Goal: Task Accomplishment & Management: Manage account settings

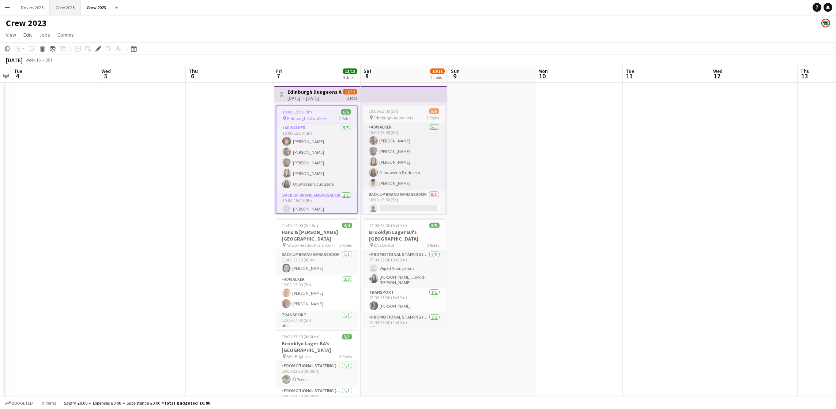
click at [73, 5] on button "Crew 2025 Close" at bounding box center [65, 7] width 31 height 14
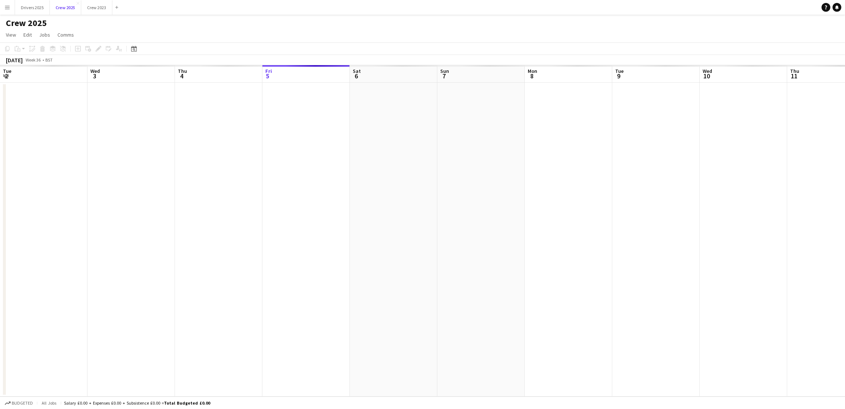
scroll to position [0, 174]
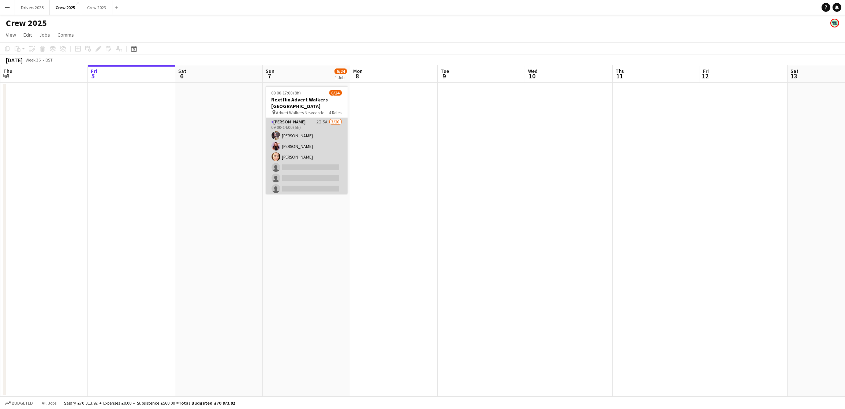
click at [315, 176] on app-card-role "Advert Walkers 2I 5A [DATE] 09:00-14:00 (5h) [PERSON_NAME] [PERSON_NAME] [PERSO…" at bounding box center [307, 231] width 82 height 226
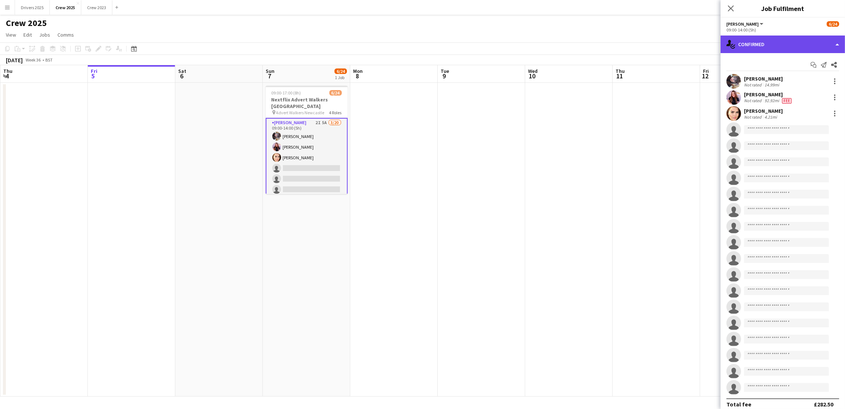
click at [778, 47] on div "single-neutral-actions-check-2 Confirmed" at bounding box center [782, 44] width 124 height 18
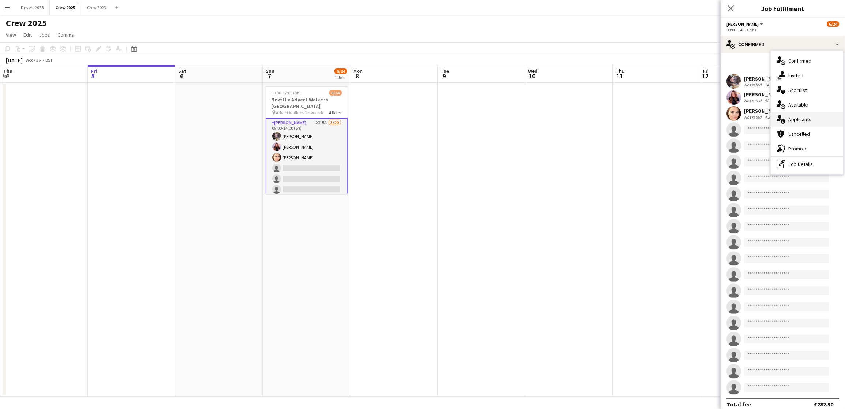
click at [796, 114] on div "single-neutral-actions-information Applicants" at bounding box center [806, 119] width 72 height 15
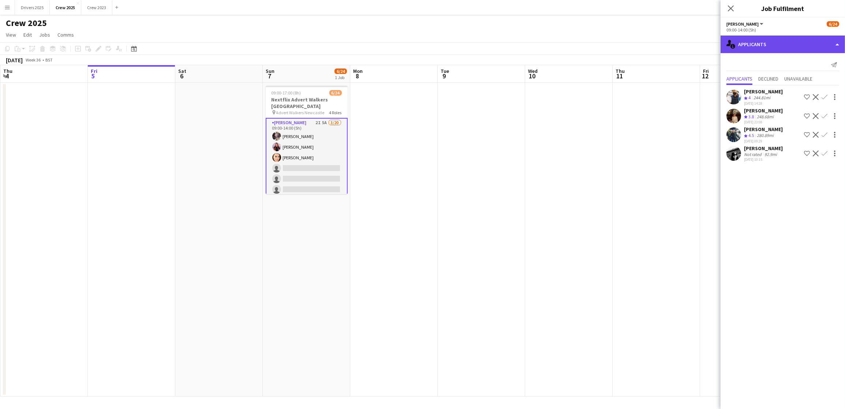
click at [759, 44] on div "single-neutral-actions-information Applicants" at bounding box center [782, 44] width 124 height 18
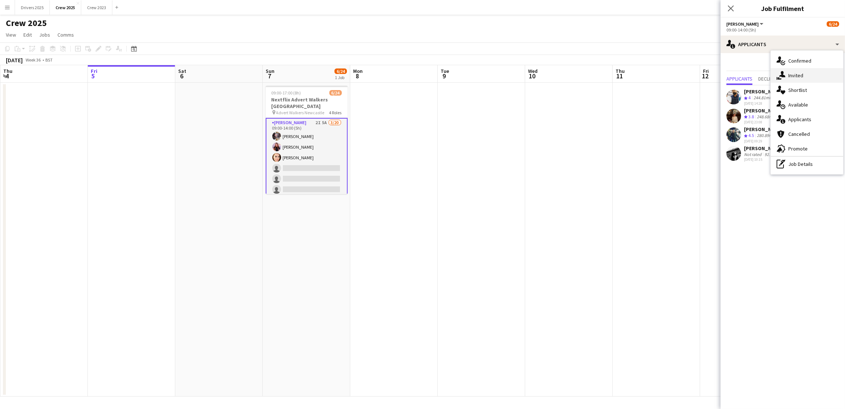
click at [784, 72] on icon "single-neutral-actions-share-1" at bounding box center [780, 75] width 9 height 9
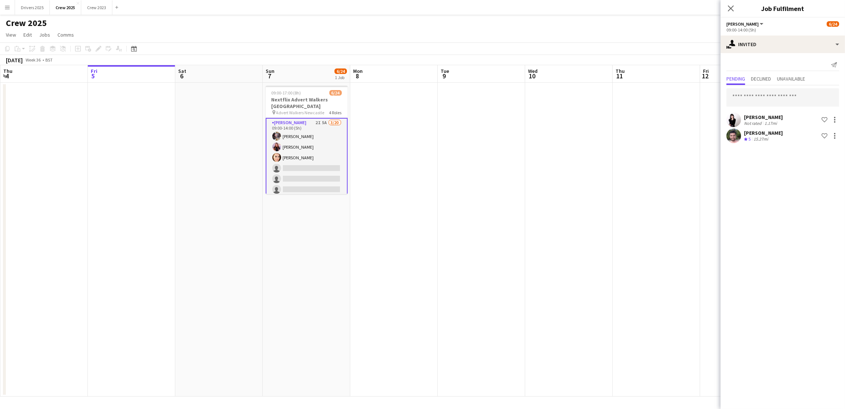
click at [535, 213] on app-date-cell at bounding box center [568, 239] width 87 height 313
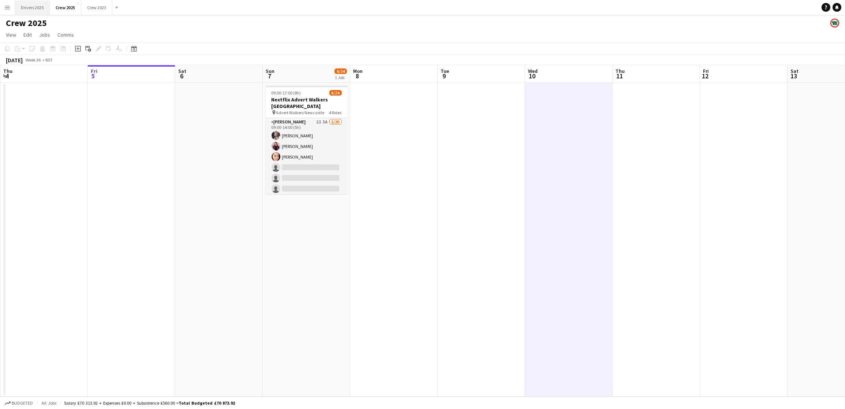
click at [41, 6] on button "Drivers 2025 Close" at bounding box center [32, 7] width 35 height 14
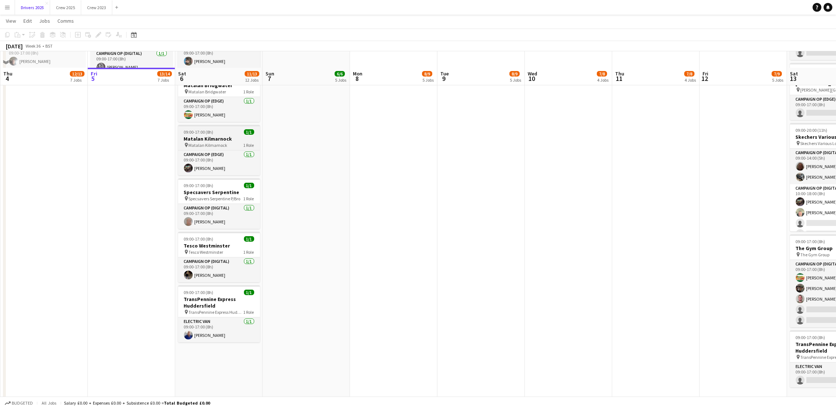
scroll to position [878, 0]
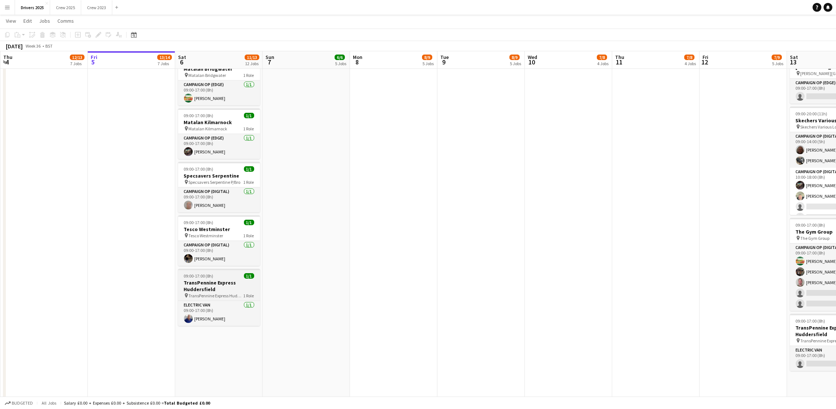
click at [201, 281] on h3 "TransPennine Express Huddersfield" at bounding box center [219, 285] width 82 height 13
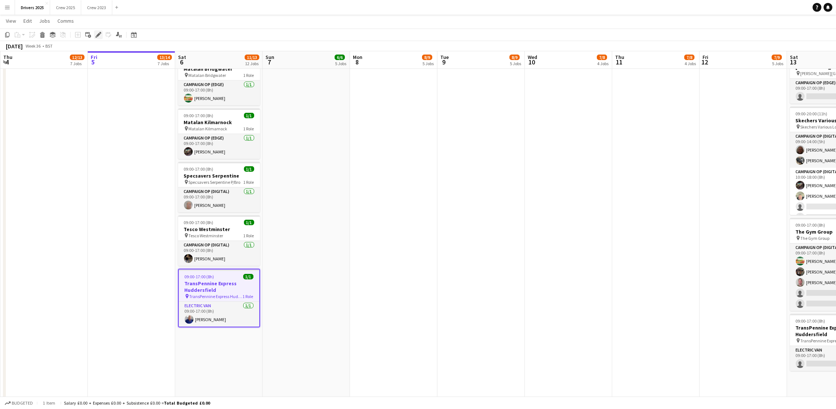
click at [94, 36] on div "Edit" at bounding box center [98, 34] width 9 height 9
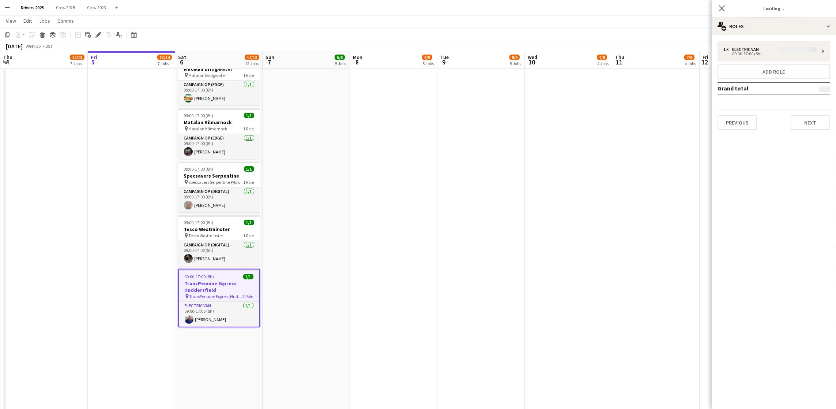
type input "**********"
click at [811, 123] on button "Next" at bounding box center [811, 122] width 40 height 15
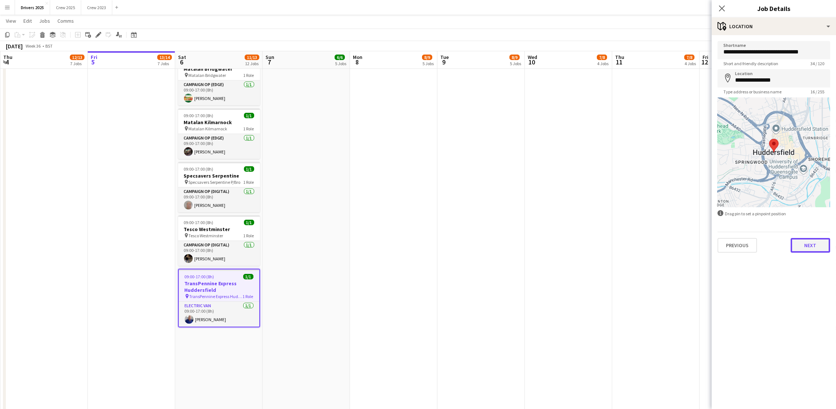
click at [820, 247] on button "Next" at bounding box center [811, 245] width 40 height 15
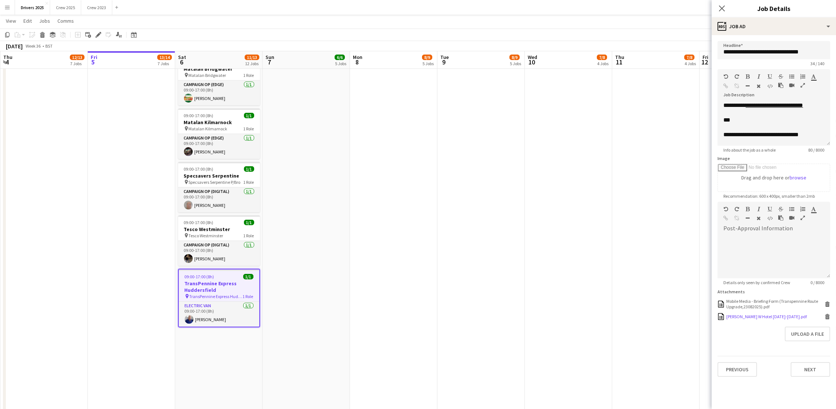
click at [764, 316] on div "[PERSON_NAME] W Hotel [DATE]-[DATE].pdf" at bounding box center [766, 315] width 80 height 5
click at [458, 172] on app-date-cell "09:00-17:00 (8h) 1/1 pin Sky Various Locations 1 Role Campaign Op (Digital) [DA…" at bounding box center [480, 186] width 87 height 1964
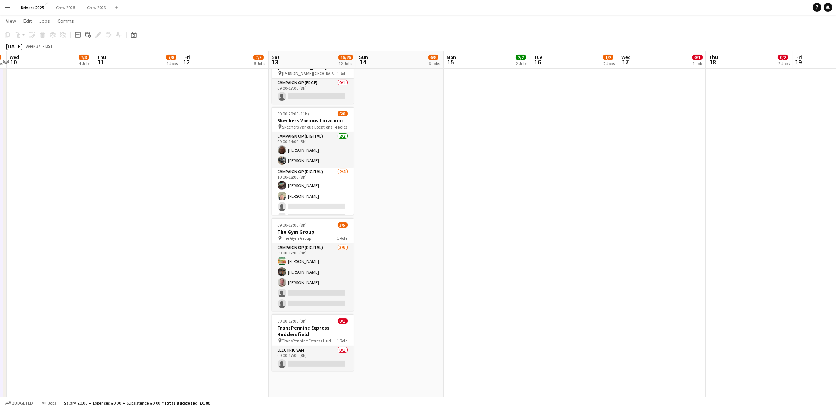
scroll to position [0, 255]
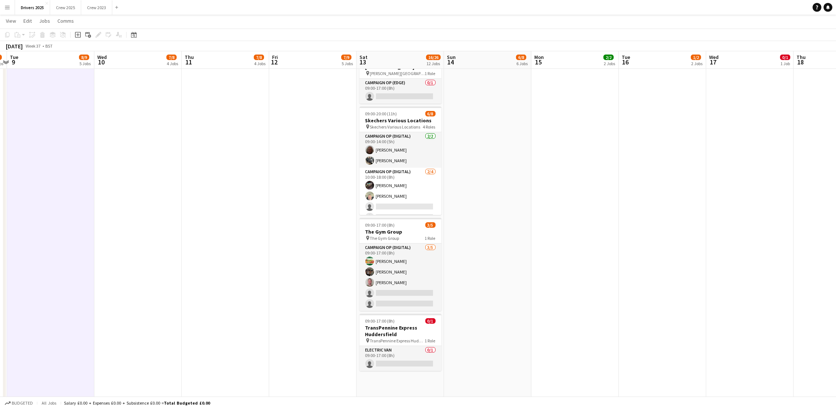
drag, startPoint x: 576, startPoint y: 225, endPoint x: 146, endPoint y: 246, distance: 430.6
click at [146, 246] on app-calendar-viewport "Sat 6 11/13 12 Jobs Sun 7 6/6 5 Jobs Mon 8 8/9 5 Jobs Tue 9 8/9 5 Jobs Wed 10 7…" at bounding box center [418, 160] width 836 height 2018
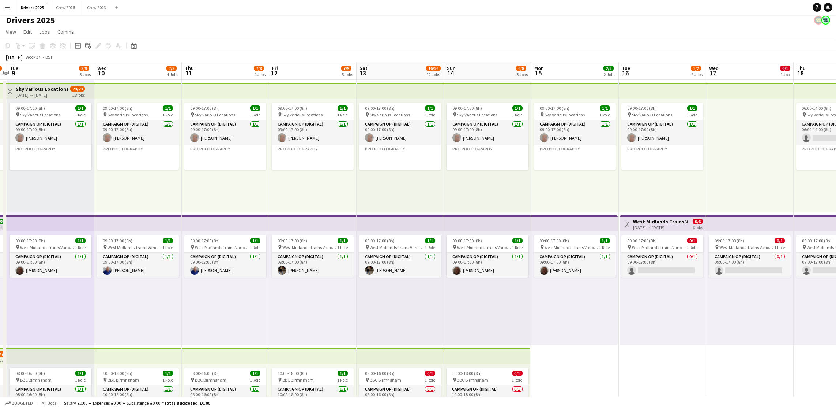
scroll to position [0, 0]
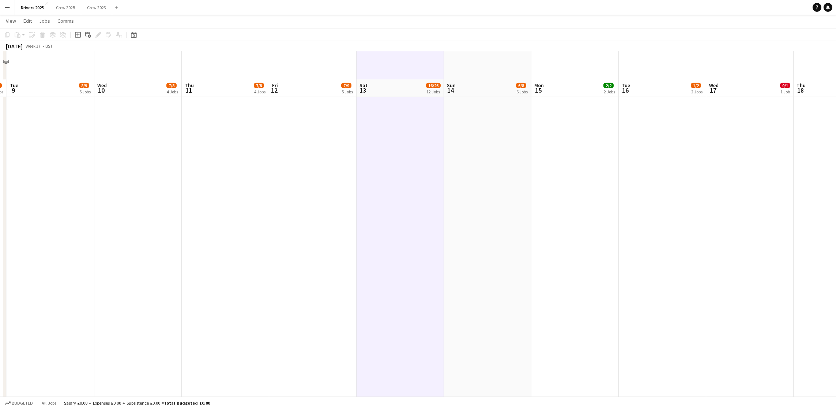
scroll to position [1481, 0]
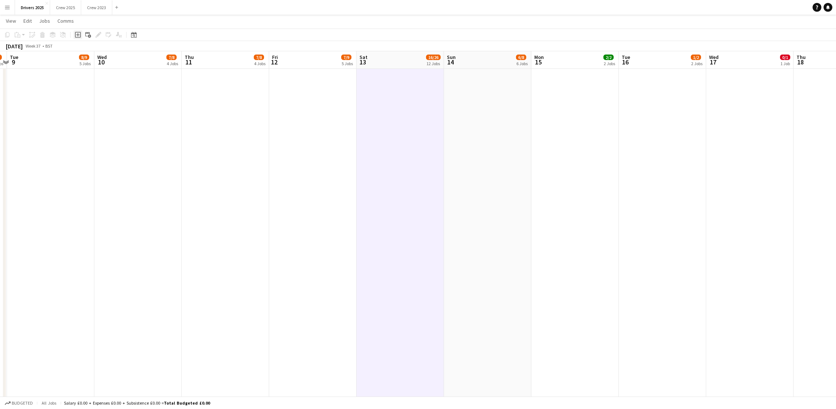
click at [77, 36] on icon at bounding box center [77, 34] width 3 height 3
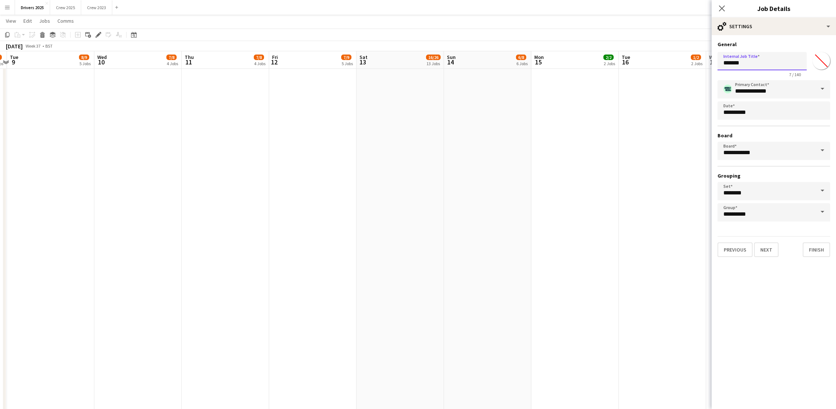
drag, startPoint x: 762, startPoint y: 62, endPoint x: 635, endPoint y: 57, distance: 127.4
type input "*"
drag, startPoint x: 775, startPoint y: 61, endPoint x: 660, endPoint y: 57, distance: 114.9
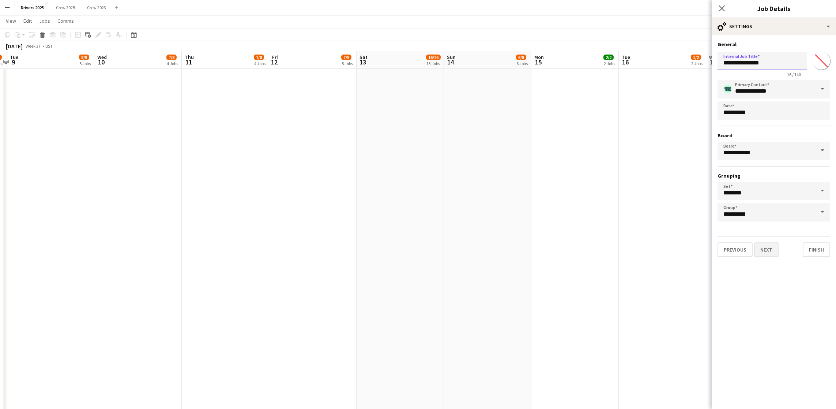
type input "**********"
click at [763, 247] on button "Next" at bounding box center [766, 249] width 25 height 15
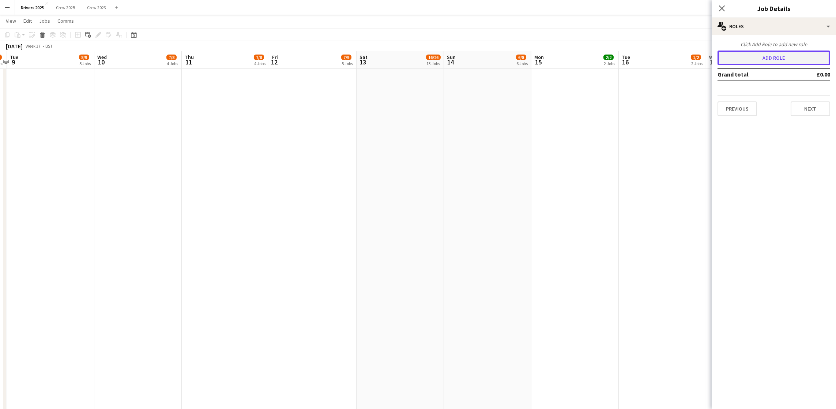
click at [767, 63] on button "Add role" at bounding box center [774, 57] width 113 height 15
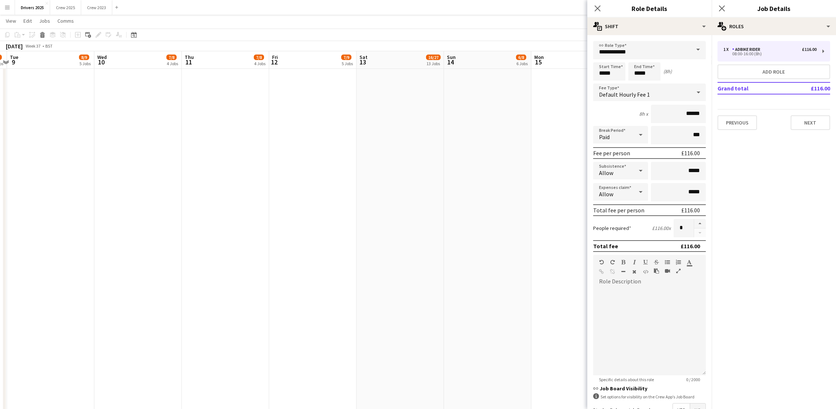
click at [691, 50] on span at bounding box center [698, 50] width 15 height 18
click at [646, 136] on mat-option "Campaign Op (Digital)" at bounding box center [645, 141] width 104 height 18
type input "**********"
type input "*****"
drag, startPoint x: 615, startPoint y: 70, endPoint x: 533, endPoint y: 65, distance: 81.7
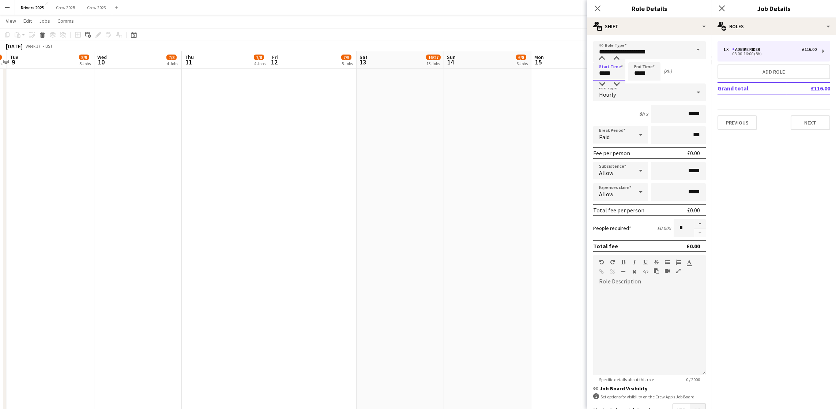
type input "*****"
click at [610, 91] on span "Hourly" at bounding box center [607, 94] width 17 height 7
click at [615, 144] on mat-option "No fee" at bounding box center [645, 149] width 104 height 18
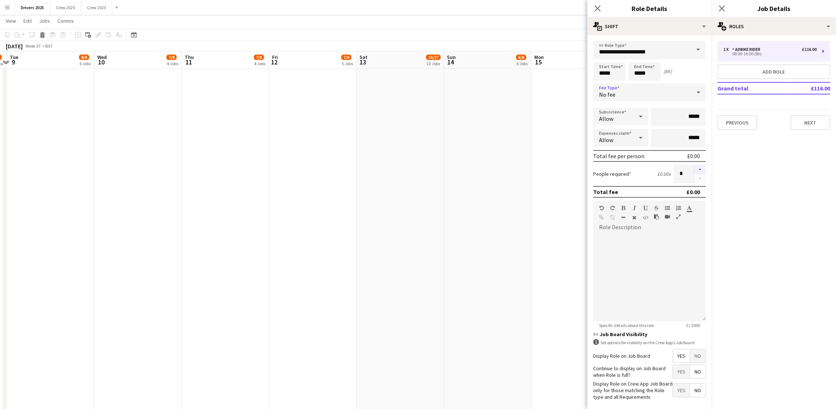
click at [694, 168] on button "button" at bounding box center [700, 170] width 12 height 10
click at [694, 167] on button "button" at bounding box center [700, 170] width 12 height 10
type input "*"
click at [690, 362] on span "No" at bounding box center [697, 355] width 15 height 13
click at [807, 117] on button "Next" at bounding box center [811, 122] width 40 height 15
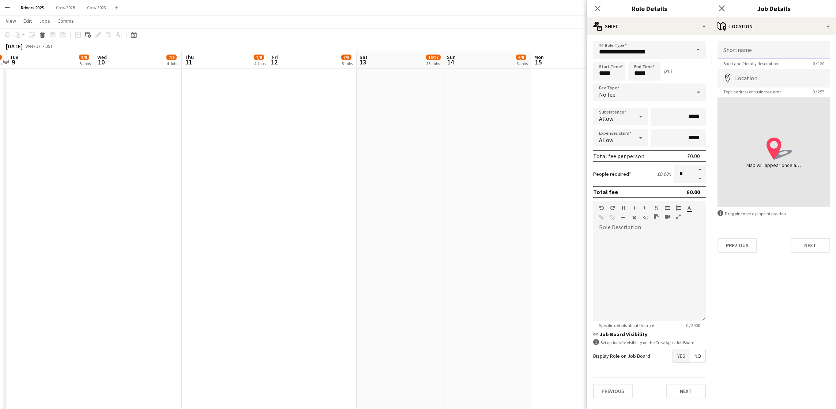
click at [767, 50] on input "Shortname" at bounding box center [774, 50] width 113 height 18
paste input "**********"
type input "**********"
click at [755, 83] on input "Location" at bounding box center [774, 78] width 113 height 18
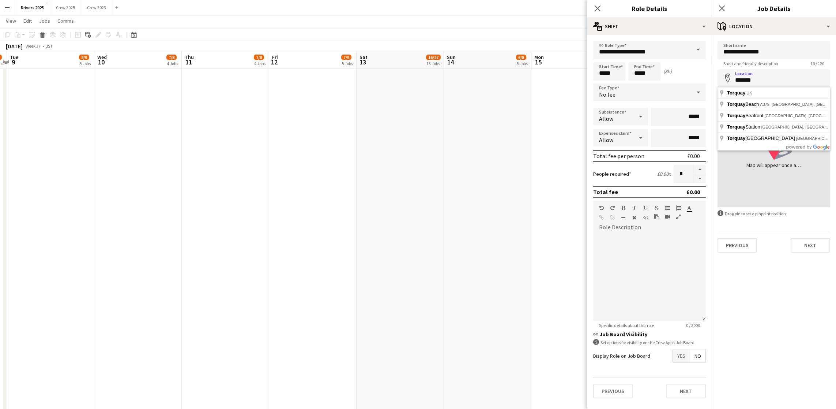
type input "**********"
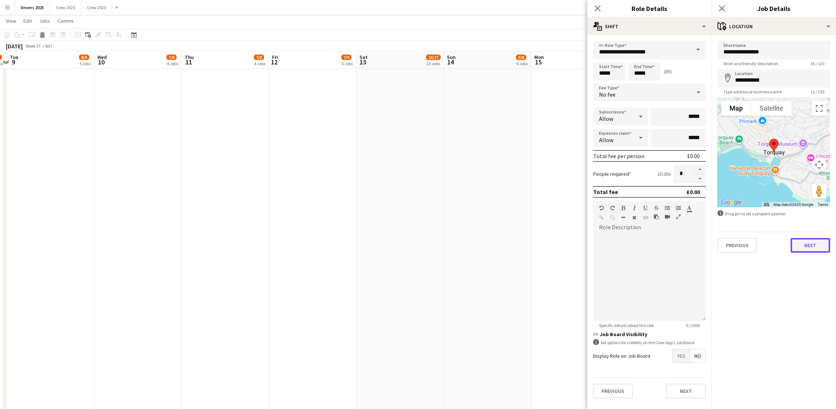
click at [802, 244] on button "Next" at bounding box center [811, 245] width 40 height 15
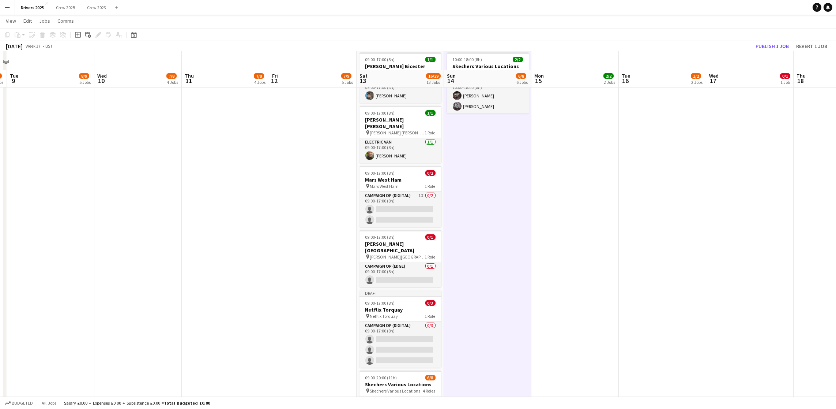
scroll to position [713, 0]
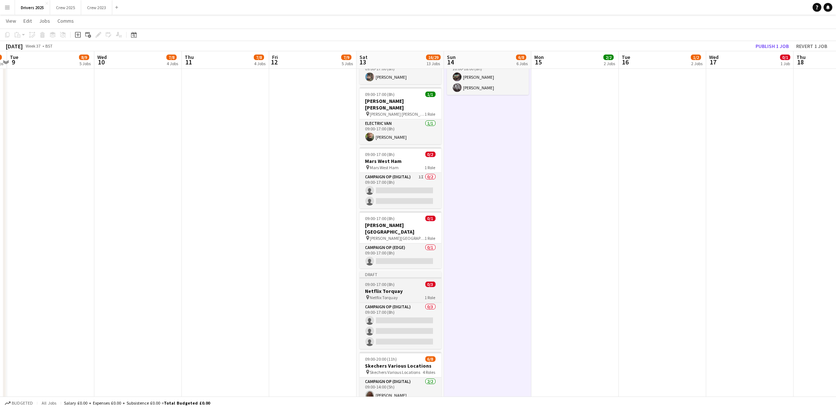
click at [391, 281] on span "09:00-17:00 (8h)" at bounding box center [380, 283] width 30 height 5
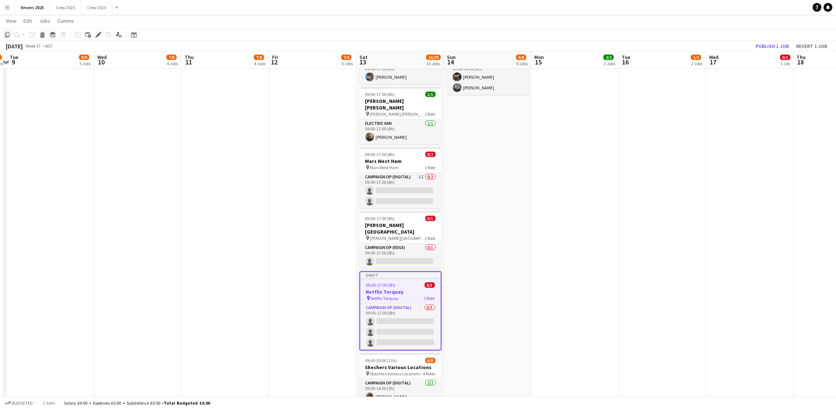
click at [5, 36] on icon at bounding box center [7, 34] width 4 height 5
click at [456, 199] on app-date-cell "09:00-17:00 (8h) 1/1 pin Sky Various Locations 1 Role Campaign Op (Digital) [DA…" at bounding box center [487, 351] width 87 height 1964
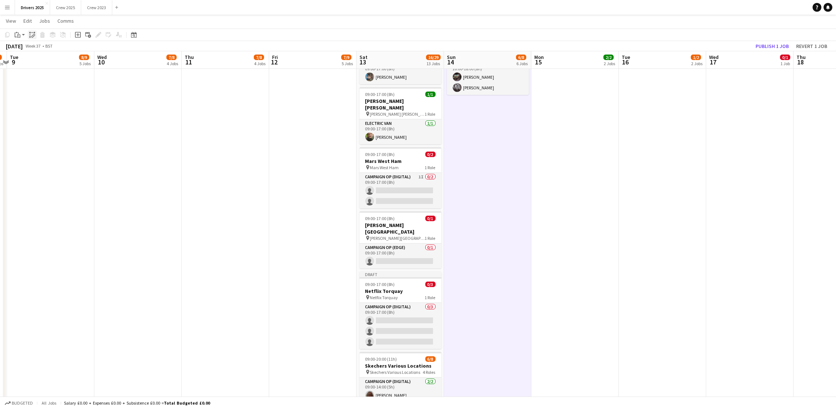
click at [29, 33] on icon "Paste linked Job" at bounding box center [32, 35] width 6 height 6
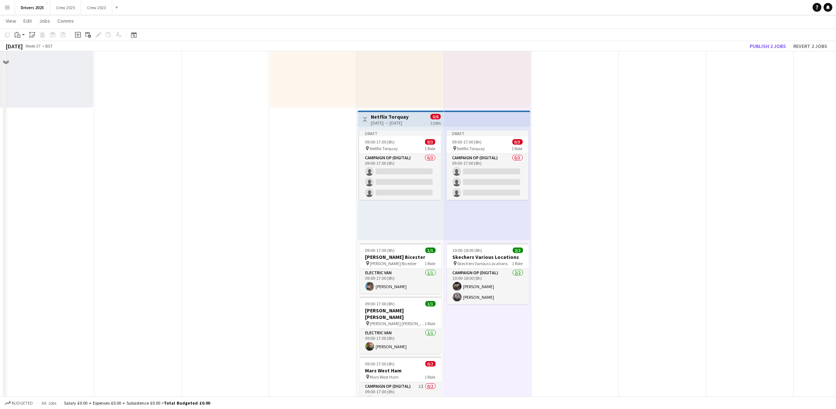
scroll to position [549, 0]
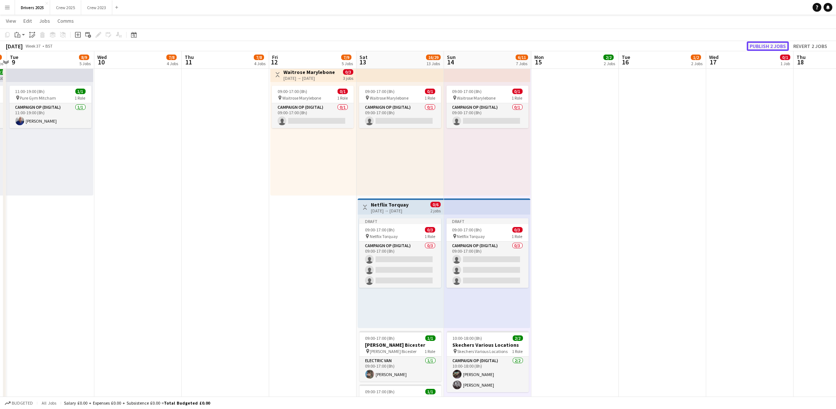
click at [759, 48] on button "Publish 2 jobs" at bounding box center [768, 46] width 42 height 10
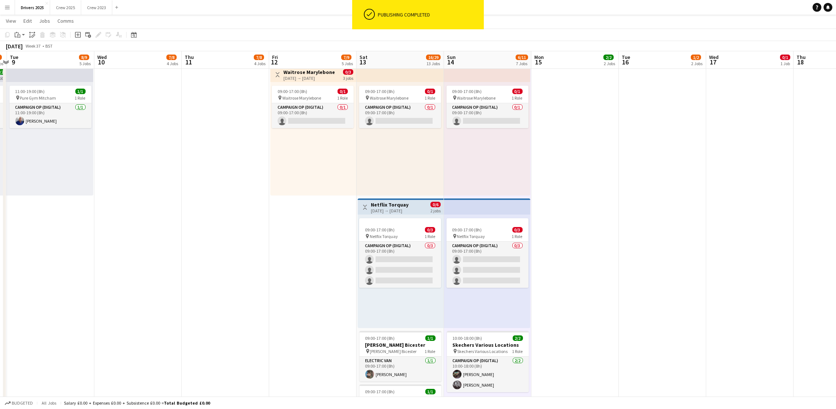
click at [380, 208] on div "[DATE] → [DATE]" at bounding box center [390, 210] width 38 height 5
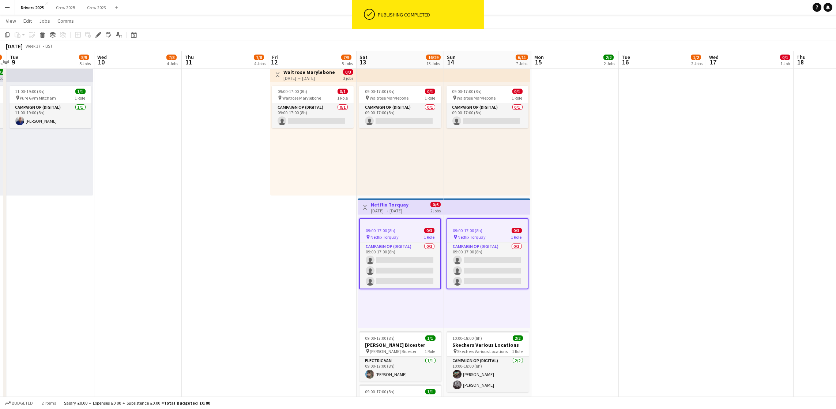
click at [380, 208] on div "[DATE] → [DATE]" at bounding box center [390, 210] width 38 height 5
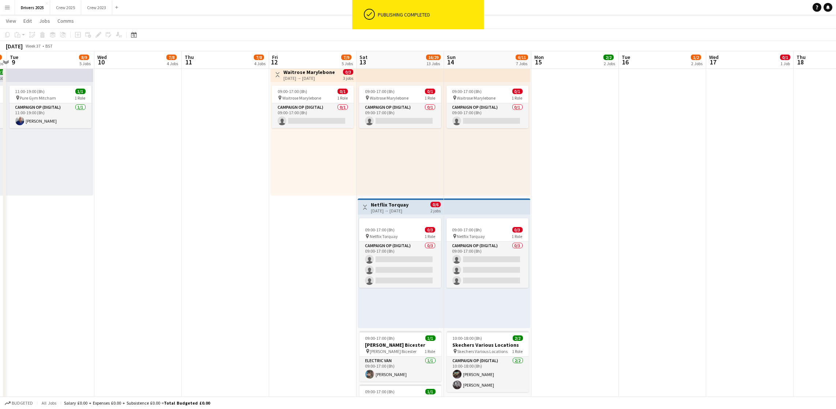
click at [393, 210] on div "[DATE] → [DATE]" at bounding box center [390, 210] width 38 height 5
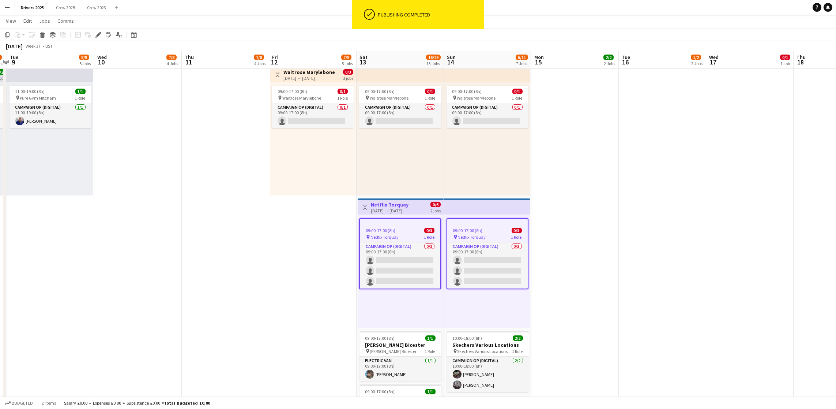
click at [386, 222] on div at bounding box center [400, 222] width 80 height 6
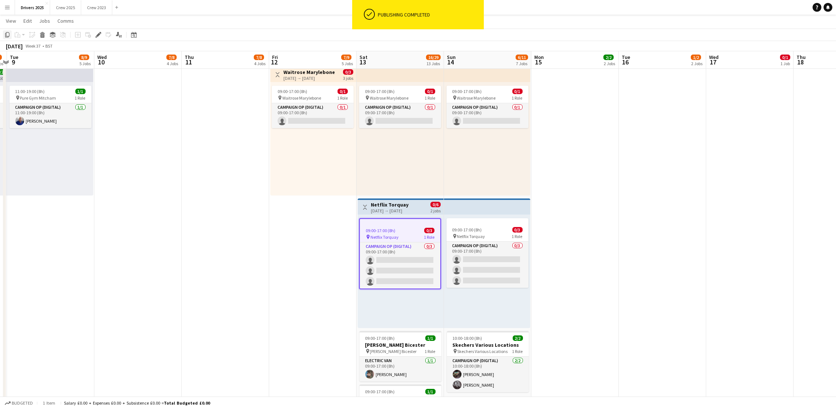
click at [10, 32] on icon "Copy" at bounding box center [7, 35] width 6 height 6
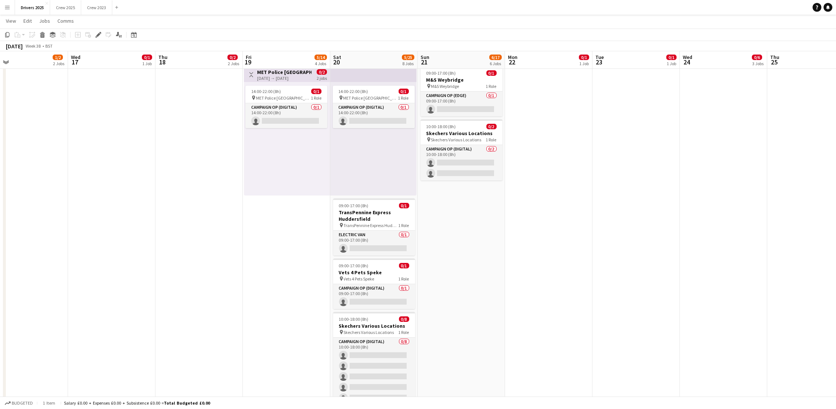
drag, startPoint x: 723, startPoint y: 161, endPoint x: 85, endPoint y: 154, distance: 638.3
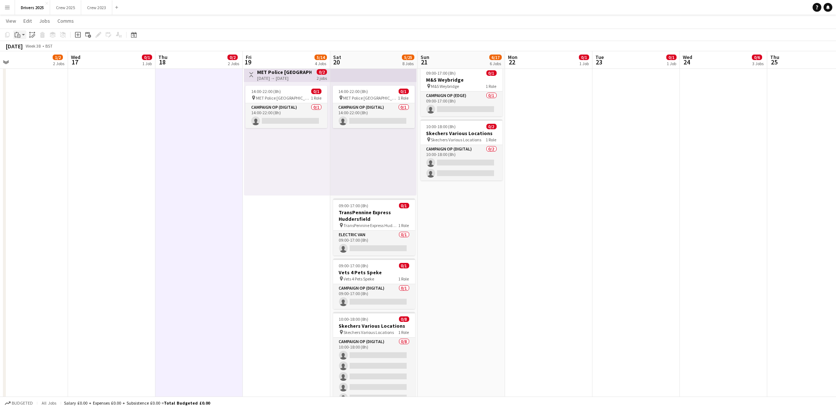
click at [19, 36] on icon "Paste" at bounding box center [18, 35] width 6 height 6
click at [25, 49] on link "Paste Ctrl+V" at bounding box center [53, 48] width 69 height 7
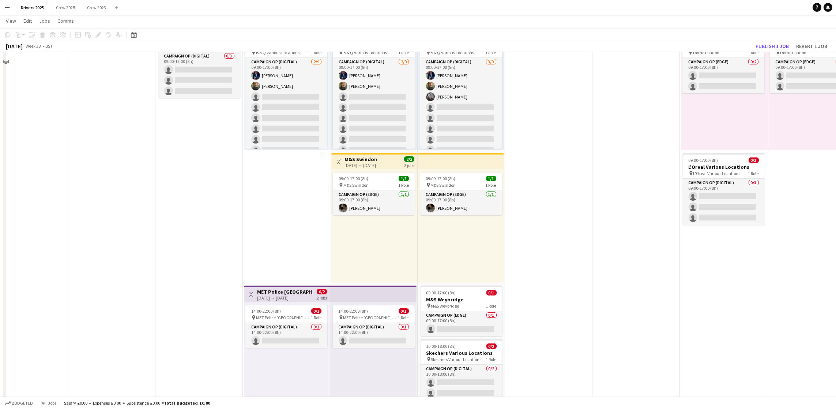
scroll to position [110, 0]
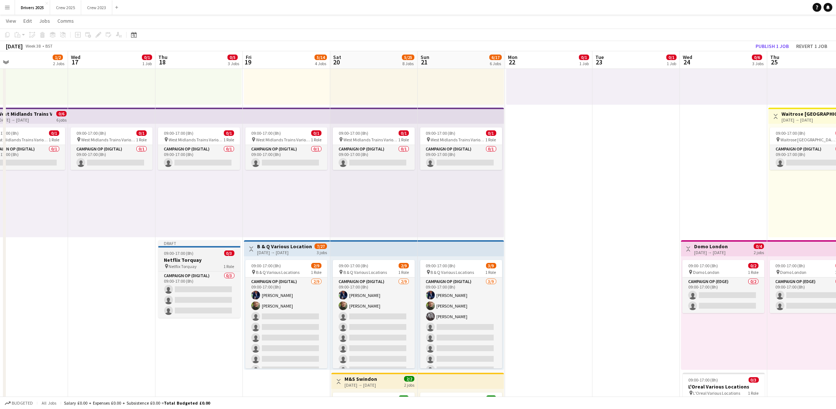
click at [191, 246] on div at bounding box center [199, 246] width 82 height 1
click at [5, 35] on icon at bounding box center [7, 34] width 4 height 5
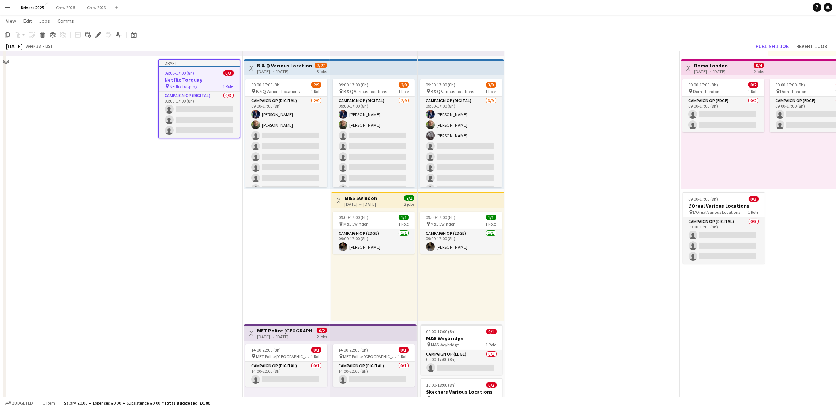
scroll to position [329, 0]
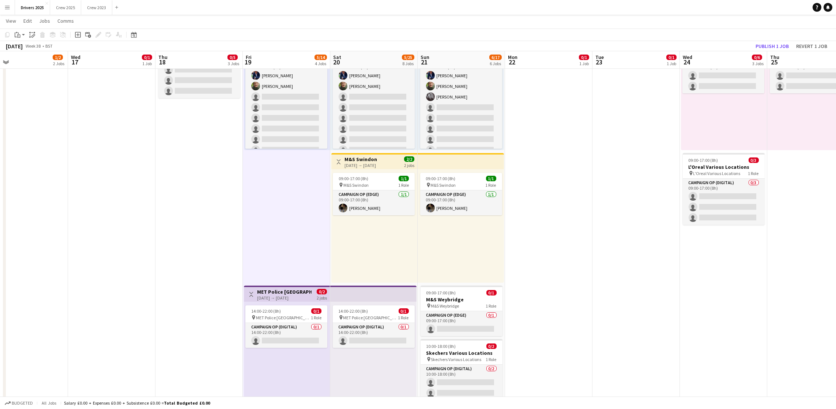
click at [377, 369] on div "14:00-22:00 (8h) 0/1 pin MET Police London 1 Role Campaign Op (Digital) 0/1 14:…" at bounding box center [373, 357] width 86 height 113
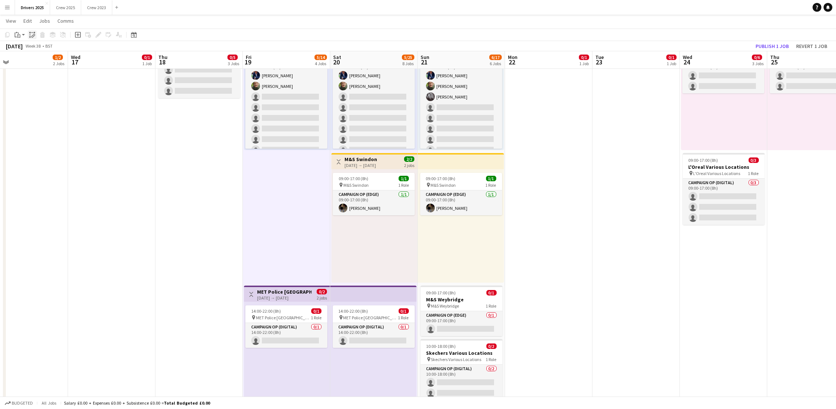
click at [31, 35] on icon "Paste linked Job" at bounding box center [32, 35] width 6 height 6
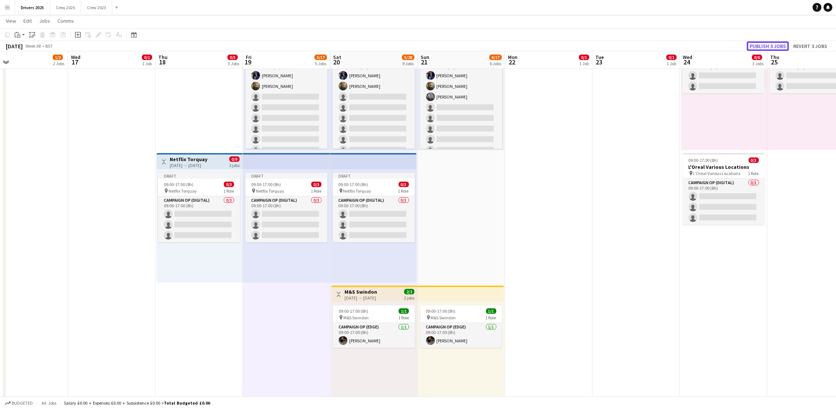
click at [777, 48] on button "Publish 3 jobs" at bounding box center [768, 46] width 42 height 10
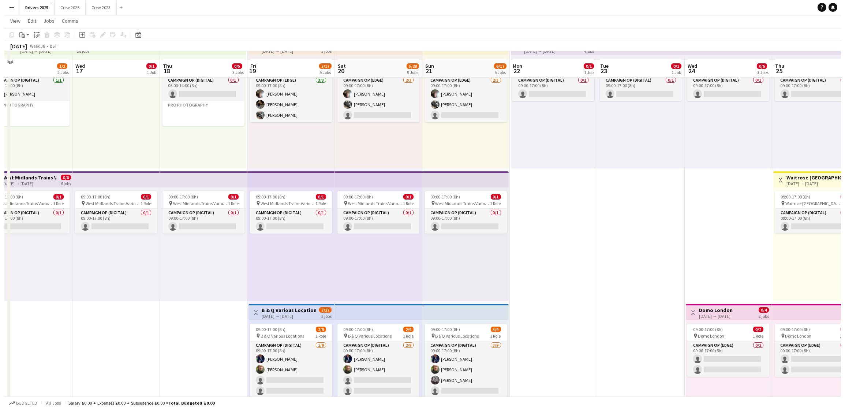
scroll to position [0, 0]
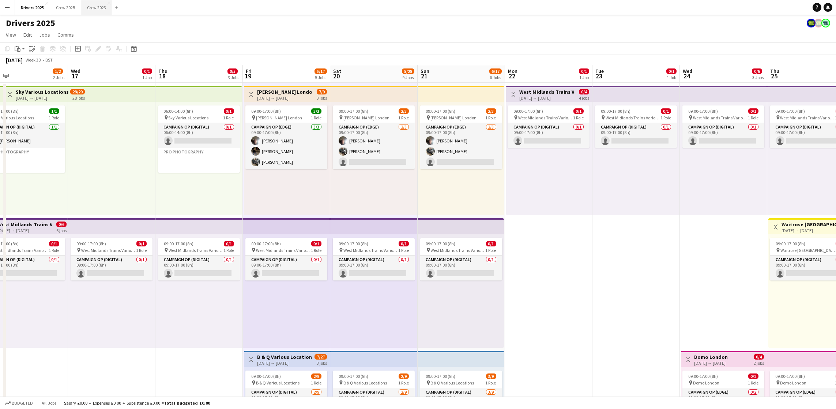
click at [98, 5] on button "Crew 2023 Close" at bounding box center [96, 7] width 31 height 14
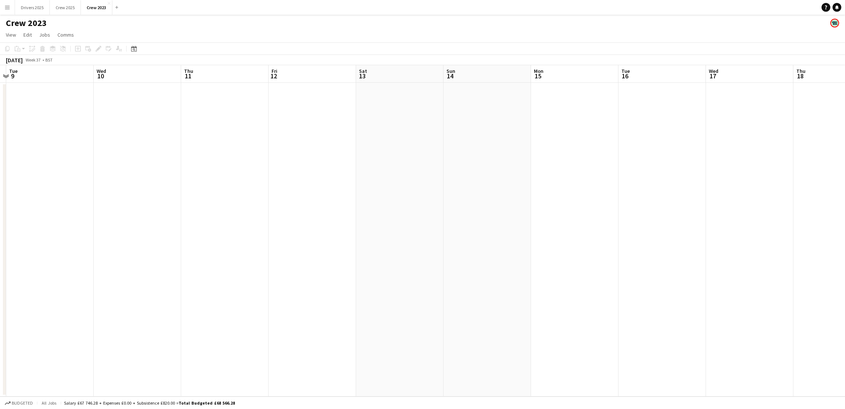
scroll to position [0, 285]
drag, startPoint x: 643, startPoint y: 209, endPoint x: 182, endPoint y: 239, distance: 462.2
click at [183, 239] on app-calendar-viewport "Sat 6 Sun 7 Mon 8 Tue 9 Wed 10 Thu 11 Fri 12 Sat 13 Sun 14 Mon 15 Tue 16 Wed 17…" at bounding box center [422, 230] width 845 height 331
click at [67, 11] on button "Crew 2025 Close" at bounding box center [65, 7] width 31 height 14
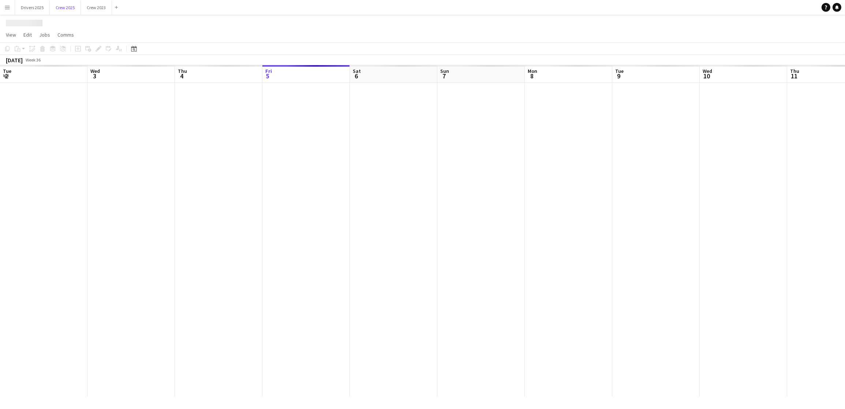
scroll to position [0, 174]
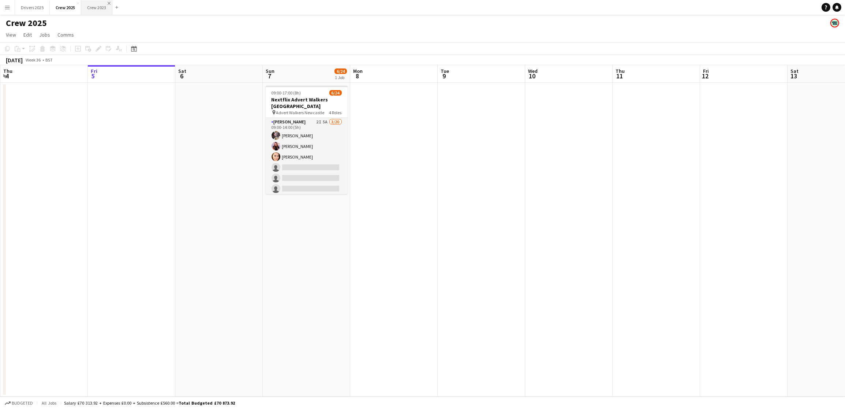
click at [110, 2] on app-icon "Close" at bounding box center [109, 3] width 3 height 3
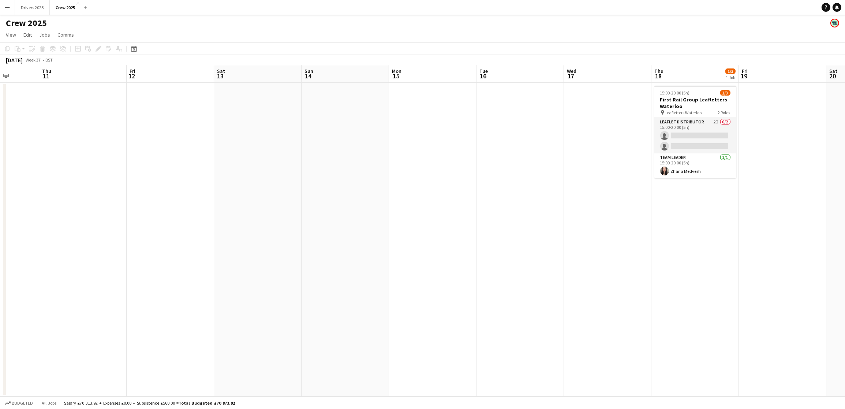
drag, startPoint x: 602, startPoint y: 202, endPoint x: 14, endPoint y: 219, distance: 588.4
click at [14, 219] on app-calendar-viewport "Sun 7 6/24 1 Job Mon 8 Tue 9 Wed 10 Thu 11 Fri 12 Sat 13 Sun 14 Mon 15 Tue 16 W…" at bounding box center [422, 230] width 845 height 331
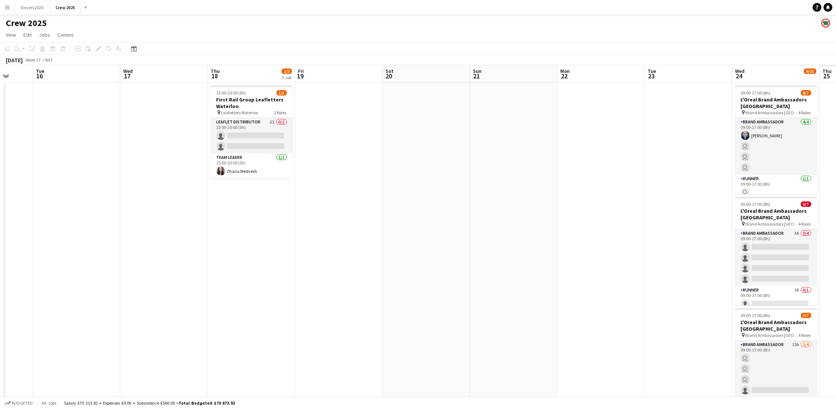
drag, startPoint x: 519, startPoint y: 282, endPoint x: 98, endPoint y: 281, distance: 421.0
click at [98, 281] on app-calendar-viewport "Fri 12 Sat 13 Sun 14 Mon 15 Tue 16 Wed 17 Thu 18 1/3 1 Job Fri 19 Sat 20 Sun 21…" at bounding box center [418, 248] width 836 height 366
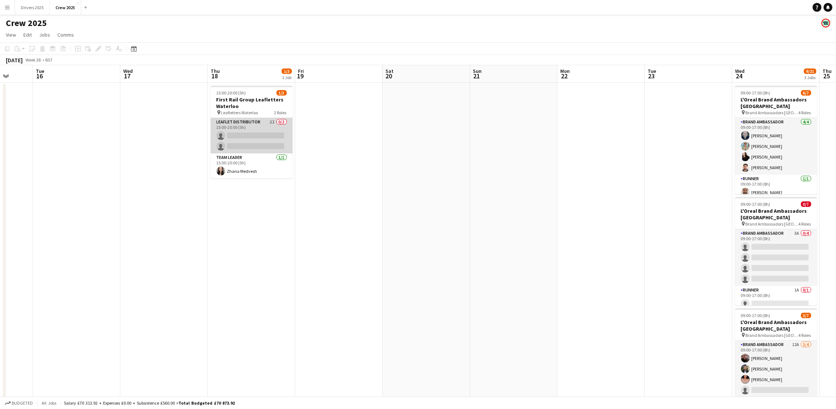
drag, startPoint x: 237, startPoint y: 129, endPoint x: 291, endPoint y: 148, distance: 57.7
click at [237, 129] on app-card-role "Leaflet Distributor 2I 0/2 15:00-20:00 (5h) single-neutral-actions single-neutr…" at bounding box center [252, 135] width 82 height 35
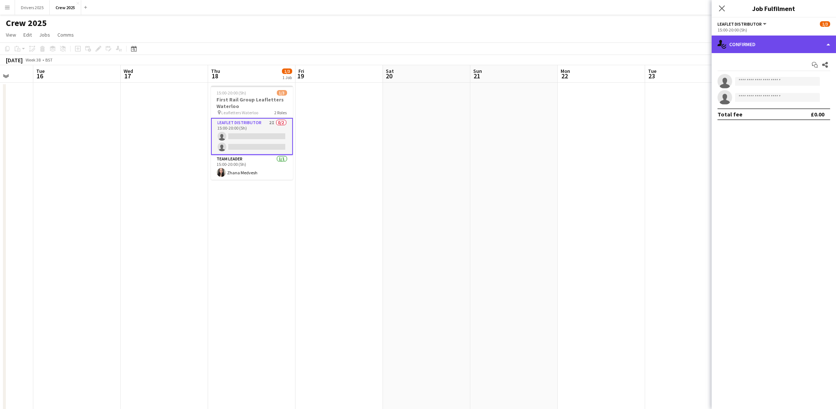
click at [770, 44] on div "single-neutral-actions-check-2 Confirmed" at bounding box center [774, 44] width 124 height 18
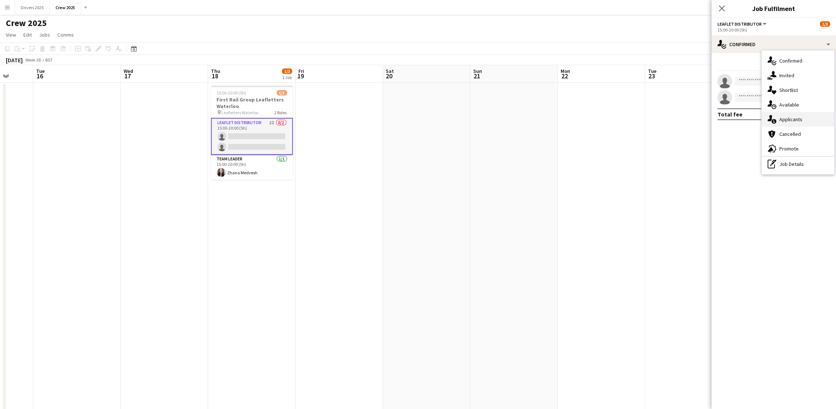
click at [797, 114] on div "single-neutral-actions-information Applicants" at bounding box center [798, 119] width 72 height 15
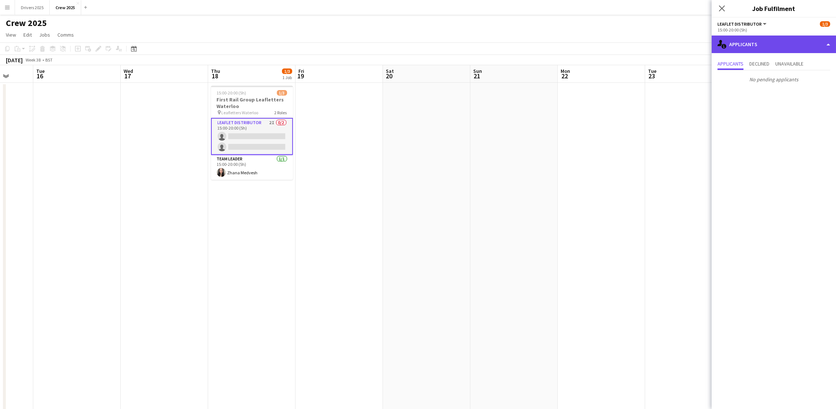
click at [762, 45] on div "single-neutral-actions-information Applicants" at bounding box center [774, 44] width 124 height 18
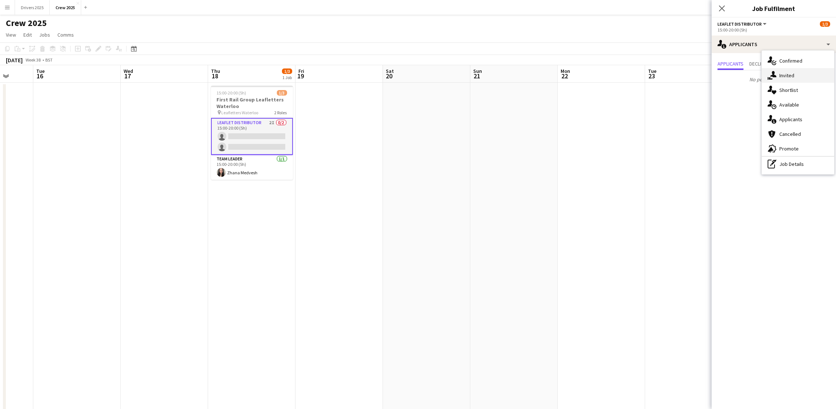
click at [781, 74] on span "Invited" at bounding box center [786, 75] width 15 height 7
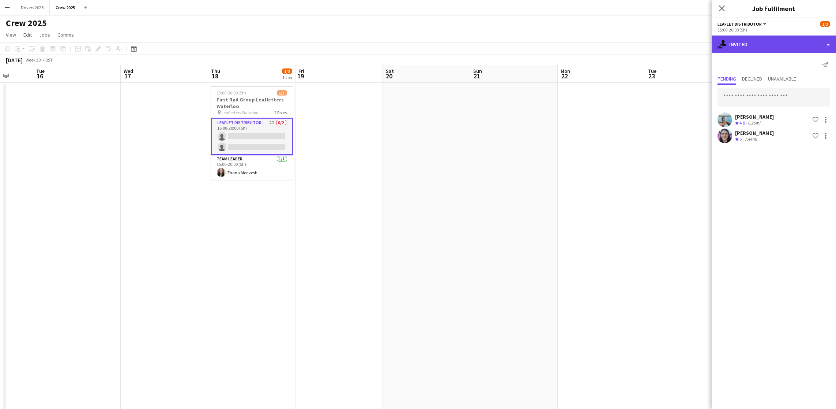
click at [777, 42] on div "single-neutral-actions-share-1 Invited" at bounding box center [774, 44] width 124 height 18
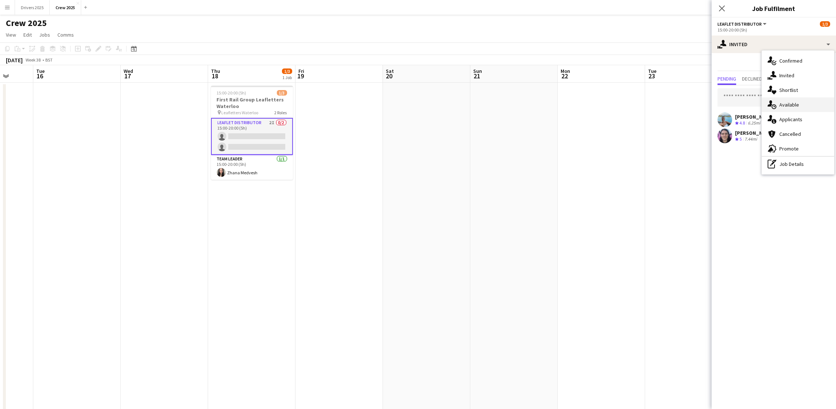
click at [798, 99] on div "single-neutral-actions-upload Available" at bounding box center [798, 104] width 72 height 15
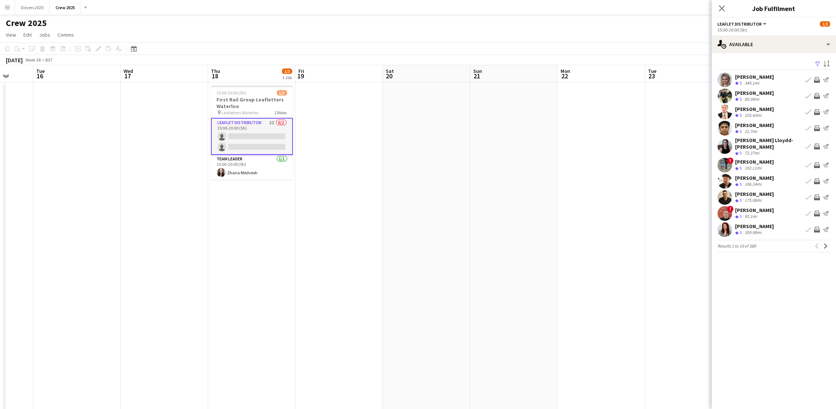
drag, startPoint x: 816, startPoint y: 63, endPoint x: 813, endPoint y: 67, distance: 5.1
click at [816, 63] on app-icon "Filter" at bounding box center [818, 64] width 6 height 7
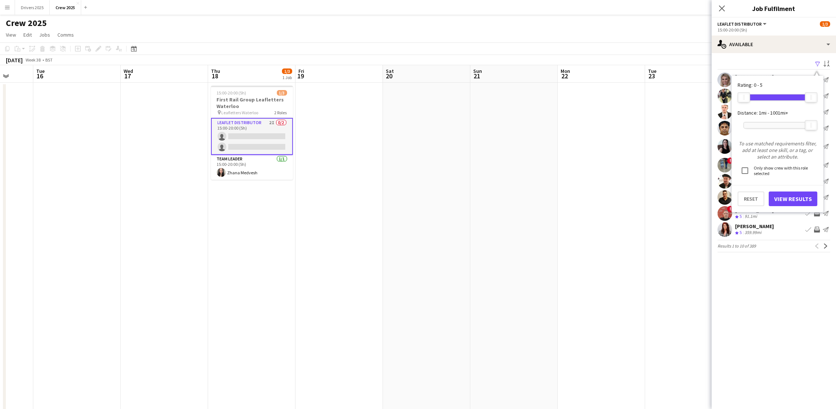
click at [765, 123] on div at bounding box center [777, 125] width 67 height 6
click at [790, 199] on button "View Results" at bounding box center [793, 198] width 49 height 15
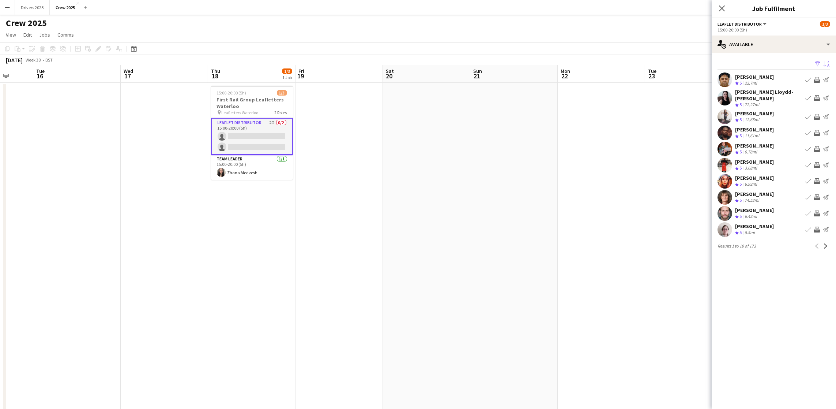
click at [827, 65] on app-icon "Sort asc" at bounding box center [827, 64] width 6 height 7
click at [796, 91] on div "Default" at bounding box center [782, 91] width 65 height 18
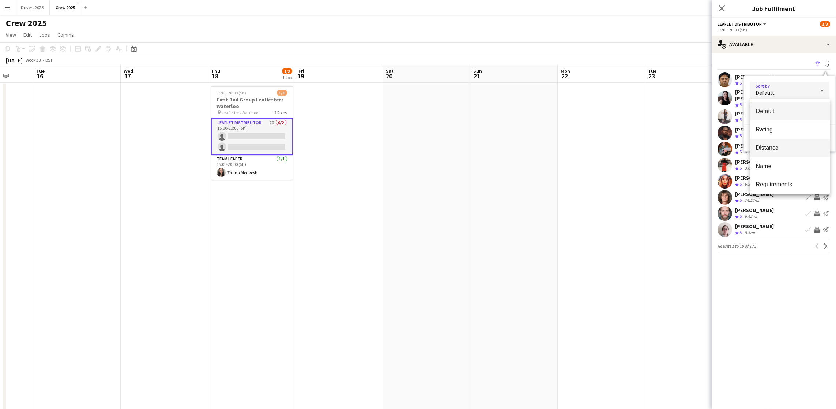
click at [783, 144] on span "Distance" at bounding box center [790, 147] width 68 height 7
click at [803, 139] on button "View Results" at bounding box center [805, 138] width 49 height 15
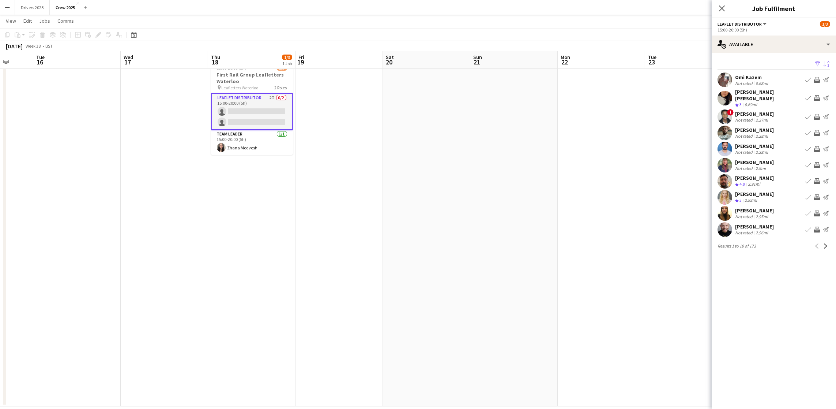
scroll to position [34, 0]
click at [823, 243] on app-icon "Next" at bounding box center [825, 245] width 5 height 5
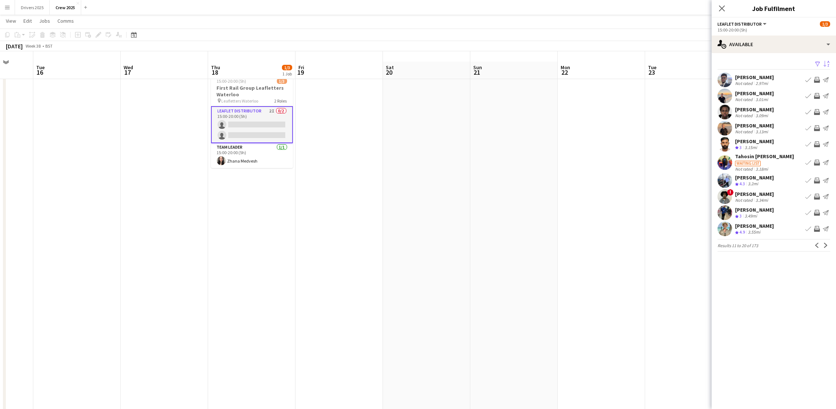
scroll to position [0, 0]
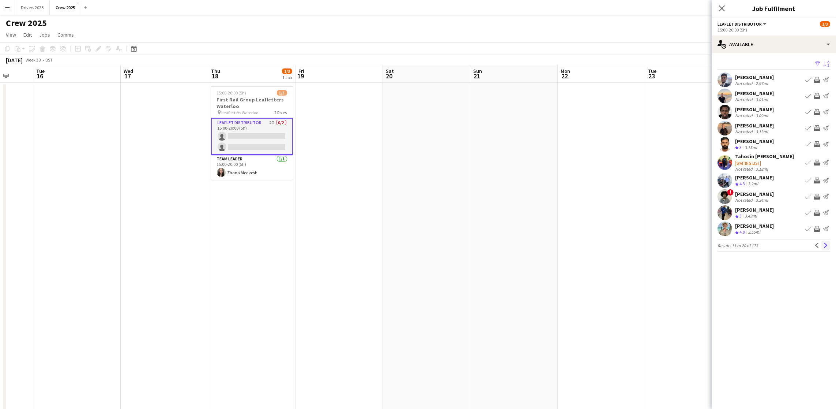
click at [827, 245] on app-icon "Next" at bounding box center [825, 245] width 5 height 5
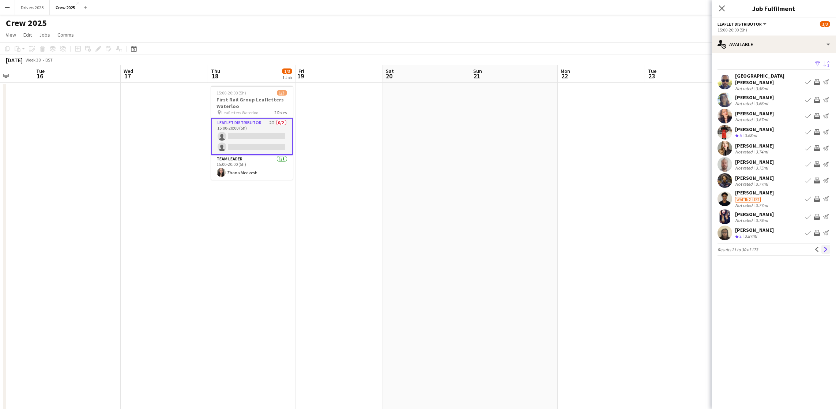
click at [827, 247] on app-icon "Next" at bounding box center [825, 249] width 5 height 5
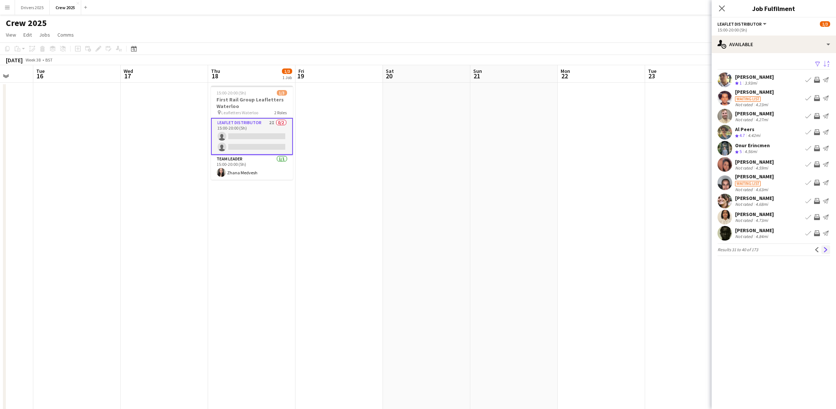
click at [828, 252] on app-icon "Next" at bounding box center [825, 249] width 5 height 5
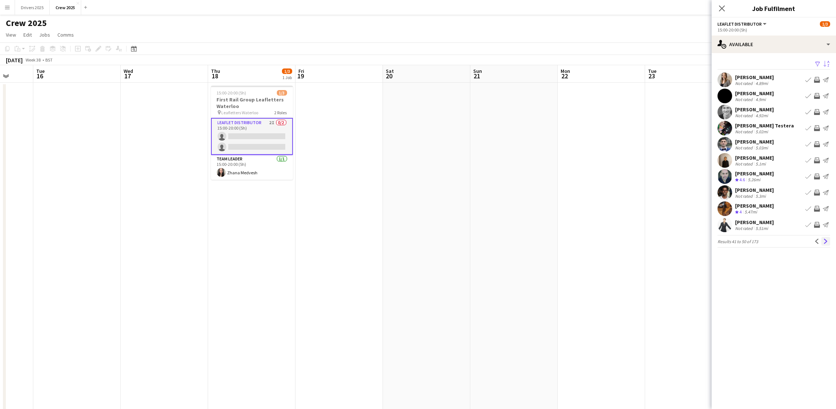
click at [827, 242] on app-icon "Next" at bounding box center [825, 240] width 5 height 5
click at [827, 244] on button "Next" at bounding box center [826, 241] width 9 height 9
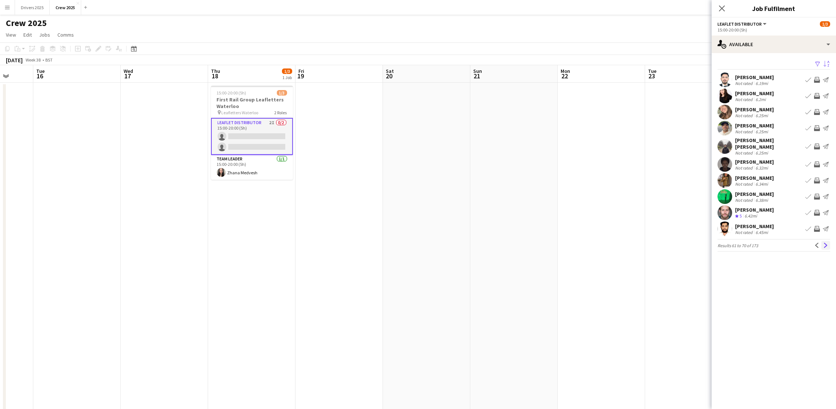
click at [827, 244] on app-icon "Next" at bounding box center [825, 245] width 5 height 5
click at [827, 244] on button "Next" at bounding box center [826, 245] width 9 height 9
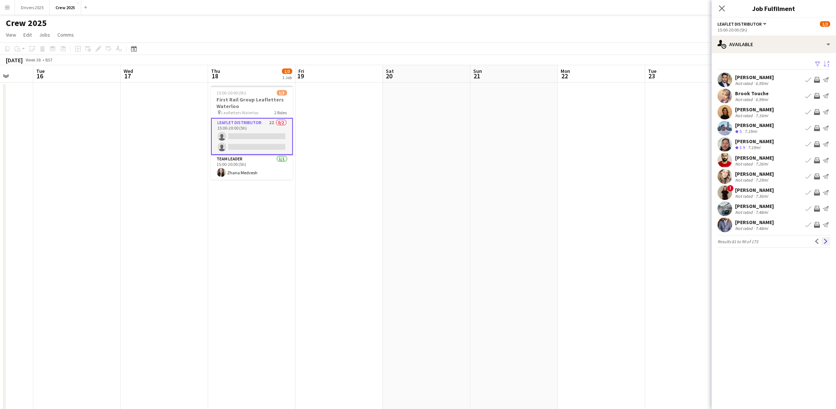
click at [826, 241] on app-icon "Next" at bounding box center [825, 240] width 5 height 5
click at [823, 240] on app-icon "Next" at bounding box center [825, 240] width 5 height 5
click at [811, 240] on app-pager "Results 121 to 130 of 173 Previous Next" at bounding box center [774, 241] width 113 height 12
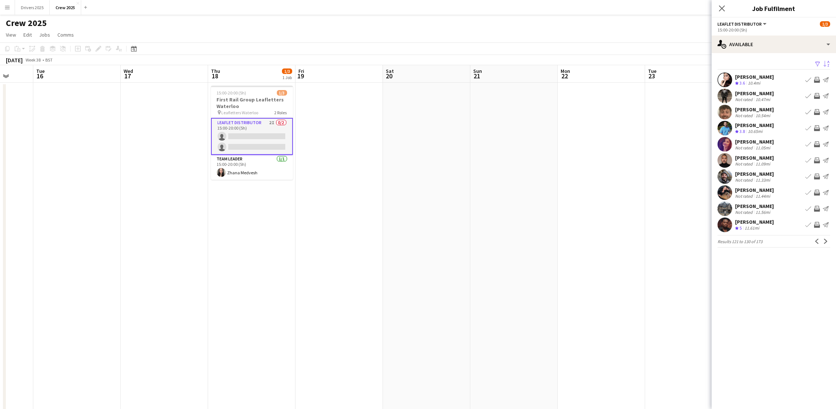
click at [815, 238] on button "Previous" at bounding box center [817, 241] width 9 height 9
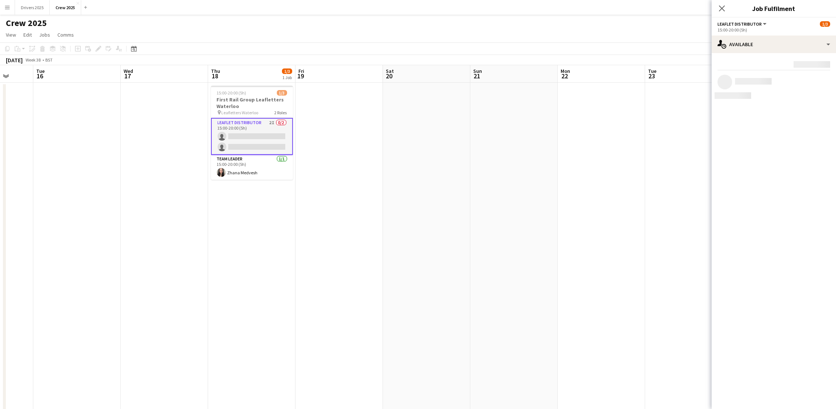
click at [815, 238] on mat-expansion-panel "users Available Rating: 0 - 5 0 5 Distance: 1mi - 77mi 77mi To use matched requ…" at bounding box center [774, 231] width 124 height 356
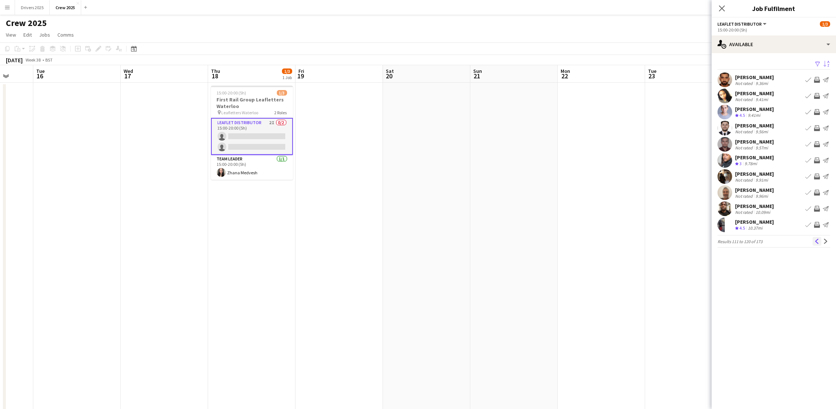
click at [815, 238] on app-icon "Previous" at bounding box center [817, 240] width 5 height 5
click at [815, 240] on app-icon "Previous" at bounding box center [817, 240] width 5 height 5
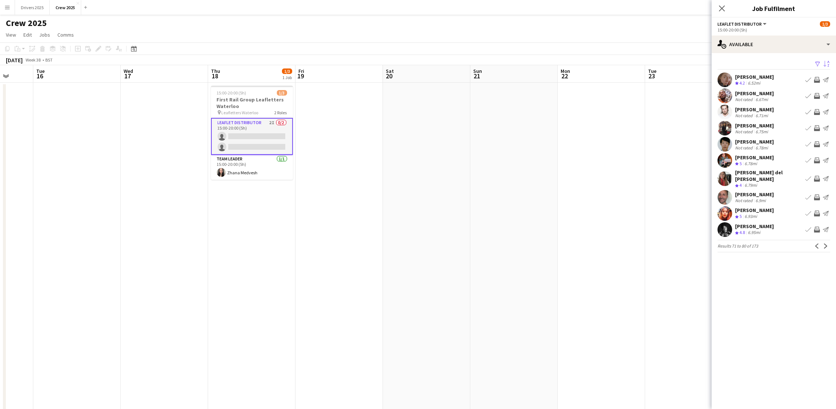
click at [815, 243] on app-icon "Previous" at bounding box center [817, 245] width 5 height 5
click at [814, 241] on button "Previous" at bounding box center [817, 245] width 9 height 9
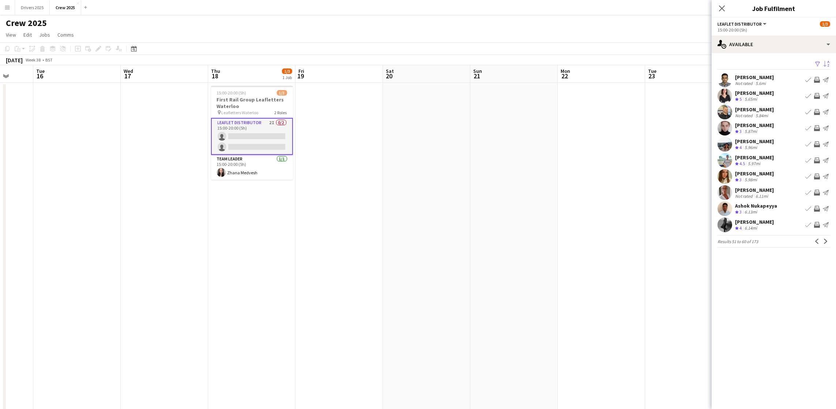
click at [815, 241] on app-icon "Previous" at bounding box center [817, 240] width 5 height 5
click at [815, 240] on app-icon "Previous" at bounding box center [817, 240] width 5 height 5
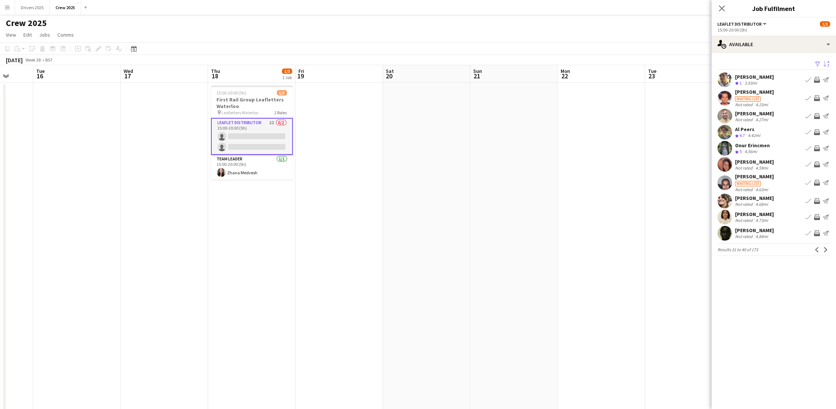
click at [814, 240] on div "[PERSON_NAME] Not rated 4.84mi Book crew Invite crew Send notification" at bounding box center [774, 233] width 124 height 15
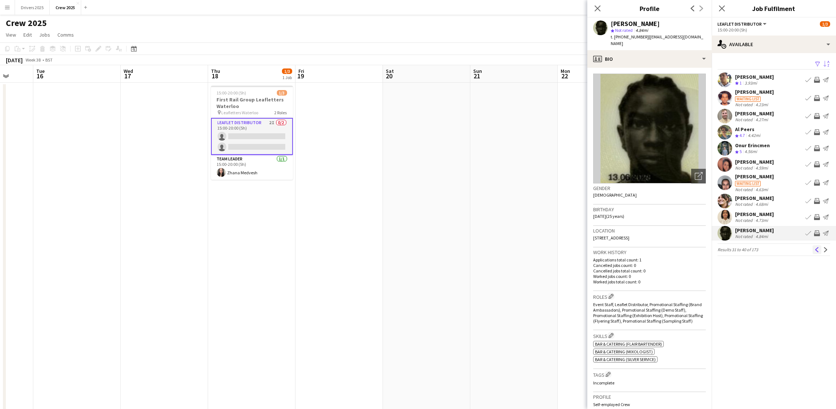
click at [816, 248] on app-icon "Previous" at bounding box center [817, 249] width 5 height 5
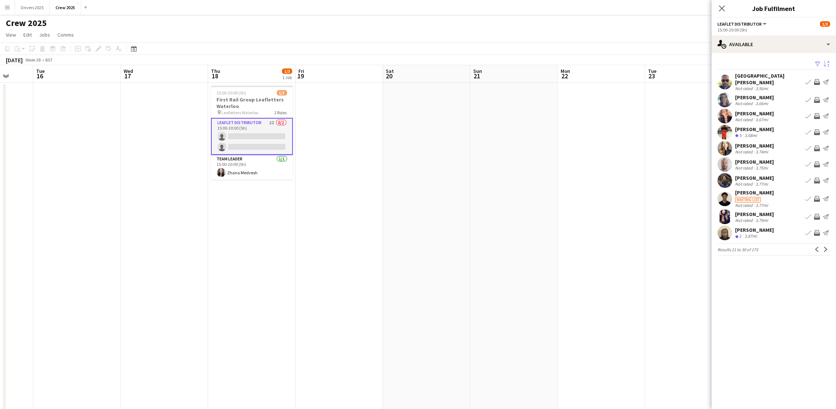
click at [816, 248] on button "Previous" at bounding box center [817, 249] width 9 height 9
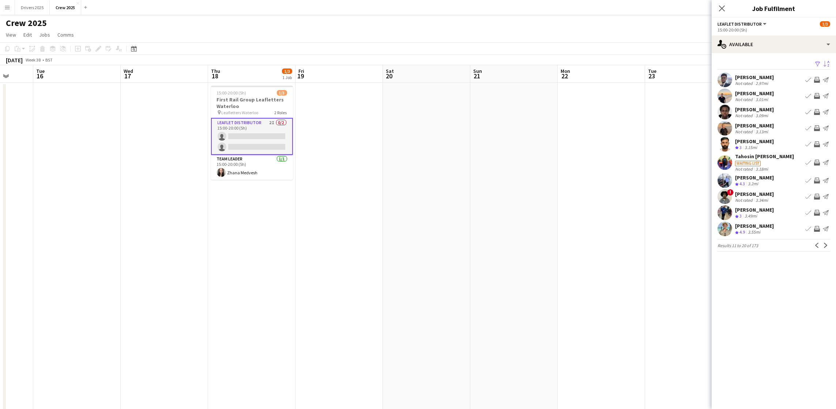
click at [816, 248] on button "Previous" at bounding box center [817, 245] width 9 height 9
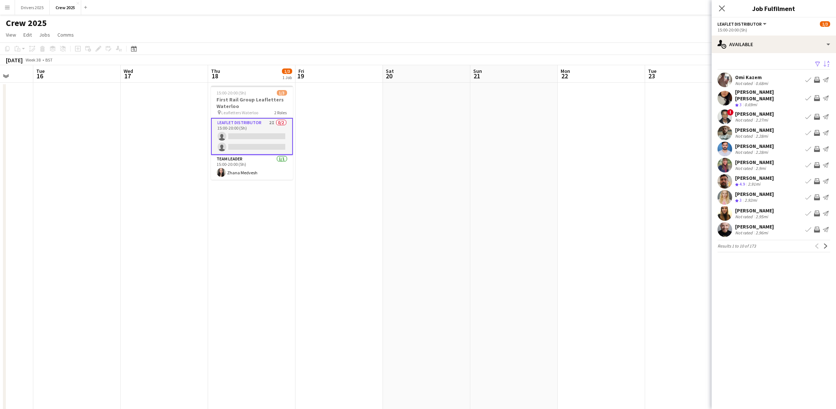
click at [815, 245] on div "Previous Next" at bounding box center [822, 245] width 18 height 9
click at [815, 241] on div "Previous Next" at bounding box center [822, 245] width 18 height 9
click at [753, 174] on div "[PERSON_NAME]" at bounding box center [754, 177] width 39 height 7
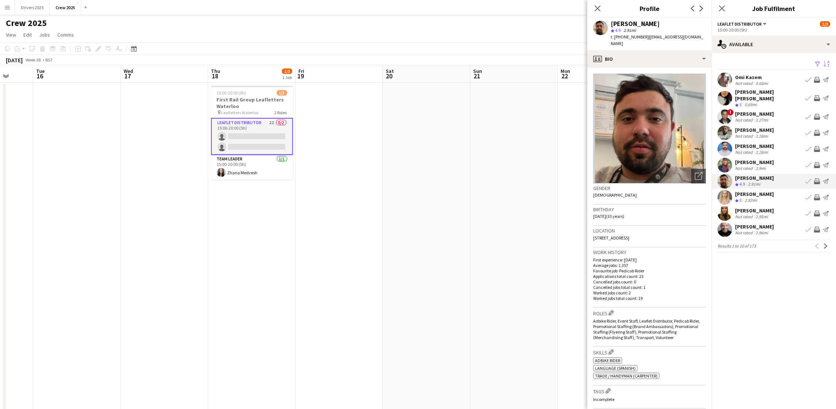
click at [753, 174] on div "[PERSON_NAME]" at bounding box center [754, 177] width 39 height 7
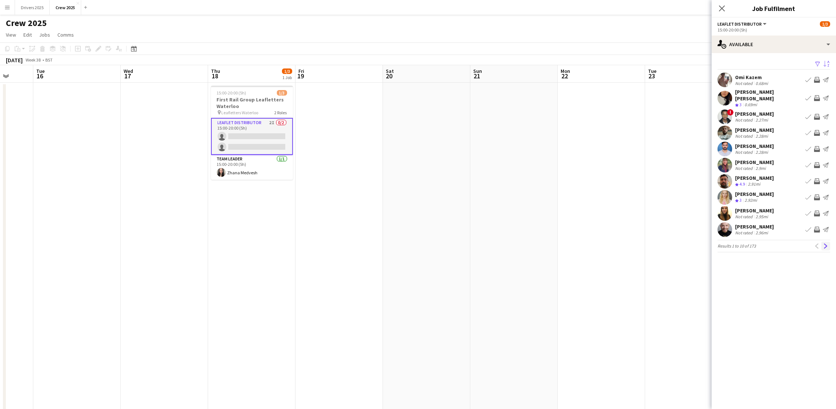
click at [828, 243] on button "Next" at bounding box center [826, 245] width 9 height 9
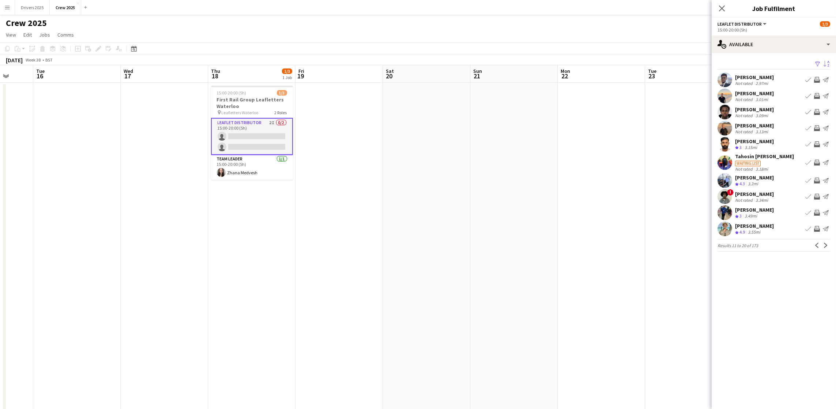
click at [747, 138] on div "[PERSON_NAME]" at bounding box center [754, 141] width 39 height 7
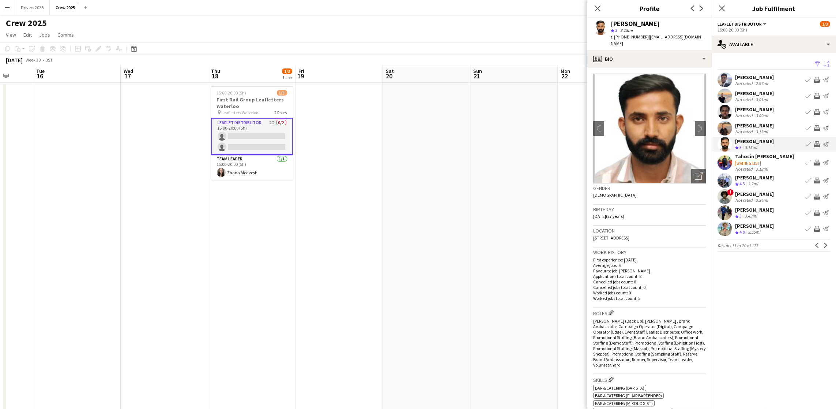
click at [759, 176] on div "[PERSON_NAME]" at bounding box center [754, 177] width 39 height 7
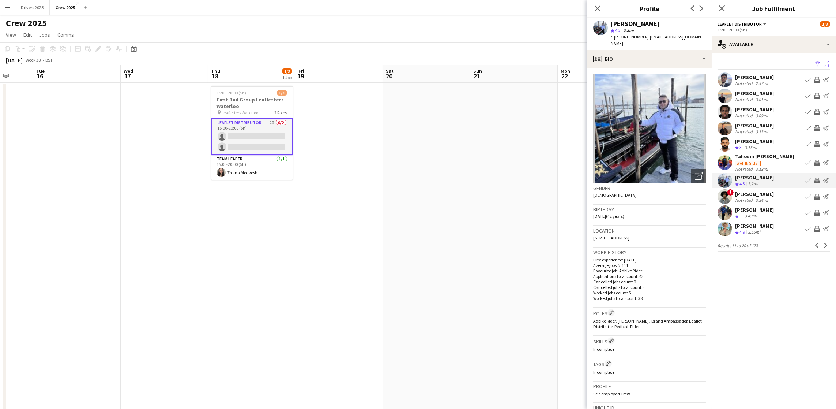
click at [757, 213] on div "3.49mi" at bounding box center [750, 216] width 15 height 6
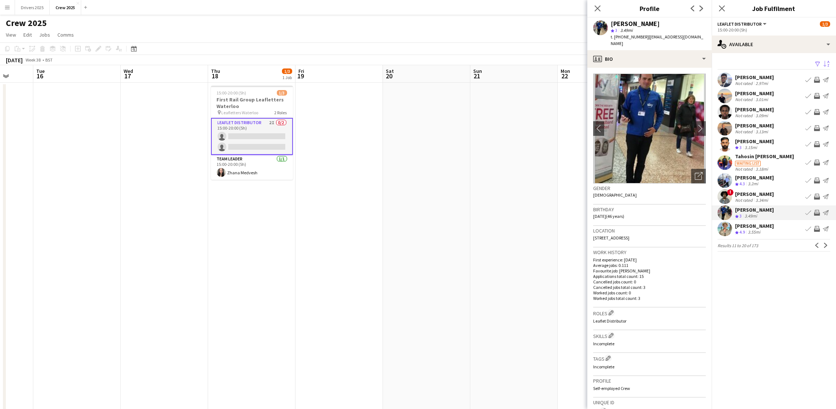
click at [756, 226] on div "[PERSON_NAME]" at bounding box center [754, 225] width 39 height 7
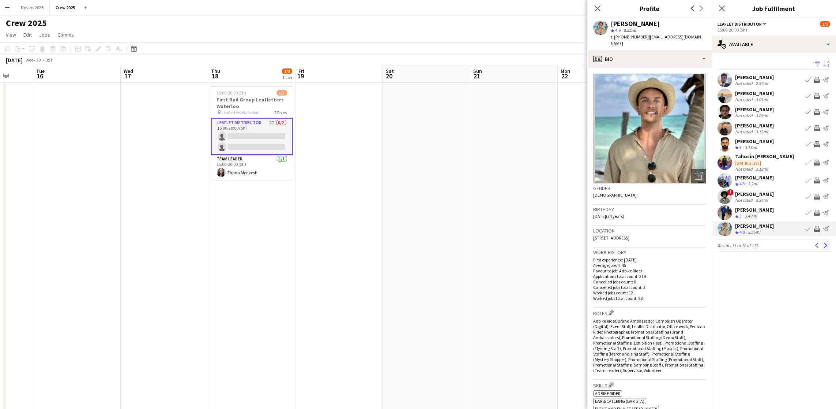
click at [822, 248] on button "Next" at bounding box center [826, 245] width 9 height 9
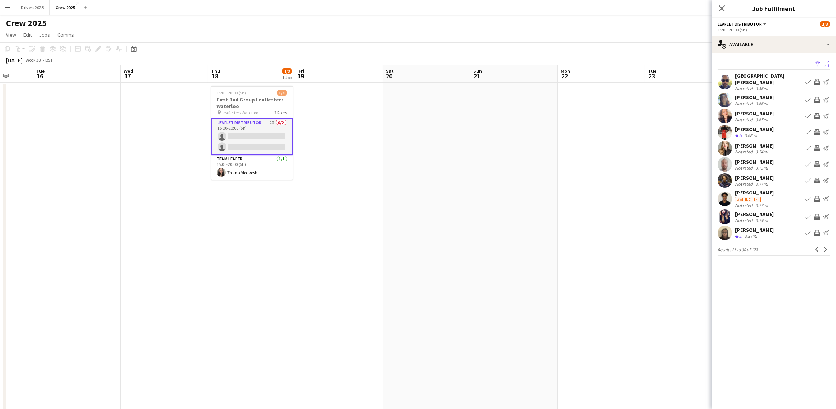
click at [748, 93] on div "[PERSON_NAME] Not rated 3.66mi Book crew Invite crew Send notification" at bounding box center [774, 100] width 124 height 15
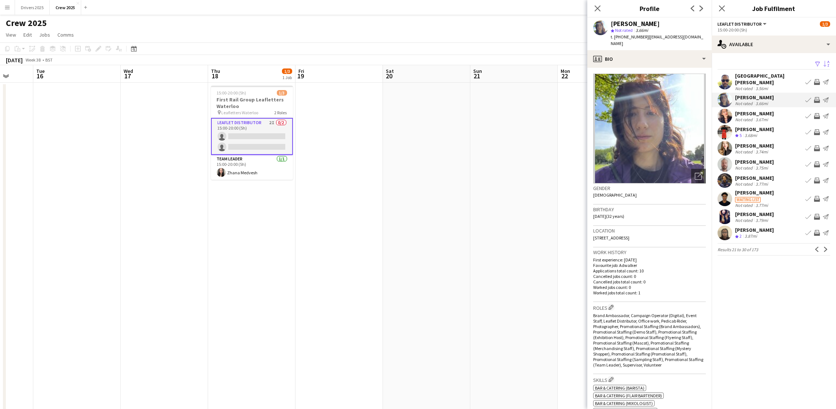
click at [760, 110] on div "[PERSON_NAME]" at bounding box center [754, 113] width 39 height 7
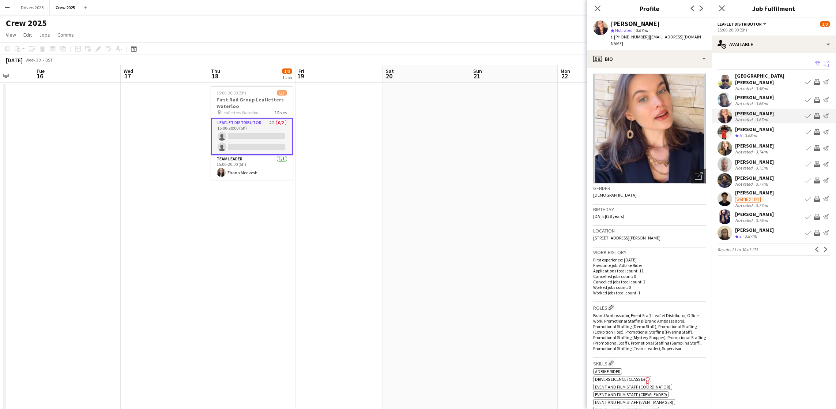
click at [765, 126] on div "[PERSON_NAME]" at bounding box center [754, 129] width 39 height 7
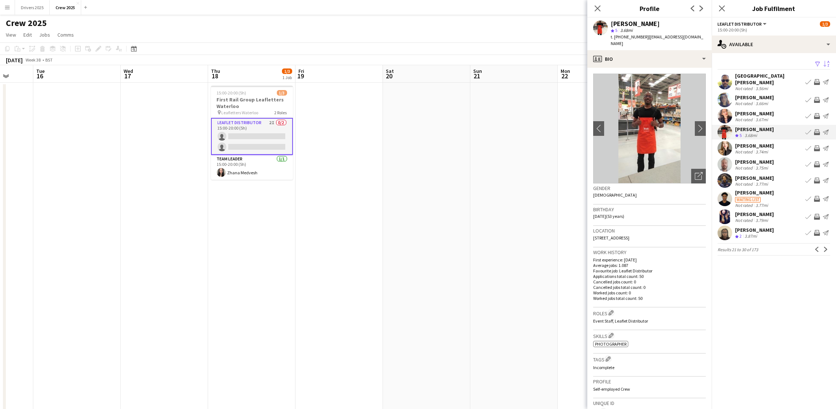
click at [772, 165] on div "Not rated 3.75mi" at bounding box center [754, 167] width 39 height 5
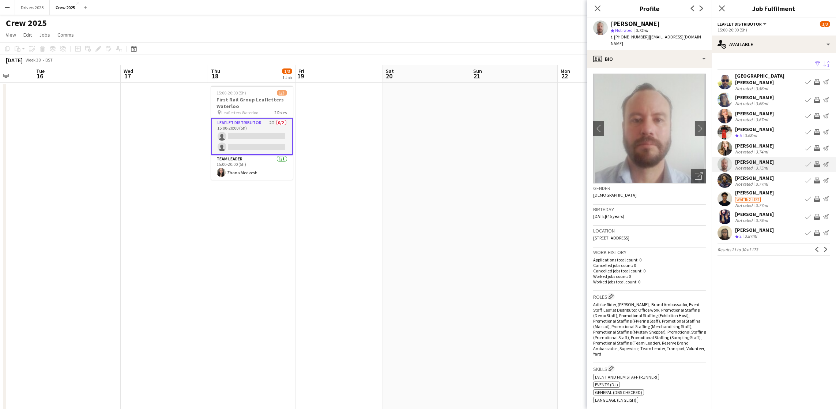
click at [766, 174] on div "[PERSON_NAME]" at bounding box center [754, 177] width 39 height 7
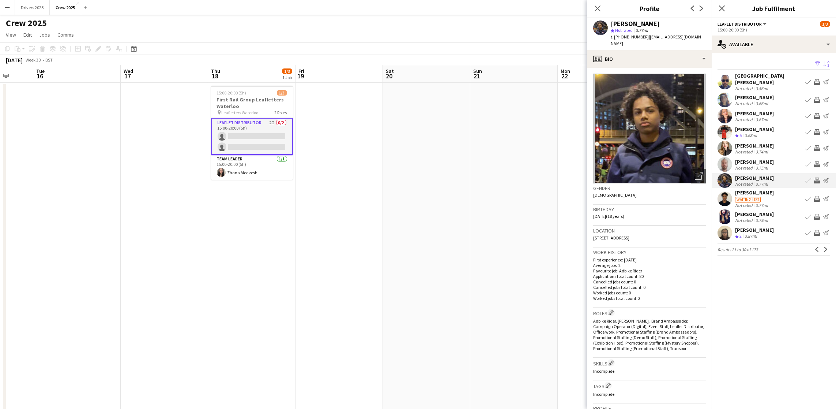
drag, startPoint x: 765, startPoint y: 192, endPoint x: 771, endPoint y: 194, distance: 6.3
click at [761, 197] on div "Waiting list" at bounding box center [748, 199] width 26 height 5
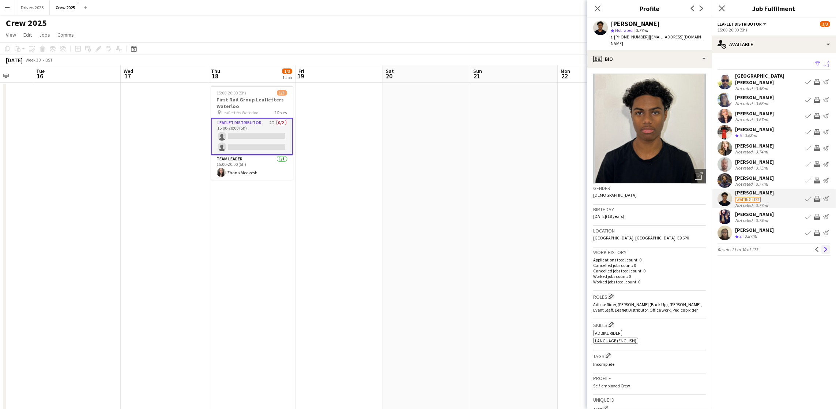
click at [826, 247] on app-icon "Next" at bounding box center [825, 249] width 5 height 5
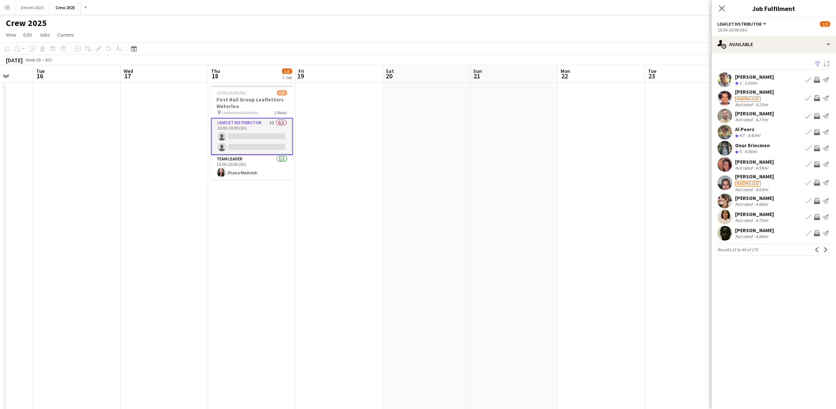
click at [762, 145] on div "Onur Erincmen" at bounding box center [752, 145] width 35 height 7
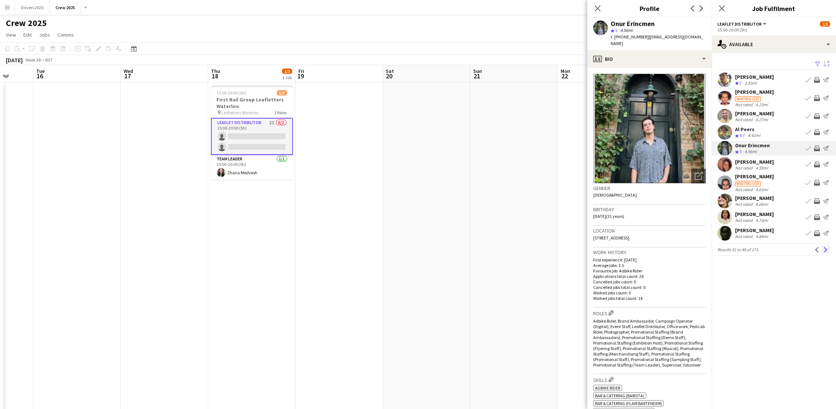
click at [826, 250] on app-icon "Next" at bounding box center [825, 249] width 5 height 5
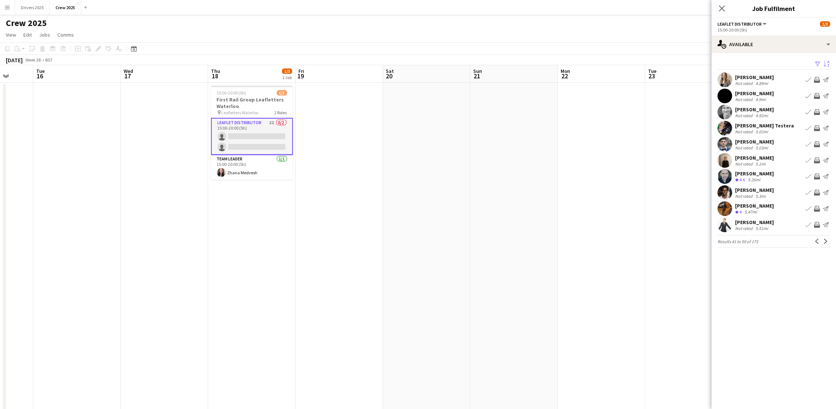
click at [262, 135] on app-card-role "Leaflet Distributor 2I 0/2 15:00-20:00 (5h) single-neutral-actions single-neutr…" at bounding box center [252, 136] width 82 height 37
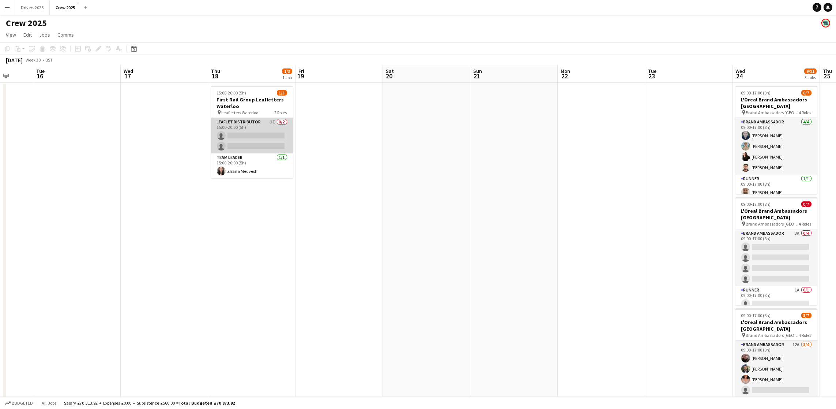
click at [251, 139] on app-card-role "Leaflet Distributor 2I 0/2 15:00-20:00 (5h) single-neutral-actions single-neutr…" at bounding box center [252, 135] width 82 height 35
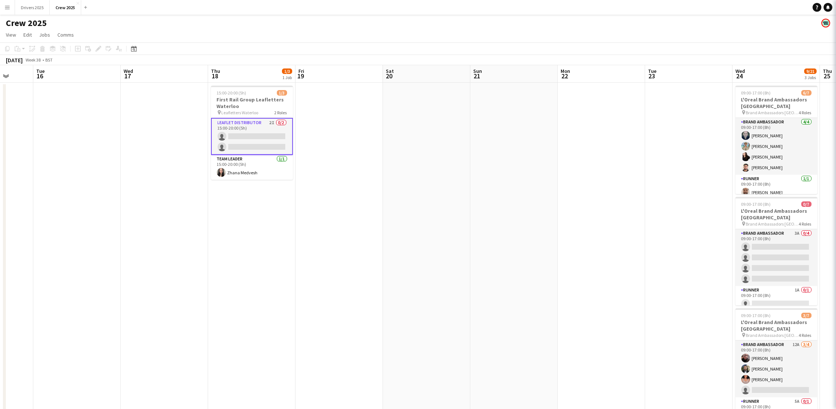
scroll to position [0, 316]
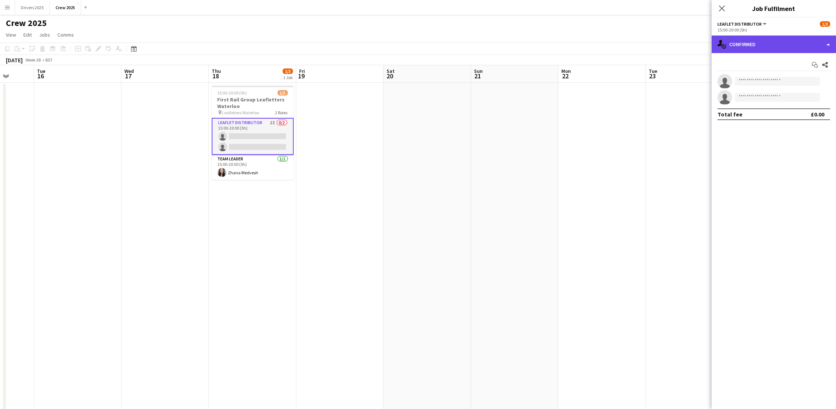
click at [765, 48] on div "single-neutral-actions-check-2 Confirmed" at bounding box center [774, 44] width 124 height 18
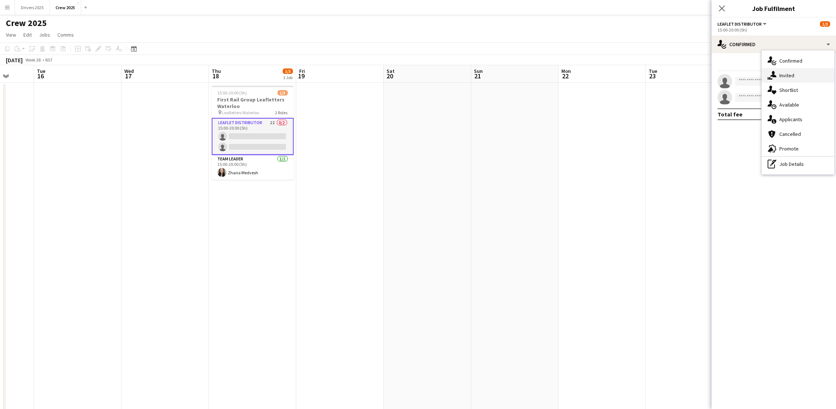
click at [794, 75] on div "single-neutral-actions-share-1 Invited" at bounding box center [798, 75] width 72 height 15
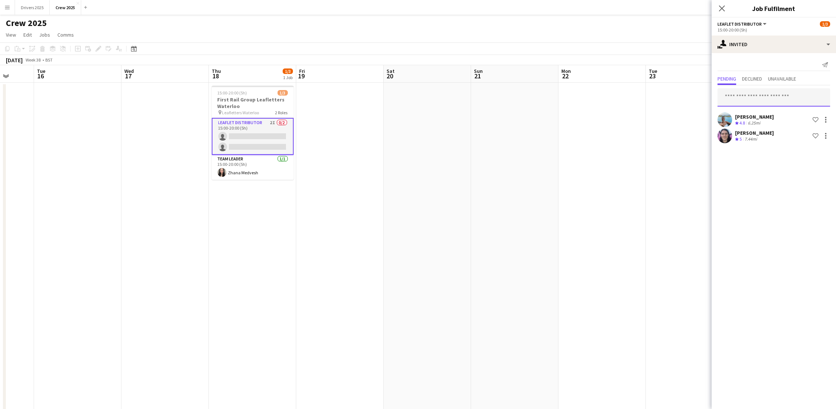
click at [759, 96] on input "text" at bounding box center [774, 97] width 113 height 18
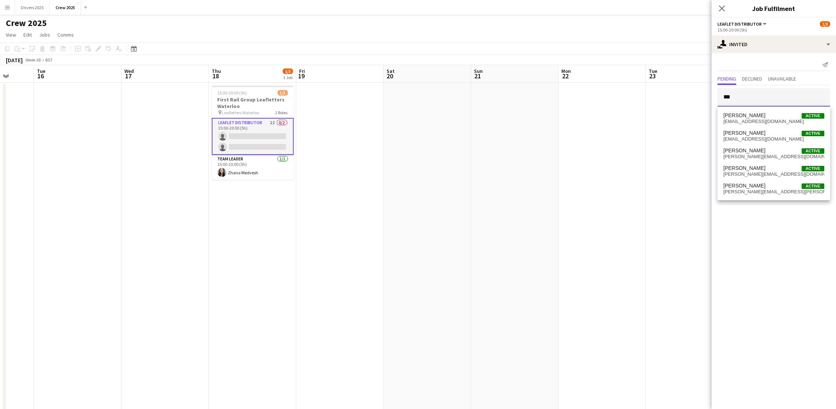
type input "***"
click at [668, 129] on app-date-cell at bounding box center [689, 257] width 87 height 348
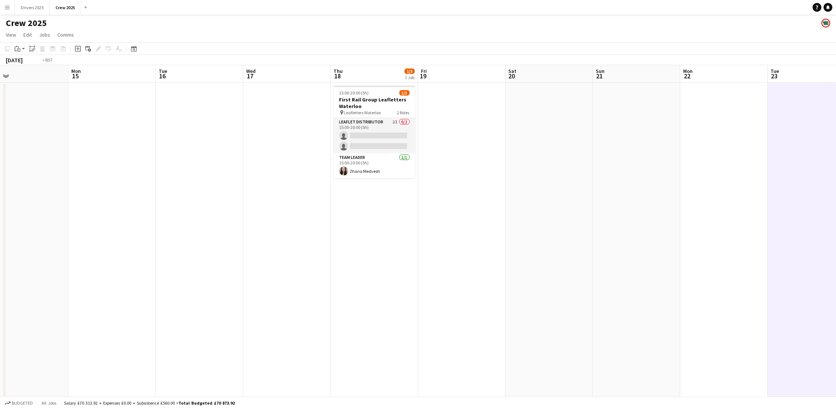
drag, startPoint x: 214, startPoint y: 222, endPoint x: 529, endPoint y: 224, distance: 314.9
click at [529, 224] on app-calendar-viewport "Fri 12 Sat 13 Sun 14 Mon 15 Tue 16 Wed 17 Thu 18 1/3 1 Job Fri 19 Sat 20 Sun 21…" at bounding box center [418, 248] width 836 height 366
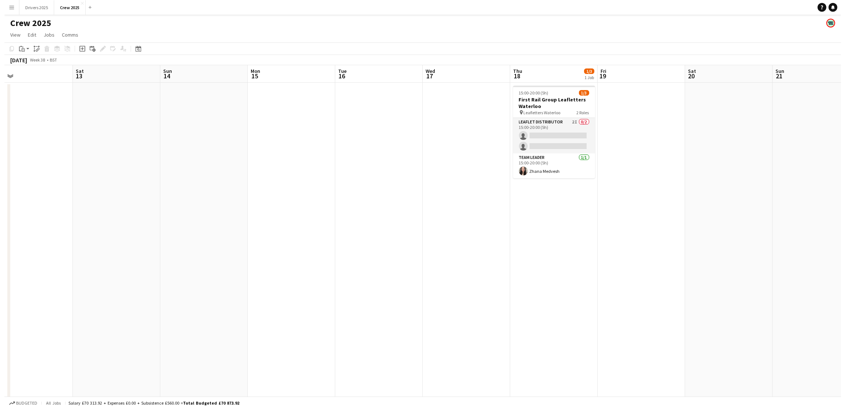
scroll to position [0, 176]
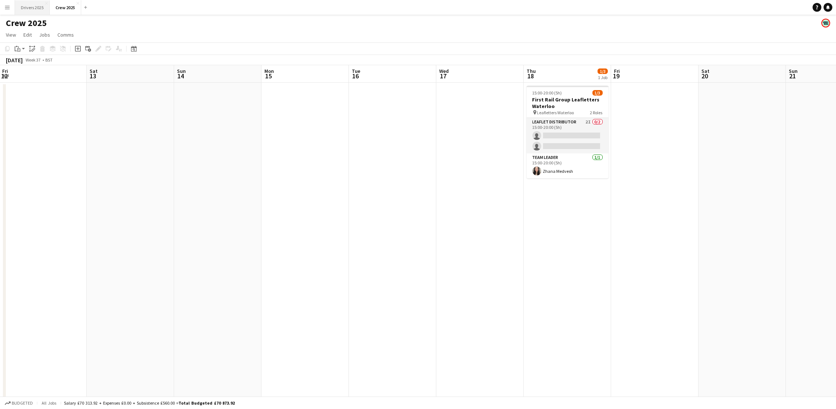
click at [36, 10] on button "Drivers 2025 Close" at bounding box center [32, 7] width 35 height 14
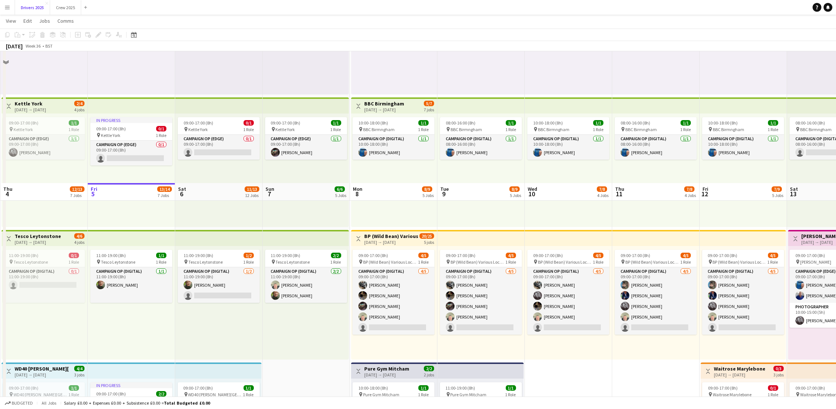
scroll to position [384, 0]
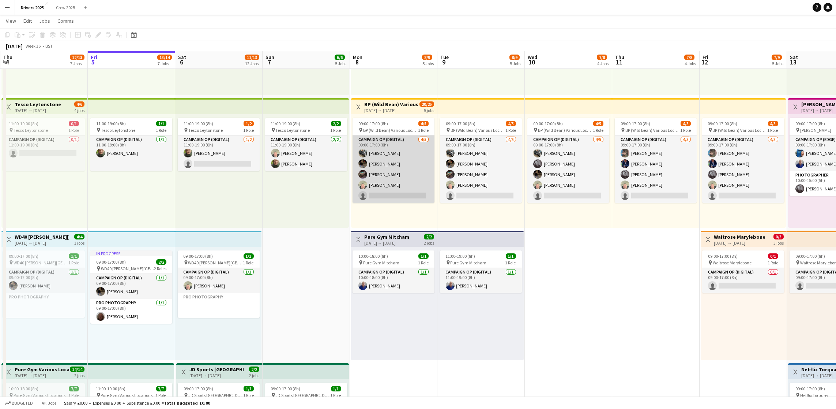
click at [377, 191] on app-card-role "Campaign Op (Digital) [DATE] 09:00-17:00 (8h) [PERSON_NAME] [PERSON_NAME] [PERS…" at bounding box center [394, 168] width 82 height 67
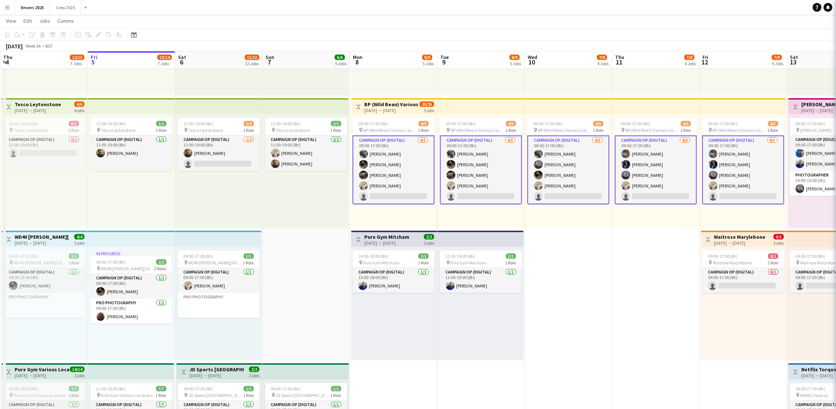
click at [379, 195] on app-card-role "Campaign Op (Digital) [DATE] 09:00-17:00 (8h) [PERSON_NAME] [PERSON_NAME] [PERS…" at bounding box center [394, 169] width 82 height 69
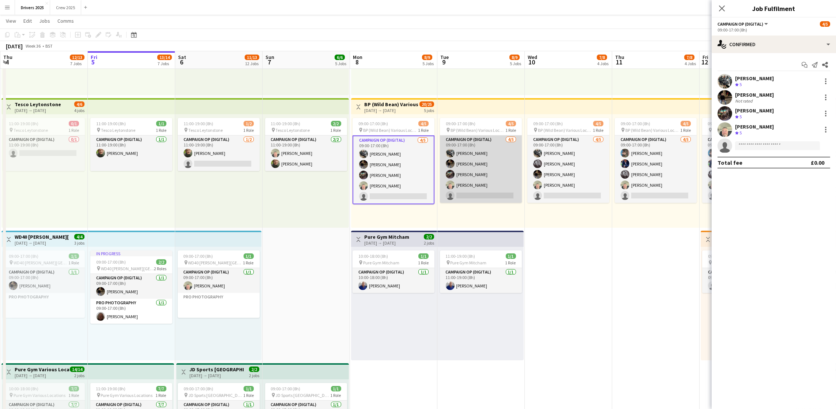
click at [478, 195] on app-card-role "Campaign Op (Digital) [DATE] 09:00-17:00 (8h) [PERSON_NAME] [PERSON_NAME] [PERS…" at bounding box center [481, 168] width 82 height 67
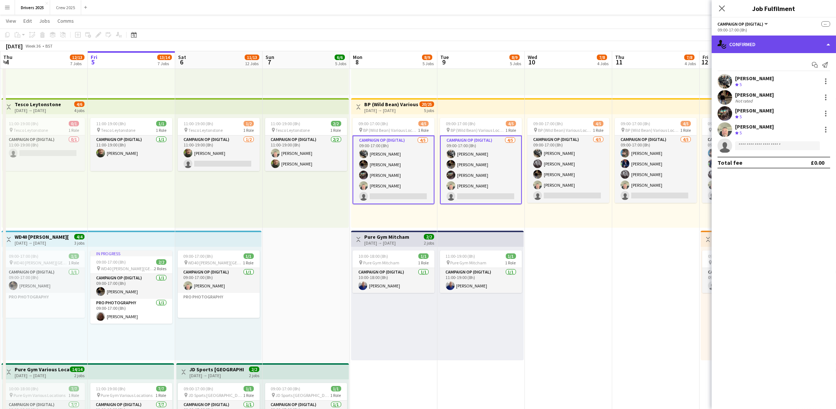
click at [756, 52] on div "single-neutral-actions-check-2 Confirmed" at bounding box center [774, 44] width 124 height 18
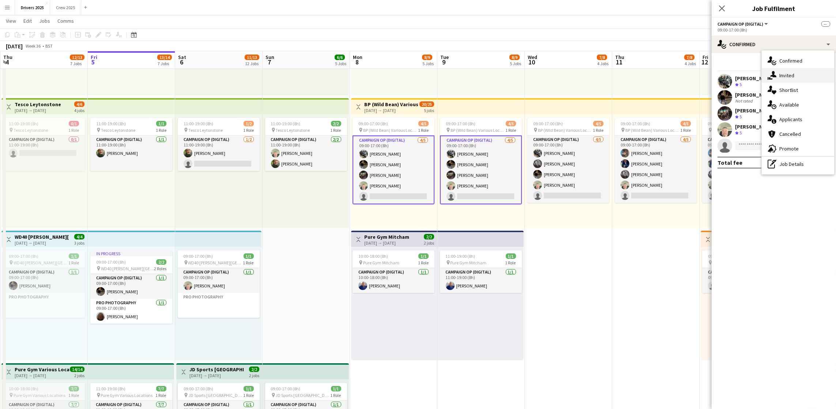
click at [774, 73] on icon at bounding box center [773, 74] width 6 height 6
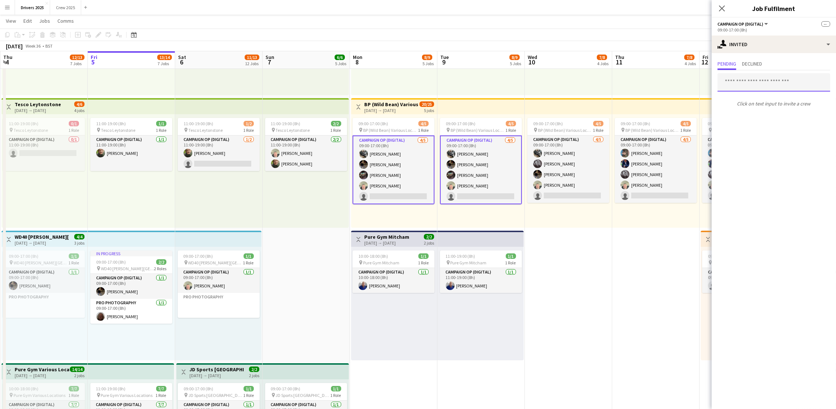
click at [750, 82] on input "text" at bounding box center [774, 82] width 113 height 18
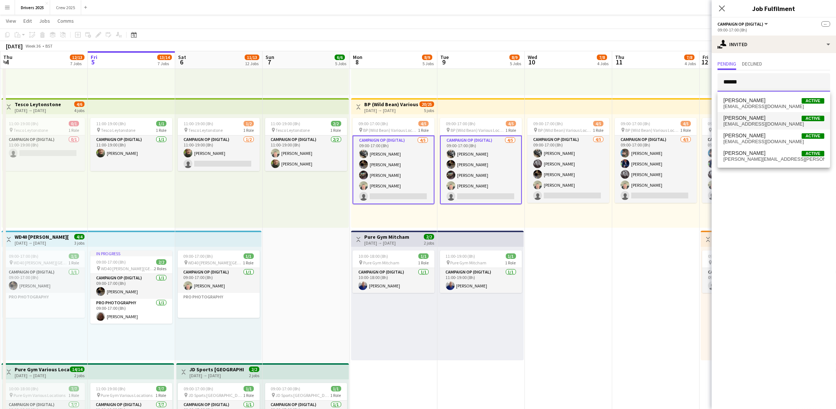
type input "******"
click at [745, 119] on span "[PERSON_NAME]" at bounding box center [744, 118] width 42 height 6
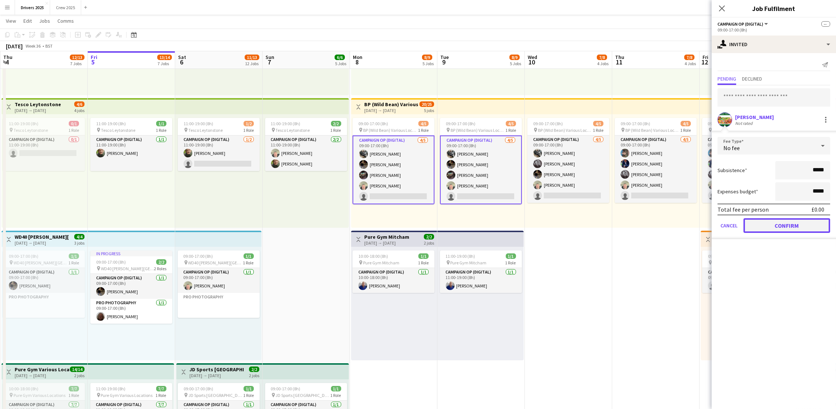
click at [766, 228] on button "Confirm" at bounding box center [787, 225] width 87 height 15
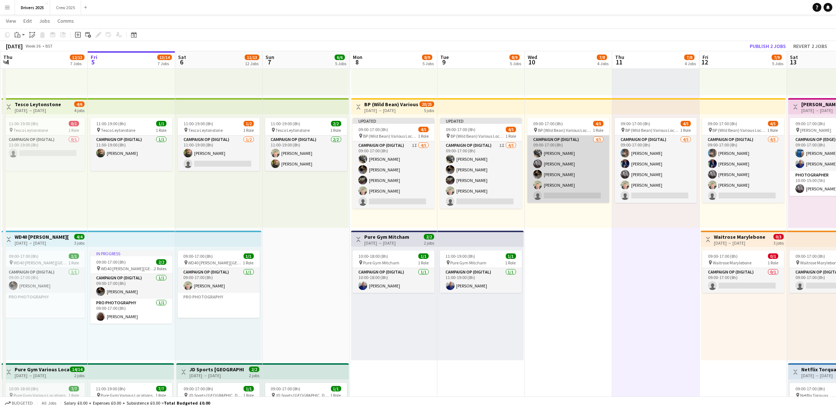
click at [582, 192] on app-card-role "Campaign Op (Digital) [DATE] 09:00-17:00 (8h) [PERSON_NAME] [PERSON_NAME] [PERS…" at bounding box center [568, 168] width 82 height 67
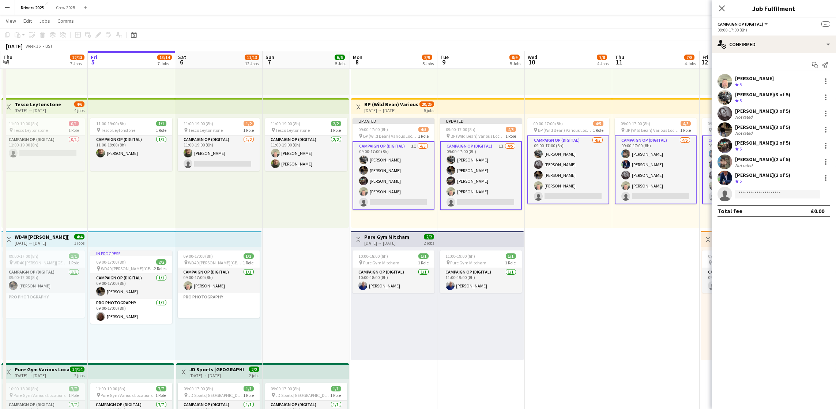
click at [577, 193] on app-card-role "Campaign Op (Digital) [DATE] 09:00-17:00 (8h) [PERSON_NAME] [PERSON_NAME] [PERS…" at bounding box center [568, 169] width 82 height 69
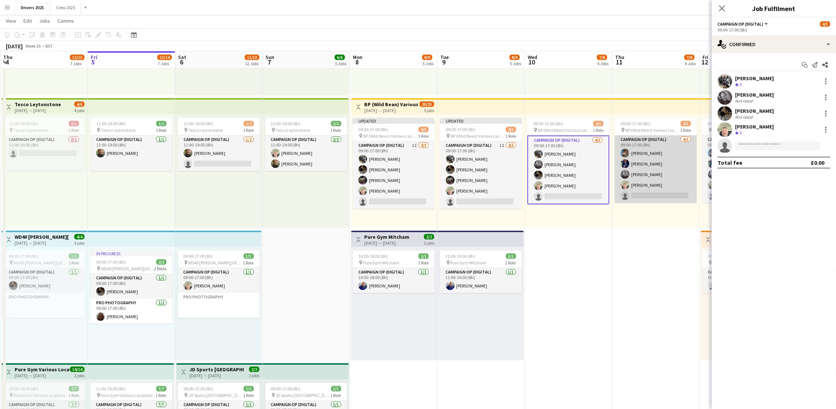
click at [637, 193] on app-card-role "Campaign Op (Digital) [DATE] 09:00-17:00 (8h) [PERSON_NAME] [PERSON_NAME] [PERS…" at bounding box center [656, 168] width 82 height 67
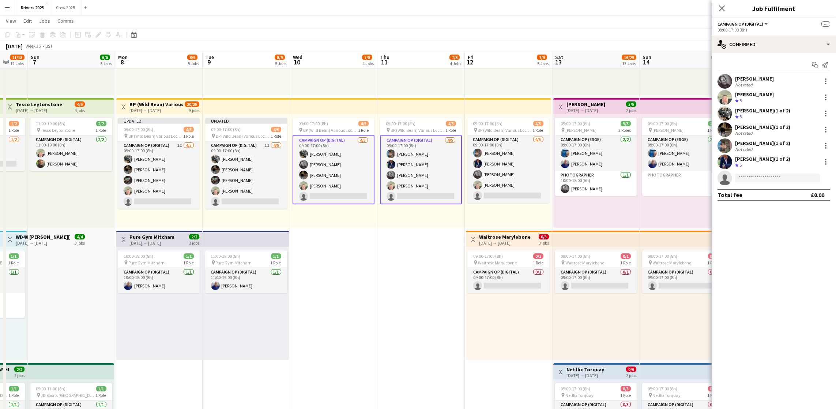
drag, startPoint x: 599, startPoint y: 286, endPoint x: 388, endPoint y: 289, distance: 211.1
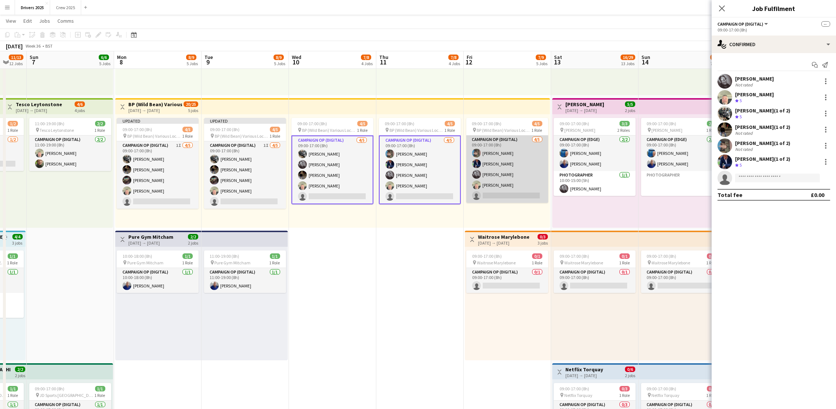
click at [514, 197] on app-card-role "Campaign Op (Digital) [DATE] 09:00-17:00 (8h) [PERSON_NAME] [PERSON_NAME] [PERS…" at bounding box center [507, 168] width 82 height 67
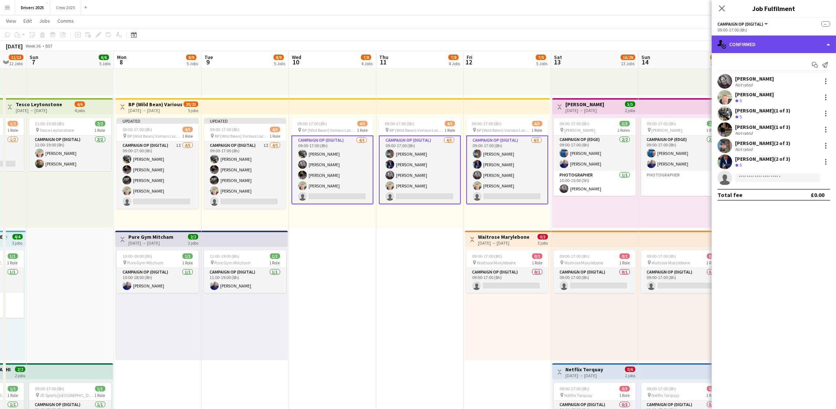
click at [755, 44] on div "single-neutral-actions-check-2 Confirmed" at bounding box center [774, 44] width 124 height 18
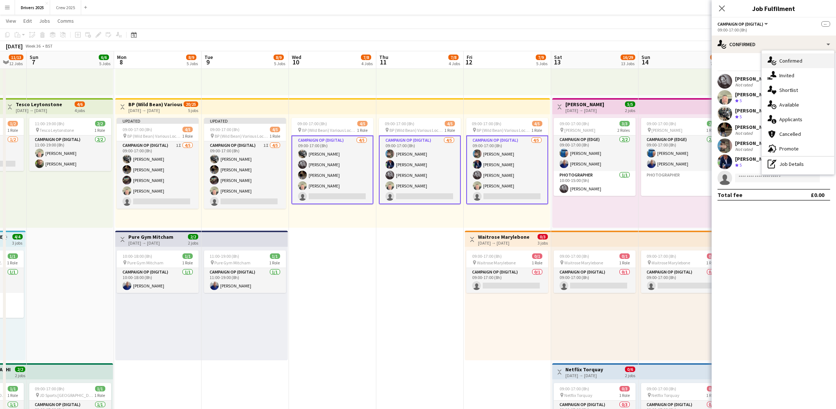
click at [793, 64] on span "Confirmed" at bounding box center [790, 60] width 23 height 7
click at [756, 181] on input at bounding box center [777, 177] width 85 height 9
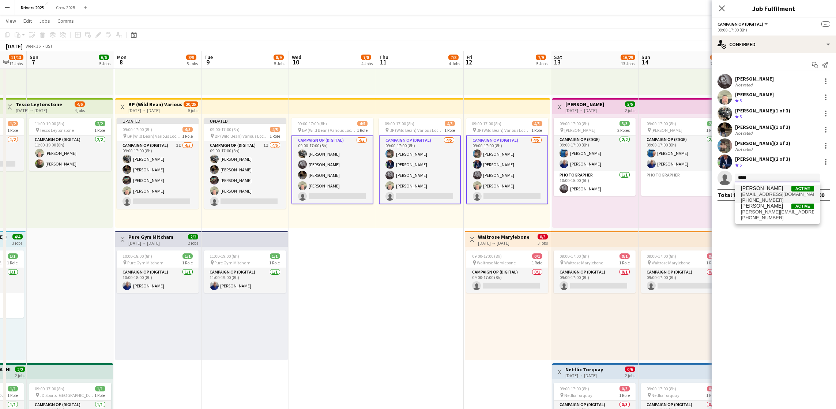
type input "*****"
click at [756, 186] on span "[PERSON_NAME]" at bounding box center [762, 188] width 42 height 6
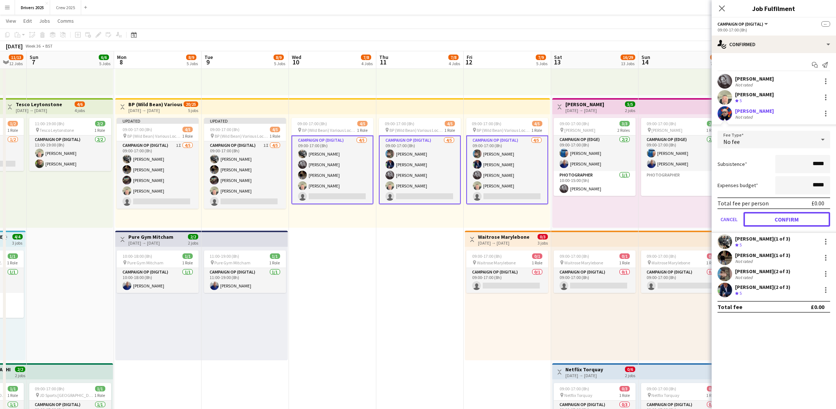
drag, startPoint x: 783, startPoint y: 221, endPoint x: 789, endPoint y: 225, distance: 7.1
click at [783, 220] on button "Confirm" at bounding box center [787, 219] width 87 height 15
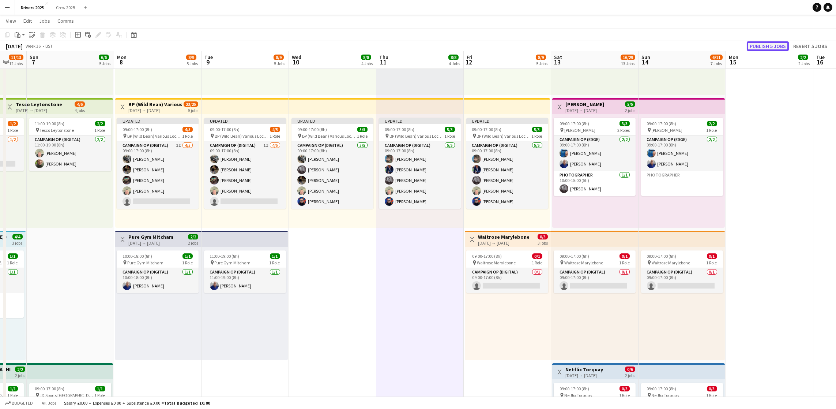
click at [777, 45] on button "Publish 5 jobs" at bounding box center [768, 46] width 42 height 10
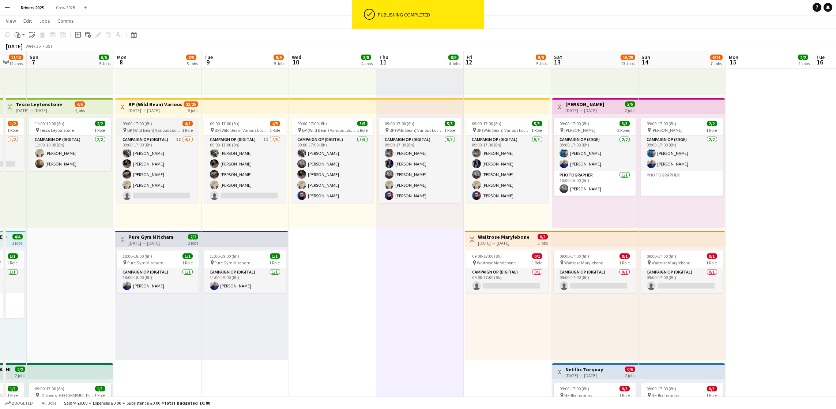
click at [152, 123] on span "09:00-17:00 (8h)" at bounding box center [138, 123] width 30 height 5
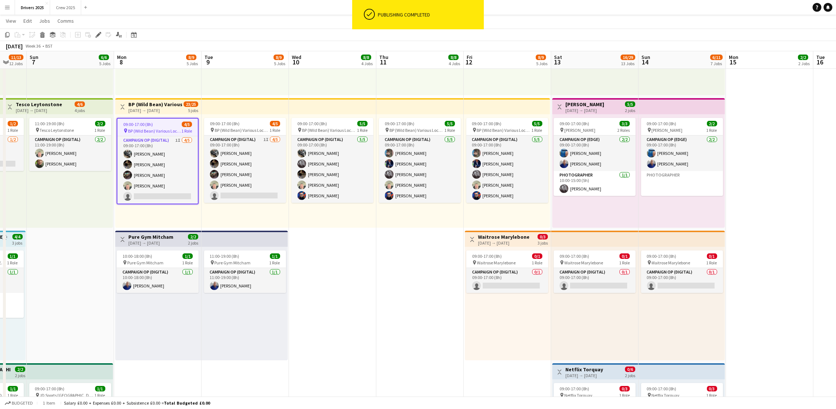
drag, startPoint x: 94, startPoint y: 33, endPoint x: 266, endPoint y: 86, distance: 179.3
click at [95, 33] on icon "Edit" at bounding box center [98, 35] width 6 height 6
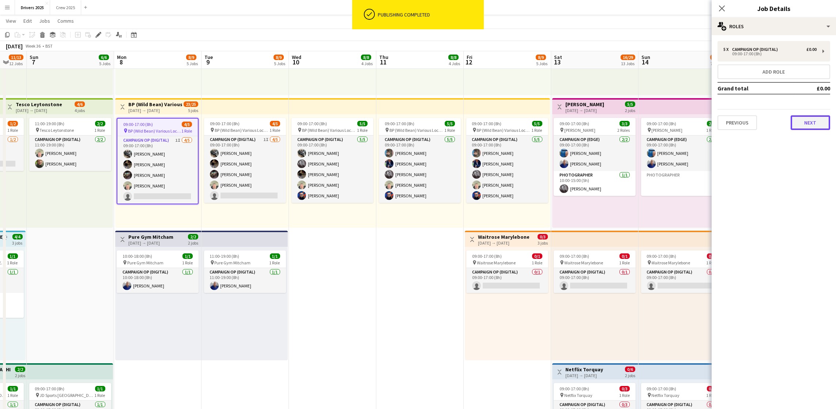
click at [820, 124] on button "Next" at bounding box center [811, 122] width 40 height 15
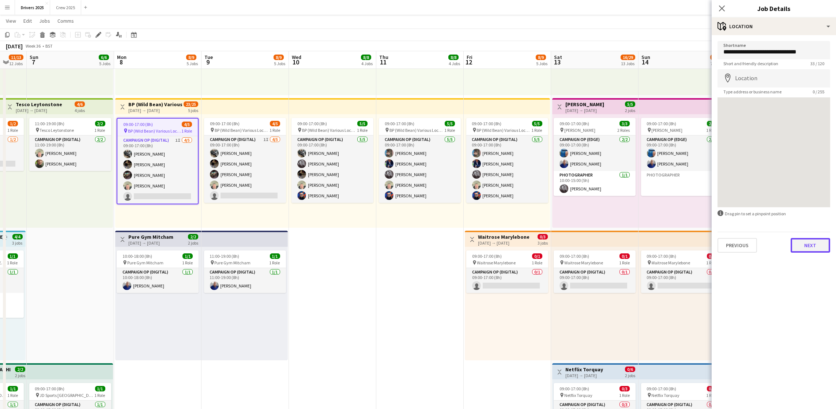
click at [805, 251] on button "Next" at bounding box center [811, 245] width 40 height 15
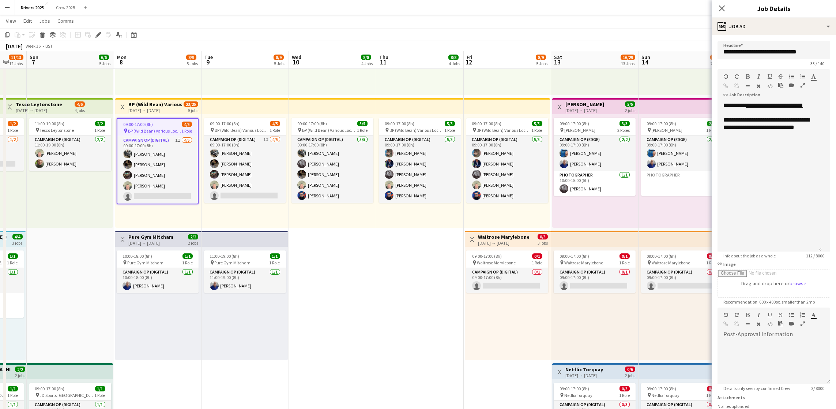
drag, startPoint x: 828, startPoint y: 141, endPoint x: 831, endPoint y: 250, distance: 108.7
click at [831, 250] on mat-expansion-panel "**********" at bounding box center [774, 221] width 124 height 373
click at [787, 153] on div "**********" at bounding box center [770, 178] width 104 height 152
click at [731, 146] on div at bounding box center [769, 141] width 93 height 7
click at [730, 153] on div "**********" at bounding box center [769, 149] width 93 height 7
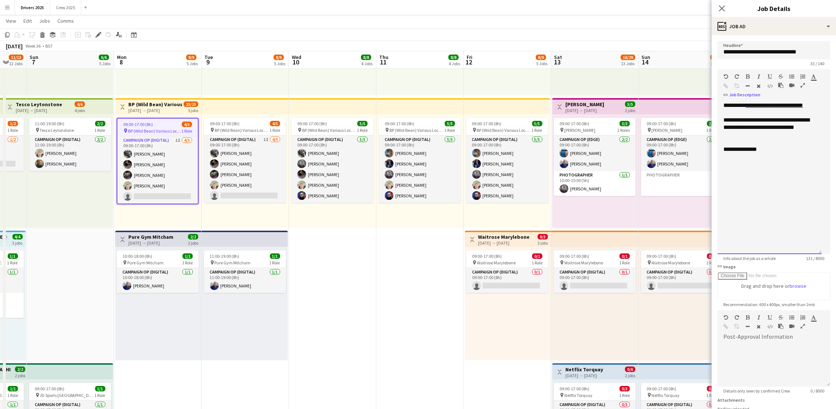
click at [768, 153] on div "**********" at bounding box center [769, 149] width 93 height 7
drag, startPoint x: 763, startPoint y: 197, endPoint x: 723, endPoint y: 172, distance: 46.2
click at [723, 172] on div "**********" at bounding box center [769, 174] width 93 height 29
copy div "**********"
click at [729, 85] on icon "button" at bounding box center [726, 85] width 5 height 5
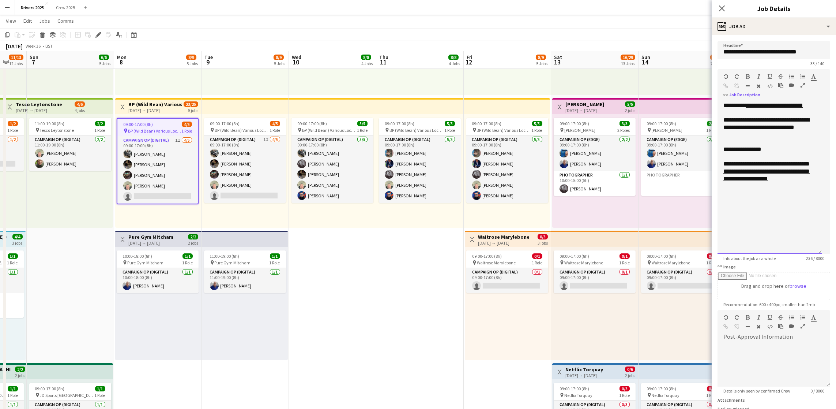
click at [798, 153] on div "**********" at bounding box center [769, 149] width 93 height 7
click at [765, 222] on div "**********" at bounding box center [770, 178] width 104 height 152
click at [797, 168] on div "**********" at bounding box center [769, 157] width 93 height 22
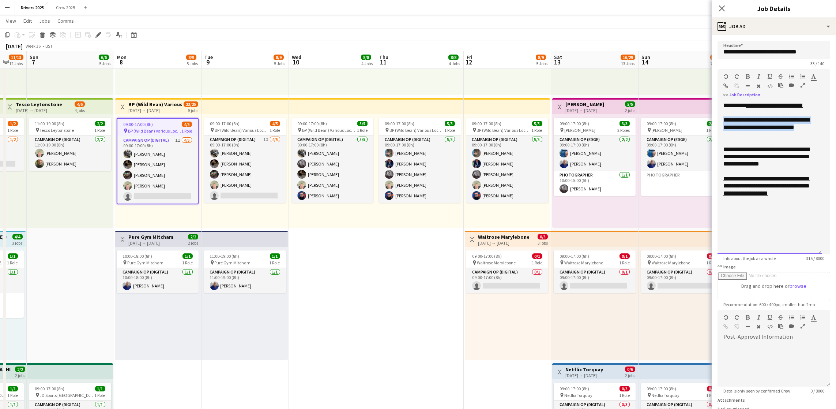
drag, startPoint x: 779, startPoint y: 146, endPoint x: 716, endPoint y: 129, distance: 65.1
click at [716, 129] on form "**********" at bounding box center [774, 252] width 124 height 423
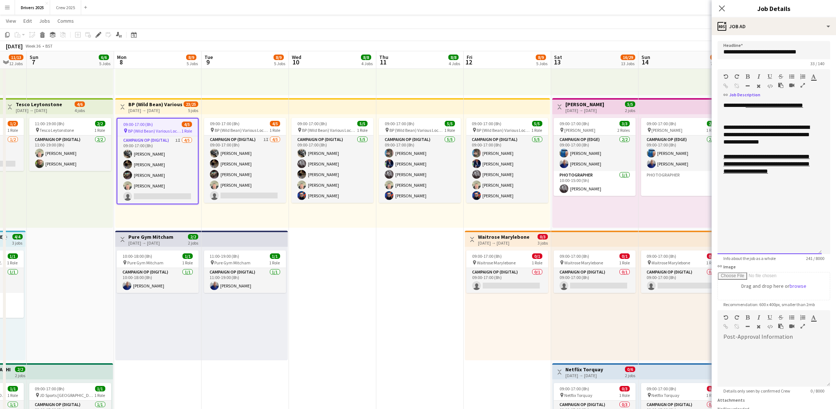
click at [808, 153] on div at bounding box center [769, 149] width 93 height 7
drag, startPoint x: 146, startPoint y: 239, endPoint x: 246, endPoint y: 253, distance: 100.8
click at [147, 240] on div "[DATE] → [DATE]" at bounding box center [150, 242] width 45 height 5
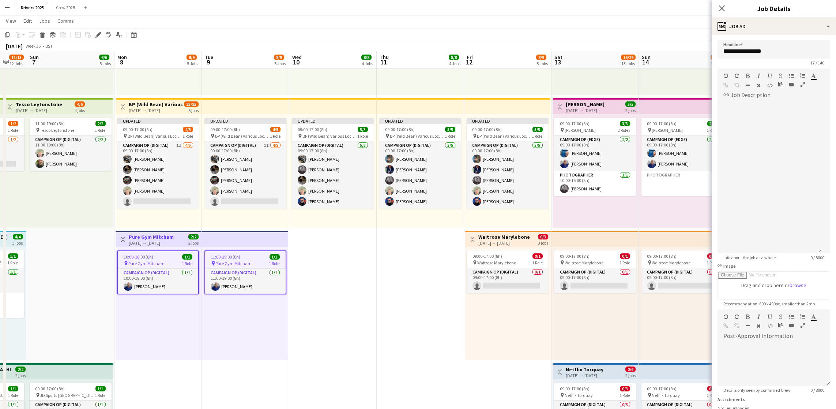
scroll to position [0, 0]
click at [160, 124] on app-job-card "Updated 09:00-17:00 (8h) 4/5 pin BP (Wild Bean) Various Locations 1 Role Campai…" at bounding box center [158, 163] width 82 height 91
type input "**********"
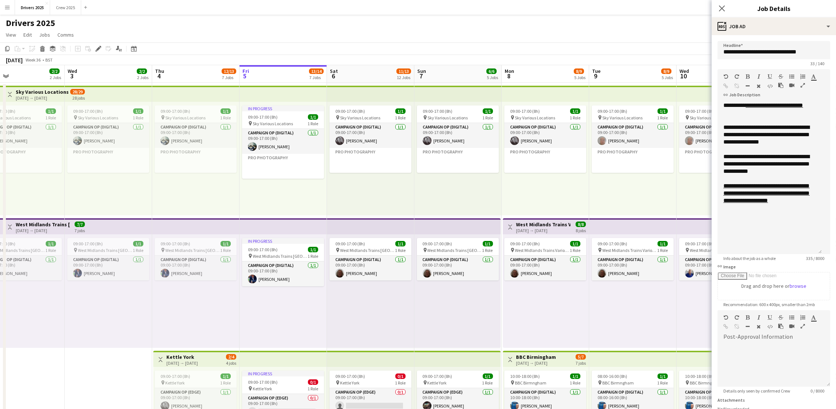
scroll to position [0, 218]
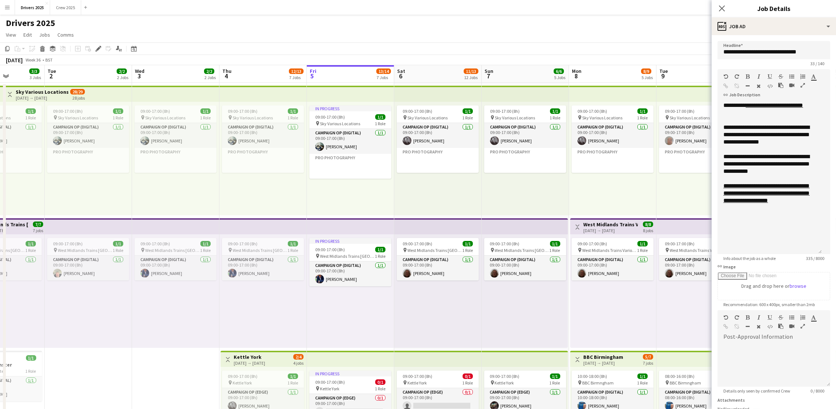
drag, startPoint x: 244, startPoint y: 183, endPoint x: 743, endPoint y: 173, distance: 499.0
click at [764, 229] on div "**********" at bounding box center [770, 178] width 104 height 152
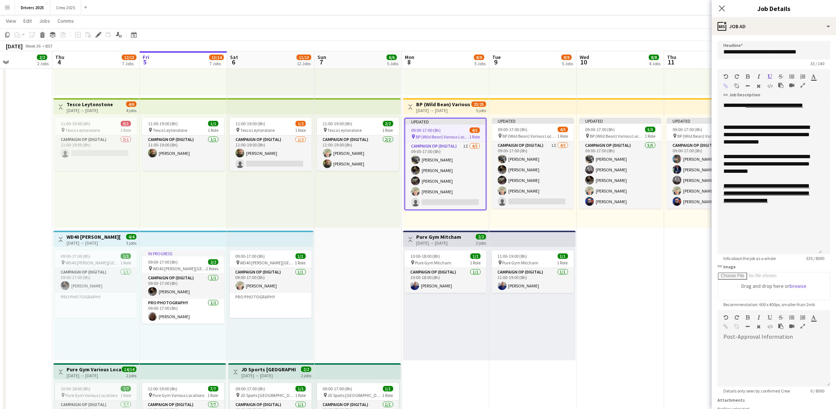
scroll to position [0, 259]
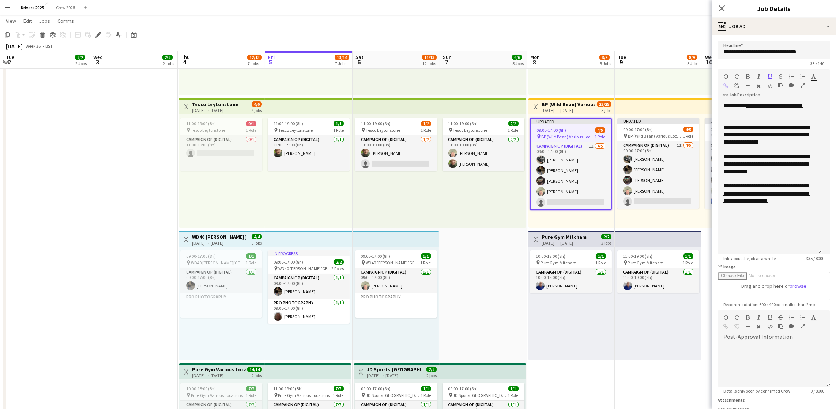
drag, startPoint x: 503, startPoint y: 323, endPoint x: 286, endPoint y: 318, distance: 216.6
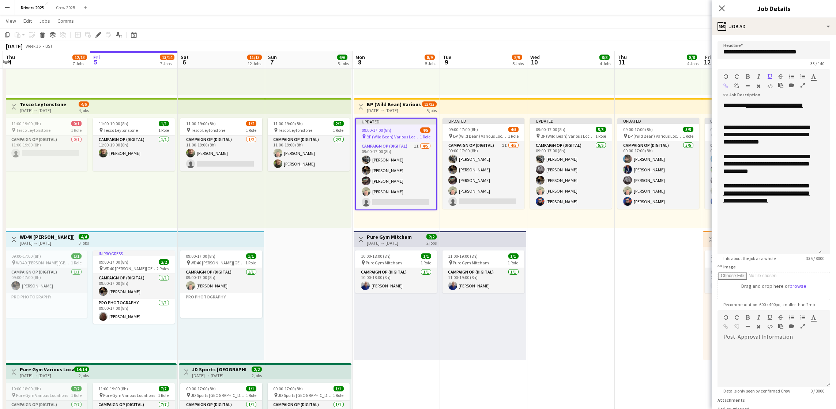
scroll to position [0, 283]
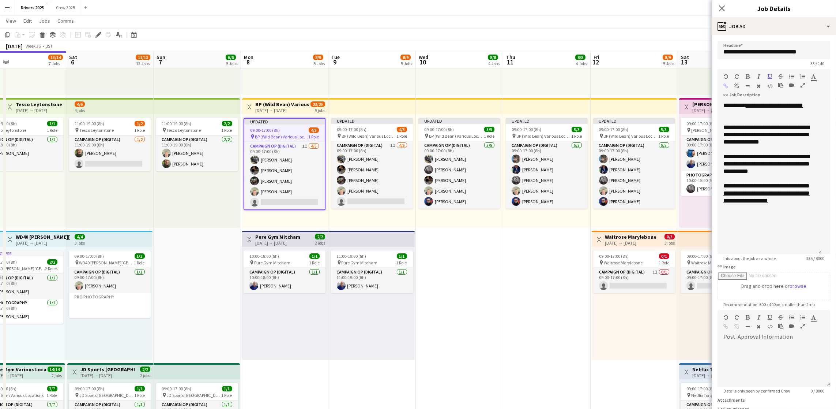
drag, startPoint x: 625, startPoint y: 261, endPoint x: 513, endPoint y: 264, distance: 112.0
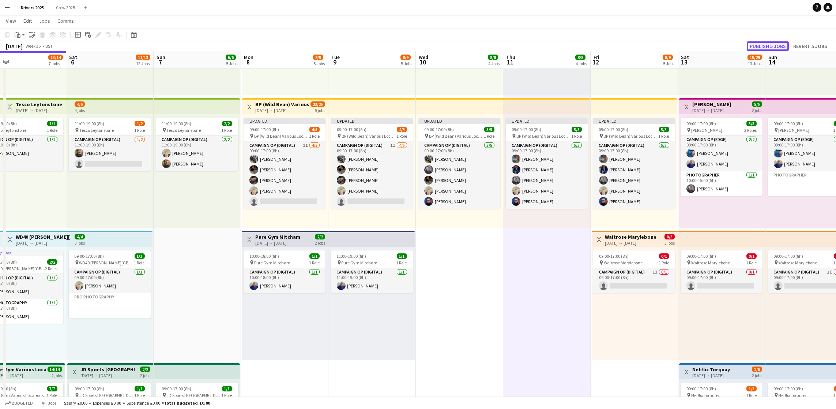
click at [772, 48] on button "Publish 5 jobs" at bounding box center [768, 46] width 42 height 10
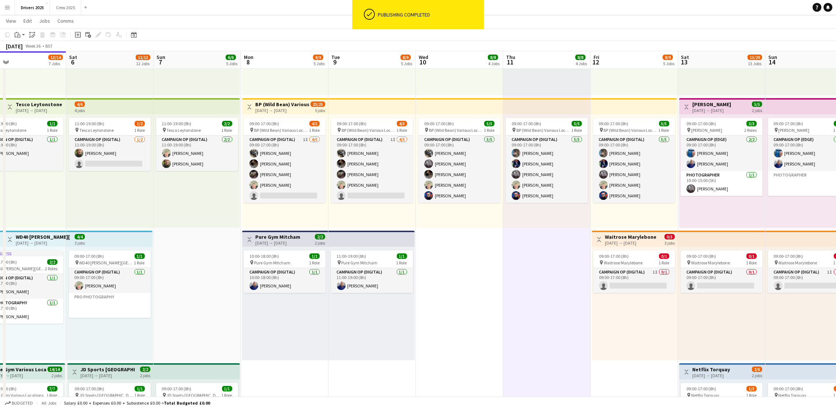
click at [278, 235] on h3 "Pure Gym Mitcham" at bounding box center [277, 236] width 45 height 7
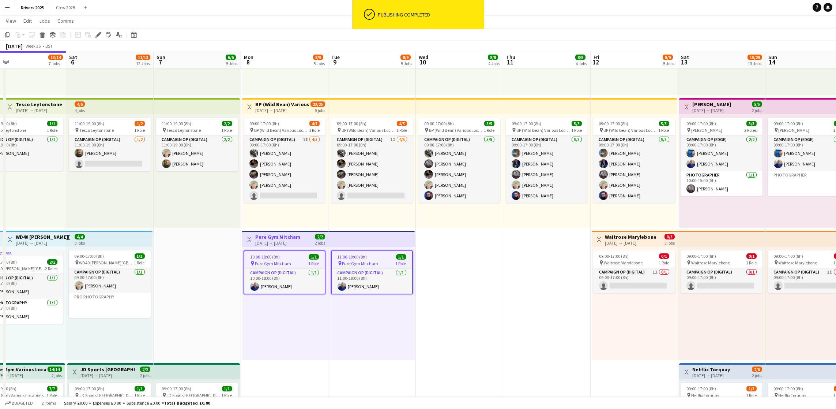
click at [92, 35] on div "Add job Add linked Job Edit Edit linked Job Applicants" at bounding box center [95, 34] width 56 height 9
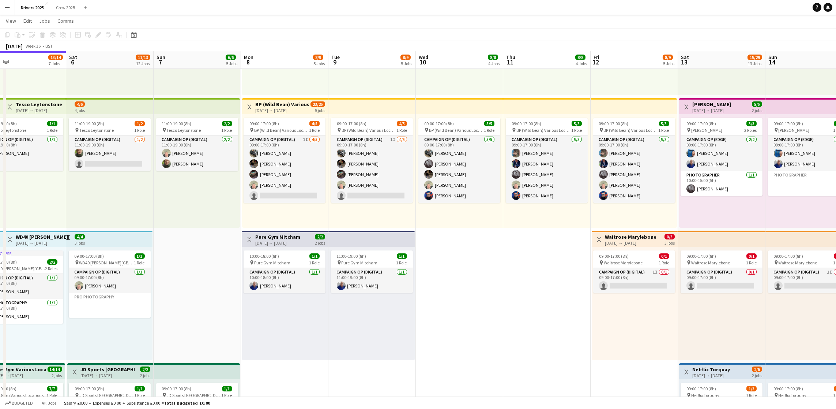
click at [266, 236] on h3 "Pure Gym Mitcham" at bounding box center [277, 236] width 45 height 7
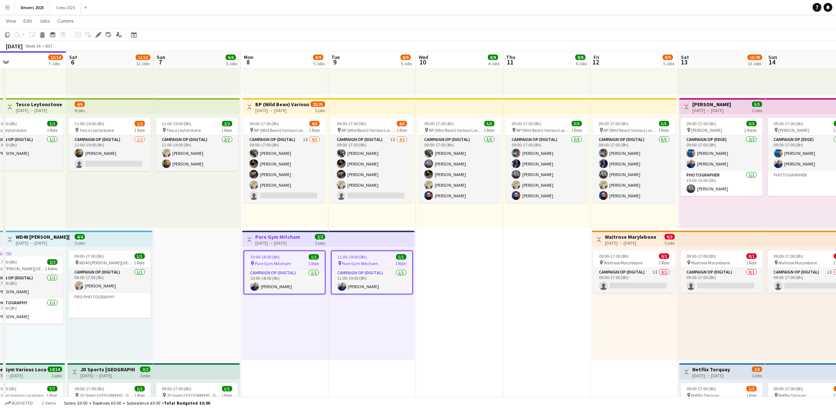
click at [97, 33] on icon at bounding box center [98, 35] width 4 height 4
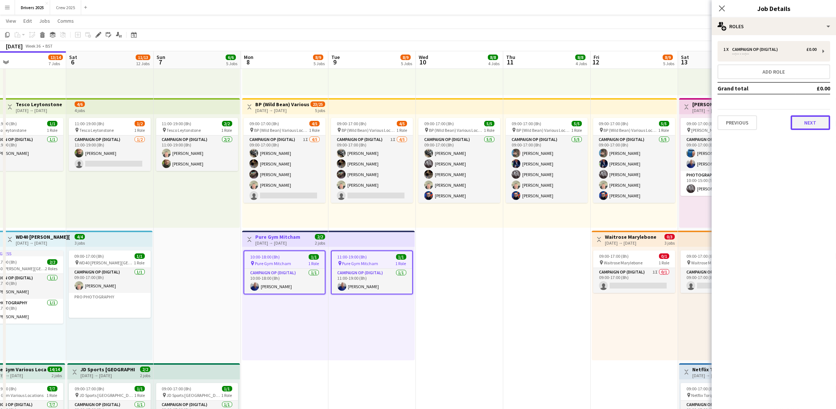
click at [805, 121] on button "Next" at bounding box center [811, 122] width 40 height 15
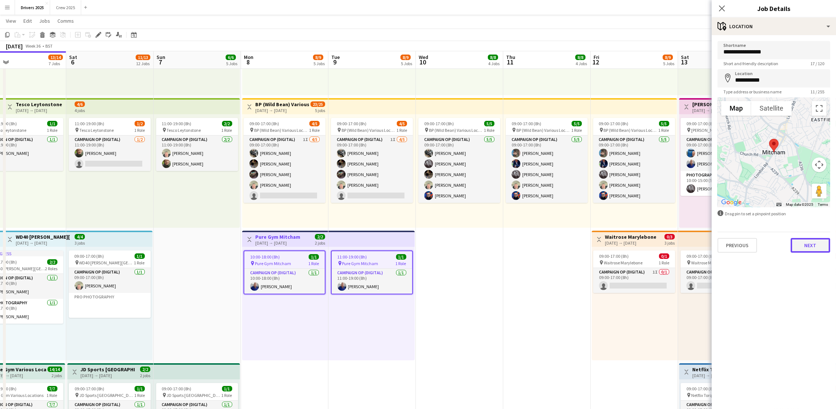
click at [809, 242] on button "Next" at bounding box center [811, 245] width 40 height 15
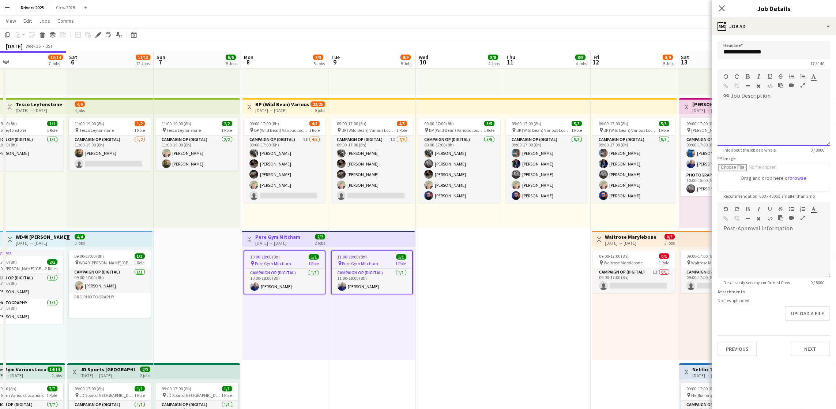
click at [767, 114] on div at bounding box center [774, 124] width 113 height 44
drag, startPoint x: 792, startPoint y: 113, endPoint x: 724, endPoint y: 118, distance: 68.2
click at [724, 118] on div "**********" at bounding box center [774, 124] width 113 height 44
copy div "**********"
click at [724, 86] on icon "button" at bounding box center [726, 85] width 5 height 5
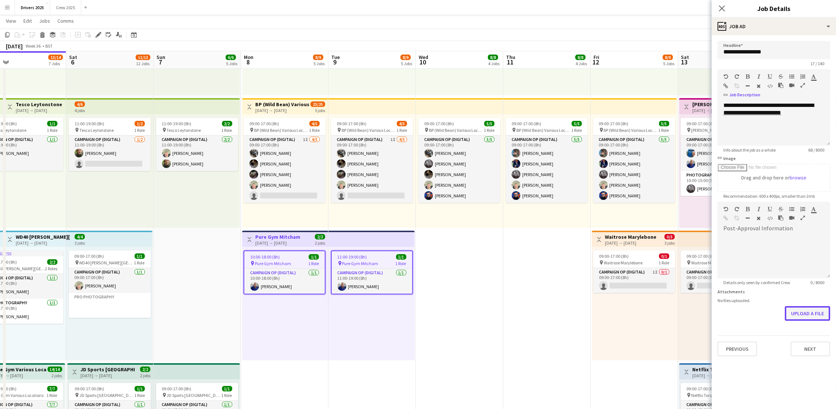
click at [805, 308] on button "Upload a file" at bounding box center [807, 313] width 45 height 15
drag, startPoint x: 796, startPoint y: 114, endPoint x: 717, endPoint y: 111, distance: 79.1
click at [718, 111] on div "**********" at bounding box center [774, 124] width 113 height 44
drag, startPoint x: 794, startPoint y: 111, endPoint x: 725, endPoint y: 116, distance: 68.6
click at [725, 116] on div "**********" at bounding box center [774, 124] width 113 height 44
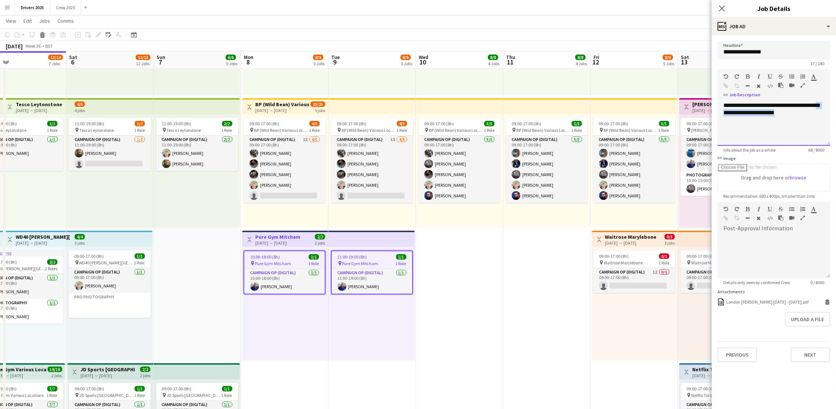
copy div "**********"
click at [726, 89] on div at bounding box center [739, 87] width 33 height 9
click at [725, 86] on icon "button" at bounding box center [726, 85] width 5 height 5
click at [748, 105] on div "**********" at bounding box center [774, 124] width 113 height 44
click at [802, 325] on button "Upload a file" at bounding box center [807, 319] width 45 height 15
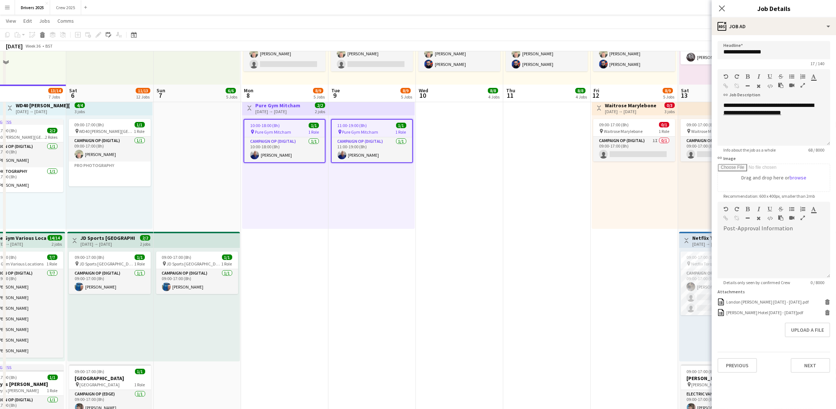
scroll to position [549, 0]
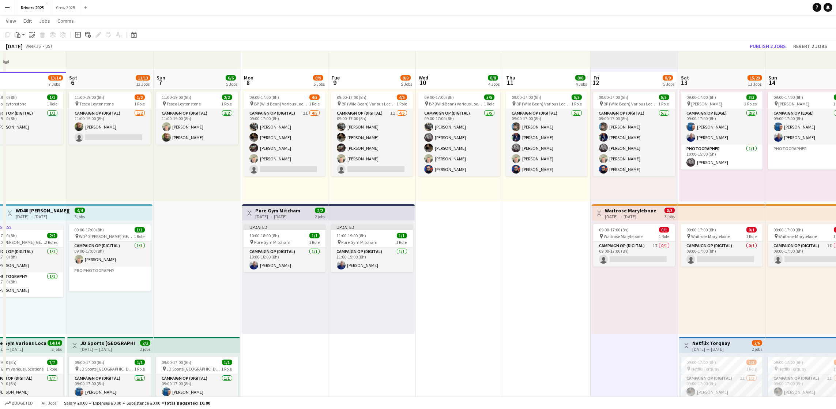
scroll to position [384, 0]
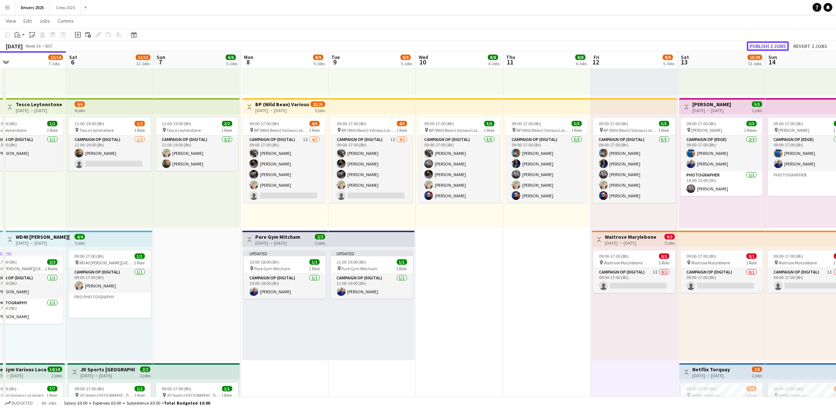
click at [761, 43] on button "Publish 2 jobs" at bounding box center [768, 46] width 42 height 10
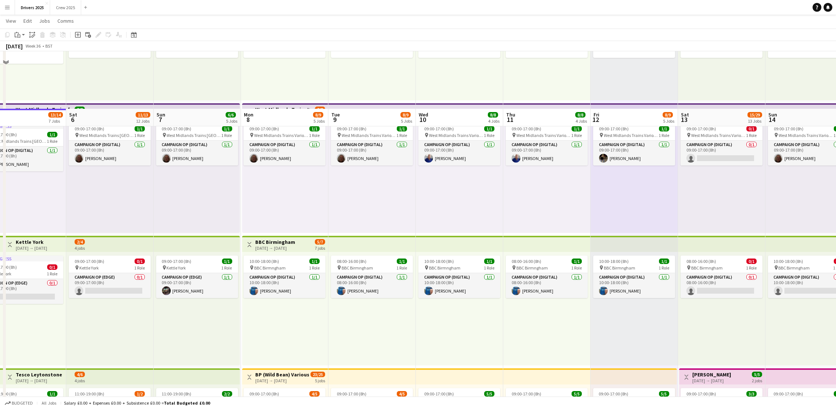
scroll to position [0, 0]
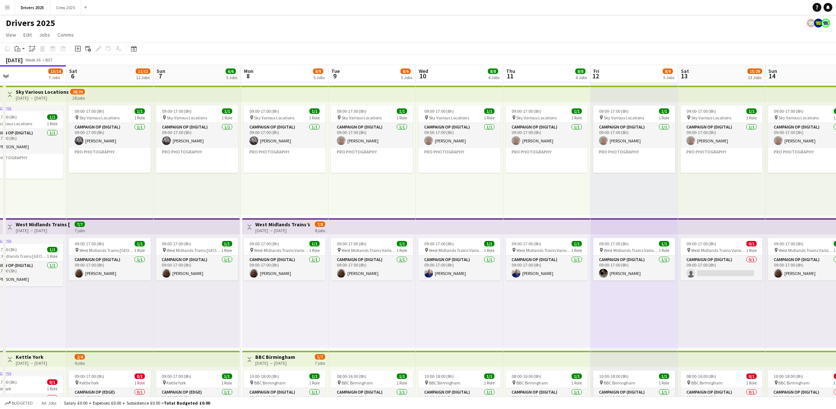
click at [260, 76] on app-board-header-date "Mon 8 8/9 5 Jobs" at bounding box center [284, 74] width 87 height 18
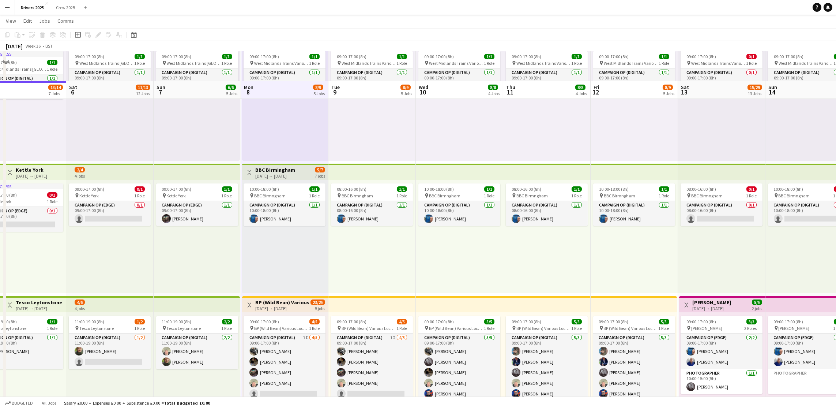
scroll to position [219, 0]
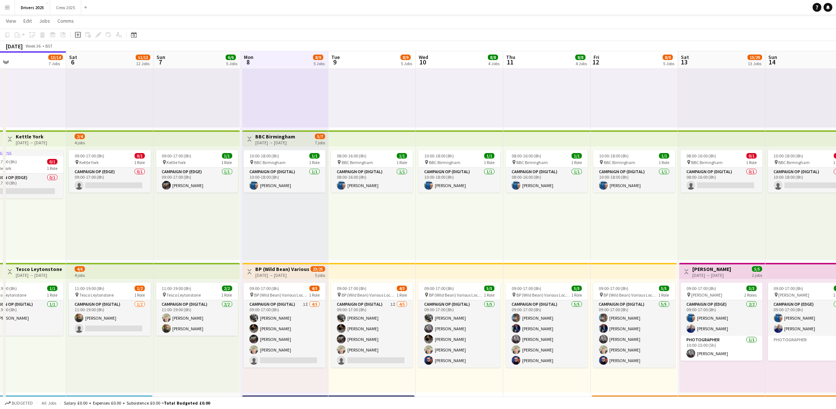
click at [282, 272] on div "[DATE] → [DATE]" at bounding box center [282, 274] width 54 height 5
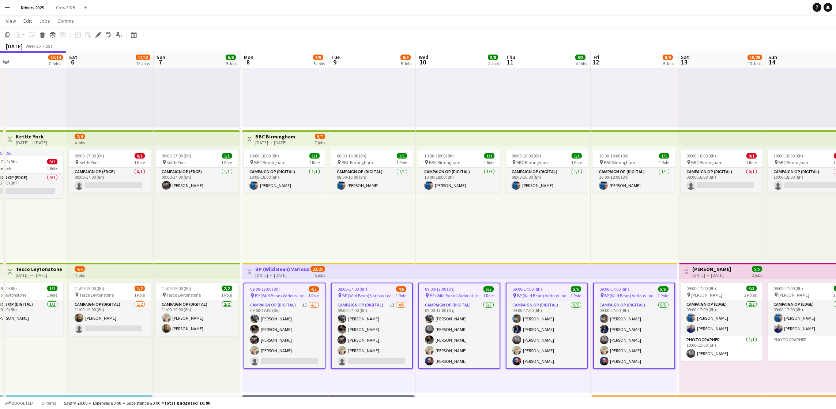
click at [270, 268] on h3 "BP (Wild Bean) Various Locations" at bounding box center [282, 269] width 54 height 7
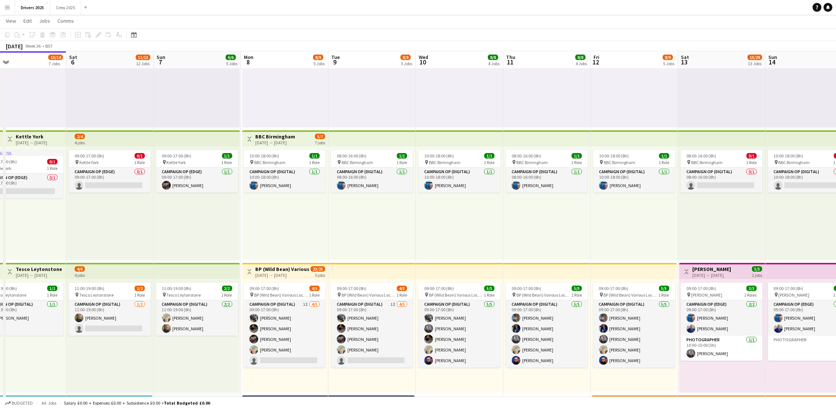
click at [274, 268] on h3 "BP (Wild Bean) Various Locations" at bounding box center [282, 269] width 54 height 7
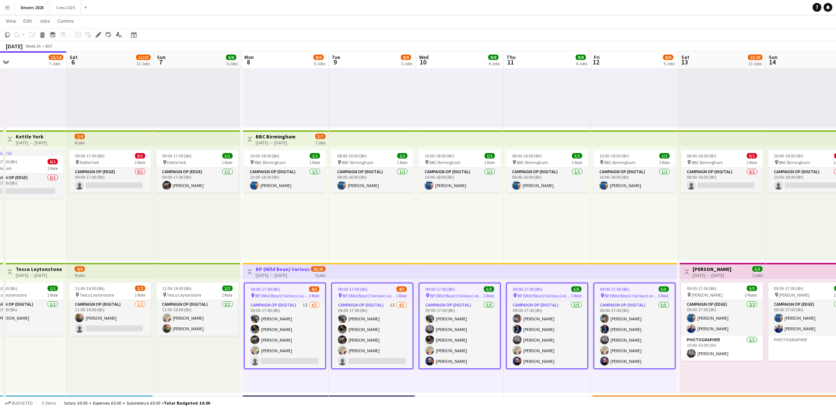
click at [96, 29] on app-toolbar "Copy Paste Paste Ctrl+V Paste with crew Ctrl+Shift+V Paste linked Job [GEOGRAPH…" at bounding box center [418, 35] width 836 height 12
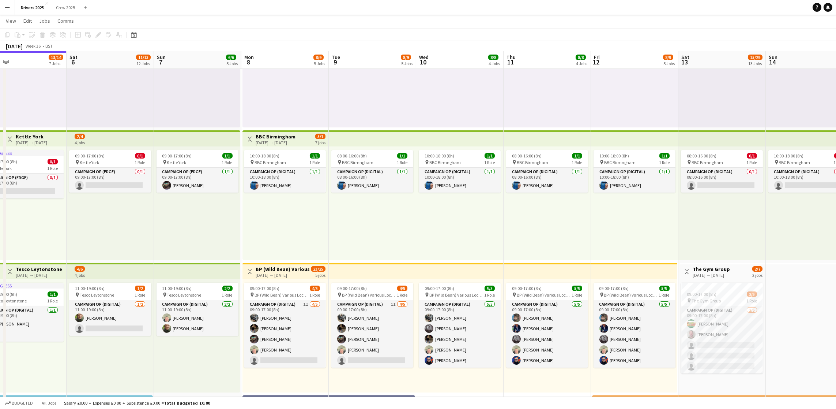
click at [276, 272] on div "[DATE] → [DATE]" at bounding box center [283, 274] width 54 height 5
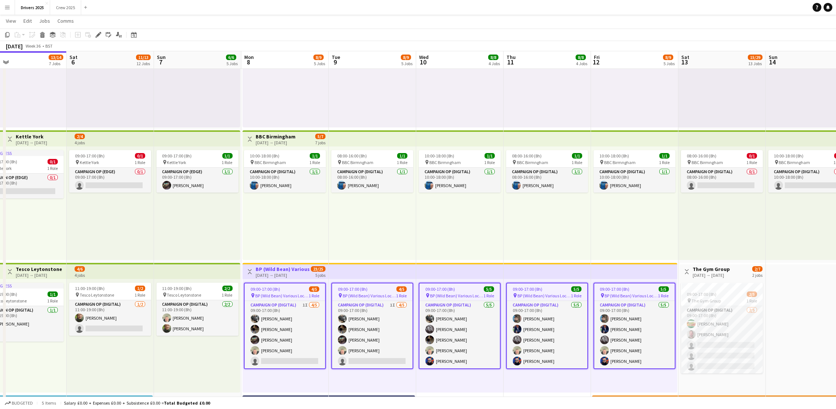
click at [92, 34] on div "Add job Add linked Job Edit Edit linked Job Applicants" at bounding box center [95, 34] width 56 height 9
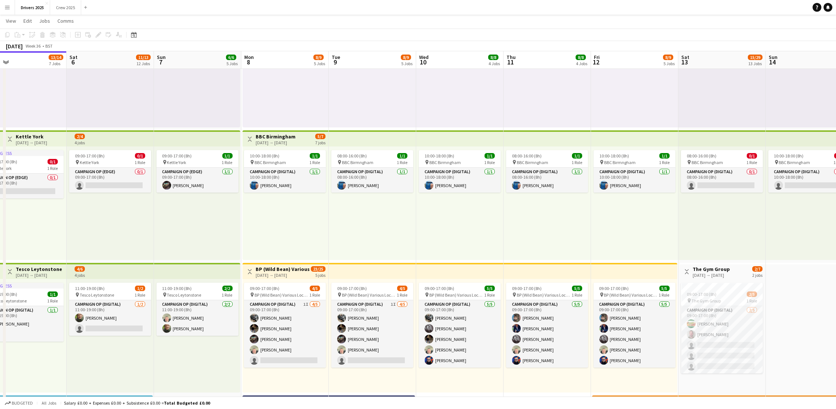
click at [277, 276] on div "[DATE] → [DATE]" at bounding box center [283, 274] width 54 height 5
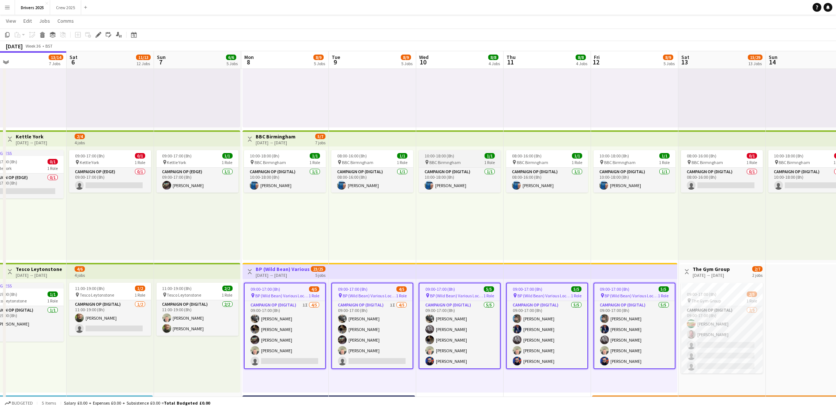
drag, startPoint x: 94, startPoint y: 37, endPoint x: 470, endPoint y: 150, distance: 392.7
click at [95, 36] on icon "Edit" at bounding box center [98, 35] width 6 height 6
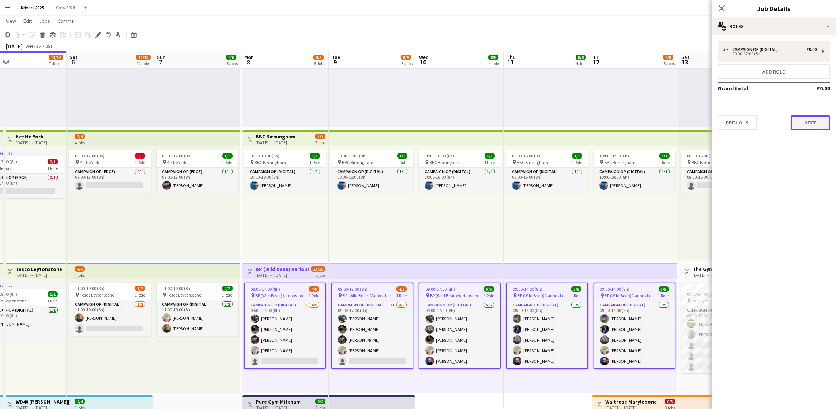
click at [809, 123] on button "Next" at bounding box center [811, 122] width 40 height 15
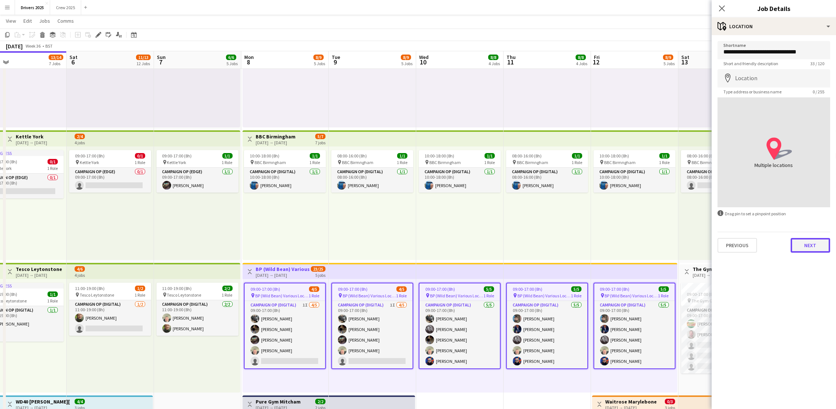
click at [802, 249] on button "Next" at bounding box center [811, 245] width 40 height 15
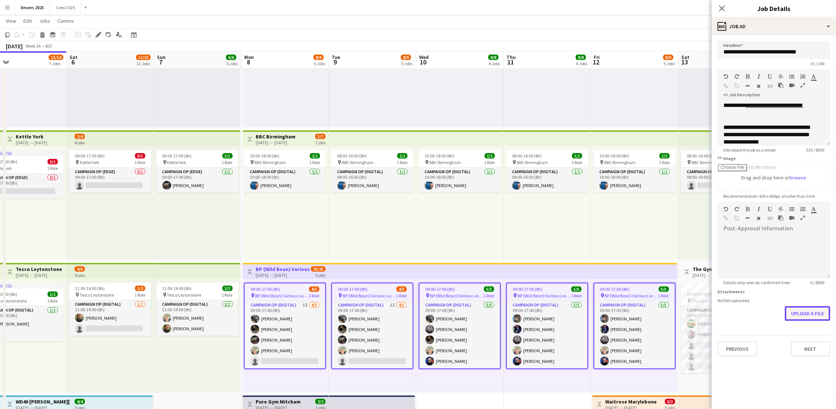
click at [817, 310] on button "Upload a file" at bounding box center [807, 313] width 45 height 15
click at [798, 321] on button "Upload a file" at bounding box center [807, 319] width 45 height 15
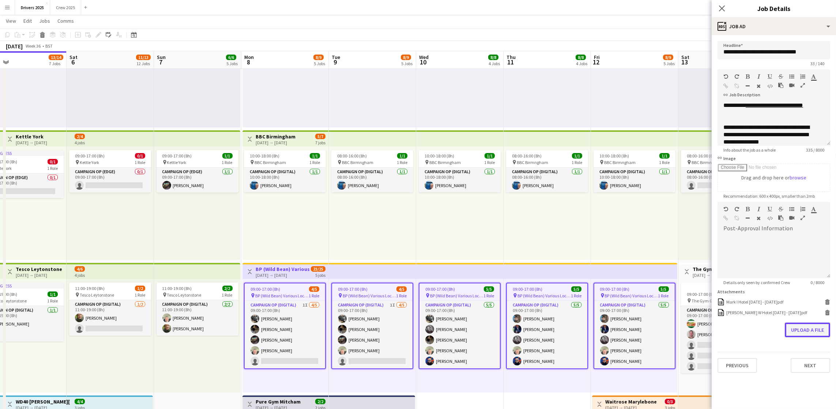
click at [812, 331] on button "Upload a file" at bounding box center [807, 329] width 45 height 15
click at [801, 337] on button "Upload a file" at bounding box center [807, 340] width 45 height 15
click at [812, 351] on button "Upload a file" at bounding box center [807, 350] width 45 height 15
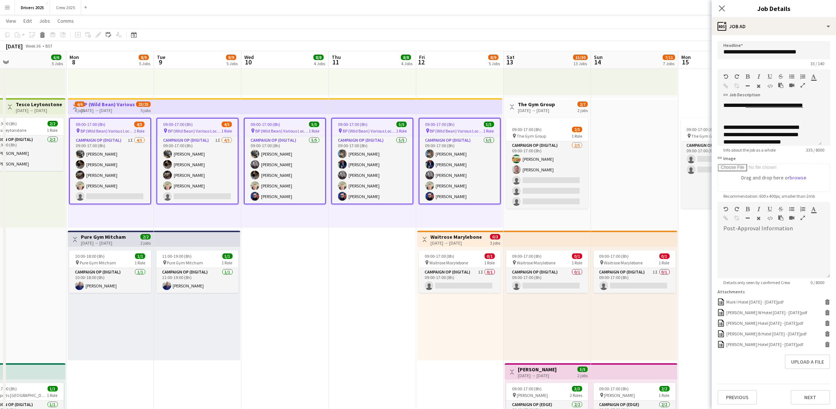
scroll to position [0, 281]
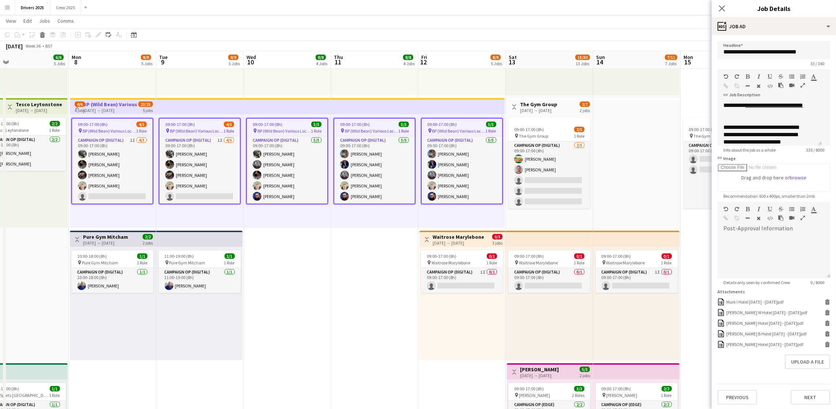
drag, startPoint x: 505, startPoint y: 291, endPoint x: 332, endPoint y: 281, distance: 173.0
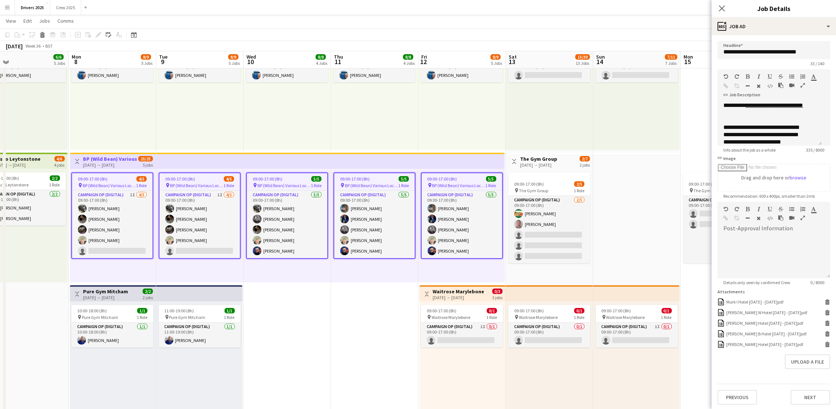
scroll to position [329, 0]
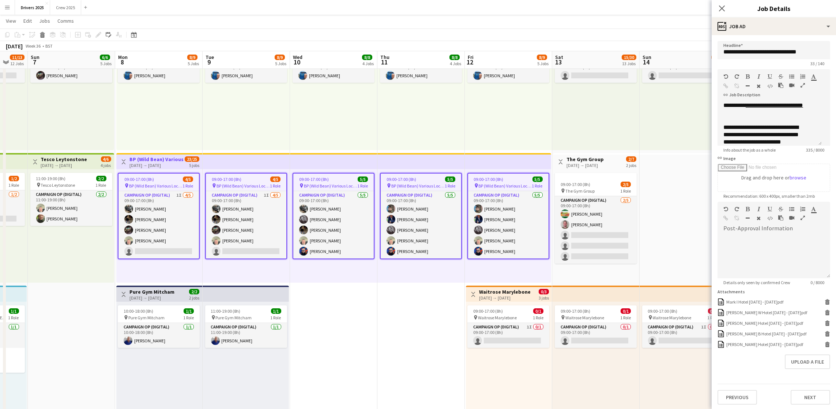
drag, startPoint x: 305, startPoint y: 299, endPoint x: 354, endPoint y: 301, distance: 48.3
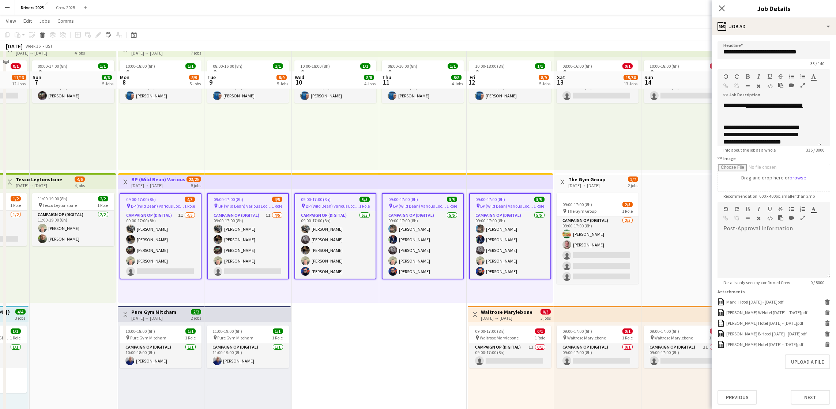
scroll to position [110, 0]
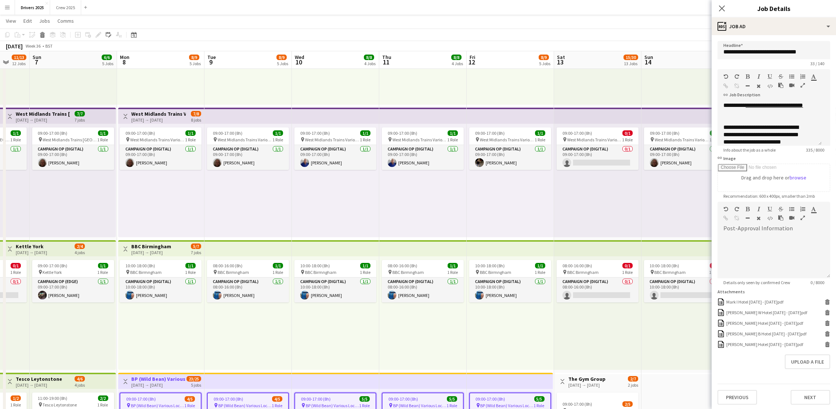
click at [151, 117] on div "[DATE] → [DATE]" at bounding box center [158, 119] width 54 height 5
type input "**********"
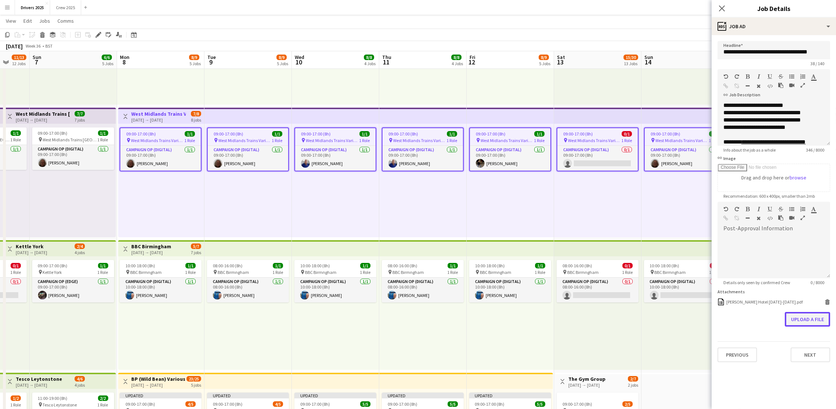
click at [791, 317] on button "Upload a file" at bounding box center [807, 319] width 45 height 15
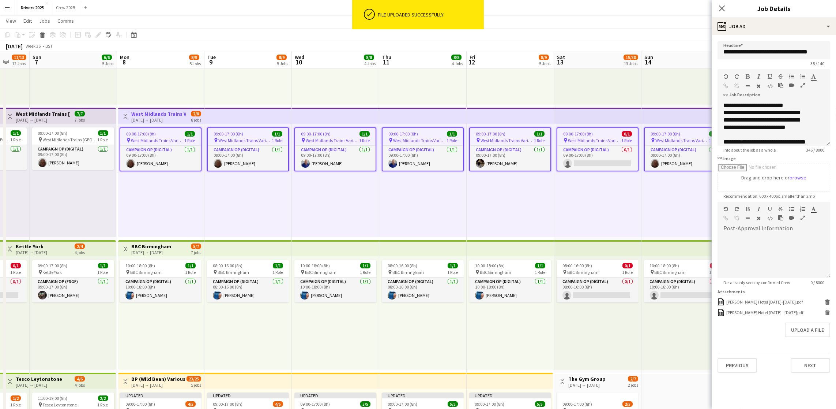
click at [605, 28] on app-page-menu "View Day view expanded Day view collapsed Month view Date picker Jump to [DATE]…" at bounding box center [418, 22] width 836 height 14
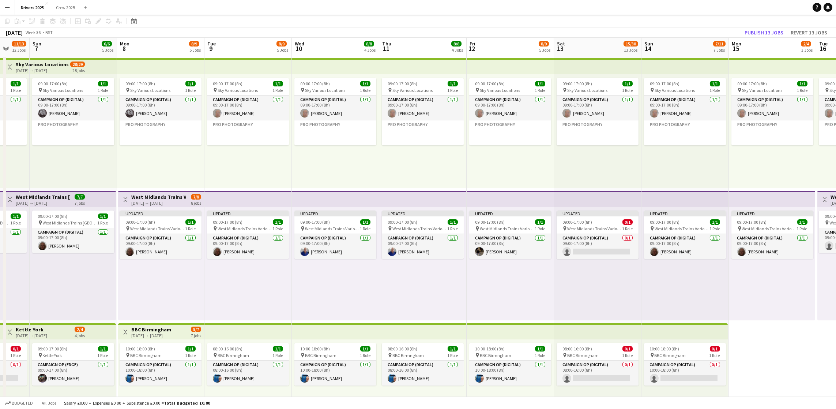
scroll to position [0, 0]
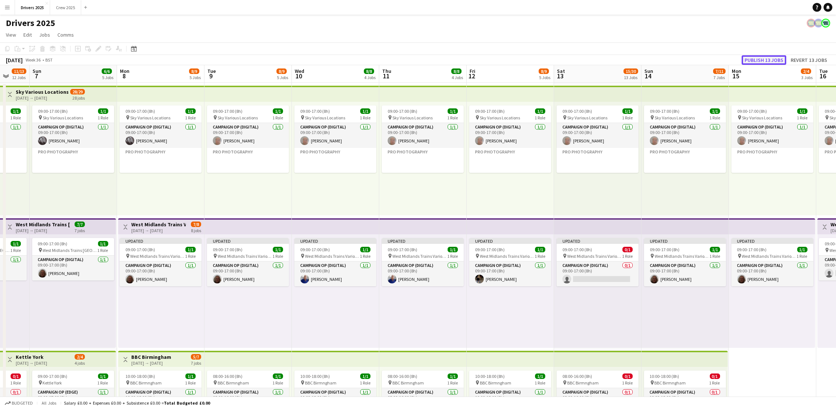
click at [778, 59] on button "Publish 13 jobs" at bounding box center [764, 60] width 45 height 10
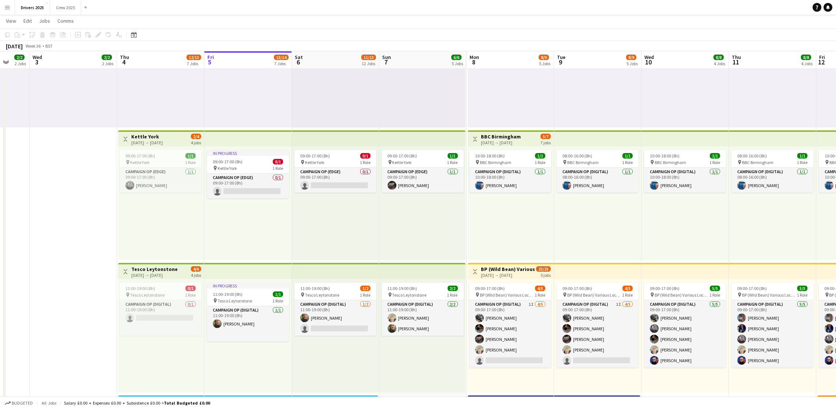
scroll to position [0, 222]
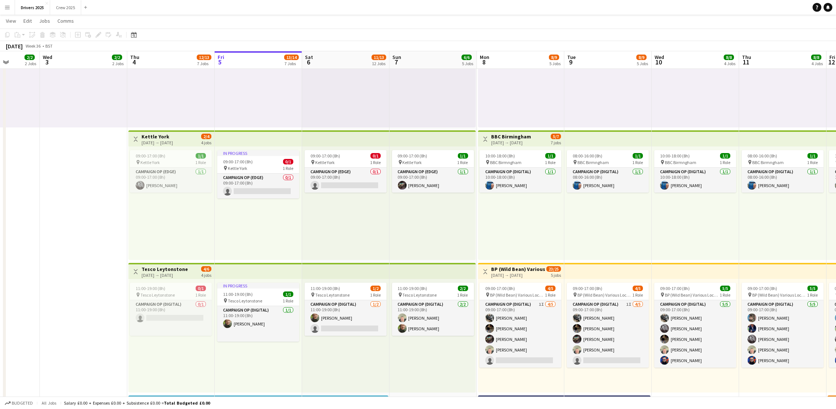
drag, startPoint x: 175, startPoint y: 278, endPoint x: 534, endPoint y: 253, distance: 360.4
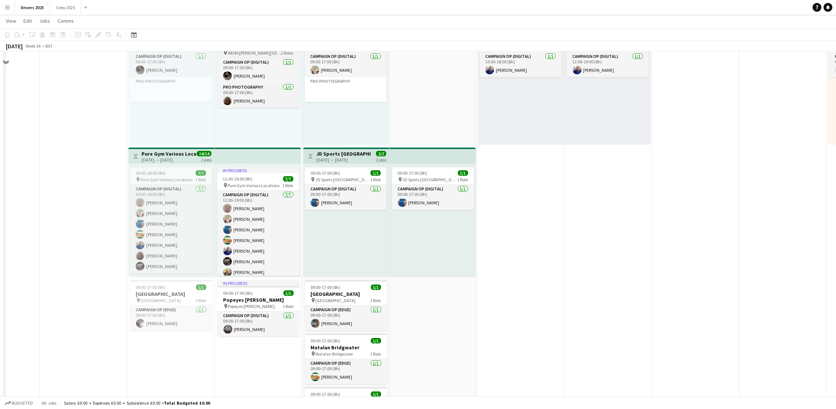
scroll to position [604, 0]
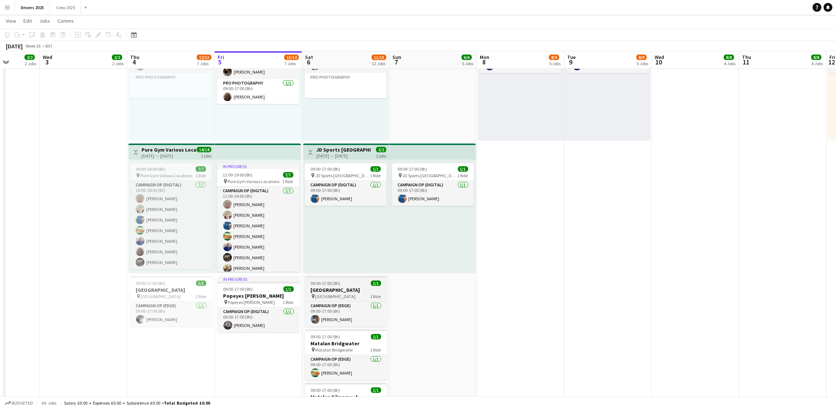
click at [342, 285] on div "09:00-17:00 (8h) 1/1" at bounding box center [346, 282] width 82 height 5
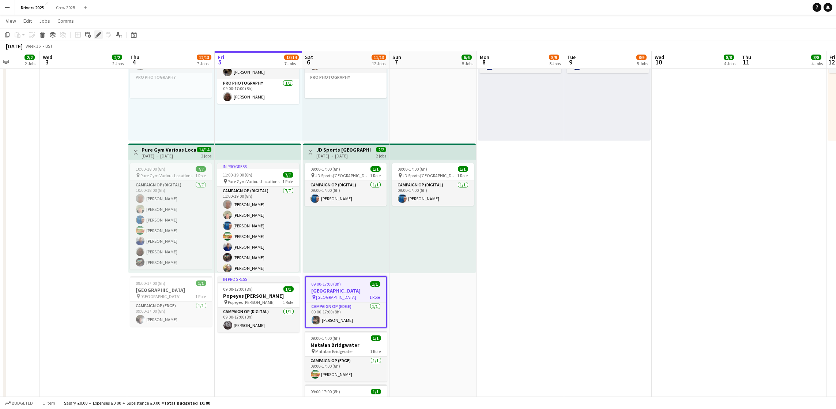
click at [97, 37] on icon "Edit" at bounding box center [98, 35] width 6 height 6
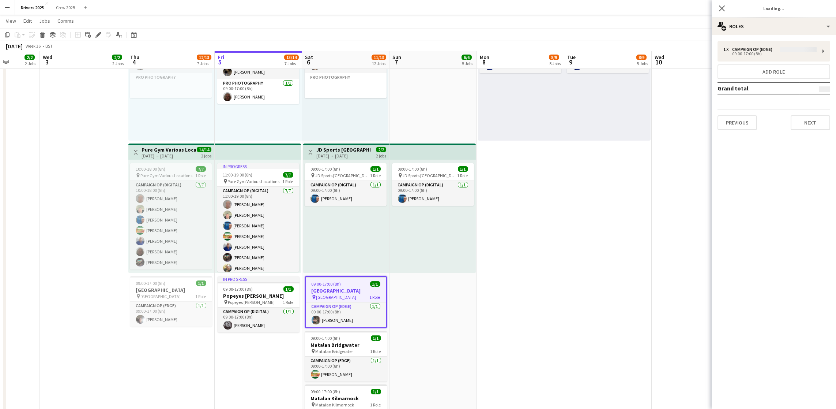
type input "**********"
click at [810, 116] on button "Next" at bounding box center [811, 122] width 40 height 15
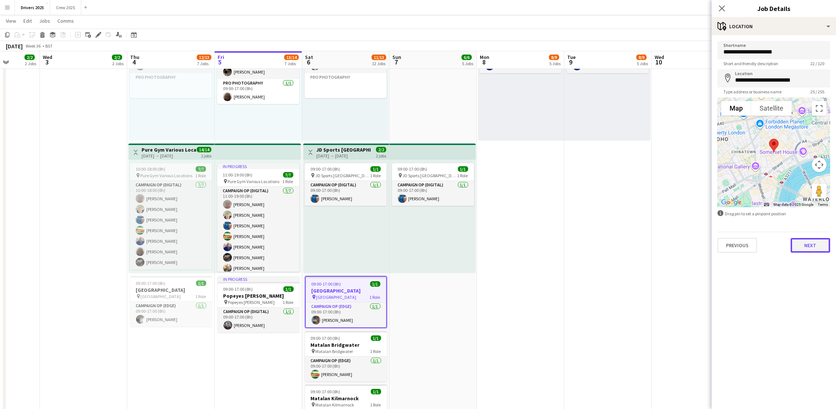
click at [813, 245] on button "Next" at bounding box center [811, 245] width 40 height 15
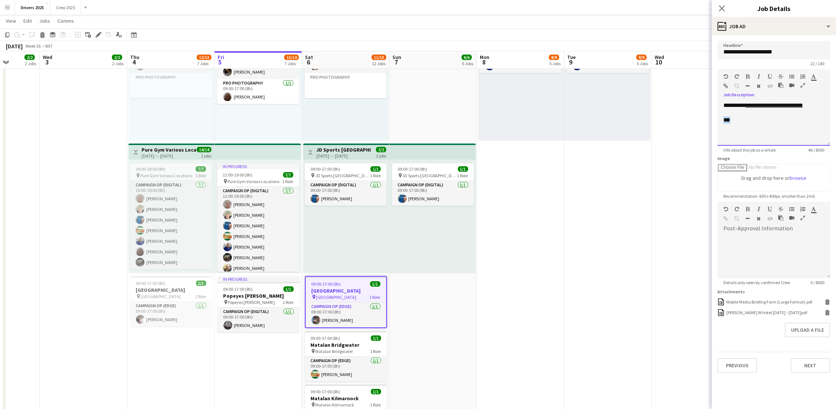
drag, startPoint x: 749, startPoint y: 121, endPoint x: 716, endPoint y: 123, distance: 33.7
click at [716, 123] on form "**********" at bounding box center [774, 206] width 124 height 331
copy div "***"
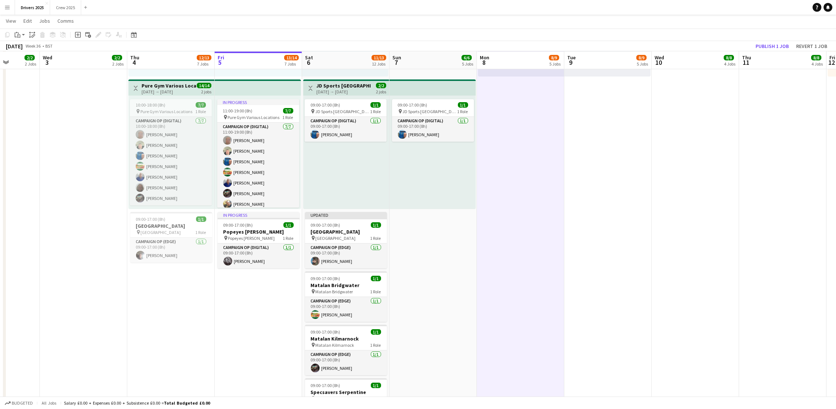
scroll to position [768, 0]
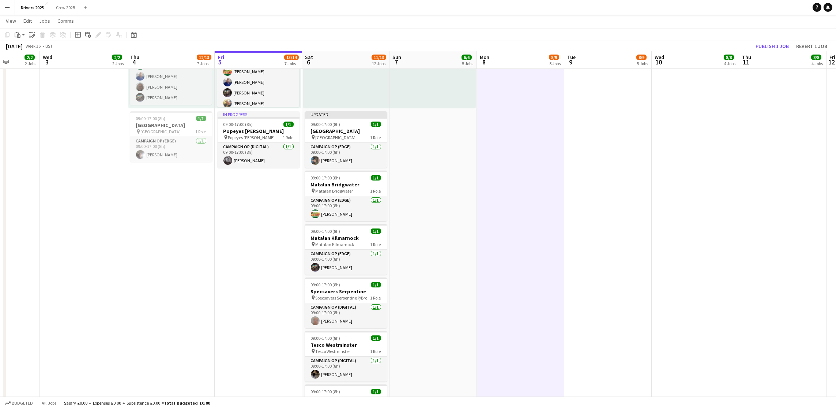
click at [338, 188] on span "Matalan Bridgwater" at bounding box center [335, 190] width 38 height 5
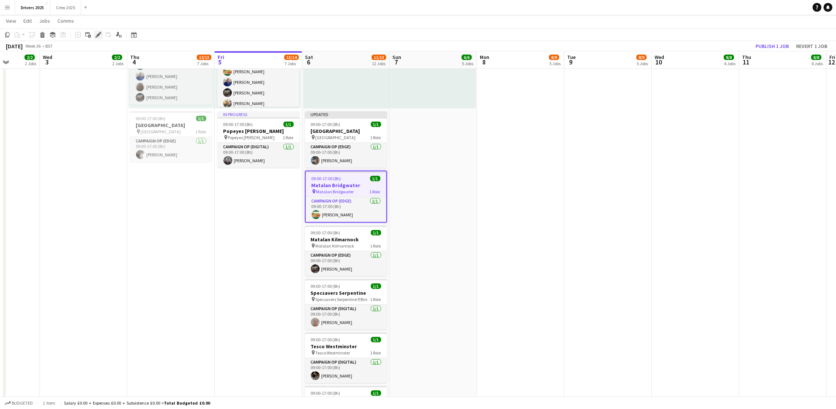
click at [96, 35] on icon at bounding box center [98, 35] width 4 height 4
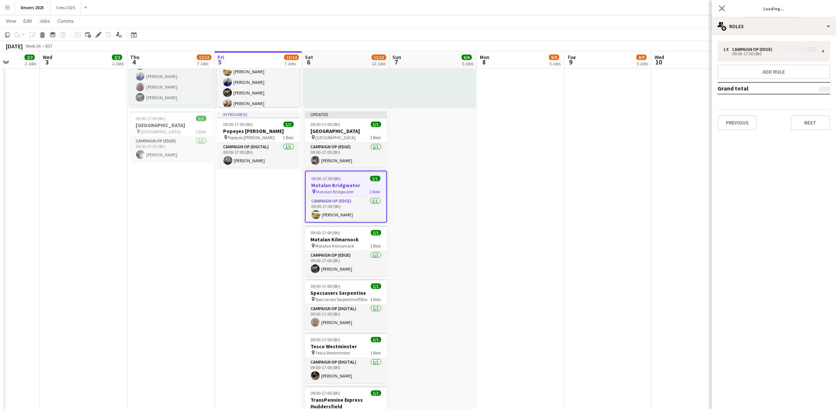
type input "**********"
click at [801, 117] on button "Next" at bounding box center [811, 122] width 40 height 15
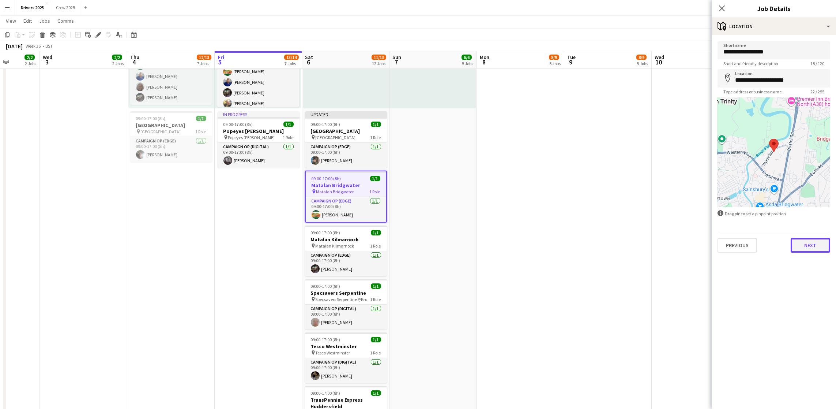
click at [826, 245] on button "Next" at bounding box center [811, 245] width 40 height 15
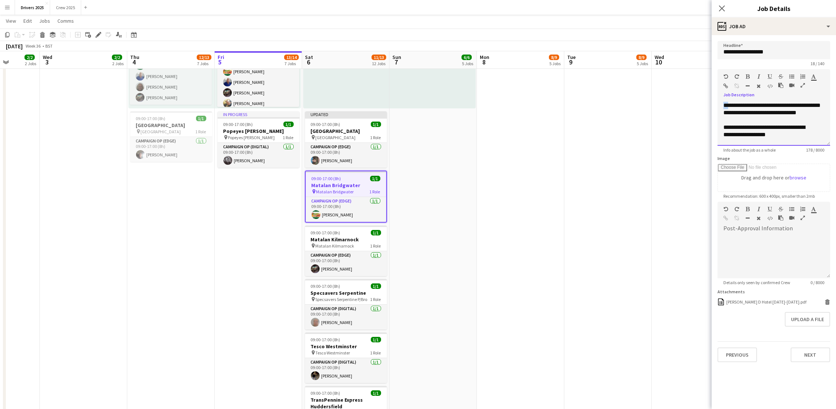
drag, startPoint x: 730, startPoint y: 104, endPoint x: 714, endPoint y: 106, distance: 16.6
click at [714, 106] on form "**********" at bounding box center [774, 201] width 124 height 321
drag, startPoint x: 732, startPoint y: 106, endPoint x: 713, endPoint y: 105, distance: 18.3
click at [713, 105] on form "**********" at bounding box center [774, 201] width 124 height 321
paste div
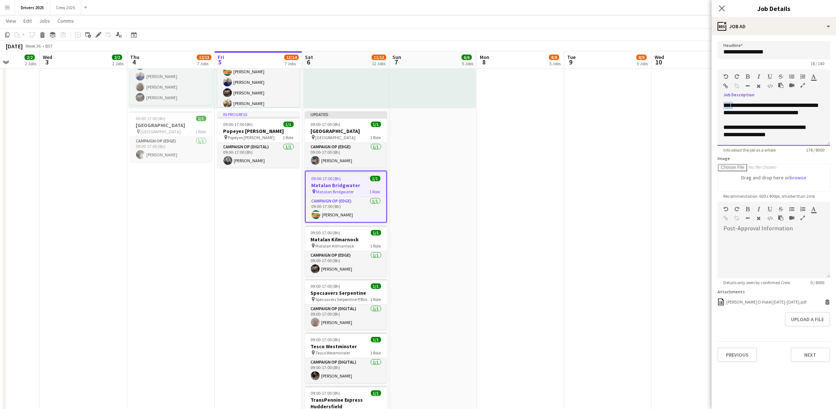
drag, startPoint x: 734, startPoint y: 104, endPoint x: 722, endPoint y: 103, distance: 12.5
click at [722, 103] on div "**********" at bounding box center [774, 124] width 113 height 44
click at [814, 75] on icon "button" at bounding box center [814, 76] width 5 height 5
click at [772, 251] on div at bounding box center [774, 256] width 113 height 44
type input "*******"
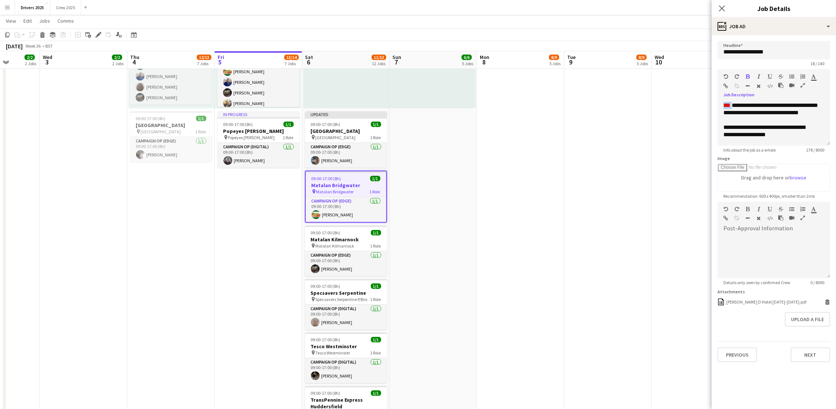
click at [561, 210] on app-date-cell "09:00-17:00 (8h) 1/1 pin Sky Various Locations 1 Role Campaign Op (Digital) [DA…" at bounding box center [520, 296] width 87 height 1964
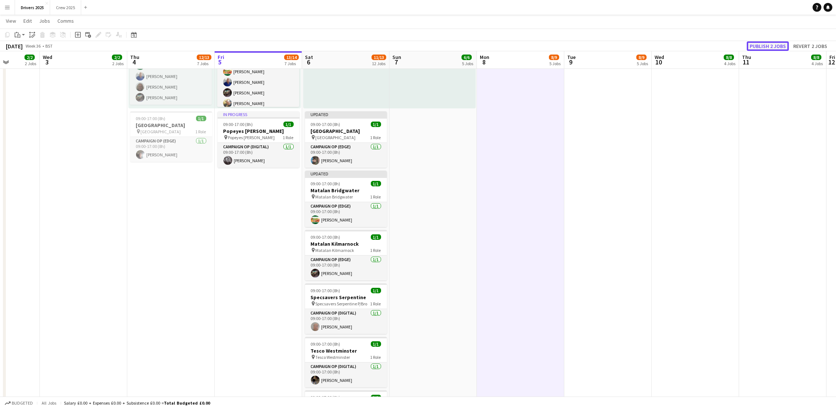
click at [764, 48] on button "Publish 2 jobs" at bounding box center [768, 46] width 42 height 10
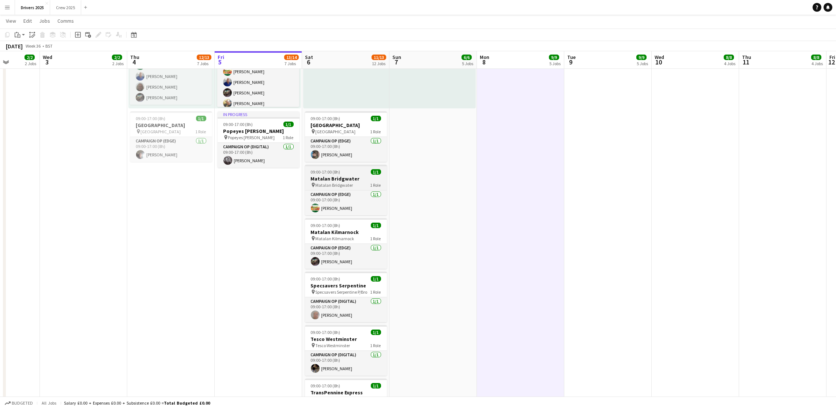
click at [324, 176] on h3 "Matalan Bridgwater" at bounding box center [346, 178] width 82 height 7
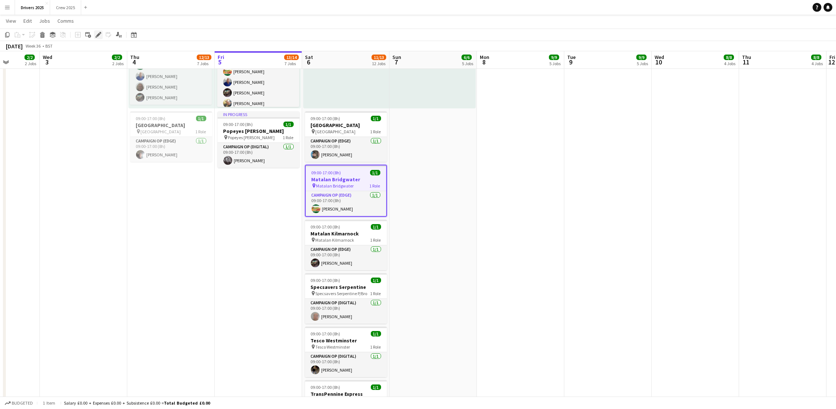
click at [97, 34] on icon at bounding box center [98, 35] width 4 height 4
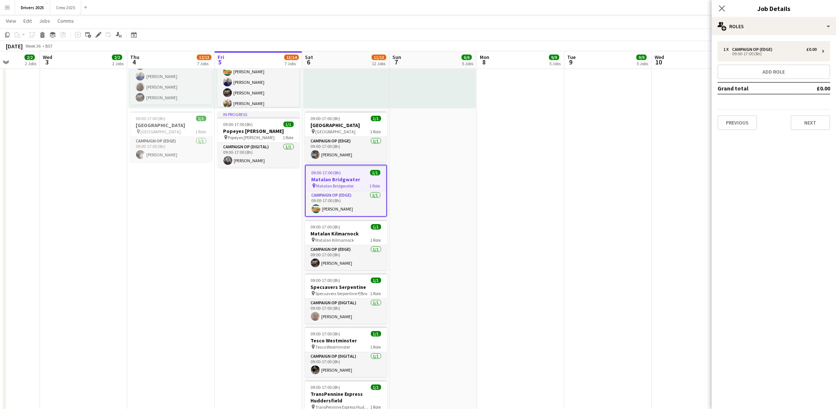
click at [830, 120] on div "1 x Campaign Op (Edge) £0.00 09:00-17:00 (8h) Add role Grand total £0.00 Previo…" at bounding box center [774, 85] width 124 height 89
click at [807, 122] on button "Next" at bounding box center [811, 122] width 40 height 15
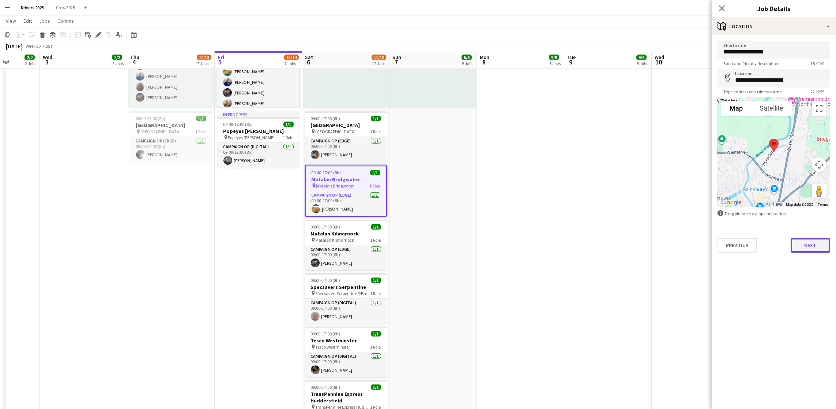
click at [819, 244] on button "Next" at bounding box center [811, 245] width 40 height 15
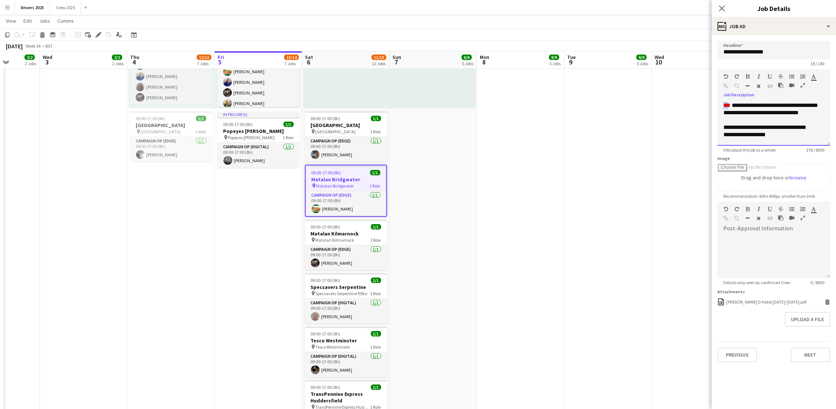
drag, startPoint x: 732, startPoint y: 104, endPoint x: 723, endPoint y: 104, distance: 8.8
click at [723, 104] on span "***" at bounding box center [726, 104] width 7 height 5
drag, startPoint x: 733, startPoint y: 104, endPoint x: 719, endPoint y: 103, distance: 13.9
click at [719, 103] on div "**********" at bounding box center [774, 124] width 113 height 44
copy span "***"
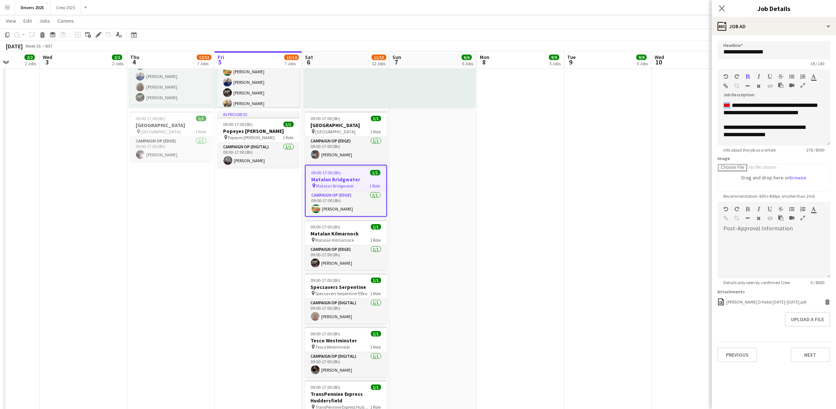
scroll to position [0, 317]
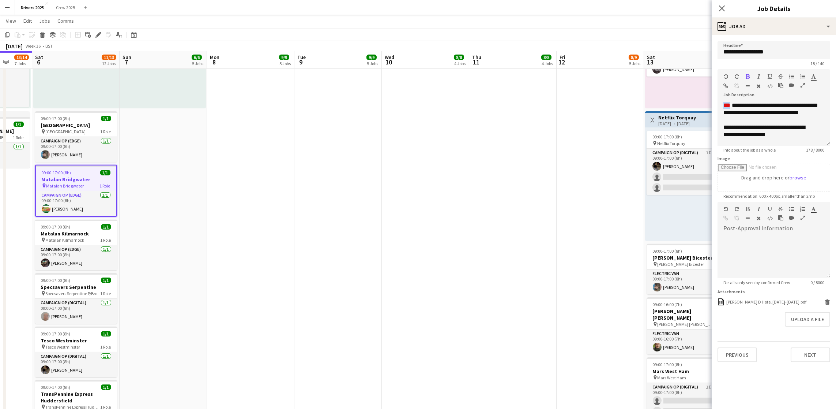
drag, startPoint x: 635, startPoint y: 210, endPoint x: 365, endPoint y: 232, distance: 270.4
click at [365, 232] on app-calendar-viewport "Tue 2 2/2 2 Jobs Wed 3 2/2 2 Jobs Thu 4 12/13 7 Jobs Fri 5 13/14 7 Jobs Sat 6 1…" at bounding box center [418, 269] width 836 height 2018
click at [504, 217] on app-date-cell "09:00-17:00 (8h) 1/1 pin Sky Various Locations 1 Role Campaign Op (Digital) [DA…" at bounding box center [512, 296] width 87 height 1964
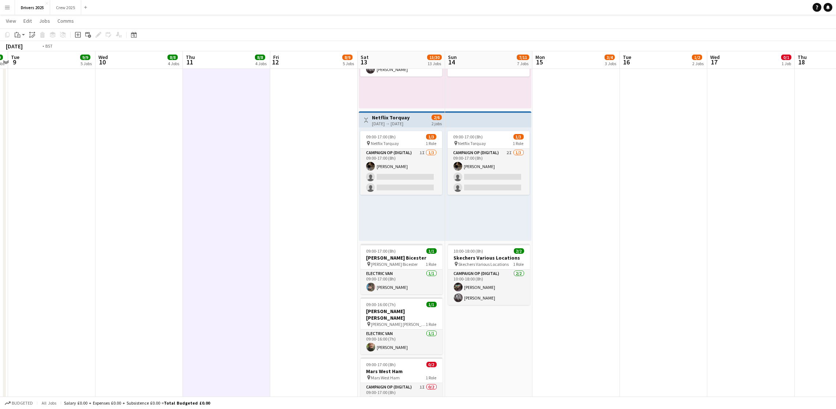
scroll to position [0, 0]
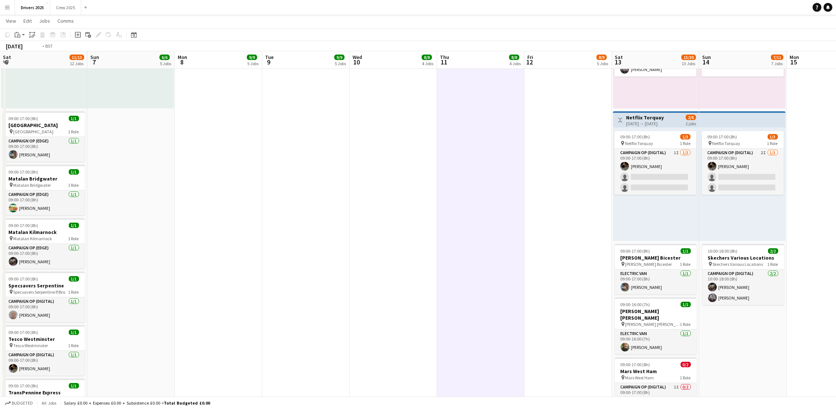
drag, startPoint x: 585, startPoint y: 226, endPoint x: 772, endPoint y: 265, distance: 191.8
click at [772, 265] on app-calendar-viewport "Sat 6 11/13 12 Jobs Sun 7 6/6 5 Jobs Mon 8 9/9 5 Jobs Tue 9 9/9 5 Jobs Wed 10 8…" at bounding box center [418, 269] width 836 height 2018
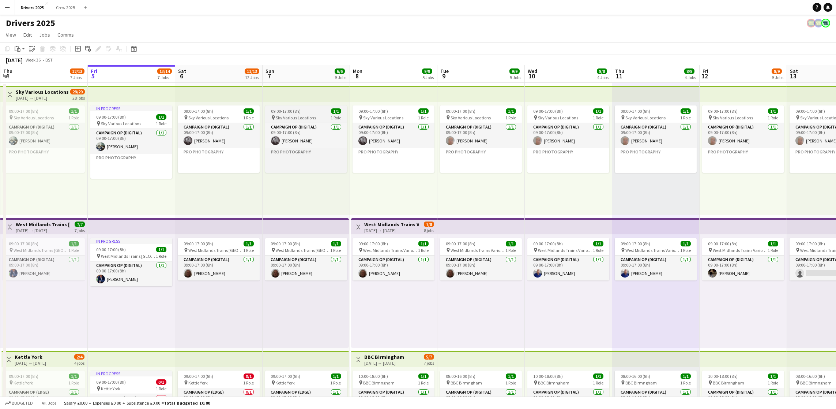
click at [312, 115] on span "Sky Various Locations" at bounding box center [296, 117] width 40 height 5
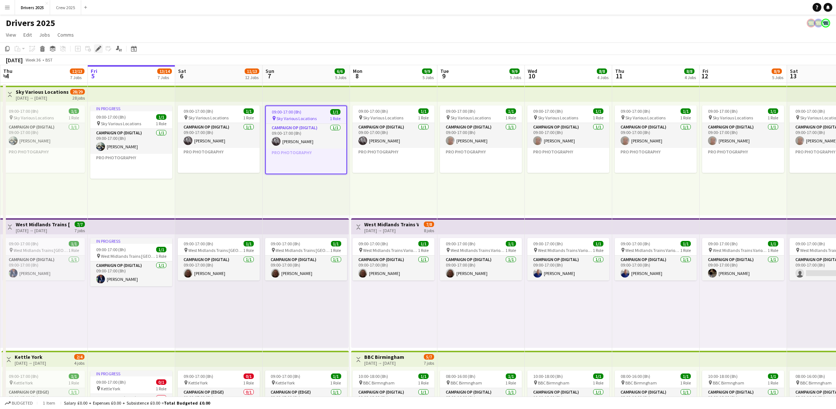
click at [98, 48] on icon at bounding box center [98, 49] width 4 height 4
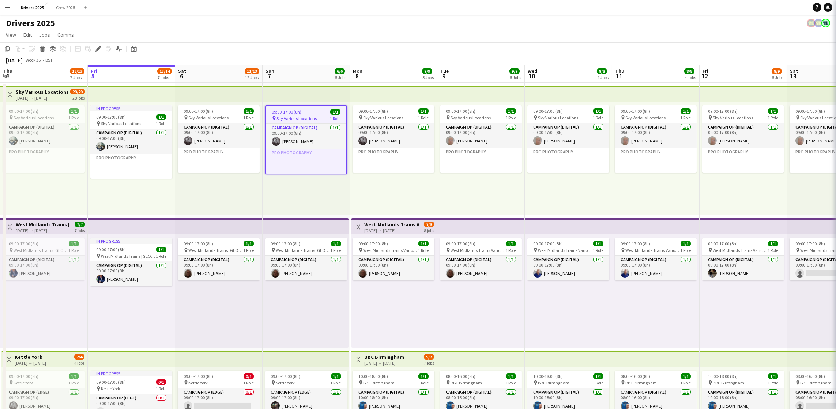
type input "**********"
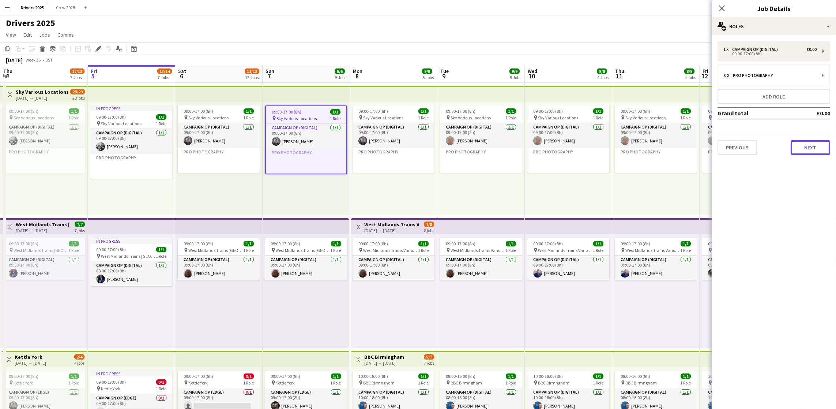
drag, startPoint x: 805, startPoint y: 147, endPoint x: 812, endPoint y: 150, distance: 7.5
click at [809, 147] on button "Next" at bounding box center [811, 147] width 40 height 15
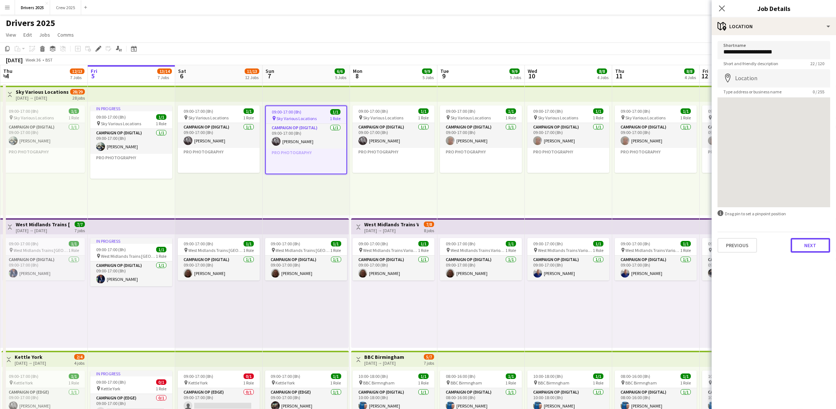
click at [820, 243] on button "Next" at bounding box center [811, 245] width 40 height 15
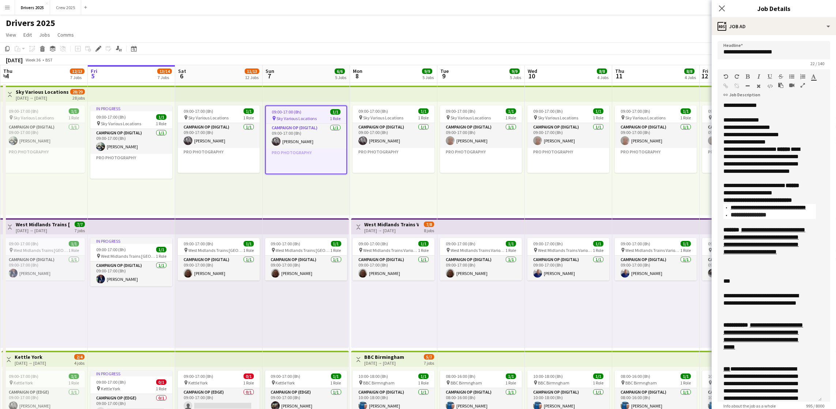
drag, startPoint x: 817, startPoint y: 152, endPoint x: 820, endPoint y: 398, distance: 245.8
click at [819, 401] on div "**********" at bounding box center [770, 252] width 104 height 300
drag, startPoint x: 753, startPoint y: 207, endPoint x: 740, endPoint y: 207, distance: 13.2
click at [740, 203] on b "**********" at bounding box center [757, 199] width 69 height 5
paste div
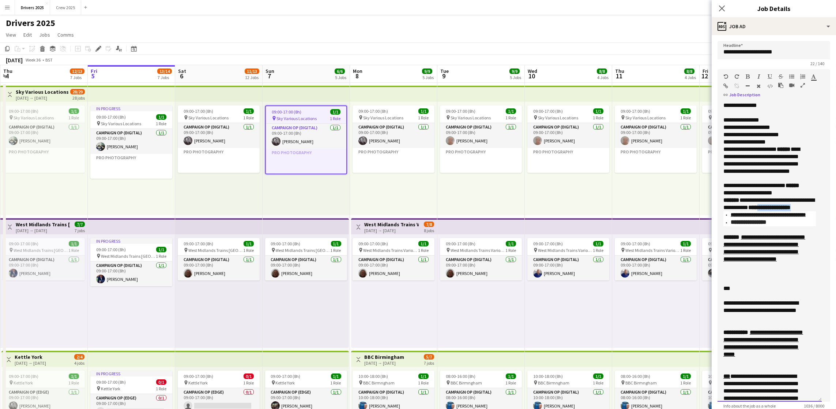
drag, startPoint x: 786, startPoint y: 216, endPoint x: 804, endPoint y: 221, distance: 18.6
click at [804, 211] on div "**********" at bounding box center [769, 203] width 93 height 15
drag, startPoint x: 792, startPoint y: 239, endPoint x: 724, endPoint y: 242, distance: 68.1
click at [731, 227] on li "**********" at bounding box center [773, 223] width 85 height 8
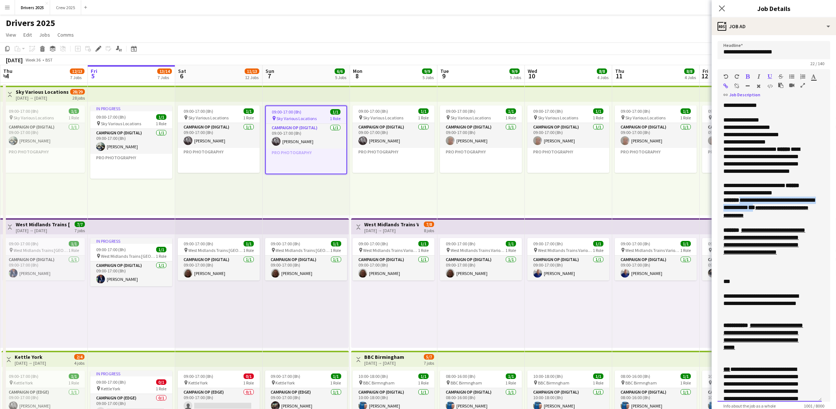
drag, startPoint x: 790, startPoint y: 215, endPoint x: 740, endPoint y: 209, distance: 50.9
click at [740, 209] on div "**********" at bounding box center [769, 207] width 93 height 23
click at [812, 79] on icon "button" at bounding box center [814, 76] width 5 height 5
type input "*******"
click at [781, 250] on link "**********" at bounding box center [764, 240] width 82 height 27
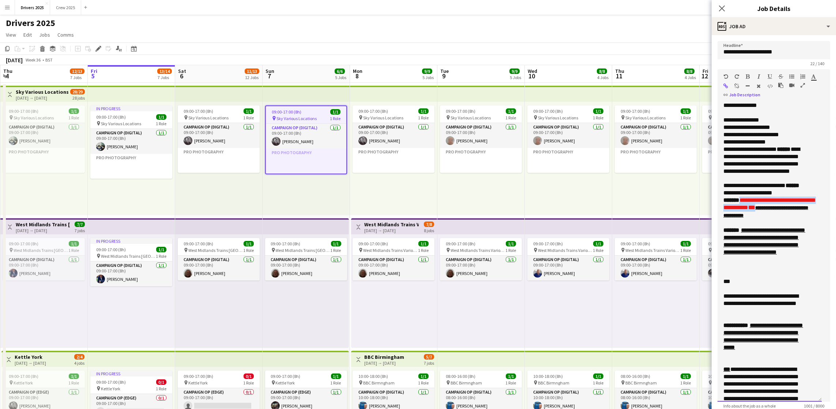
click at [774, 226] on div at bounding box center [769, 222] width 93 height 7
click at [625, 43] on app-toolbar "Copy Paste Paste Ctrl+V Paste with crew Ctrl+Shift+V Paste linked Job [GEOGRAPH…" at bounding box center [418, 48] width 836 height 12
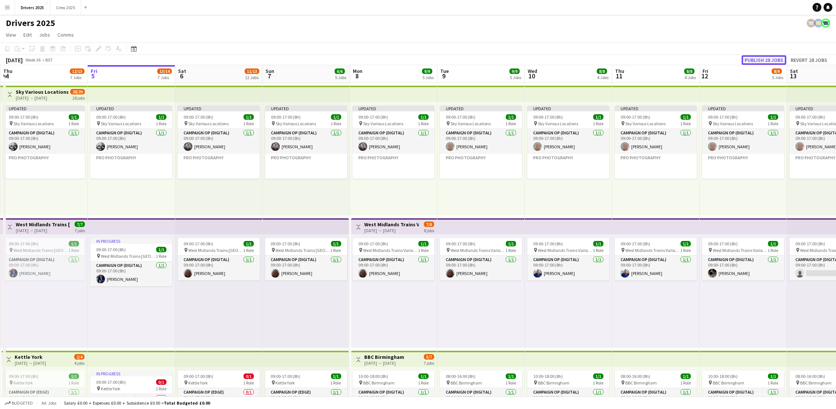
click at [758, 58] on button "Publish 28 jobs" at bounding box center [764, 60] width 45 height 10
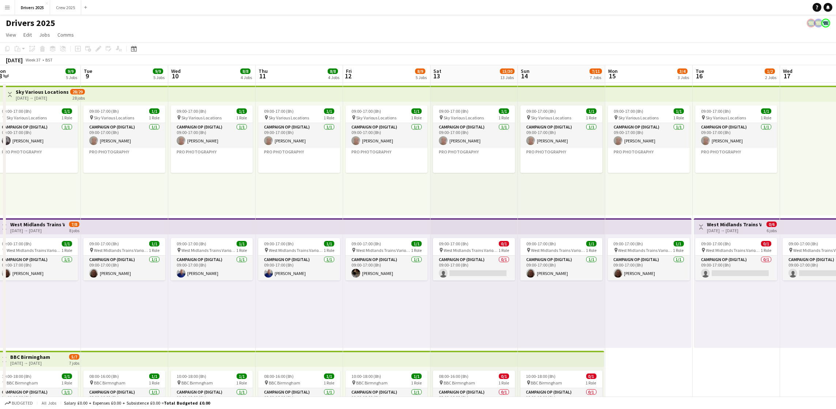
scroll to position [0, 274]
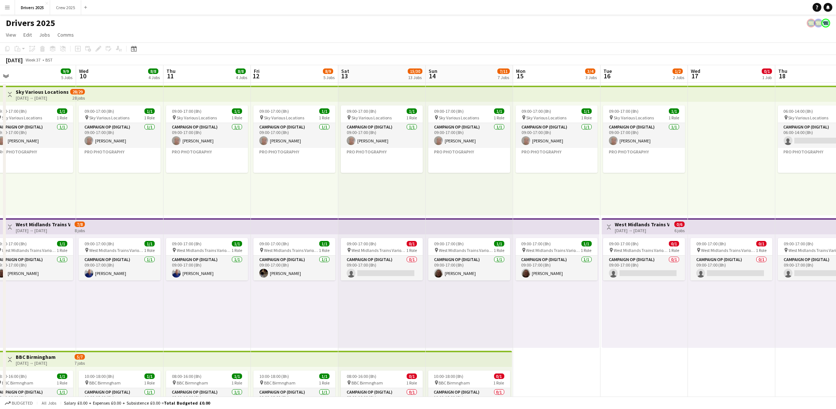
drag, startPoint x: 664, startPoint y: 294, endPoint x: 215, endPoint y: 304, distance: 448.9
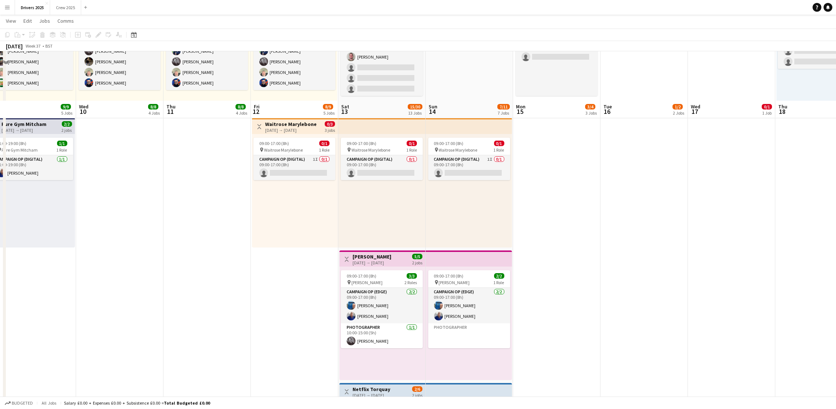
scroll to position [604, 0]
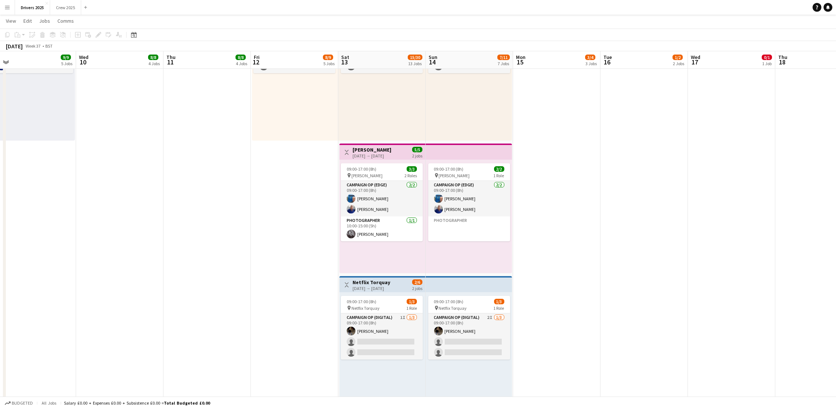
click at [365, 279] on h3 "Netflix Torquay" at bounding box center [372, 282] width 38 height 7
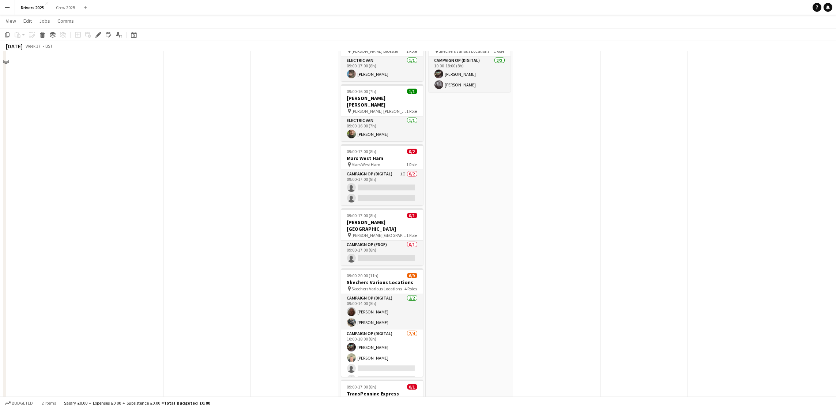
scroll to position [1042, 0]
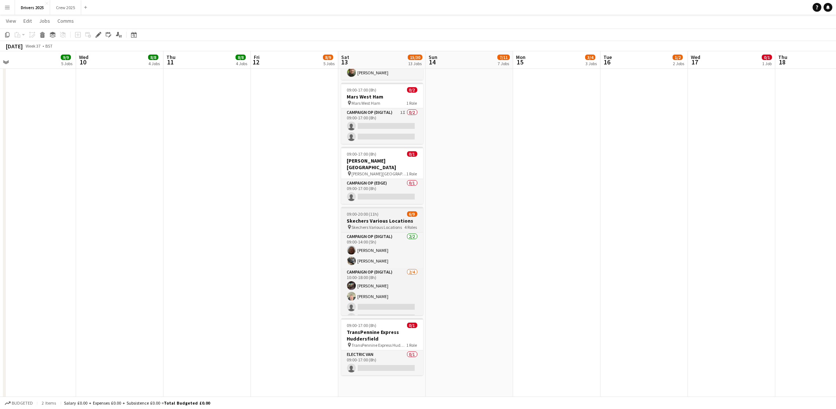
click at [386, 217] on h3 "Skechers Various Locations" at bounding box center [382, 220] width 82 height 7
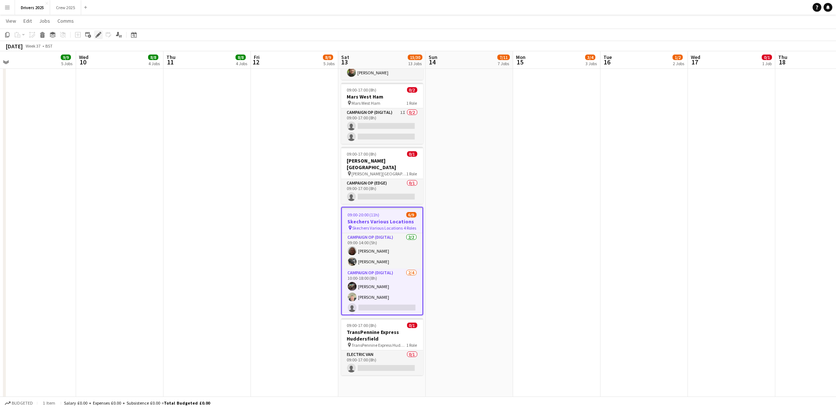
click at [97, 37] on icon "Edit" at bounding box center [98, 35] width 6 height 6
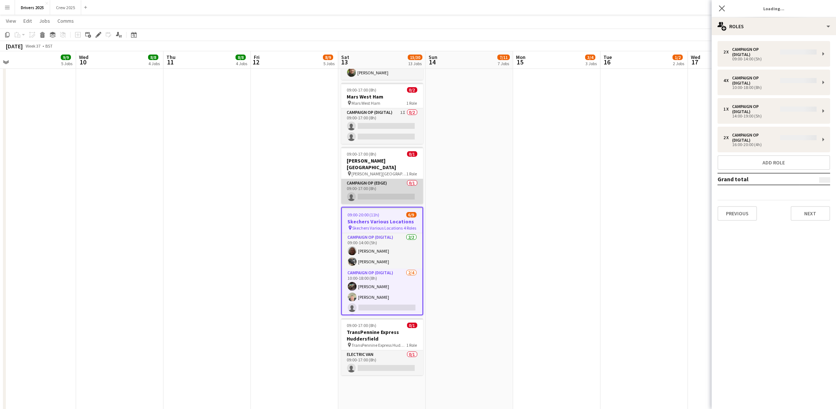
type input "**********"
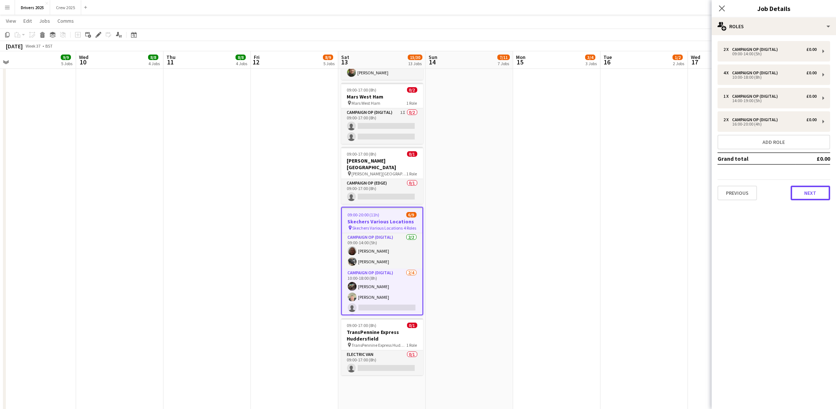
click at [801, 194] on button "Next" at bounding box center [811, 192] width 40 height 15
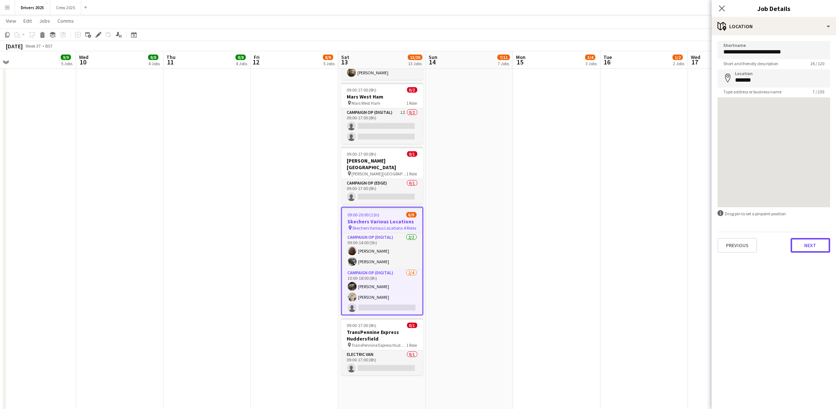
click at [808, 241] on button "Next" at bounding box center [811, 245] width 40 height 15
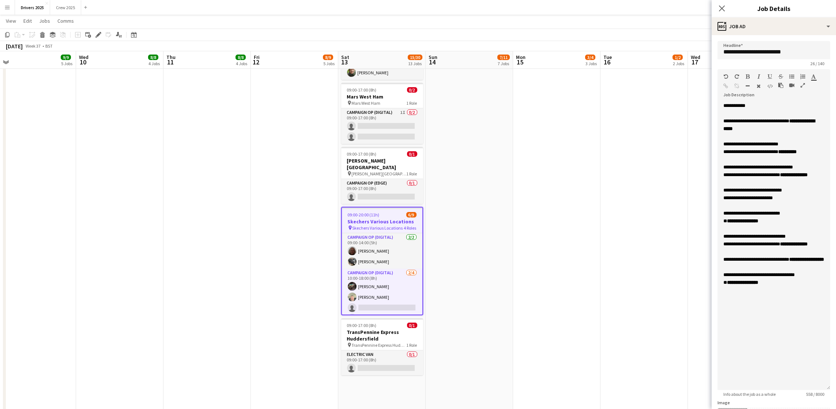
drag, startPoint x: 825, startPoint y: 142, endPoint x: 802, endPoint y: 386, distance: 245.4
click at [802, 388] on div "**********" at bounding box center [774, 246] width 113 height 288
click at [787, 343] on div "**********" at bounding box center [774, 246] width 113 height 289
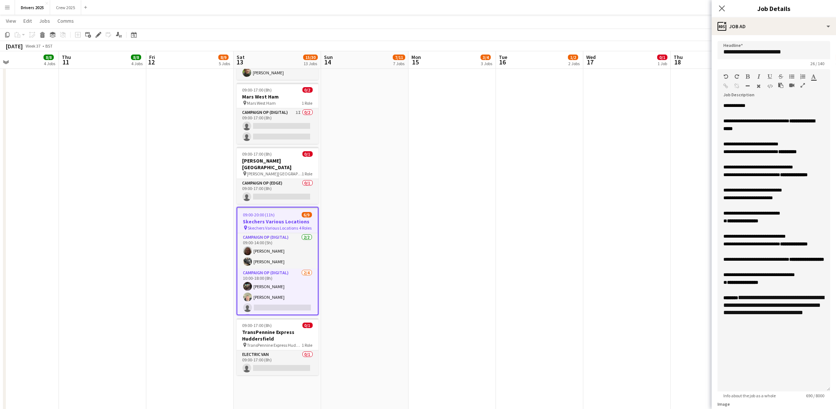
drag, startPoint x: 622, startPoint y: 316, endPoint x: 540, endPoint y: 320, distance: 82.7
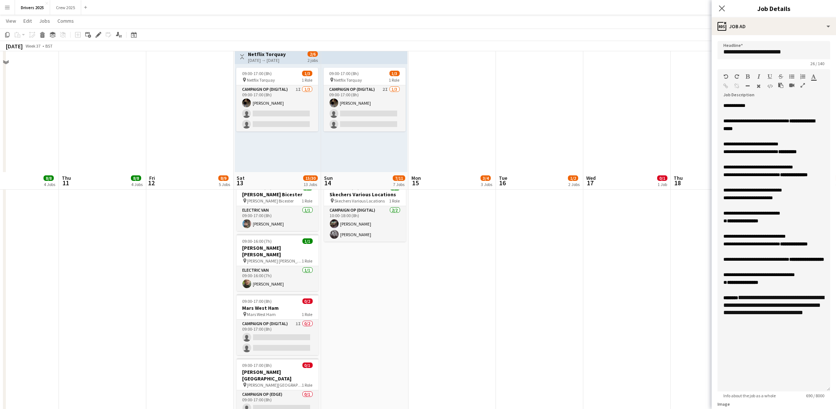
scroll to position [768, 0]
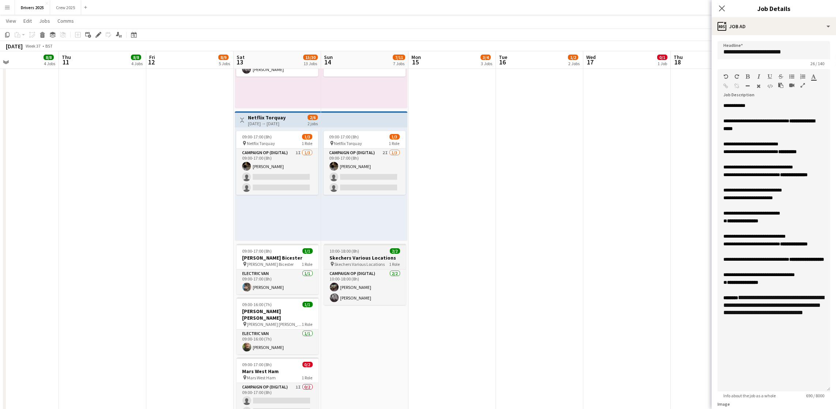
click at [353, 245] on div at bounding box center [365, 244] width 82 height 1
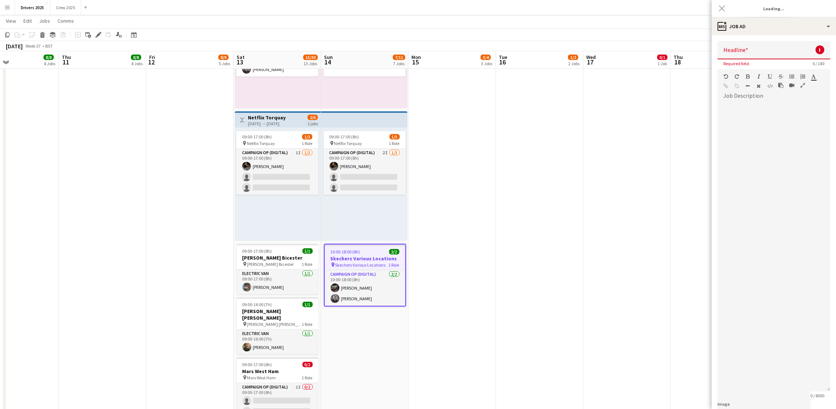
type input "**********"
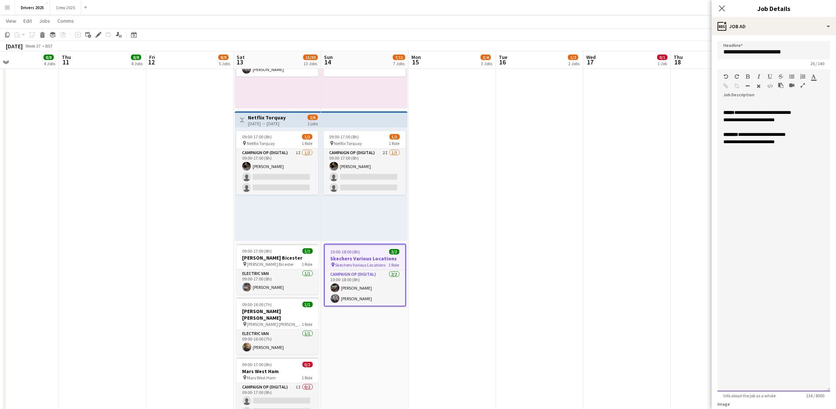
drag, startPoint x: 805, startPoint y: 143, endPoint x: 813, endPoint y: 156, distance: 15.4
click at [805, 138] on div "**********" at bounding box center [769, 134] width 93 height 7
click at [817, 151] on div "**********" at bounding box center [774, 246] width 113 height 289
click at [724, 166] on span "**********" at bounding box center [772, 163] width 99 height 19
click at [753, 160] on div "*******" at bounding box center [773, 156] width 101 height 7
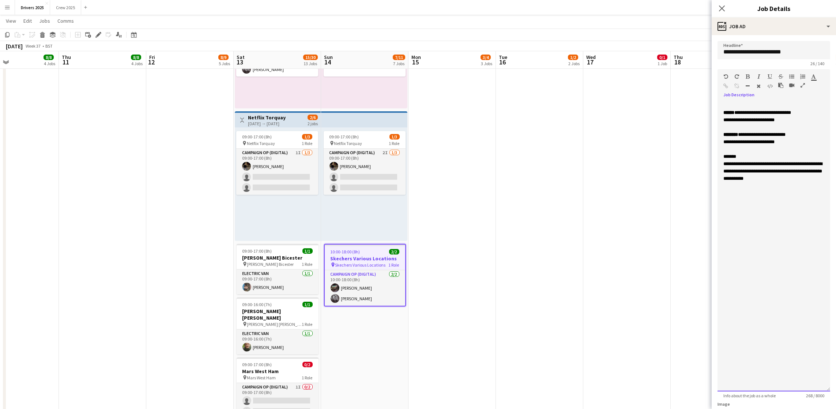
click at [764, 254] on div "**********" at bounding box center [774, 246] width 113 height 289
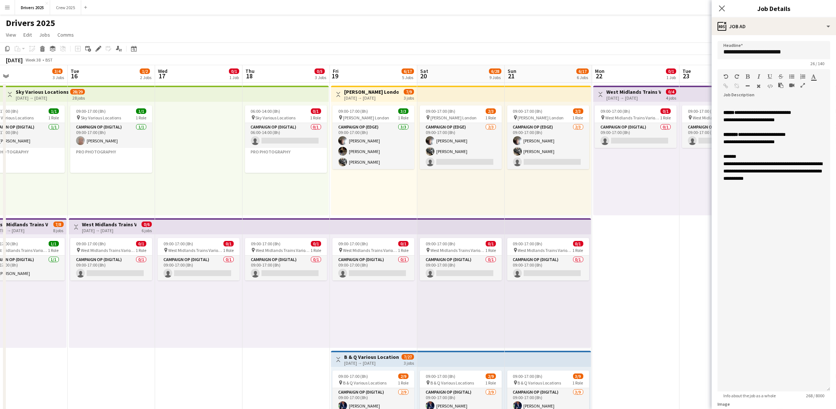
scroll to position [0, 300]
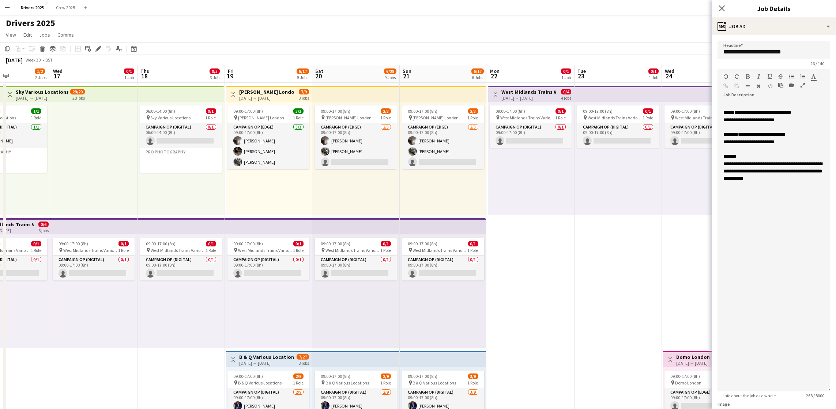
drag, startPoint x: 569, startPoint y: 358, endPoint x: 93, endPoint y: 354, distance: 476.2
drag, startPoint x: 816, startPoint y: 185, endPoint x: 722, endPoint y: 166, distance: 95.5
click at [722, 166] on div "**********" at bounding box center [774, 246] width 113 height 289
copy span "**********"
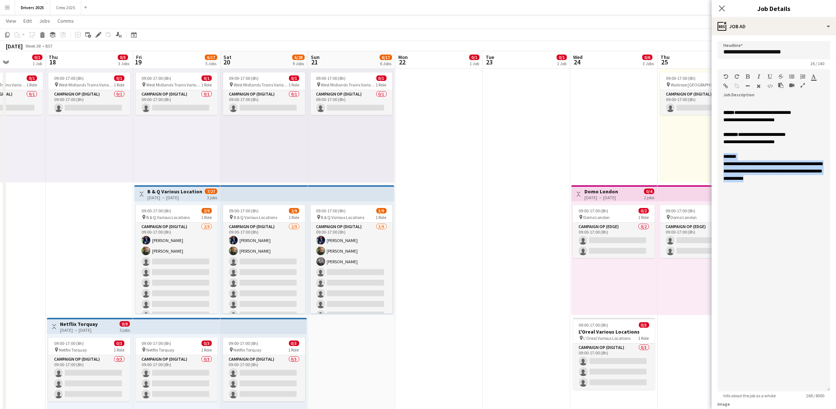
scroll to position [0, 215]
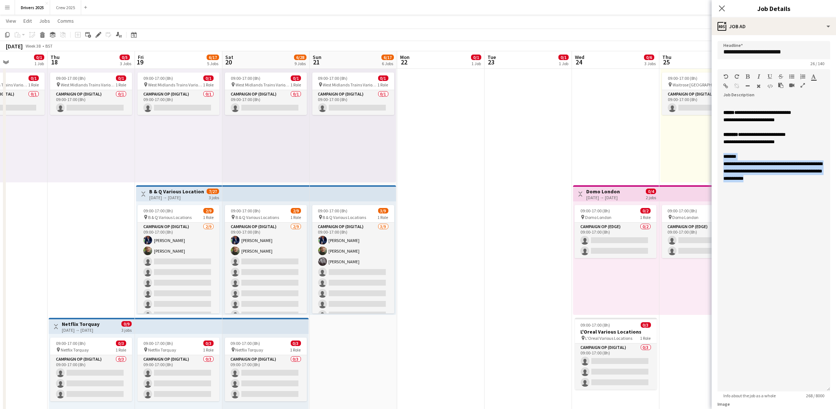
drag, startPoint x: 591, startPoint y: 289, endPoint x: 501, endPoint y: 287, distance: 90.0
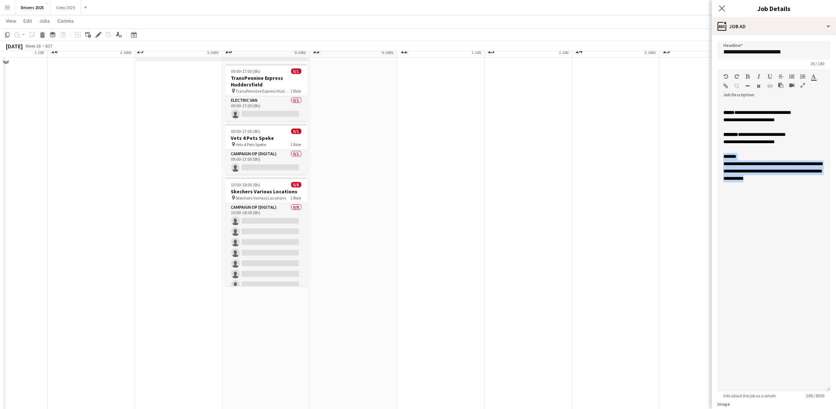
scroll to position [823, 0]
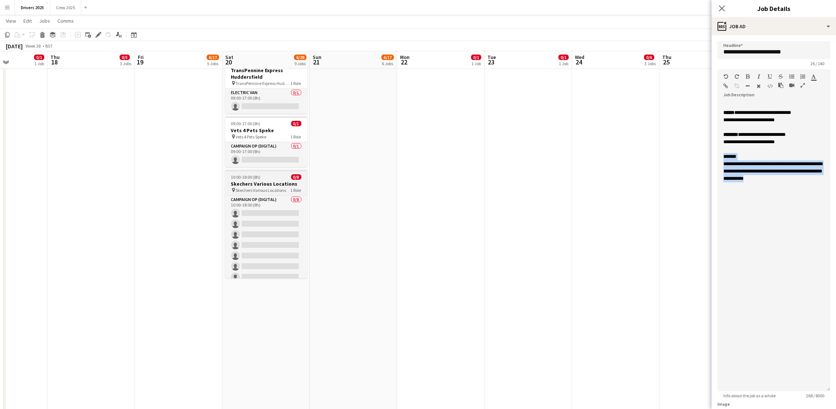
click at [265, 184] on h3 "Skechers Various Locations" at bounding box center [266, 183] width 82 height 7
type input "**********"
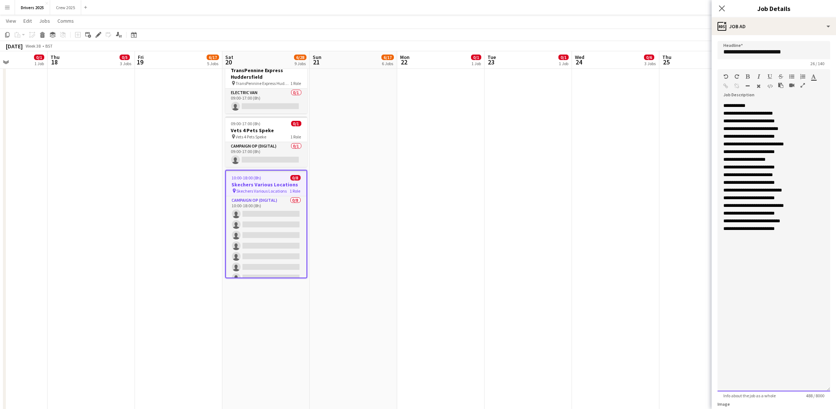
drag, startPoint x: 804, startPoint y: 244, endPoint x: 840, endPoint y: 268, distance: 43.2
click at [805, 244] on div "**********" at bounding box center [774, 246] width 113 height 289
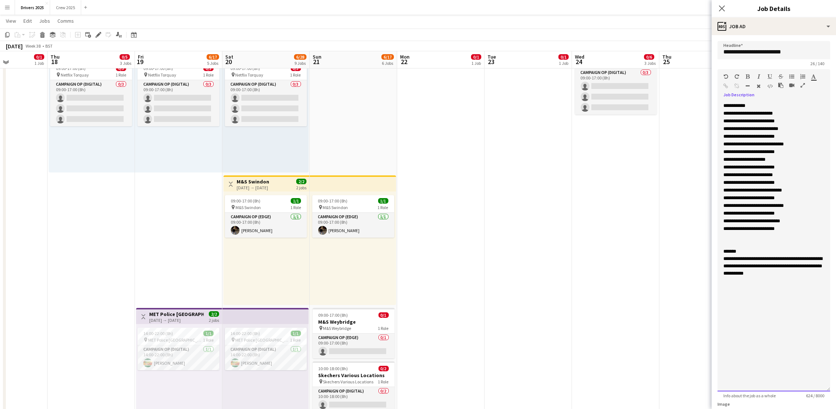
scroll to position [439, 0]
click at [325, 368] on span "10:00-18:00 (8h)" at bounding box center [334, 368] width 30 height 5
type input "**********"
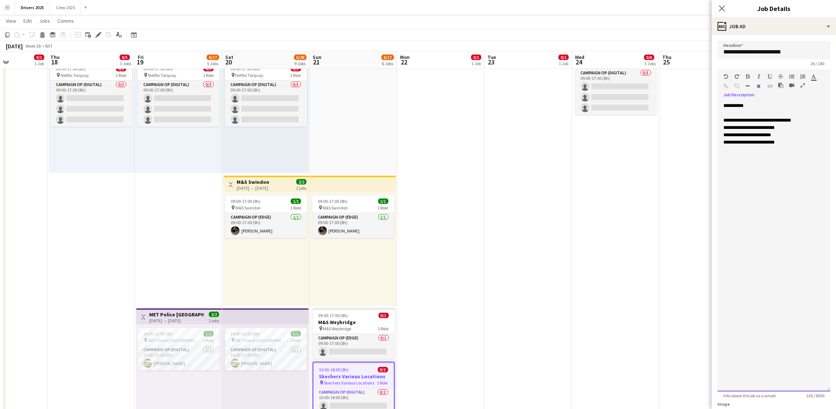
click at [809, 146] on div "**********" at bounding box center [769, 142] width 93 height 7
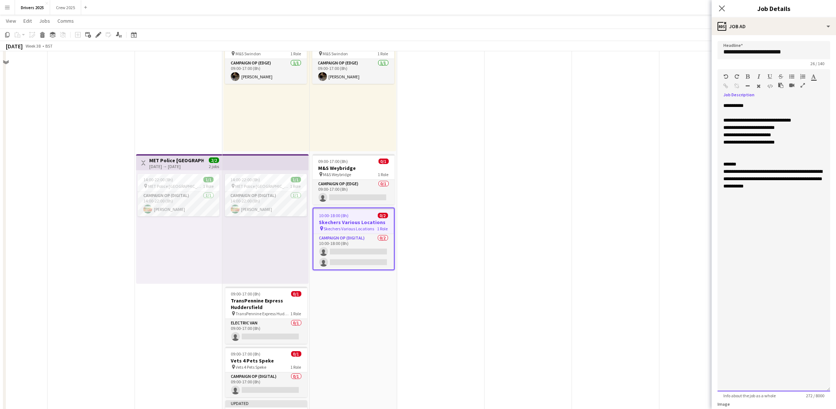
scroll to position [604, 0]
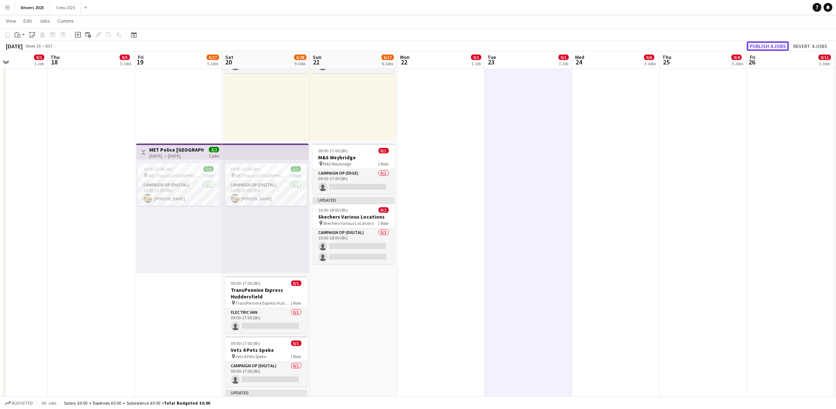
click at [774, 46] on button "Publish 4 jobs" at bounding box center [768, 46] width 42 height 10
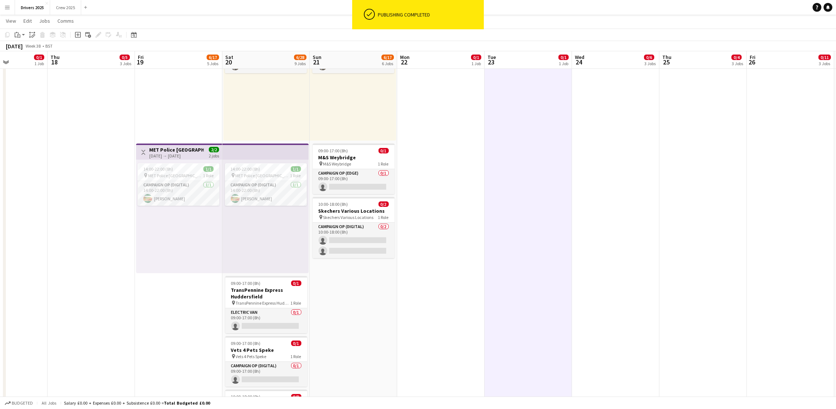
scroll to position [0, 0]
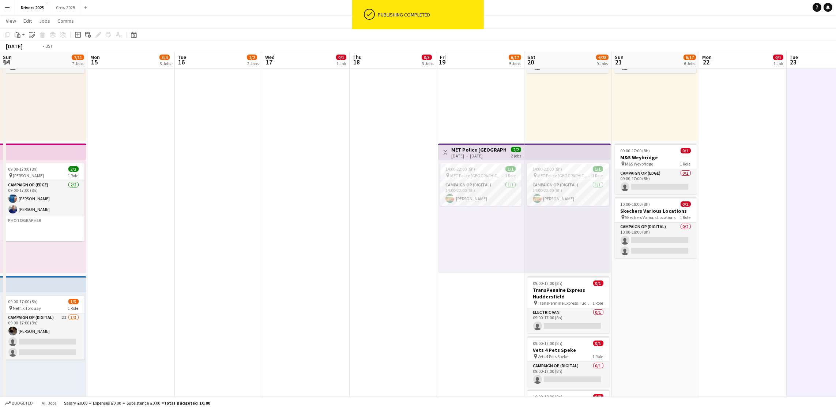
drag, startPoint x: 72, startPoint y: 302, endPoint x: 588, endPoint y: 276, distance: 517.1
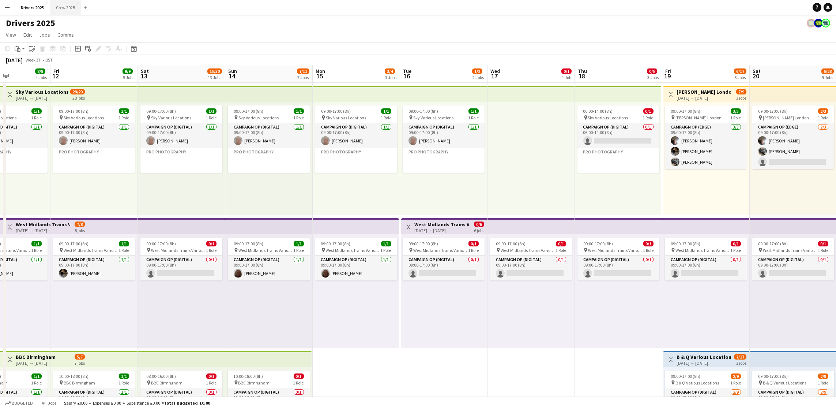
click at [73, 12] on button "Crew 2025 Close" at bounding box center [65, 7] width 31 height 14
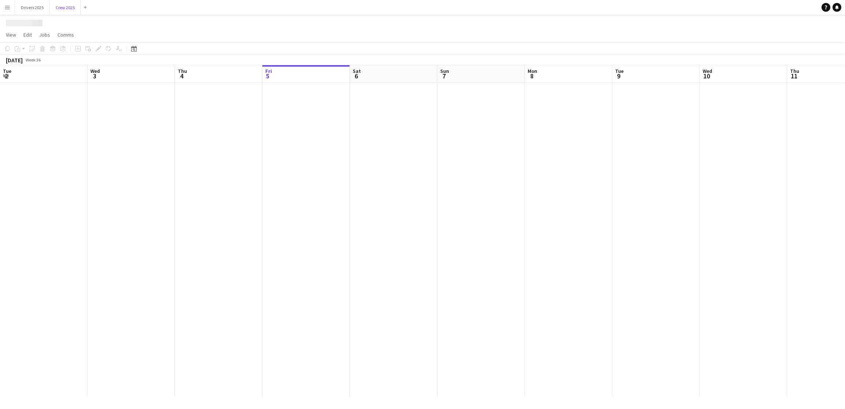
scroll to position [0, 174]
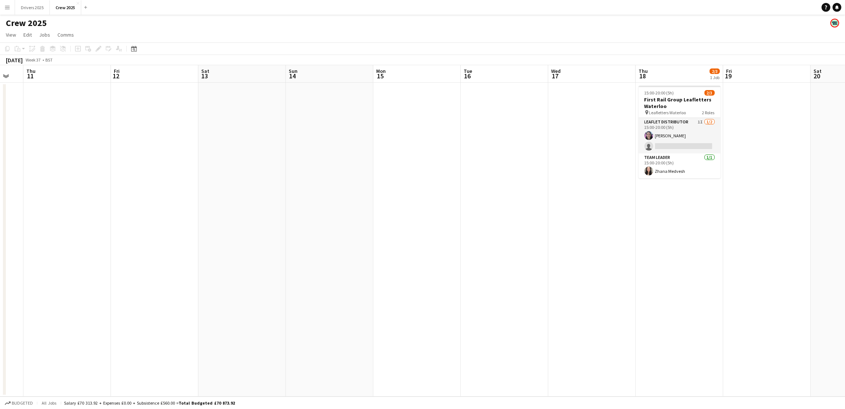
drag, startPoint x: 616, startPoint y: 180, endPoint x: 52, endPoint y: 197, distance: 564.3
click at [27, 197] on app-calendar-viewport "Sun 7 6/24 1 Job Mon 8 Tue 9 Wed 10 Thu 11 Fri 12 Sat 13 Sun 14 Mon 15 Tue 16 W…" at bounding box center [422, 230] width 845 height 331
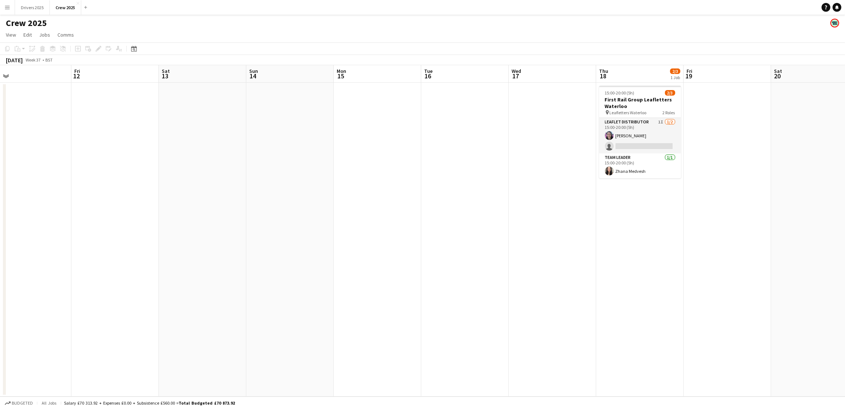
drag, startPoint x: 590, startPoint y: 217, endPoint x: 322, endPoint y: 219, distance: 267.4
click at [323, 219] on app-calendar-viewport "Mon 8 Tue 9 Wed 10 Thu 11 Fri 12 Sat 13 Sun 14 Mon 15 Tue 16 Wed 17 Thu 18 2/3 …" at bounding box center [422, 230] width 845 height 331
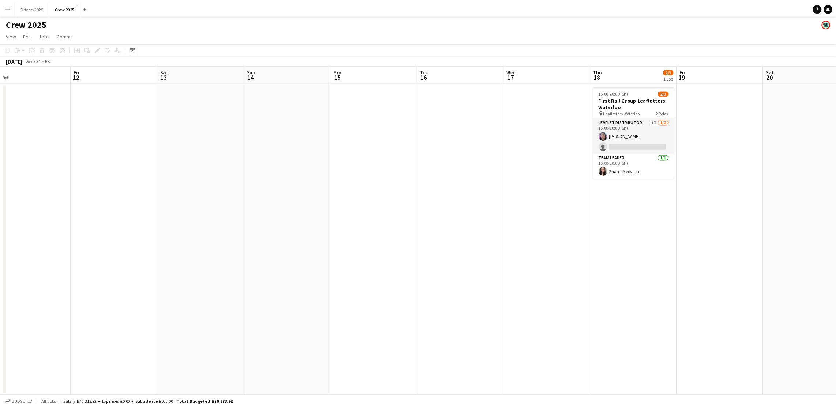
scroll to position [0, 244]
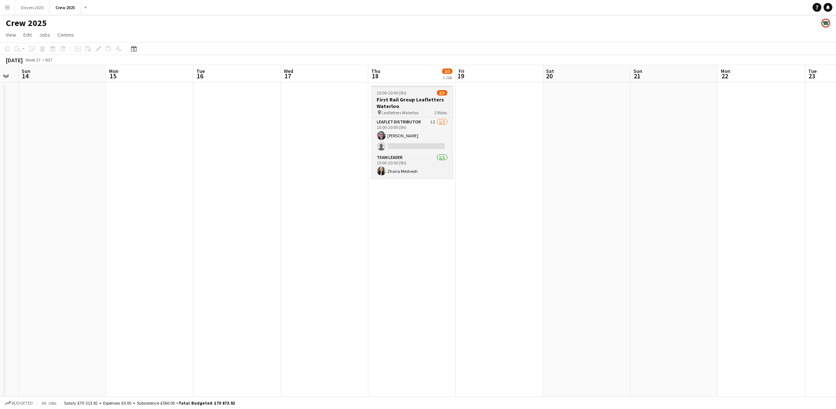
click at [400, 104] on h3 "First Rail Group Leafletters Waterloo" at bounding box center [412, 102] width 82 height 13
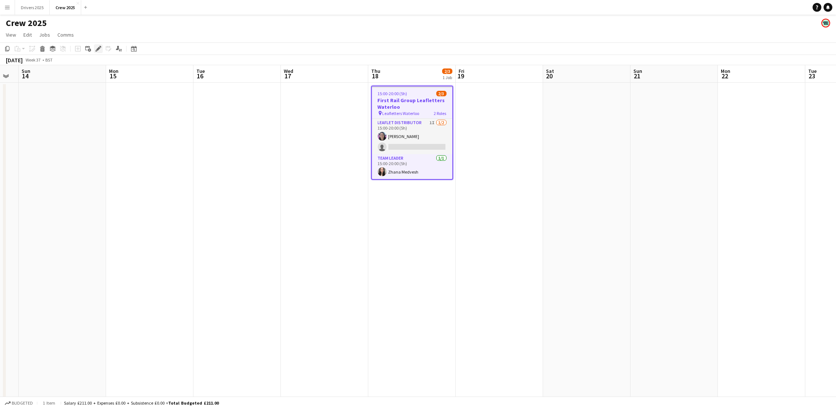
click at [98, 48] on icon at bounding box center [98, 49] width 4 height 4
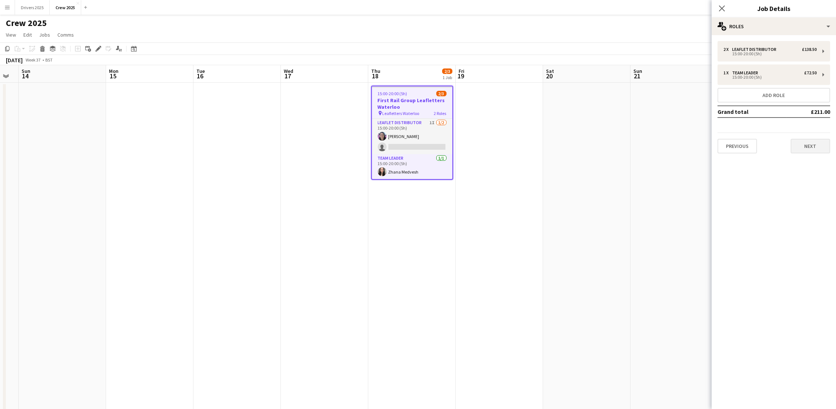
click at [802, 134] on div "Previous Next" at bounding box center [774, 142] width 113 height 21
click at [813, 145] on button "Next" at bounding box center [811, 146] width 40 height 15
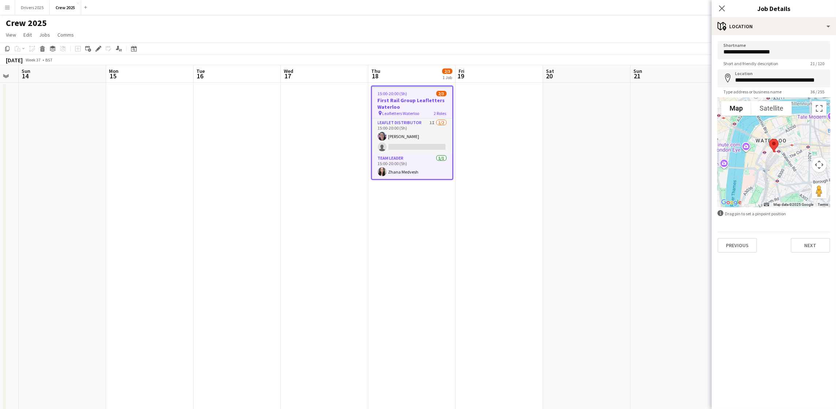
click at [301, 202] on app-date-cell at bounding box center [324, 257] width 87 height 348
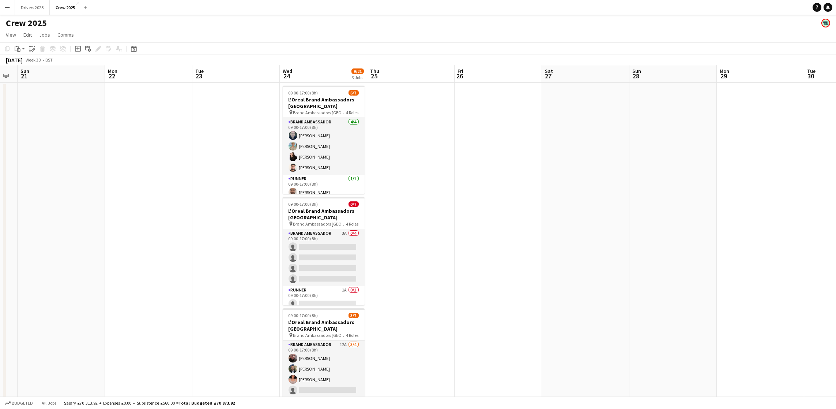
scroll to position [0, 293]
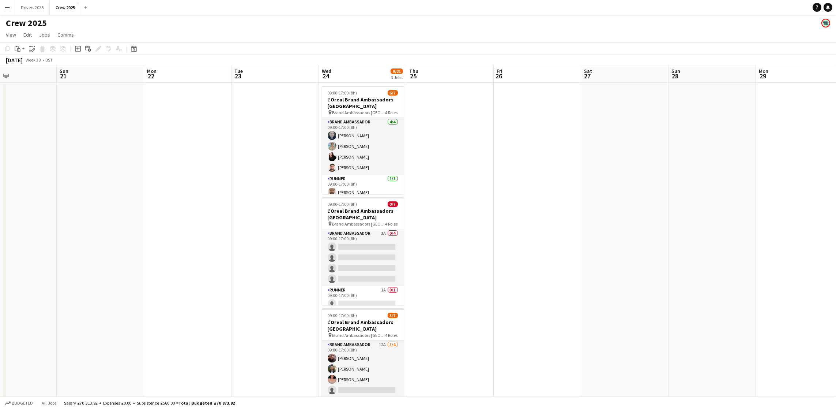
drag, startPoint x: 574, startPoint y: 207, endPoint x: 0, endPoint y: 221, distance: 574.1
click at [0, 221] on app-calendar-viewport "Wed 17 Thu 18 2/3 1 Job Fri 19 Sat 20 Sun 21 Mon 22 Tue 23 Wed 24 9/21 3 Jobs T…" at bounding box center [418, 248] width 836 height 366
click at [131, 48] on icon at bounding box center [133, 49] width 5 height 6
click at [194, 71] on span "Next month" at bounding box center [192, 74] width 15 height 15
click at [192, 72] on span "Next month" at bounding box center [192, 74] width 15 height 15
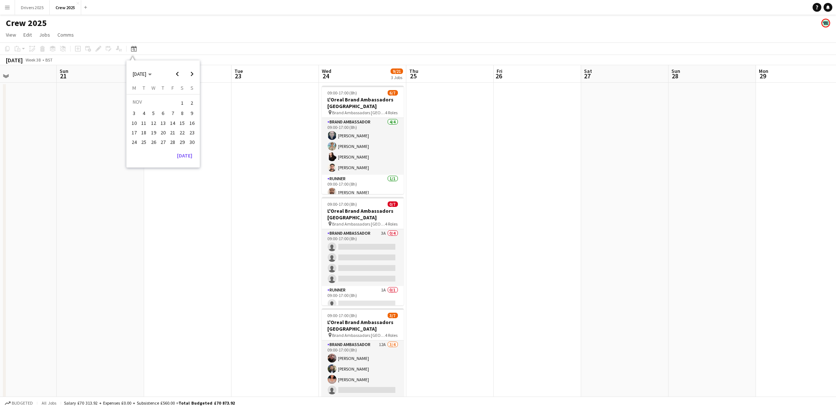
click at [134, 131] on span "17" at bounding box center [134, 132] width 9 height 9
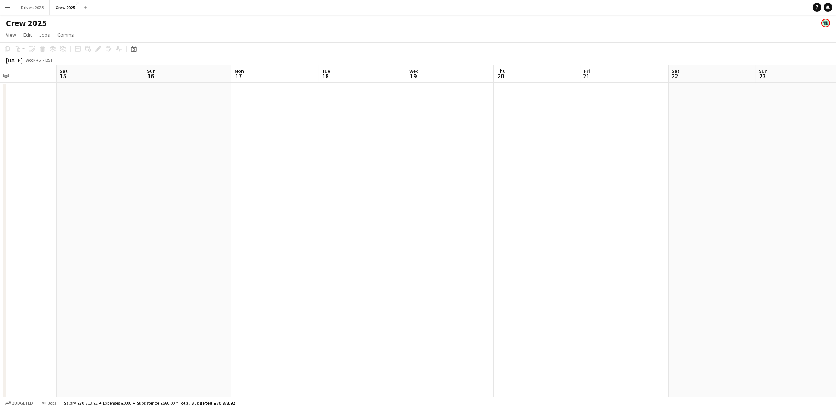
scroll to position [0, 251]
click at [293, 133] on app-date-cell at bounding box center [316, 257] width 87 height 348
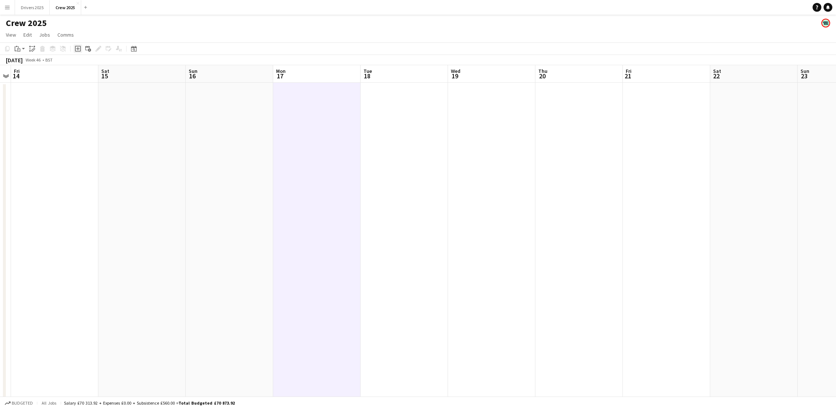
click at [74, 48] on div "Add job" at bounding box center [78, 48] width 9 height 9
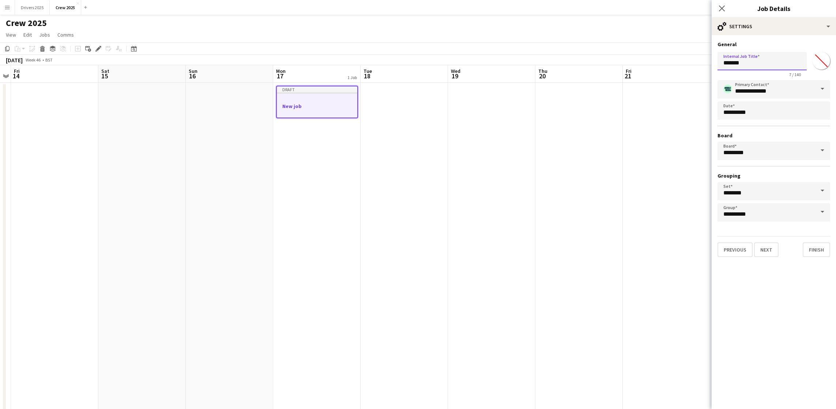
drag, startPoint x: 758, startPoint y: 61, endPoint x: 634, endPoint y: 60, distance: 124.0
click at [634, 60] on body "Menu Boards Boards Boards All jobs Status Workforce Workforce My Workforce Recr…" at bounding box center [418, 221] width 836 height 443
click at [728, 63] on input "**********" at bounding box center [762, 61] width 89 height 18
drag, startPoint x: 727, startPoint y: 63, endPoint x: 809, endPoint y: 63, distance: 81.6
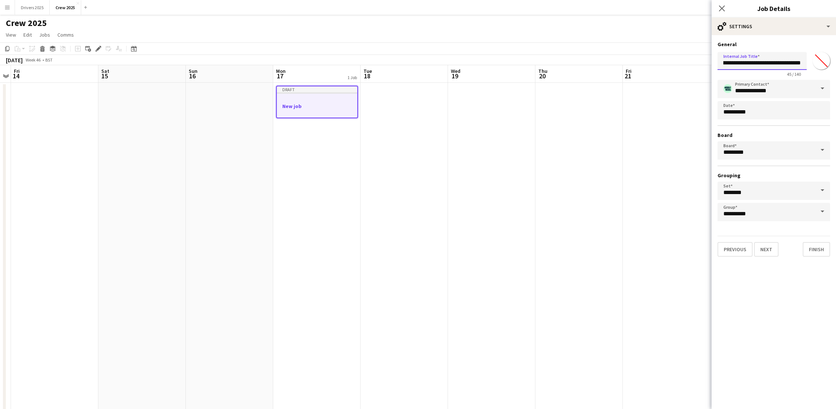
click at [809, 63] on div "**********" at bounding box center [774, 63] width 113 height 28
click at [771, 66] on input "**********" at bounding box center [762, 61] width 89 height 18
type input "**********"
click at [768, 251] on button "Next" at bounding box center [766, 249] width 25 height 15
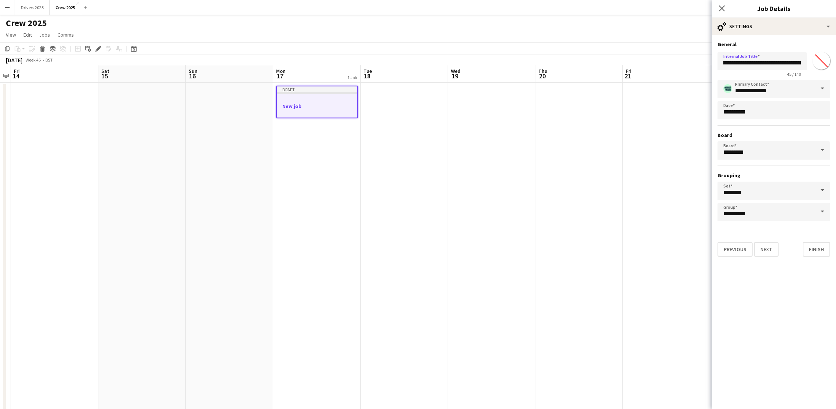
scroll to position [0, 0]
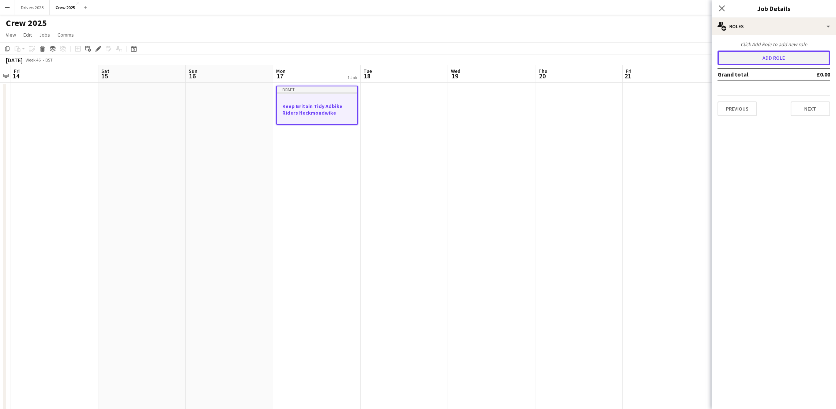
click at [775, 58] on button "Add role" at bounding box center [774, 57] width 113 height 15
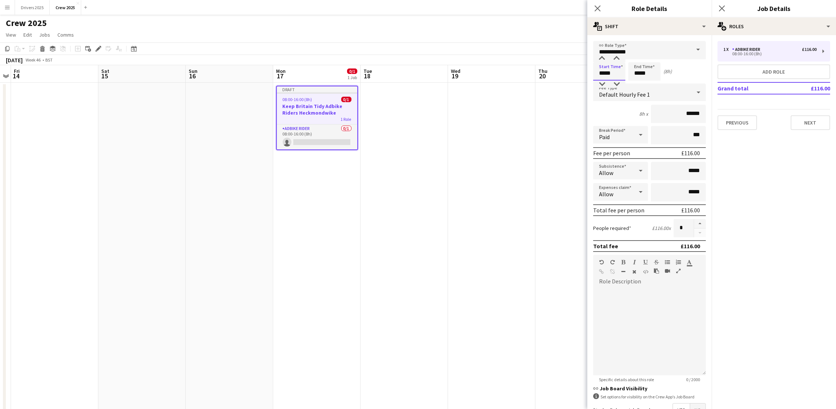
drag, startPoint x: 617, startPoint y: 73, endPoint x: 461, endPoint y: 53, distance: 157.8
click at [493, 63] on body "Menu Boards Boards Boards All jobs Status Workforce Workforce My Workforce Recr…" at bounding box center [418, 221] width 836 height 443
type input "*****"
click at [694, 219] on button "button" at bounding box center [700, 224] width 12 height 10
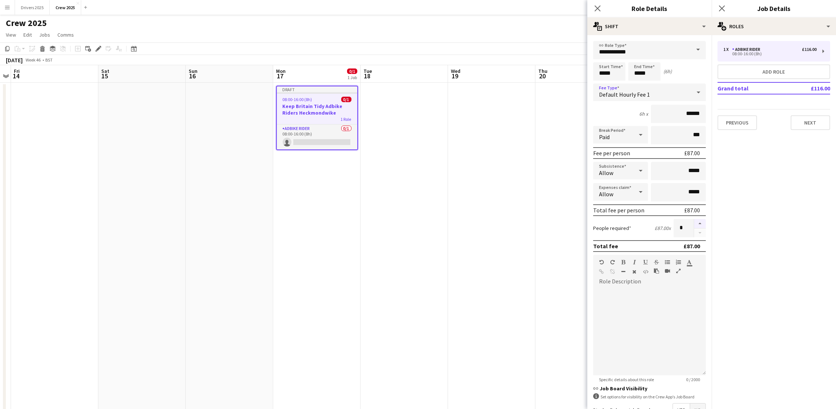
type input "*"
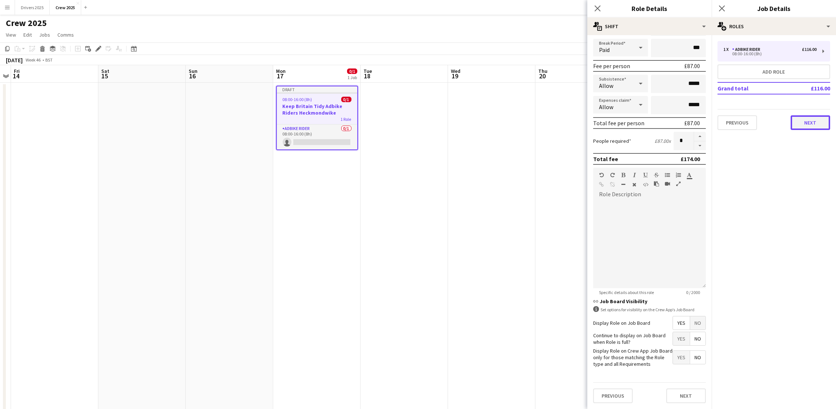
click at [811, 125] on button "Next" at bounding box center [811, 122] width 40 height 15
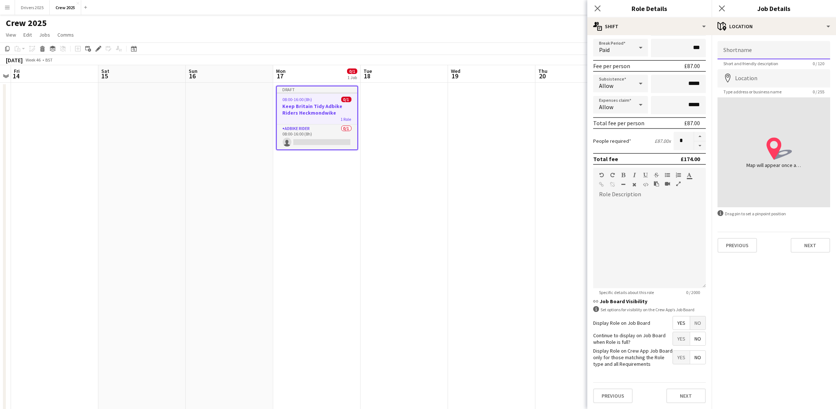
click at [763, 50] on input "Shortname" at bounding box center [774, 50] width 113 height 18
paste input "**********"
type input "**********"
click at [764, 74] on input "Location" at bounding box center [774, 78] width 113 height 18
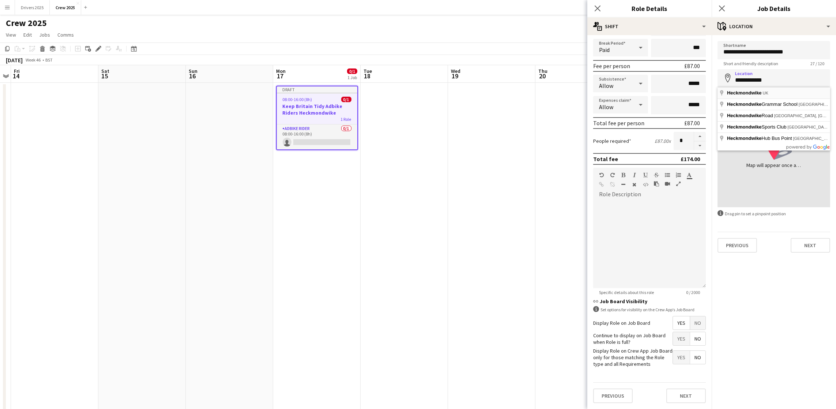
type input "**********"
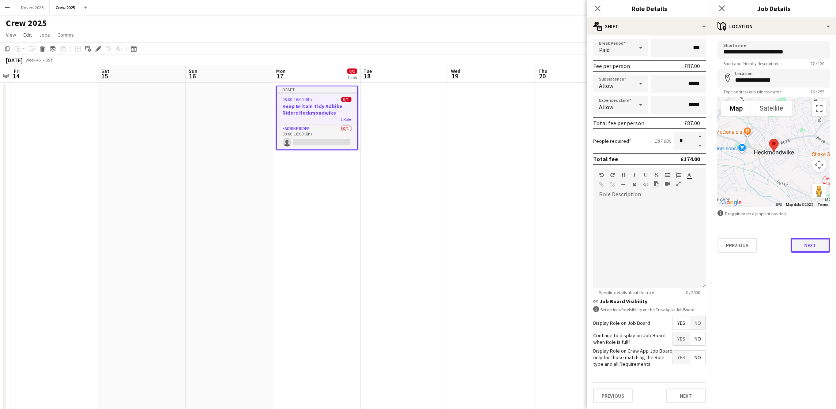
click at [806, 246] on button "Next" at bounding box center [811, 245] width 40 height 15
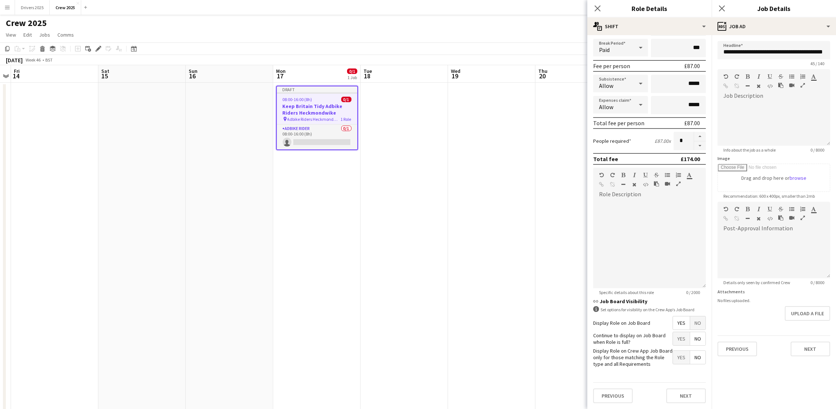
scroll to position [28, 0]
click at [801, 346] on button "Next" at bounding box center [811, 348] width 40 height 15
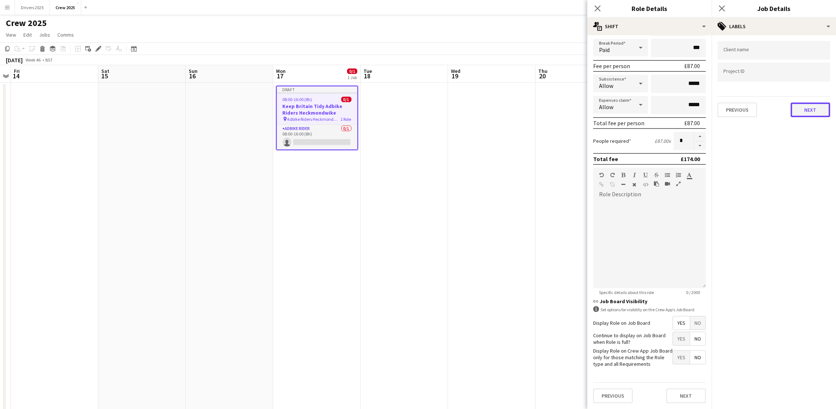
click at [804, 112] on button "Next" at bounding box center [811, 109] width 40 height 15
click at [808, 77] on button "Next" at bounding box center [811, 75] width 40 height 15
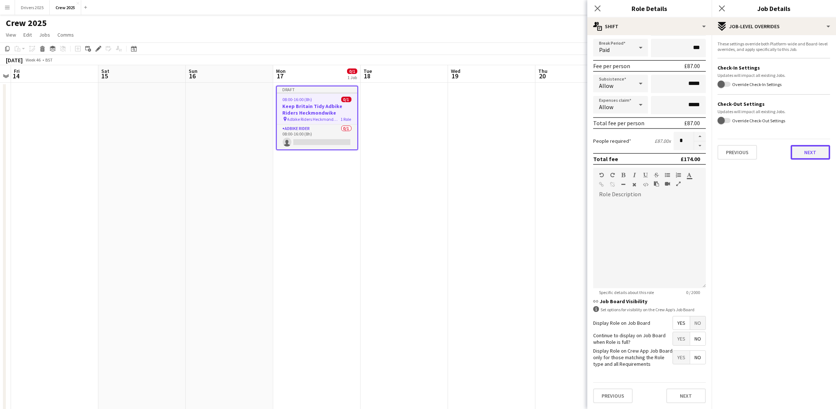
click at [802, 162] on div "These settings override both Platform-wide and Board-level overrides, and apply…" at bounding box center [774, 100] width 124 height 130
click at [473, 195] on app-date-cell at bounding box center [491, 257] width 87 height 348
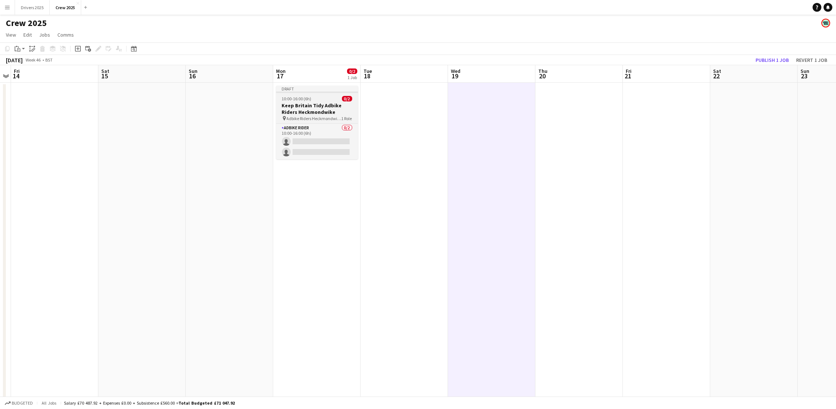
click at [317, 99] on div "10:00-16:00 (6h) 0/2" at bounding box center [317, 98] width 82 height 5
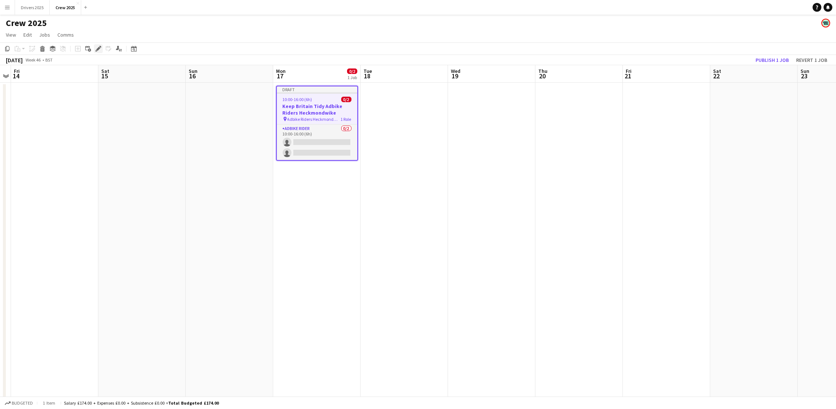
click at [95, 46] on icon "Edit" at bounding box center [98, 49] width 6 height 6
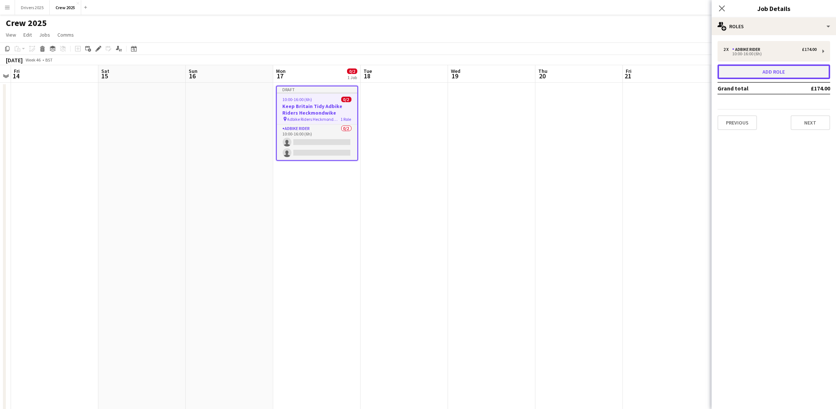
click at [744, 72] on button "Add role" at bounding box center [774, 71] width 113 height 15
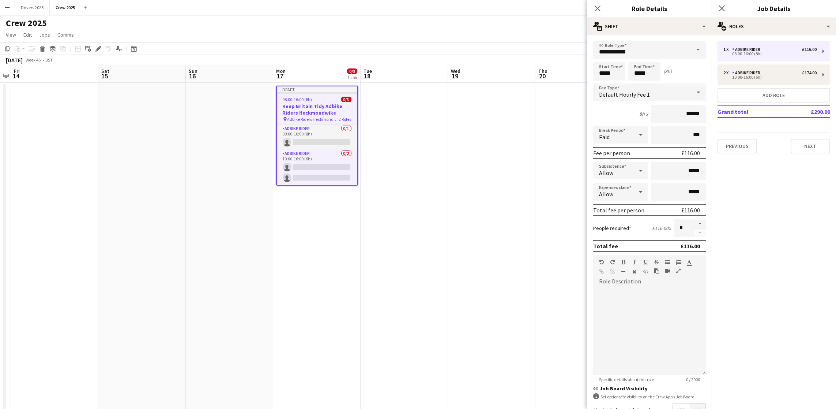
click at [691, 48] on span at bounding box center [698, 50] width 15 height 18
click at [619, 92] on mat-option "Transport" at bounding box center [645, 89] width 104 height 18
type input "*********"
drag, startPoint x: 616, startPoint y: 76, endPoint x: 547, endPoint y: 63, distance: 70.4
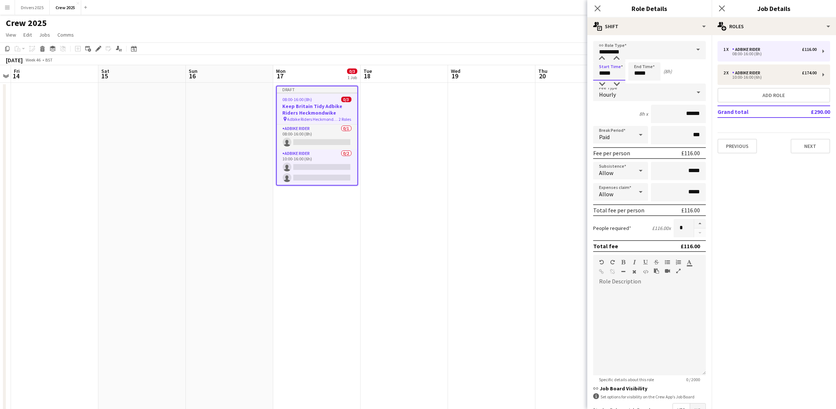
click at [547, 63] on body "Menu Boards Boards Boards All jobs Status Workforce Workforce My Workforce Recr…" at bounding box center [418, 221] width 836 height 443
type input "*****"
click at [694, 94] on icon at bounding box center [698, 92] width 9 height 15
click at [632, 150] on span "No fee" at bounding box center [645, 149] width 93 height 7
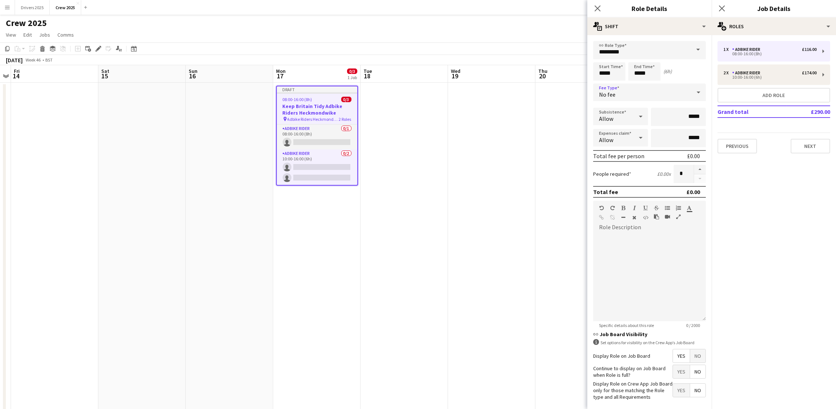
click at [690, 362] on span "No" at bounding box center [697, 355] width 15 height 13
click at [797, 143] on button "Next" at bounding box center [811, 146] width 40 height 15
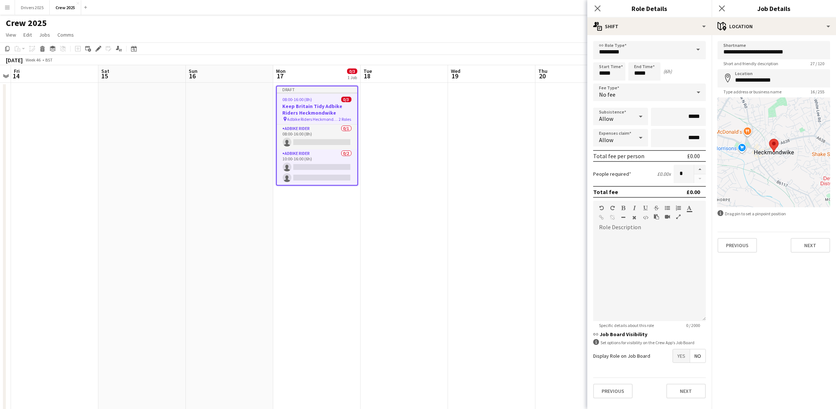
click at [454, 196] on app-date-cell at bounding box center [491, 257] width 87 height 348
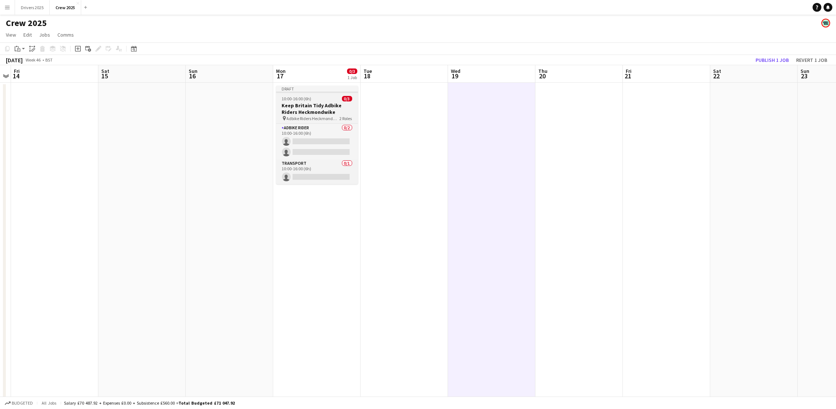
click at [300, 99] on span "10:00-16:00 (6h)" at bounding box center [297, 98] width 30 height 5
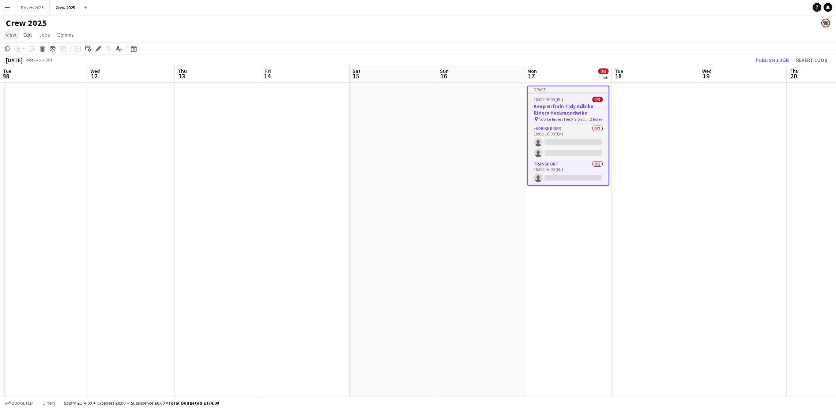
scroll to position [0, 251]
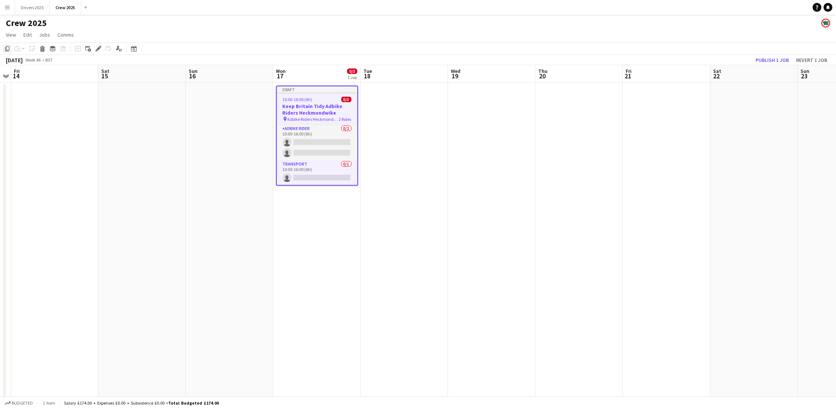
click at [6, 46] on icon at bounding box center [7, 48] width 4 height 5
click at [378, 155] on app-date-cell at bounding box center [404, 257] width 87 height 348
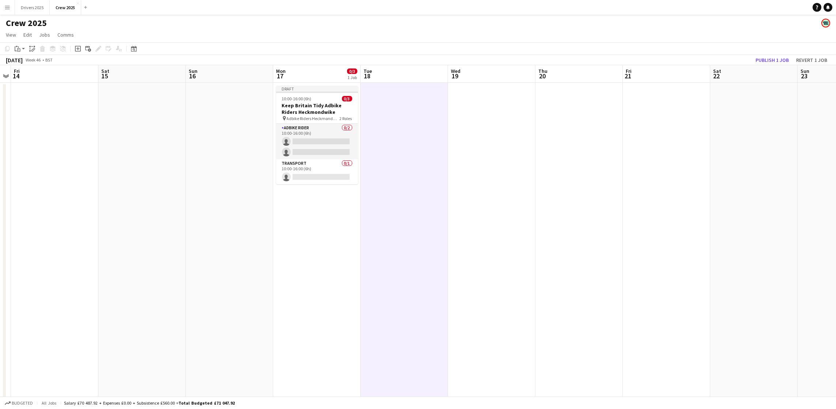
click at [494, 159] on app-date-cell at bounding box center [491, 257] width 87 height 348
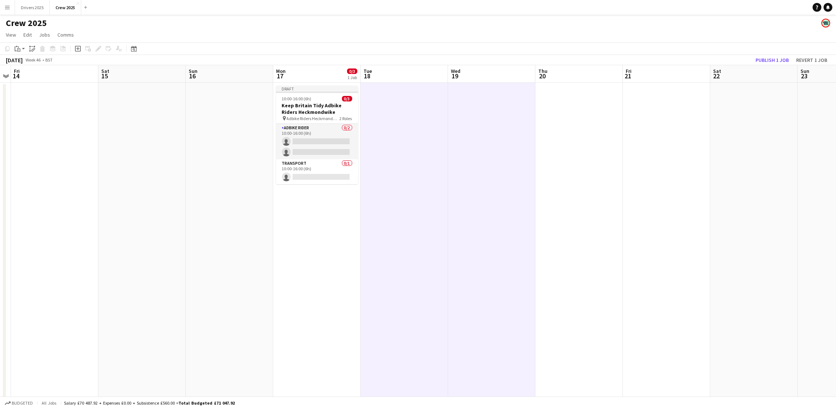
click at [592, 166] on app-date-cell at bounding box center [578, 257] width 87 height 348
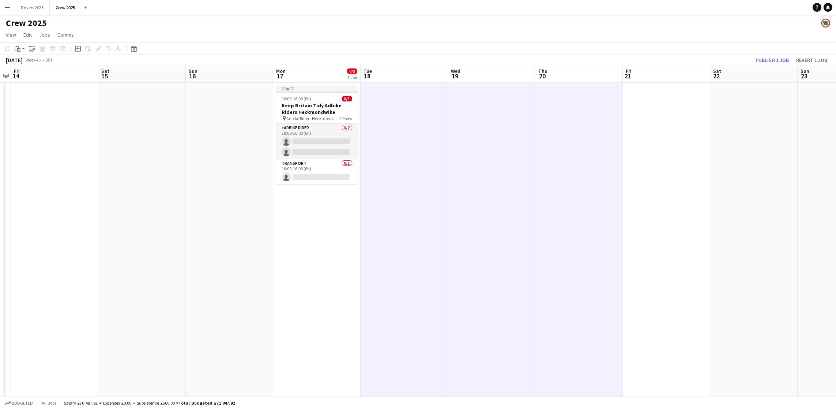
click at [656, 171] on app-date-cell at bounding box center [666, 257] width 87 height 348
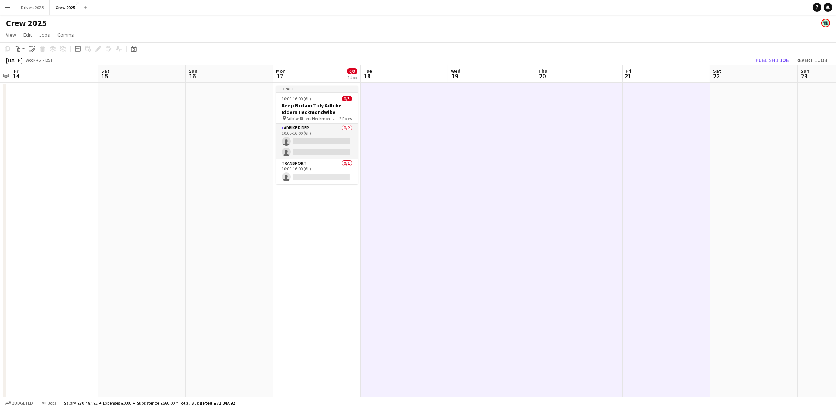
click at [740, 172] on app-date-cell at bounding box center [753, 257] width 87 height 348
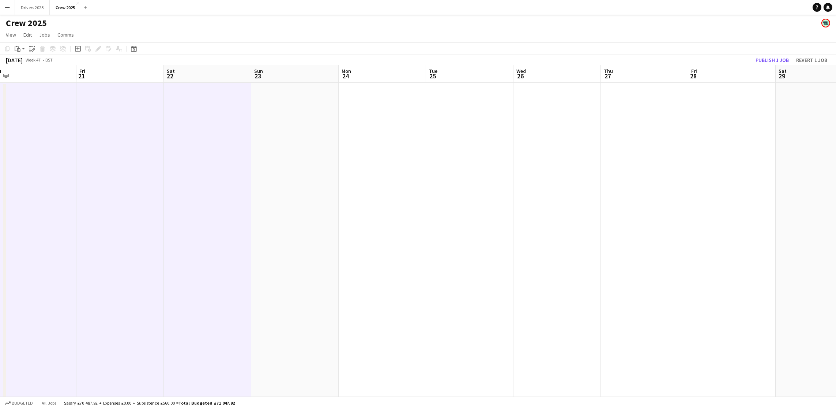
scroll to position [0, 275]
drag, startPoint x: 754, startPoint y: 177, endPoint x: 207, endPoint y: 219, distance: 548.5
click at [206, 218] on app-calendar-viewport "Mon 17 0/3 1 Job Tue 18 Wed 19 Thu 20 Fri 21 Sat 22 Sun 23 Mon 24 Tue 25 Wed 26…" at bounding box center [418, 248] width 836 height 366
drag, startPoint x: 295, startPoint y: 190, endPoint x: 380, endPoint y: 191, distance: 84.9
click at [295, 189] on app-date-cell at bounding box center [293, 257] width 87 height 348
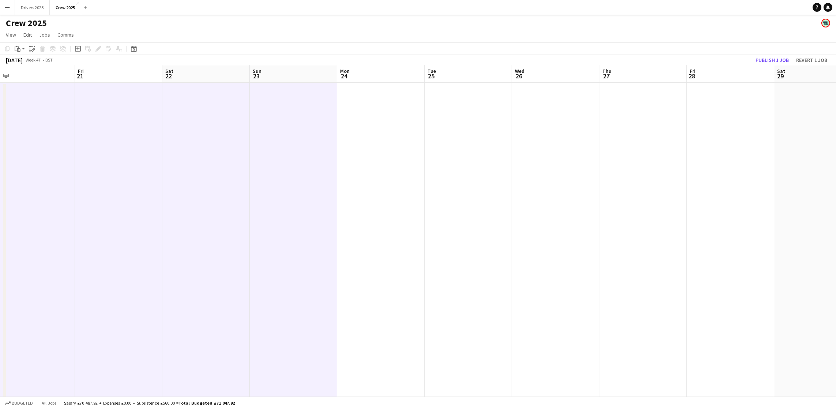
click at [397, 189] on app-date-cell at bounding box center [380, 257] width 87 height 348
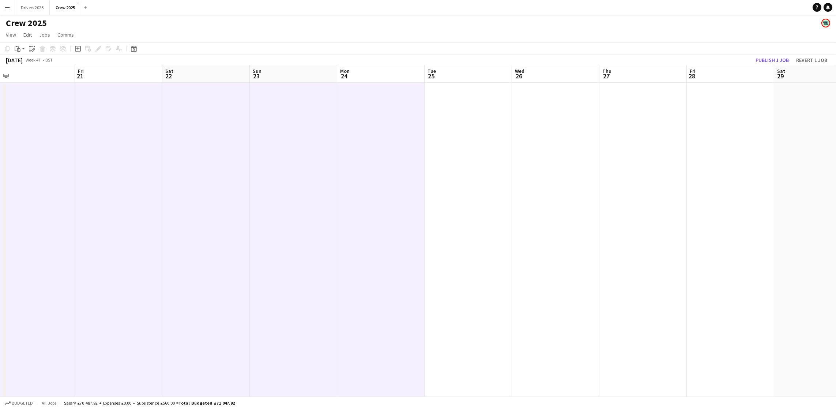
click at [485, 182] on app-date-cell at bounding box center [468, 257] width 87 height 348
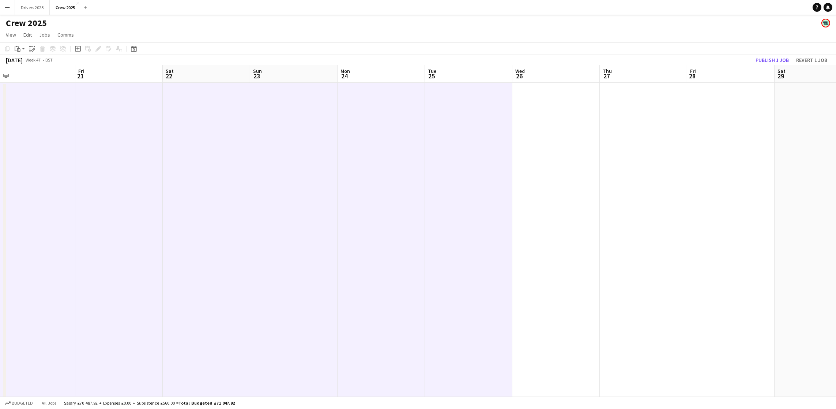
click at [579, 184] on app-date-cell at bounding box center [555, 257] width 87 height 348
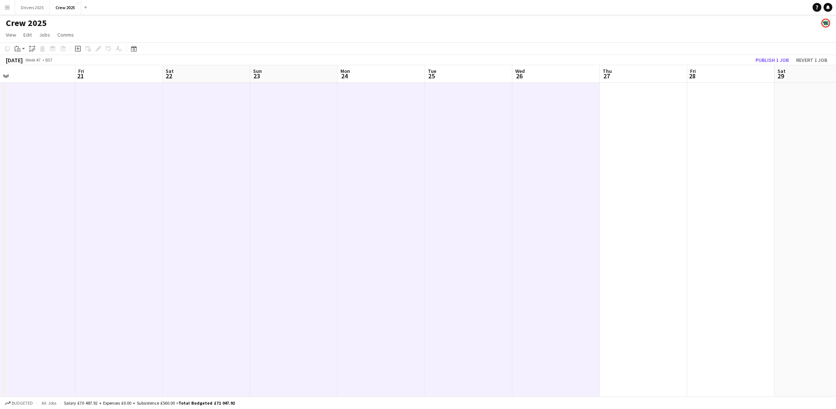
click at [635, 177] on app-date-cell at bounding box center [643, 257] width 87 height 348
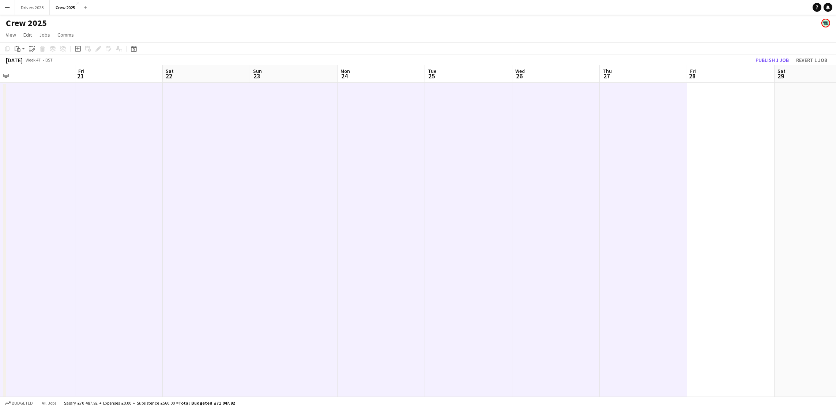
click at [713, 174] on app-date-cell at bounding box center [730, 257] width 87 height 348
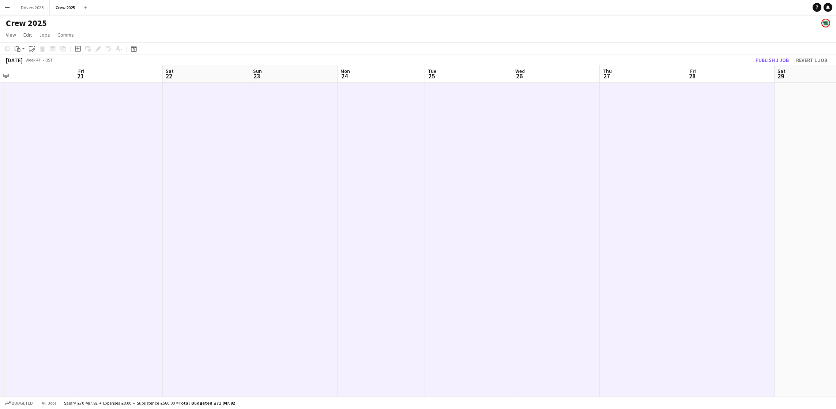
drag, startPoint x: 797, startPoint y: 169, endPoint x: 659, endPoint y: 161, distance: 138.5
click at [797, 169] on app-date-cell at bounding box center [818, 257] width 87 height 348
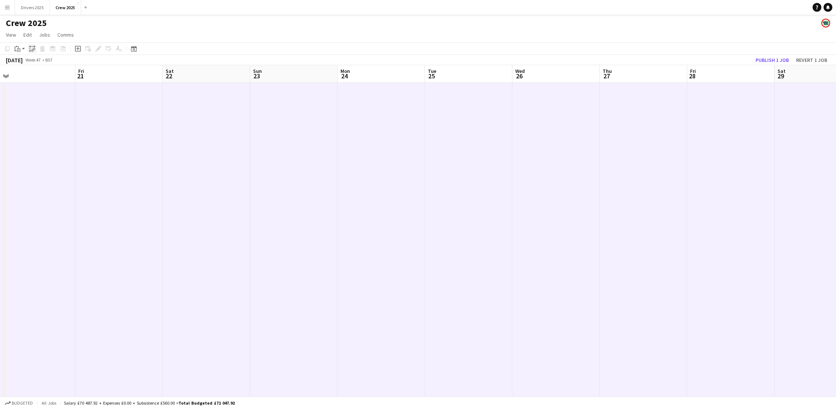
click at [33, 50] on icon at bounding box center [34, 49] width 3 height 3
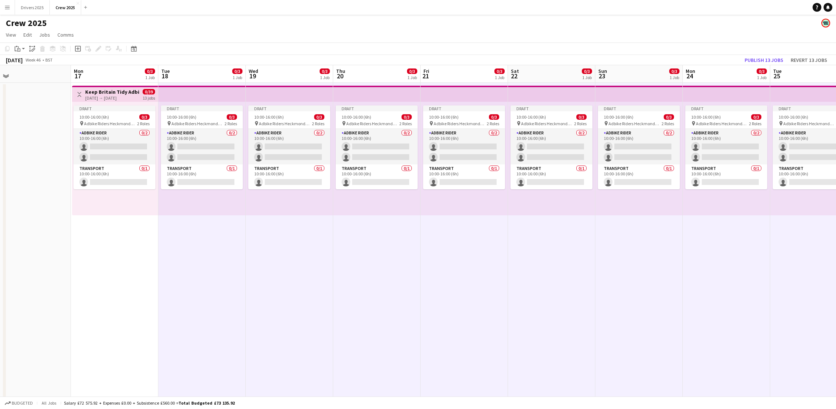
scroll to position [0, 189]
drag, startPoint x: 255, startPoint y: 261, endPoint x: 561, endPoint y: 255, distance: 305.9
click at [561, 255] on app-calendar-viewport "Fri 14 Sat 15 Sun 16 Mon 17 0/3 1 Job Tue 18 0/3 1 Job Wed 19 0/3 1 Job Thu 20 …" at bounding box center [418, 248] width 836 height 366
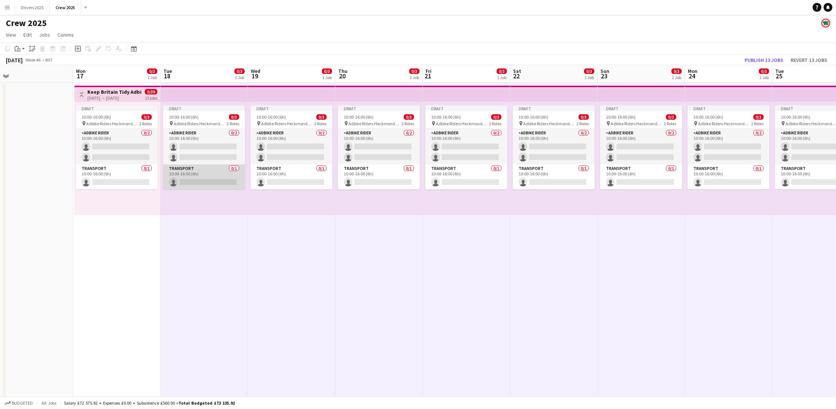
click at [210, 171] on app-card-role "Transport 0/1 10:00-16:00 (6h) single-neutral-actions" at bounding box center [204, 176] width 82 height 25
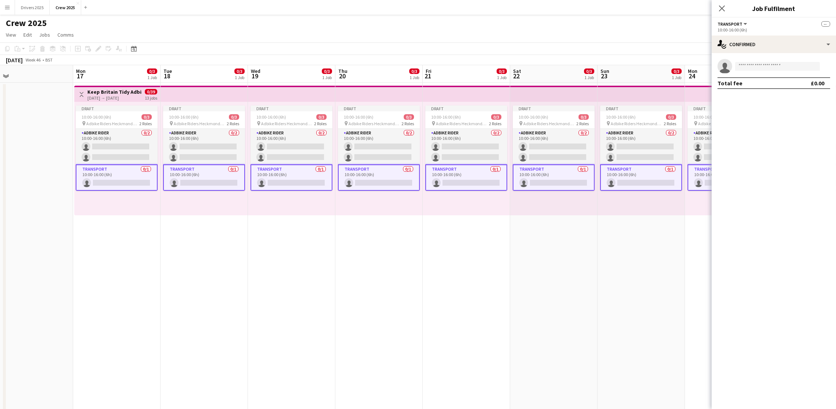
click at [207, 173] on app-card-role "Transport 0/1 10:00-16:00 (6h) single-neutral-actions" at bounding box center [204, 177] width 82 height 26
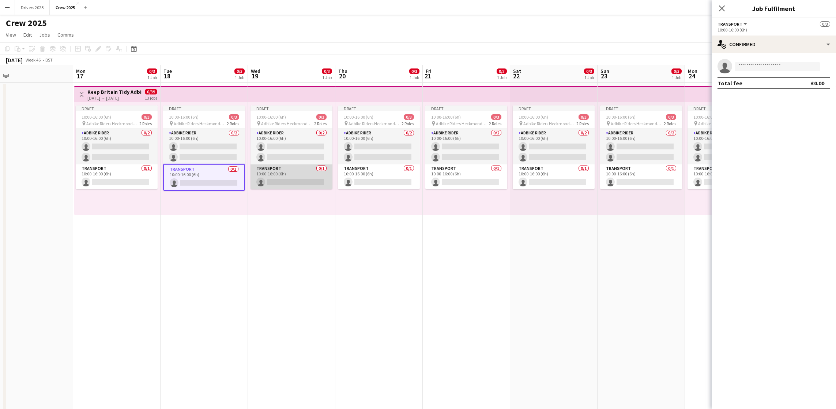
click at [293, 179] on app-card-role "Transport 0/1 10:00-16:00 (6h) single-neutral-actions" at bounding box center [292, 176] width 82 height 25
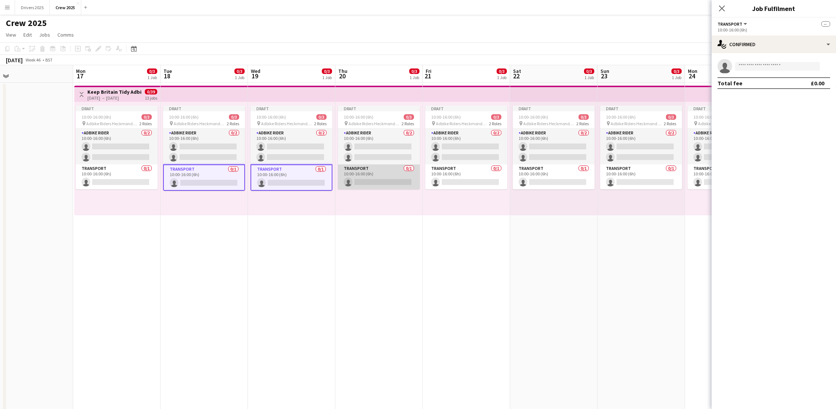
click at [368, 177] on app-card-role "Transport 0/1 10:00-16:00 (6h) single-neutral-actions" at bounding box center [379, 176] width 82 height 25
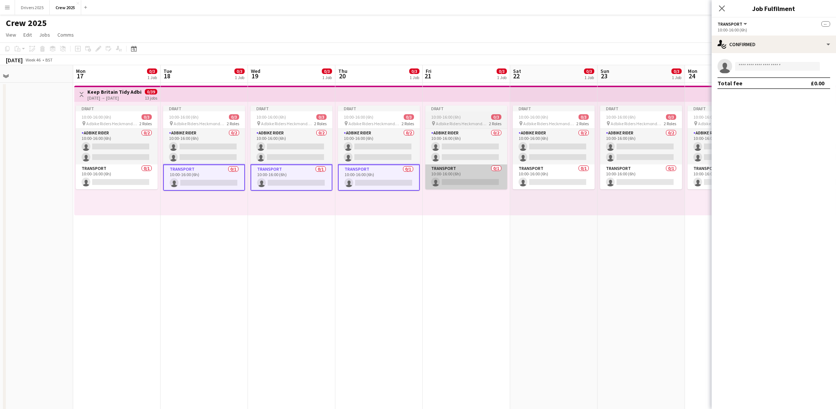
click at [440, 178] on app-card-role "Transport 0/1 10:00-16:00 (6h) single-neutral-actions" at bounding box center [466, 176] width 82 height 25
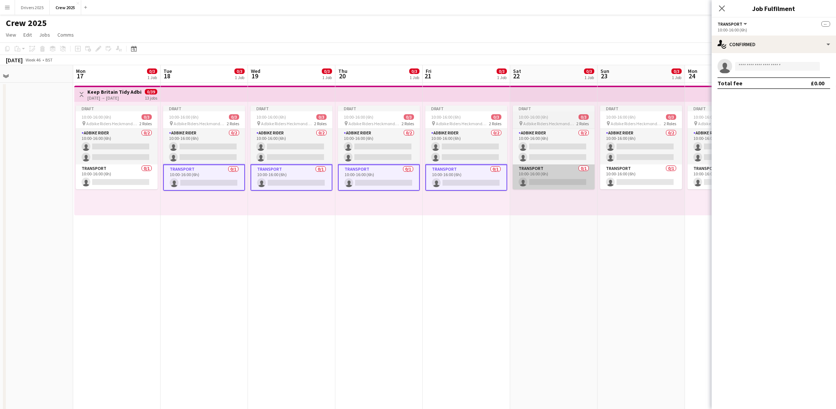
click at [546, 180] on app-card-role "Transport 0/1 10:00-16:00 (6h) single-neutral-actions" at bounding box center [554, 176] width 82 height 25
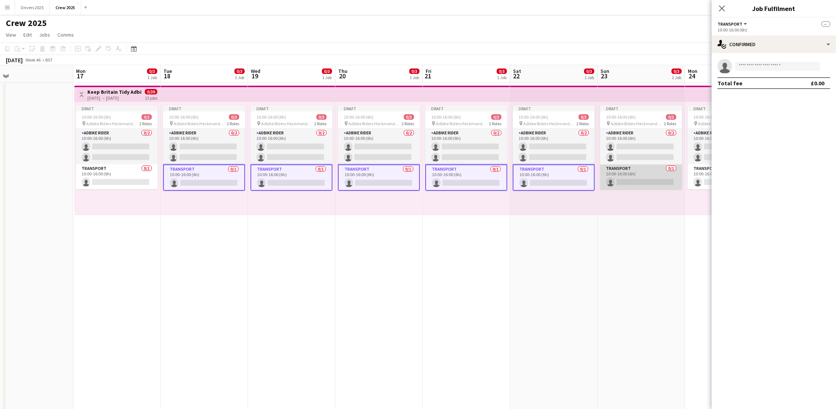
click at [610, 179] on app-card-role "Transport 0/1 10:00-16:00 (6h) single-neutral-actions" at bounding box center [641, 176] width 82 height 25
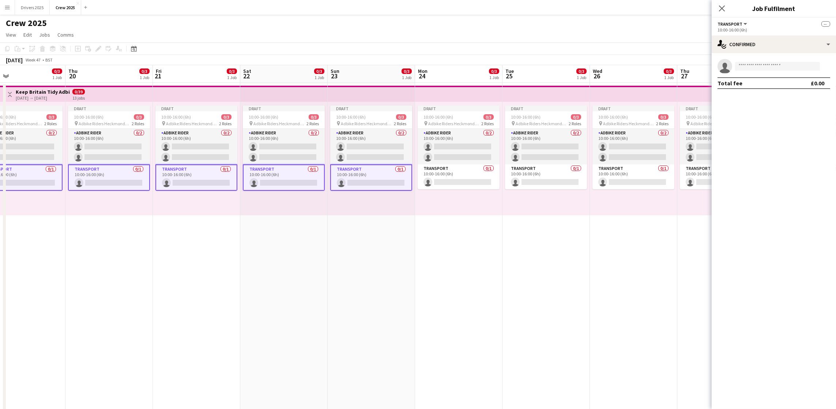
scroll to position [0, 289]
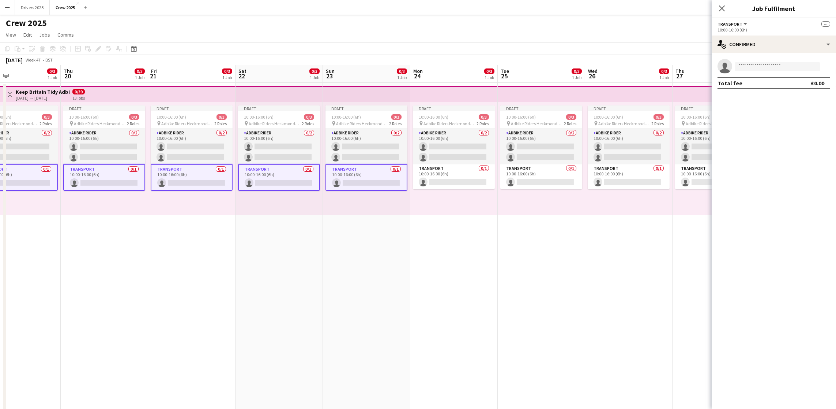
drag, startPoint x: 567, startPoint y: 266, endPoint x: 119, endPoint y: 286, distance: 448.9
click at [119, 286] on app-calendar-viewport "Sun 16 Mon 17 0/3 1 Job Tue 18 0/3 1 Job Wed 19 0/3 1 Job Thu 20 0/3 1 Job Fri …" at bounding box center [418, 248] width 836 height 366
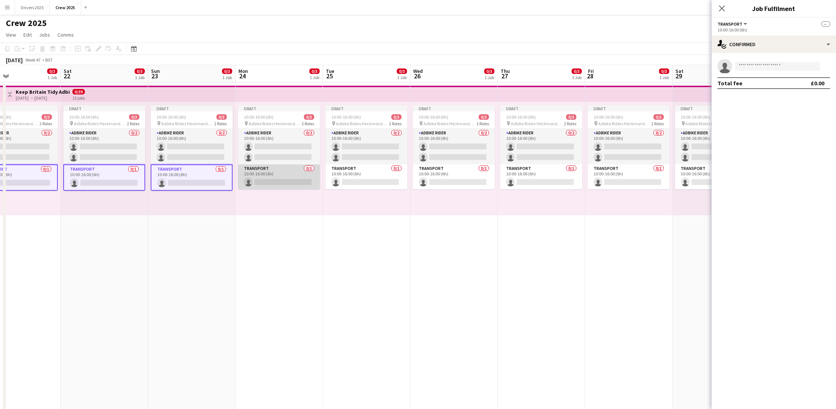
click at [260, 177] on app-card-role "Transport 0/1 10:00-16:00 (6h) single-neutral-actions" at bounding box center [279, 176] width 82 height 25
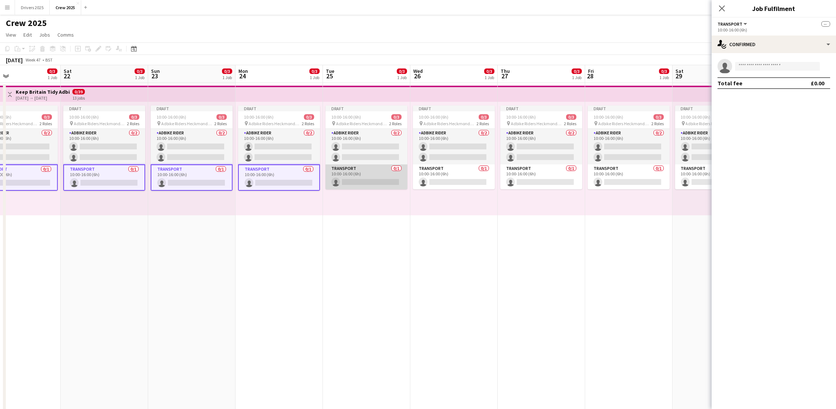
click at [387, 177] on app-card-role "Transport 0/1 10:00-16:00 (6h) single-neutral-actions" at bounding box center [367, 176] width 82 height 25
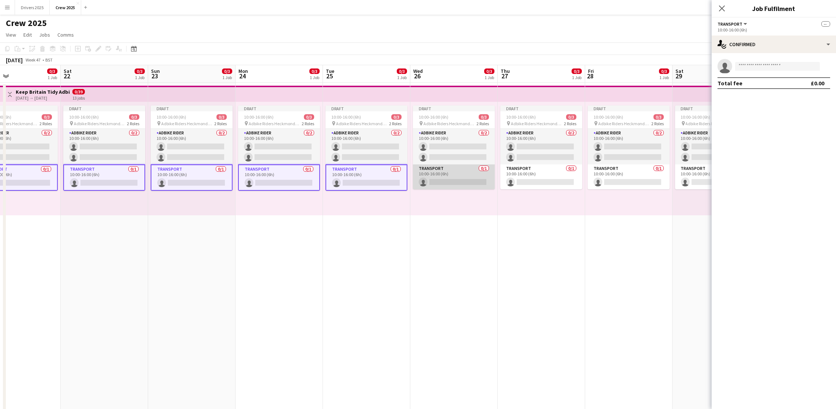
click at [452, 178] on app-card-role "Transport 0/1 10:00-16:00 (6h) single-neutral-actions" at bounding box center [454, 176] width 82 height 25
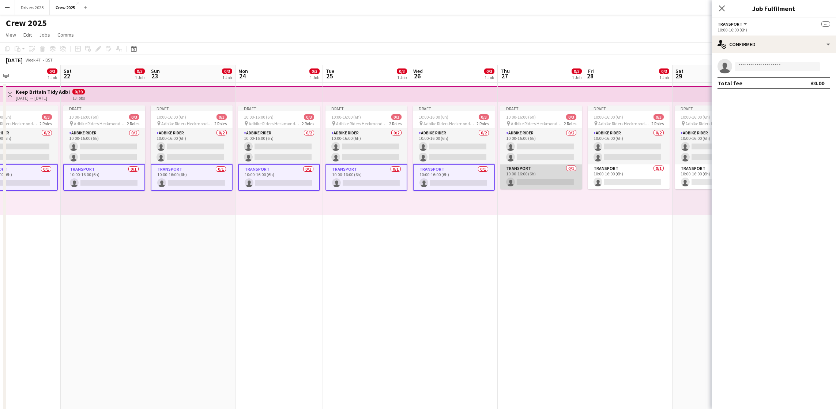
click at [527, 177] on app-card-role "Transport 0/1 10:00-16:00 (6h) single-neutral-actions" at bounding box center [541, 176] width 82 height 25
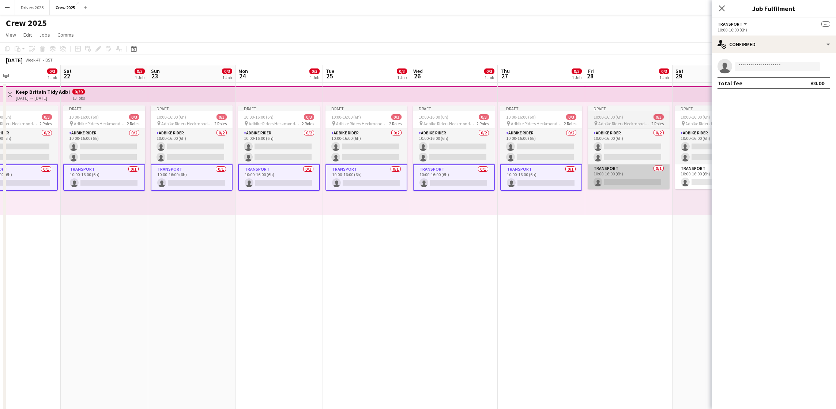
click at [602, 177] on app-card-role "Transport 0/1 10:00-16:00 (6h) single-neutral-actions" at bounding box center [629, 176] width 82 height 25
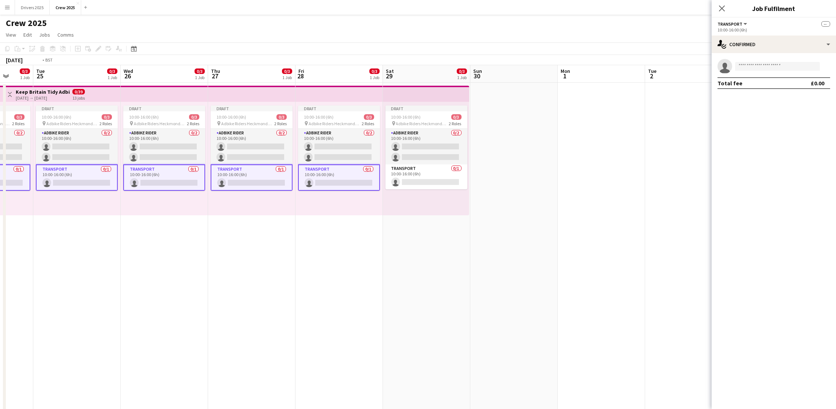
scroll to position [0, 304]
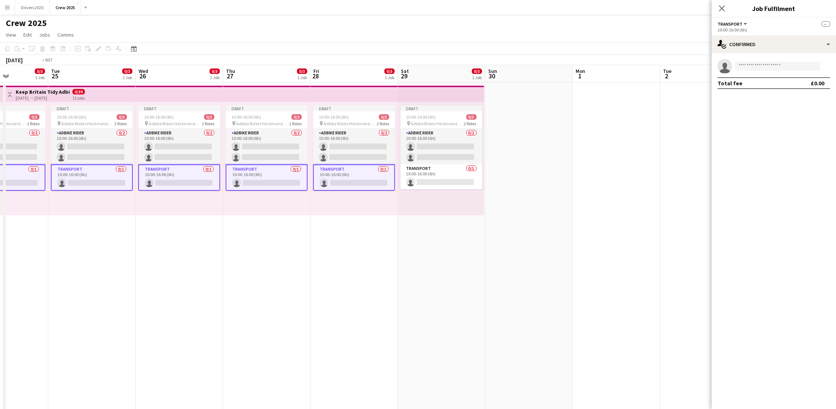
drag, startPoint x: 525, startPoint y: 281, endPoint x: 253, endPoint y: 295, distance: 272.5
click at [248, 298] on app-calendar-viewport "Fri 21 0/3 1 Job Sat 22 0/3 1 Job Sun 23 0/3 1 Job Mon 24 0/3 1 Job Tue 25 0/3 …" at bounding box center [418, 248] width 836 height 366
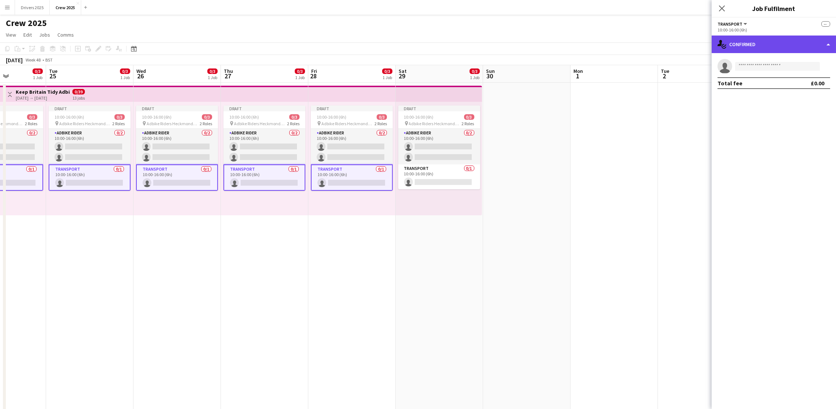
click at [771, 44] on div "single-neutral-actions-check-2 Confirmed" at bounding box center [774, 44] width 124 height 18
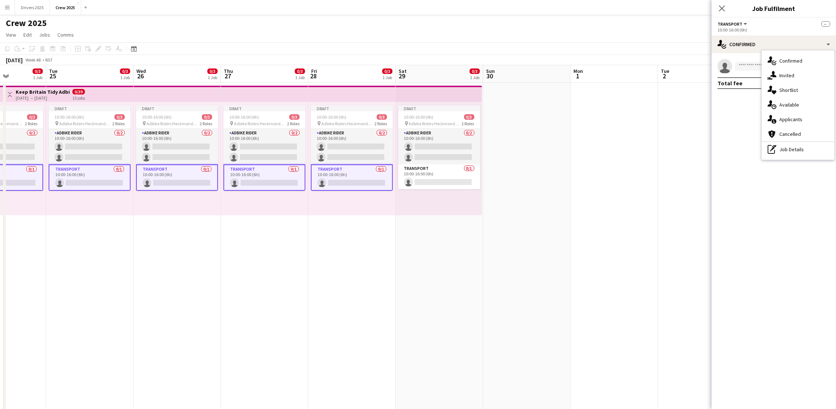
click at [607, 185] on app-date-cell at bounding box center [614, 257] width 87 height 348
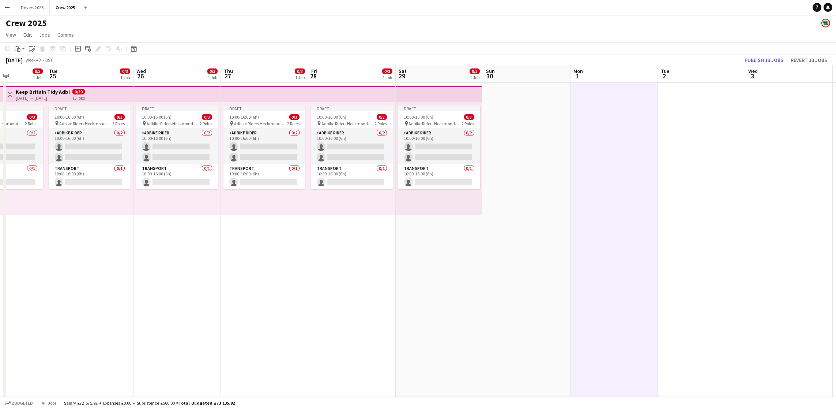
click at [177, 96] on app-top-bar at bounding box center [177, 94] width 87 height 16
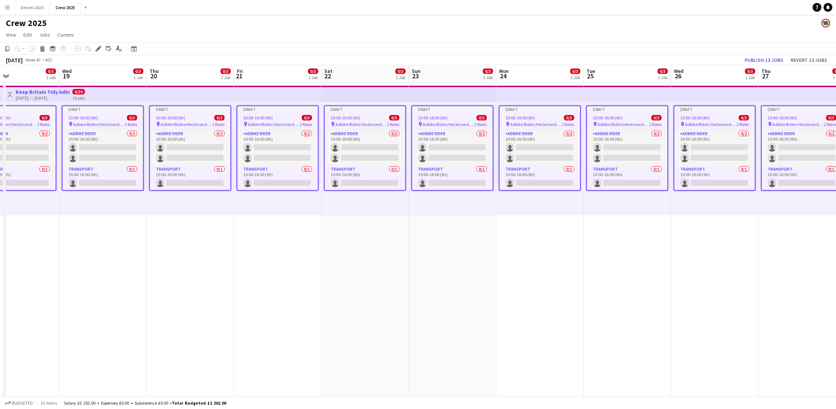
drag, startPoint x: 268, startPoint y: 293, endPoint x: 601, endPoint y: 247, distance: 336.0
click at [672, 259] on app-calendar-viewport "Sun 16 Mon 17 0/3 1 Job Tue 18 0/3 1 Job Wed 19 0/3 1 Job Thu 20 0/3 1 Job Fri …" at bounding box center [418, 248] width 836 height 366
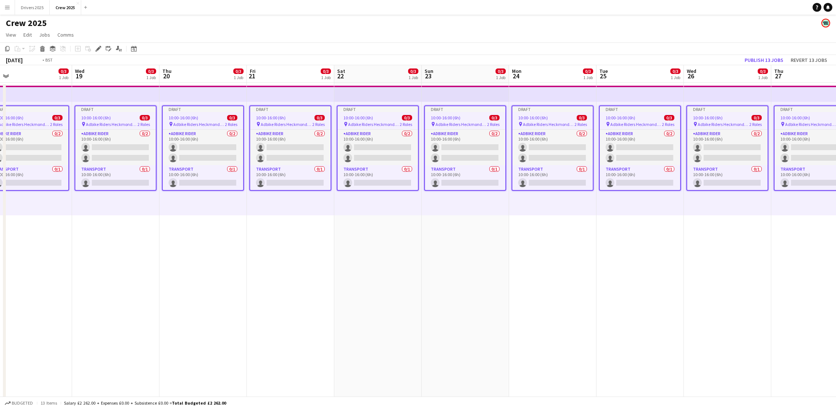
scroll to position [0, 209]
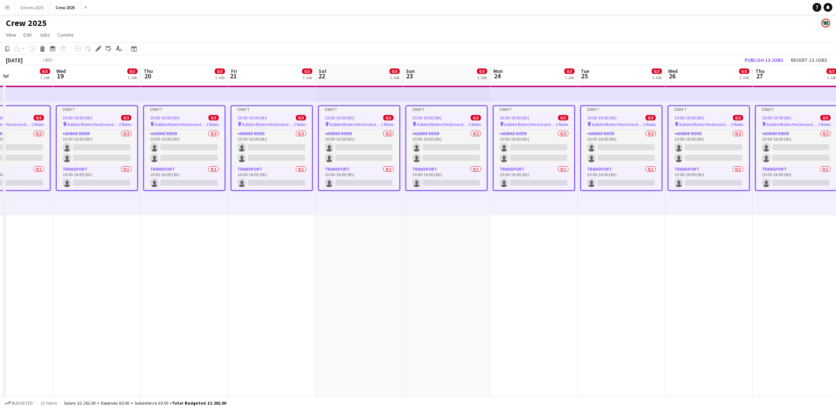
drag, startPoint x: 163, startPoint y: 253, endPoint x: 473, endPoint y: 249, distance: 309.5
click at [473, 249] on app-calendar-viewport "Sun 16 Mon 17 0/3 1 Job Tue 18 0/3 1 Job Wed 19 0/3 1 Job Thu 20 0/3 1 Job Fri …" at bounding box center [418, 248] width 836 height 366
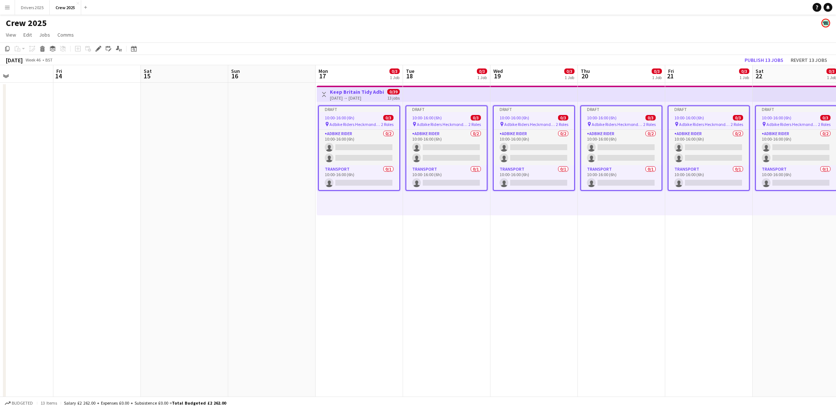
click at [350, 106] on div "Draft" at bounding box center [359, 109] width 80 height 6
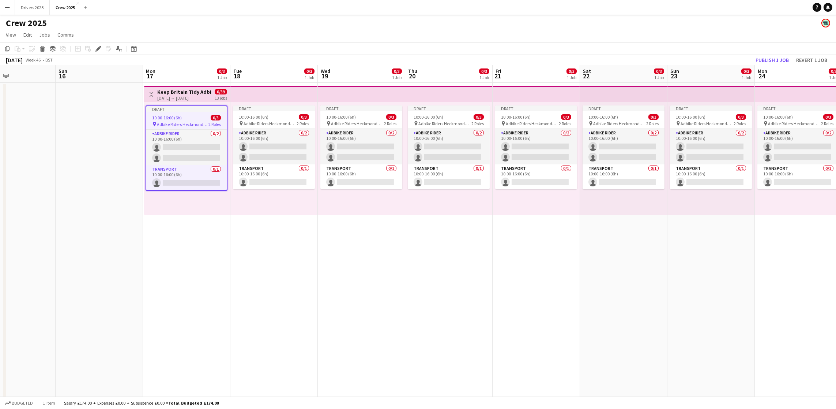
drag, startPoint x: 390, startPoint y: 270, endPoint x: 185, endPoint y: 263, distance: 205.3
click at [185, 263] on app-calendar-viewport "Thu 13 Fri 14 Sat 15 Sun 16 Mon 17 0/3 1 Job Tue 18 0/3 1 Job Wed 19 0/3 1 Job …" at bounding box center [418, 248] width 836 height 366
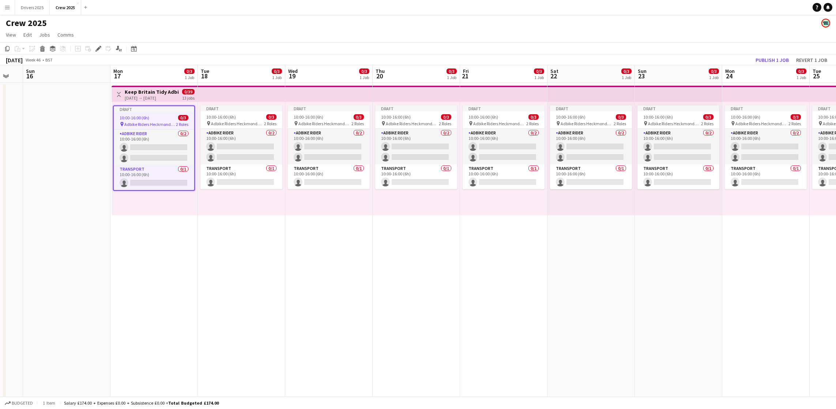
click at [150, 98] on div "17-11-2025 → 29-11-2025" at bounding box center [152, 97] width 54 height 5
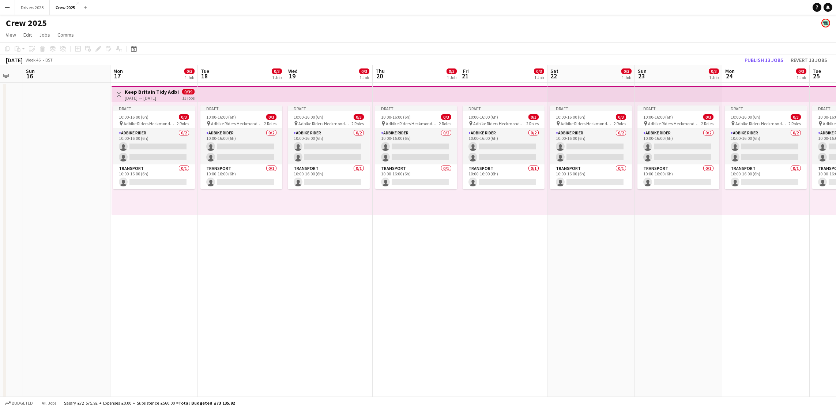
click at [151, 91] on h3 "Keep Britain Tidy Adbike Riders Heckmondwike" at bounding box center [152, 92] width 54 height 7
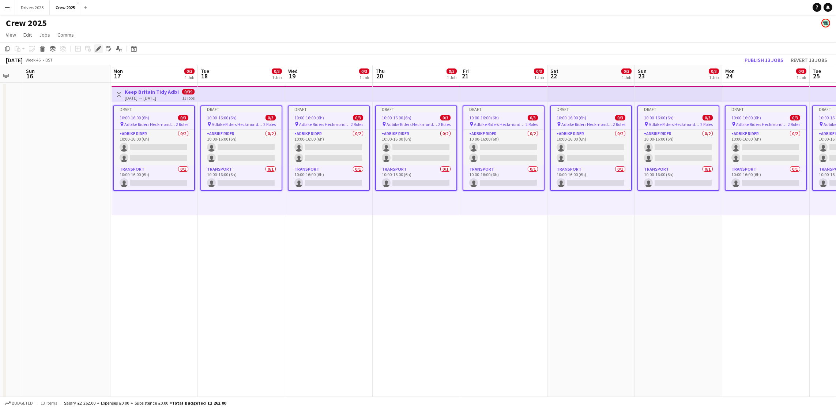
click at [97, 53] on div "Edit" at bounding box center [98, 48] width 9 height 9
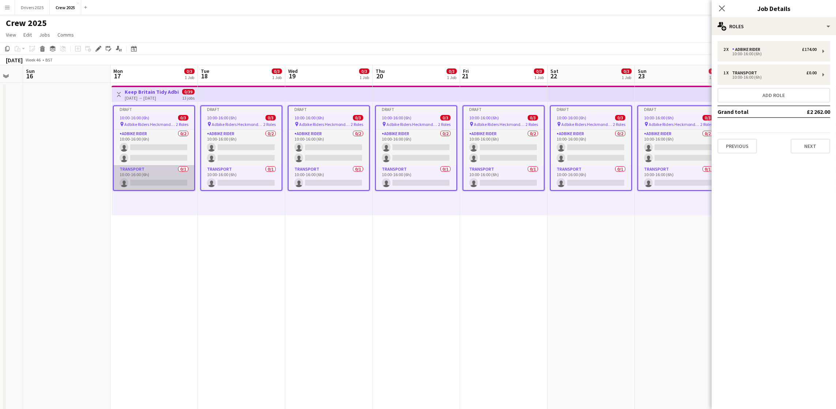
click at [157, 179] on app-card-role "Transport 0/1 10:00-16:00 (6h) single-neutral-actions" at bounding box center [154, 177] width 80 height 25
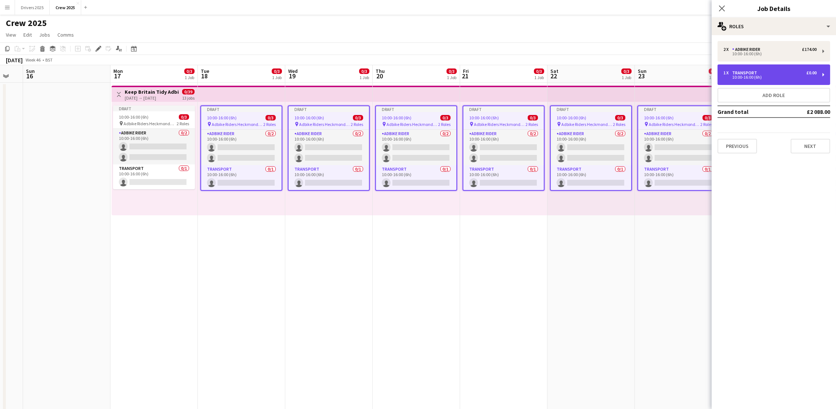
click at [797, 74] on div "1 x Transport £0.00" at bounding box center [769, 72] width 93 height 5
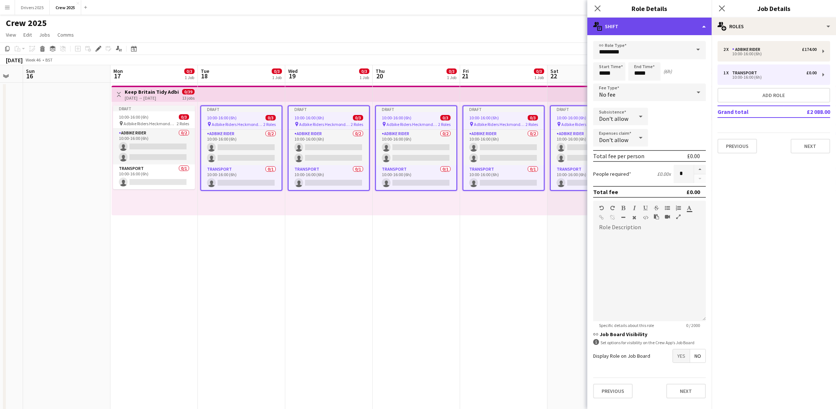
click at [706, 23] on div "multiple-actions-text Shift" at bounding box center [649, 27] width 124 height 18
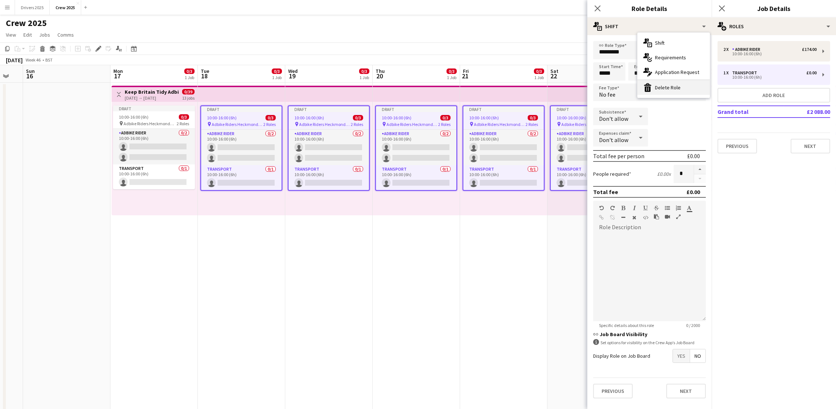
click at [672, 88] on div "bin-2 Delete Role" at bounding box center [674, 87] width 72 height 15
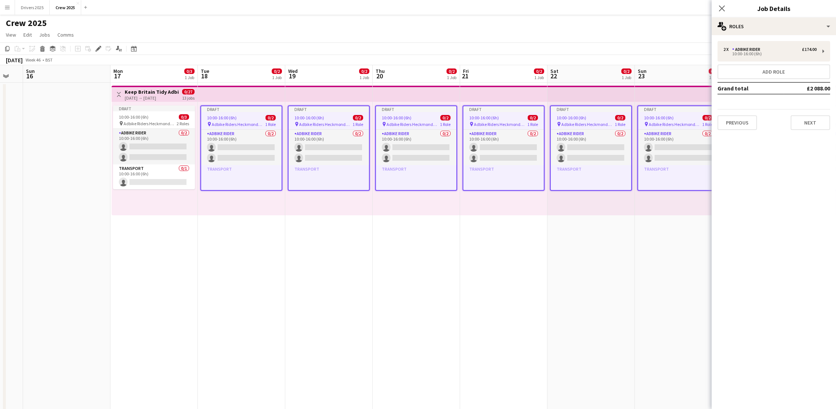
click at [438, 284] on app-date-cell "Draft 10:00-16:00 (6h) 0/2 pin Adbike Riders Heckmondwike 1 Role Adbike Rider 0…" at bounding box center [416, 257] width 87 height 348
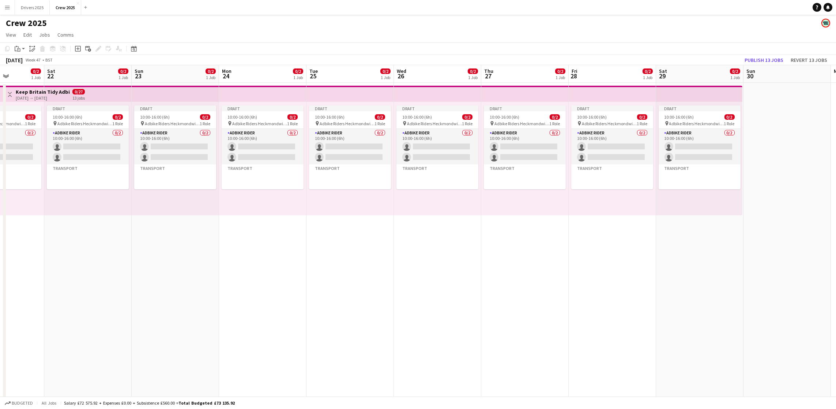
drag, startPoint x: 672, startPoint y: 246, endPoint x: 25, endPoint y: 268, distance: 647.4
click at [20, 268] on app-calendar-viewport "Tue 18 0/2 1 Job Wed 19 0/2 1 Job Thu 20 0/2 1 Job Fri 21 0/2 1 Job Sat 22 0/2 …" at bounding box center [418, 248] width 836 height 366
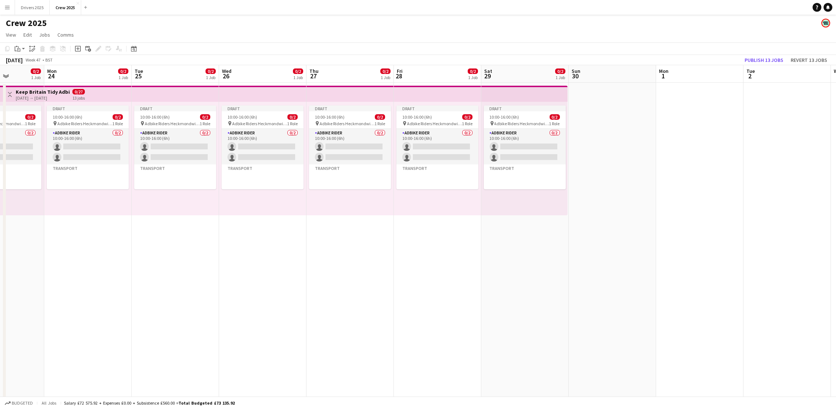
scroll to position [0, 306]
click at [521, 176] on app-card-role-placeholder "Transport Click to add Role" at bounding box center [525, 176] width 82 height 25
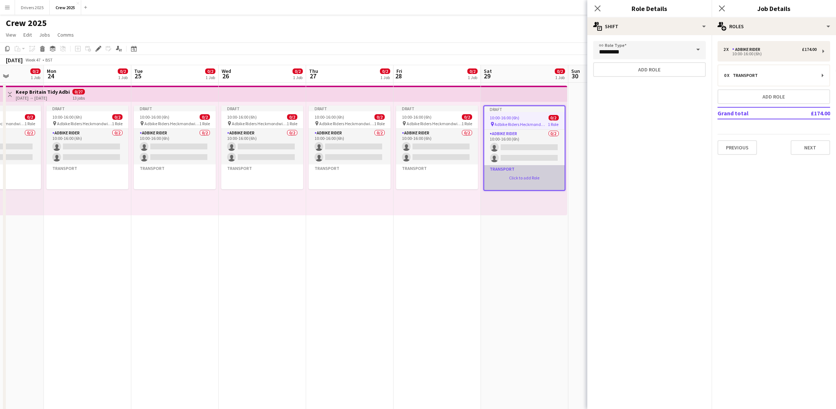
click at [527, 180] on app-card-role-placeholder "Transport Click to add Role" at bounding box center [524, 177] width 80 height 25
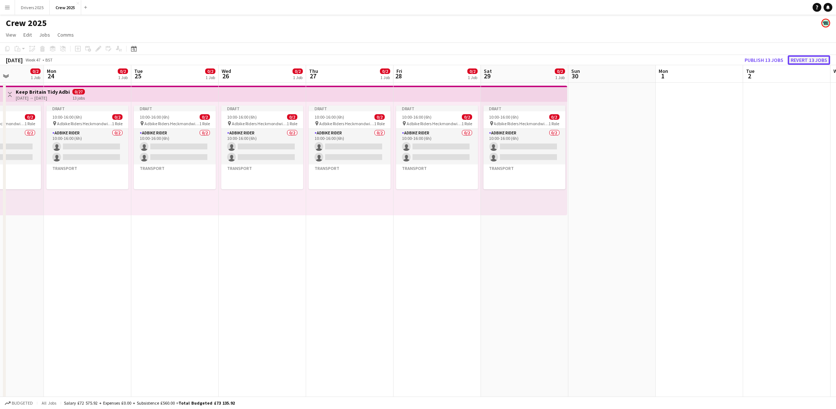
click at [808, 55] on button "Revert 13 jobs" at bounding box center [809, 60] width 42 height 10
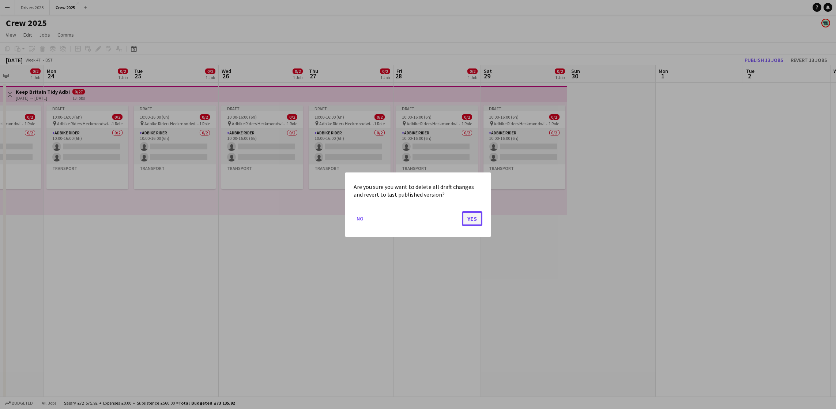
click at [472, 215] on button "Yes" at bounding box center [472, 218] width 20 height 15
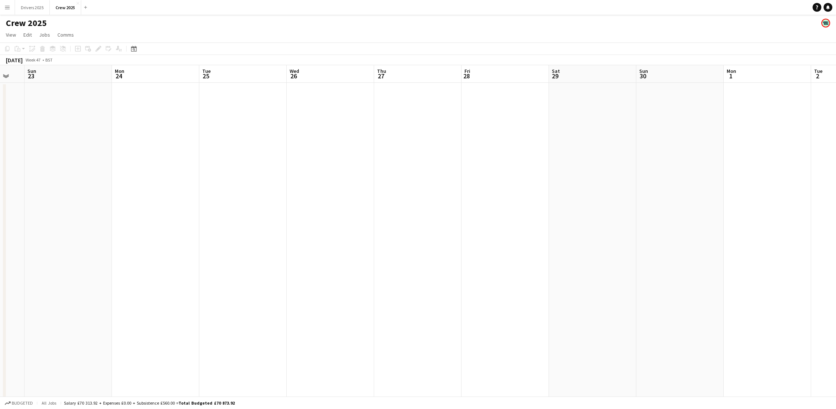
scroll to position [0, 196]
drag, startPoint x: 609, startPoint y: 252, endPoint x: 719, endPoint y: 244, distance: 110.8
click at [719, 244] on app-calendar-viewport "Thu 20 Fri 21 Sat 22 Sun 23 Mon 24 Tue 25 Wed 26 Thu 27 Fri 28 Sat 29 Sun 30 Mo…" at bounding box center [418, 248] width 836 height 366
drag, startPoint x: 174, startPoint y: 243, endPoint x: 620, endPoint y: 228, distance: 445.4
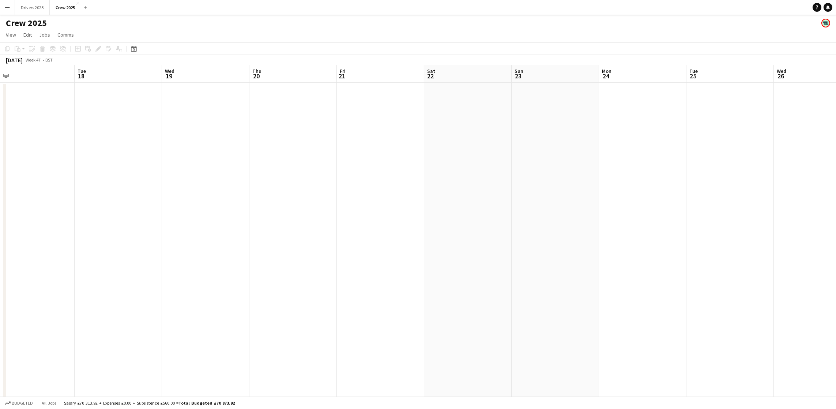
click at [620, 228] on app-calendar-viewport "Sat 15 Sun 16 Mon 17 Tue 18 Wed 19 Thu 20 Fri 21 Sat 22 Sun 23 Mon 24 Tue 25 We…" at bounding box center [418, 248] width 836 height 366
drag, startPoint x: 113, startPoint y: 233, endPoint x: 525, endPoint y: 221, distance: 411.7
click at [541, 225] on app-calendar-viewport "Mon 10 Tue 11 Wed 12 Thu 13 Fri 14 Sat 15 Sun 16 Mon 17 Tue 18 Wed 19 Thu 20 Fr…" at bounding box center [418, 248] width 836 height 366
click at [490, 115] on app-date-cell at bounding box center [457, 257] width 87 height 348
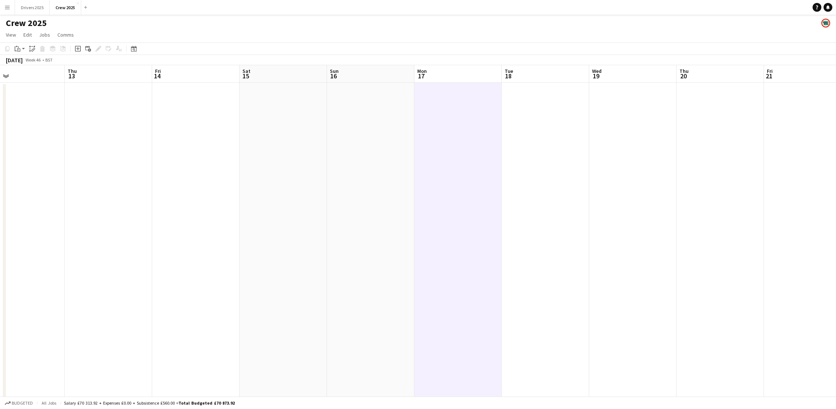
scroll to position [0, 196]
drag, startPoint x: 79, startPoint y: 52, endPoint x: 150, endPoint y: 79, distance: 75.7
click at [79, 51] on div "Add job" at bounding box center [78, 48] width 9 height 9
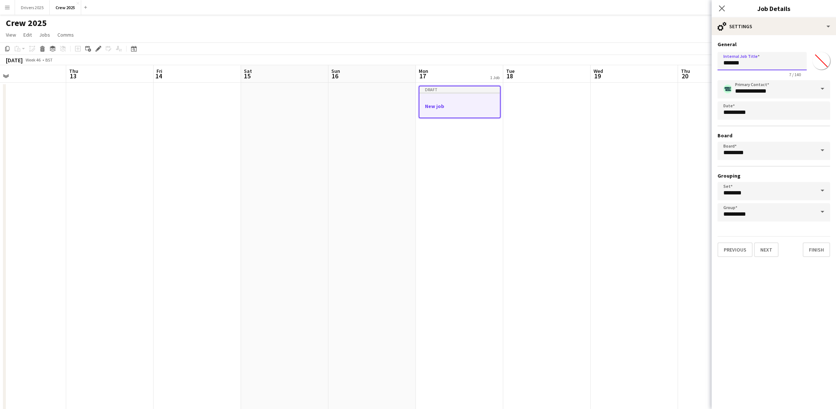
drag, startPoint x: 754, startPoint y: 56, endPoint x: 605, endPoint y: 54, distance: 149.3
click at [614, 55] on body "Menu Boards Boards Boards All jobs Status Workforce Workforce My Workforce Recr…" at bounding box center [418, 221] width 836 height 443
paste input "**********"
drag, startPoint x: 802, startPoint y: 64, endPoint x: 768, endPoint y: 63, distance: 34.1
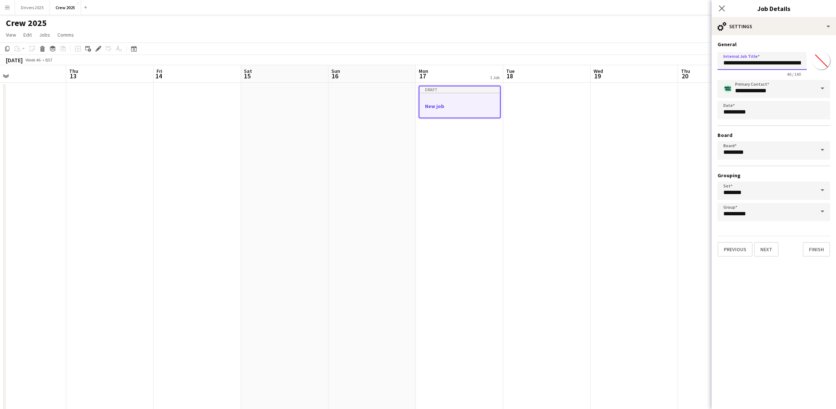
click at [768, 63] on input "**********" at bounding box center [762, 61] width 89 height 18
click at [745, 63] on input "**********" at bounding box center [762, 61] width 89 height 18
type input "**********"
click at [759, 249] on button "Next" at bounding box center [766, 249] width 25 height 15
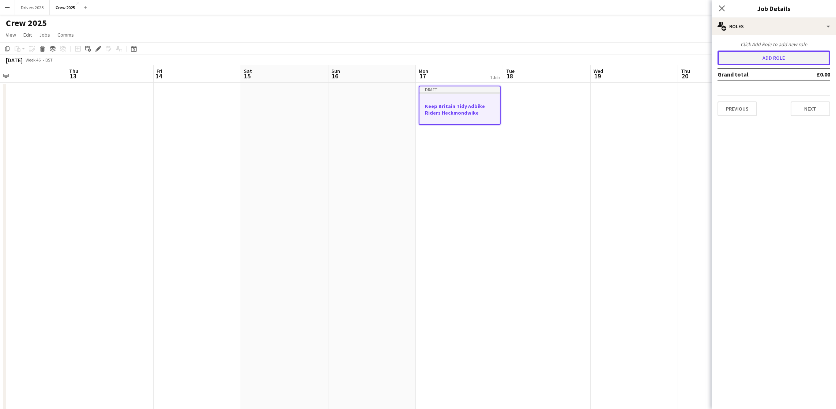
click at [783, 59] on button "Add role" at bounding box center [774, 57] width 113 height 15
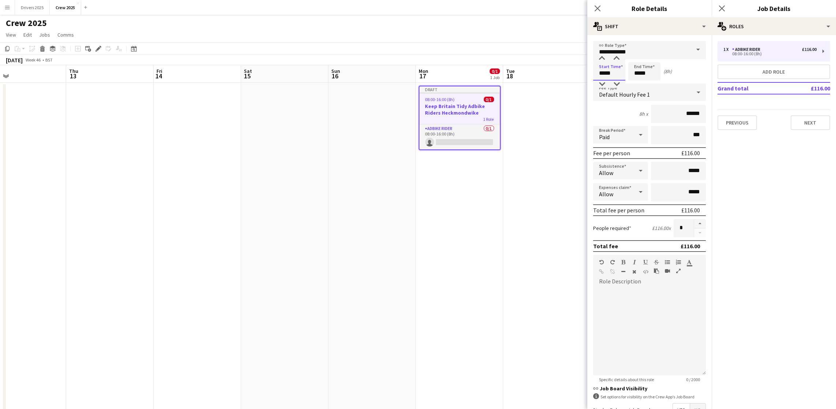
drag, startPoint x: 614, startPoint y: 75, endPoint x: 524, endPoint y: 74, distance: 90.7
click at [529, 75] on body "Menu Boards Boards Boards All jobs Status Workforce Workforce My Workforce Recr…" at bounding box center [418, 221] width 836 height 443
type input "*****"
click at [622, 91] on span "Default Hourly Fee 1" at bounding box center [624, 94] width 51 height 7
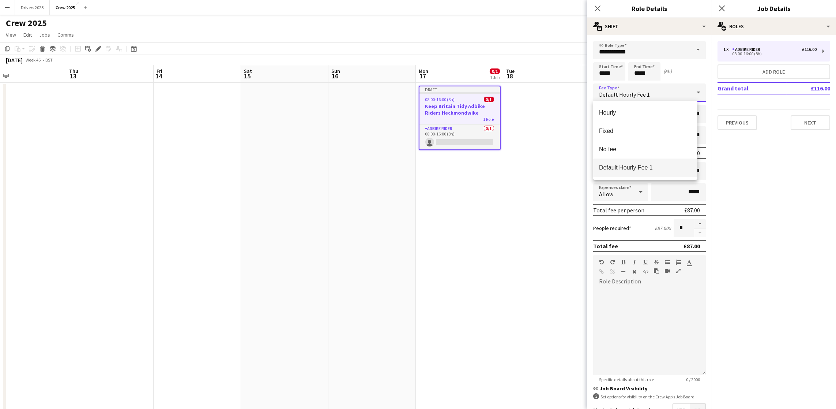
click at [622, 91] on div at bounding box center [418, 204] width 836 height 409
click at [694, 222] on button "button" at bounding box center [700, 224] width 12 height 10
type input "*"
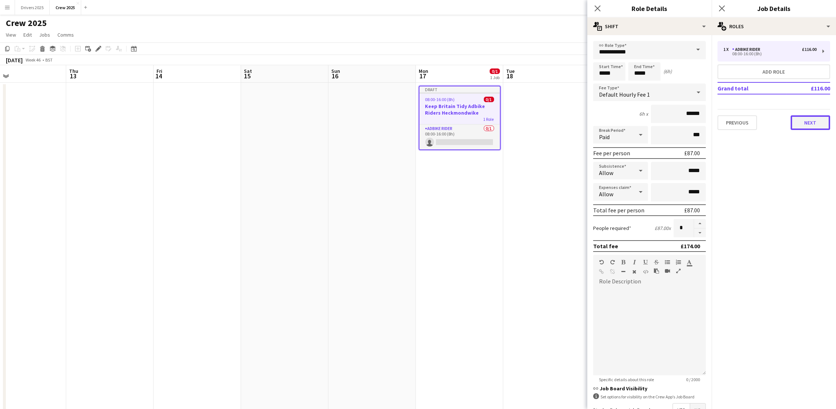
click at [811, 126] on button "Next" at bounding box center [811, 122] width 40 height 15
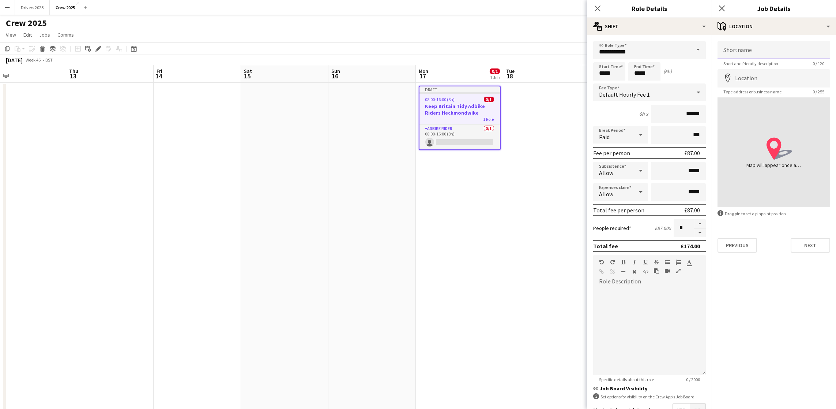
click at [762, 45] on input "Shortname" at bounding box center [774, 50] width 113 height 18
paste input "**********"
type input "**********"
click at [767, 80] on input "Location" at bounding box center [774, 78] width 113 height 18
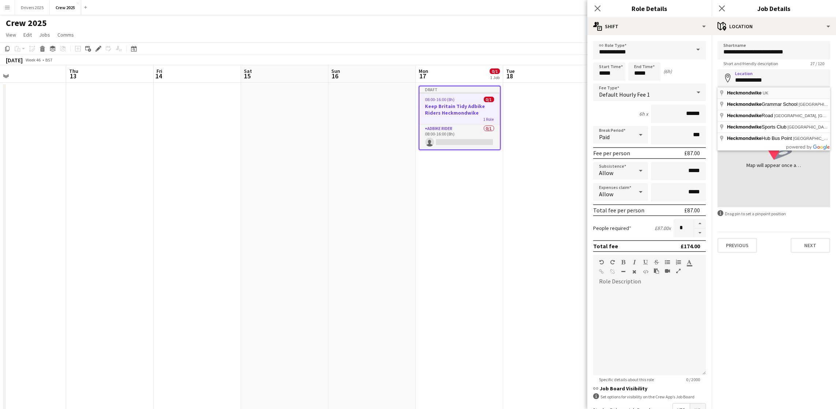
type input "**********"
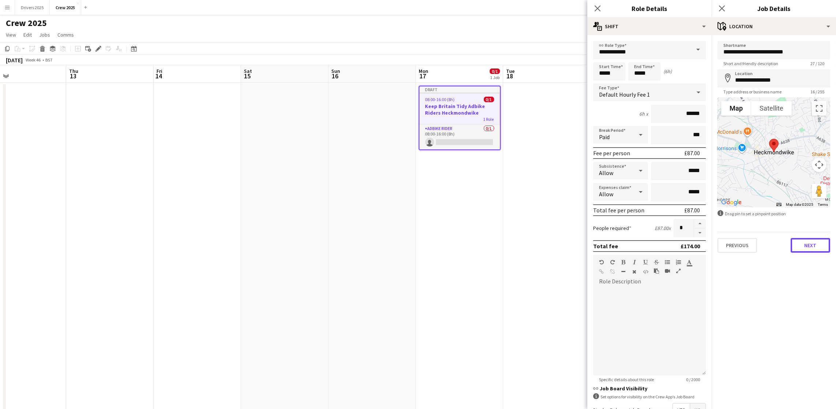
click at [804, 243] on button "Next" at bounding box center [811, 245] width 40 height 15
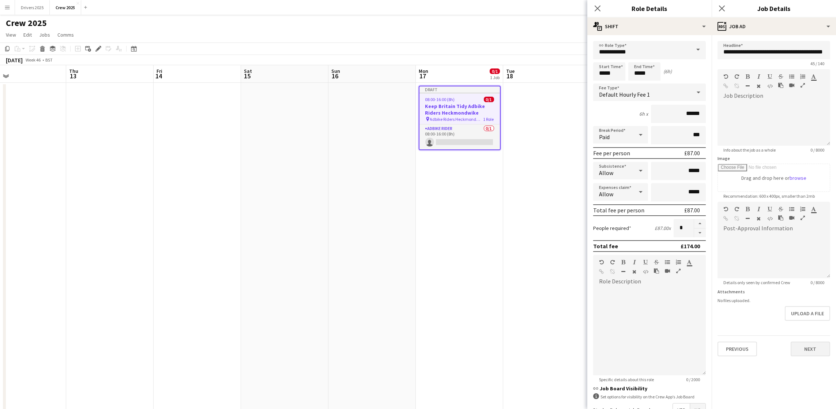
scroll to position [28, 0]
click at [810, 351] on button "Next" at bounding box center [811, 348] width 40 height 15
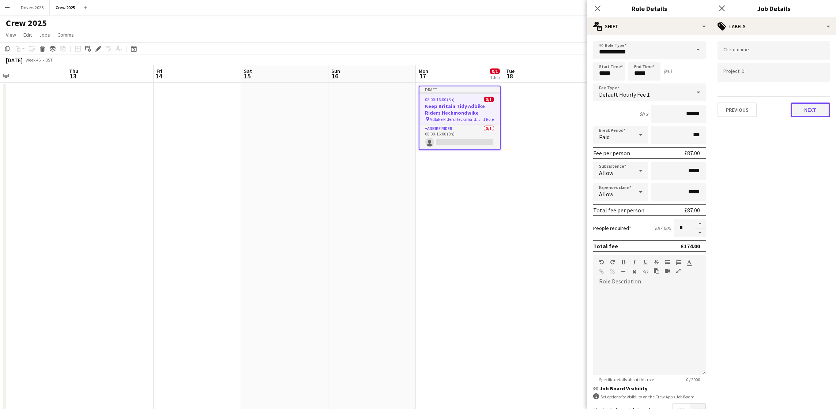
click at [826, 106] on button "Next" at bounding box center [811, 109] width 40 height 15
click at [813, 79] on button "Next" at bounding box center [811, 75] width 40 height 15
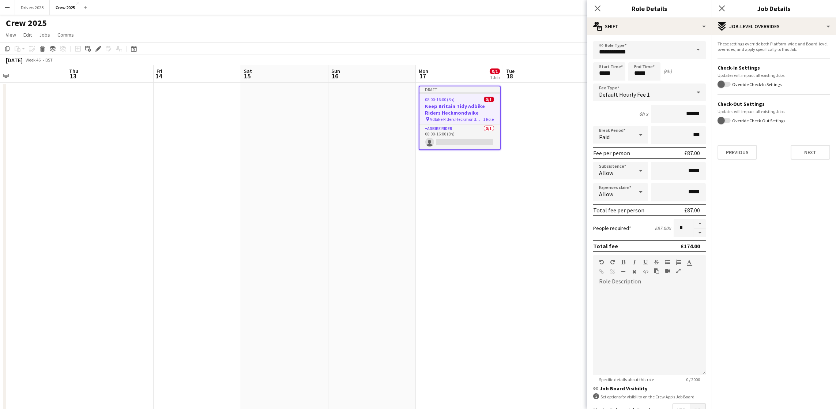
click at [817, 167] on mat-expansion-panel "pencil3 Settings These settings override both Platform-wide and Board-level ove…" at bounding box center [774, 221] width 124 height 373
click at [815, 162] on div "These settings override both Platform-wide and Board-level overrides, and apply…" at bounding box center [774, 100] width 124 height 130
click at [808, 153] on button "Next" at bounding box center [811, 152] width 40 height 15
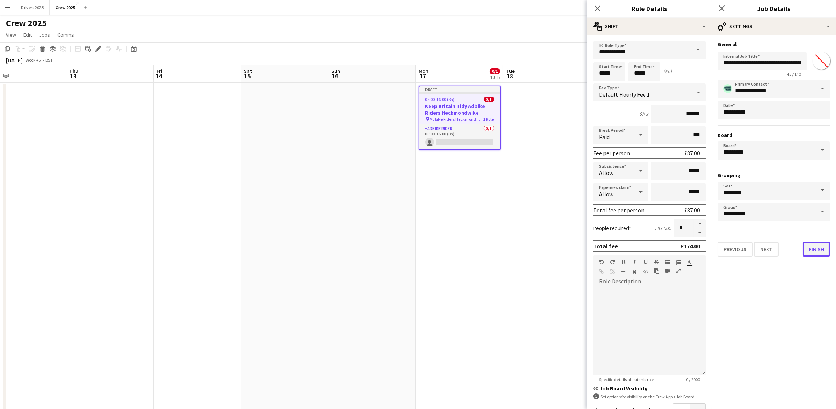
click at [805, 247] on button "Finish" at bounding box center [816, 249] width 27 height 15
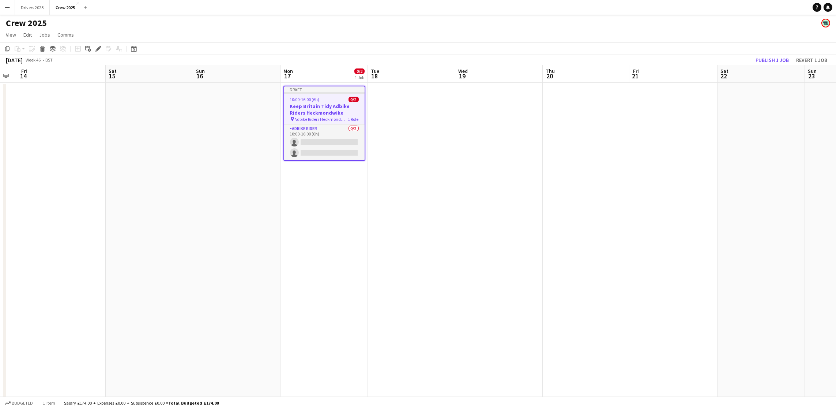
scroll to position [0, 268]
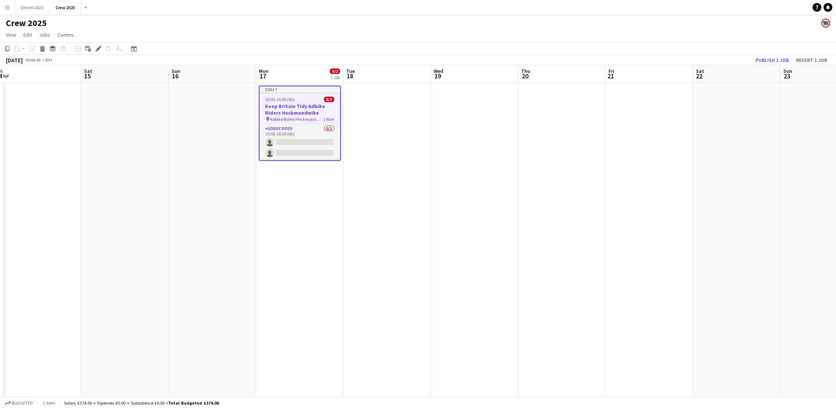
drag, startPoint x: 522, startPoint y: 223, endPoint x: 362, endPoint y: 221, distance: 159.8
click at [362, 221] on app-calendar-viewport "Tue 11 Wed 12 Thu 13 Fri 14 Sat 15 Sun 16 Mon 17 0/2 1 Job Tue 18 Wed 19 Thu 20…" at bounding box center [418, 248] width 836 height 366
click at [289, 98] on span "10:00-16:00 (6h)" at bounding box center [281, 99] width 30 height 5
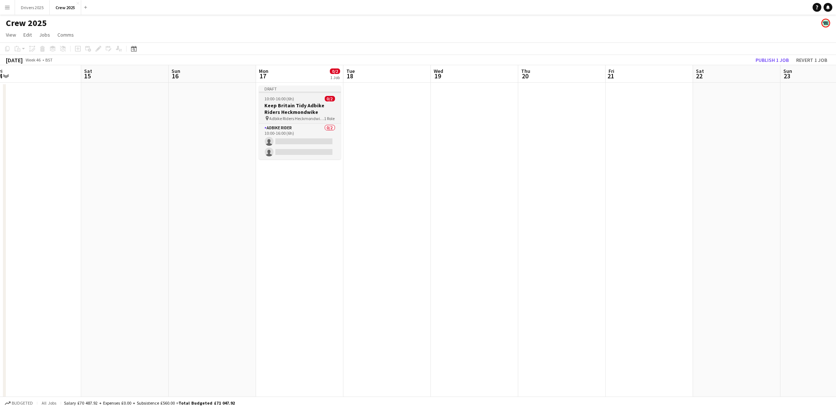
click at [286, 98] on span "10:00-16:00 (6h)" at bounding box center [280, 98] width 30 height 5
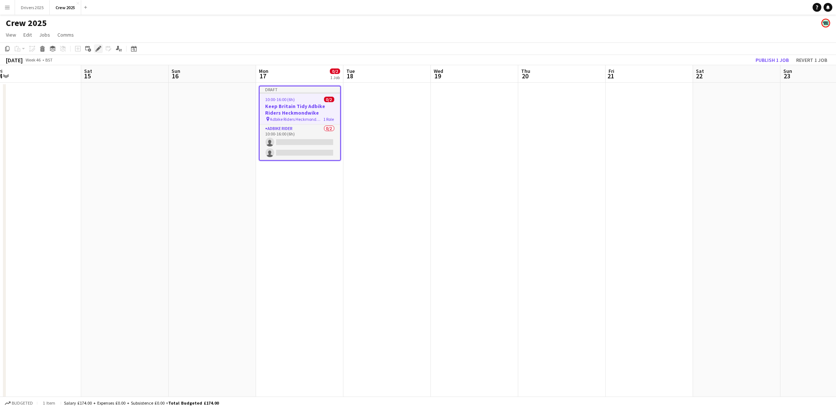
click at [96, 48] on icon at bounding box center [98, 49] width 4 height 4
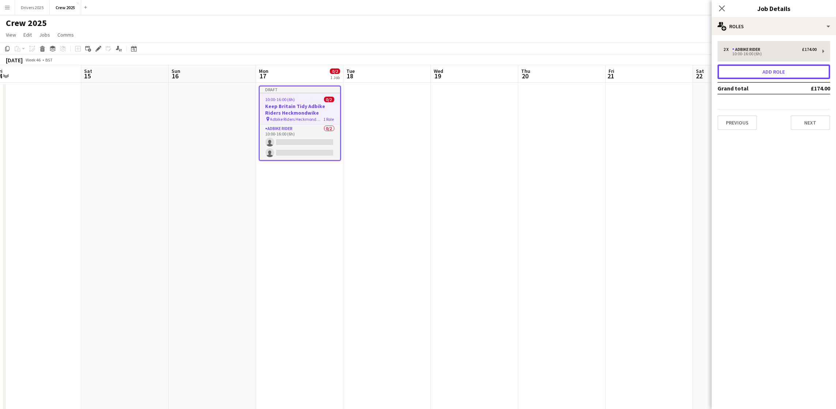
click at [791, 71] on button "Add role" at bounding box center [774, 71] width 113 height 15
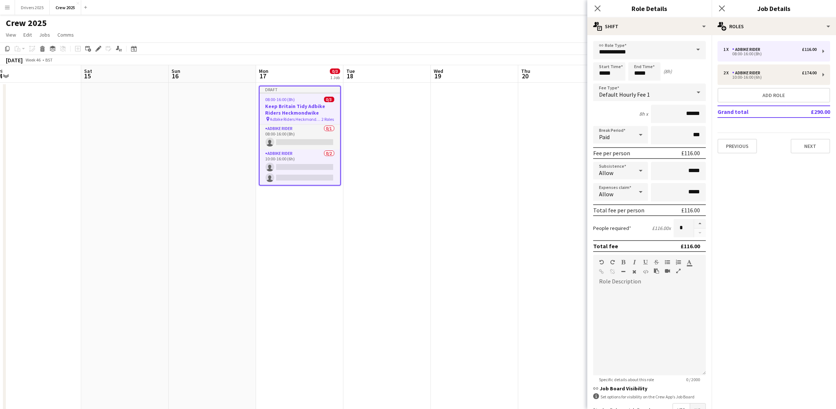
click at [691, 50] on span at bounding box center [698, 50] width 15 height 18
click at [629, 83] on mat-option "Transport" at bounding box center [645, 89] width 104 height 18
type input "*********"
click at [617, 72] on input "*****" at bounding box center [609, 71] width 32 height 18
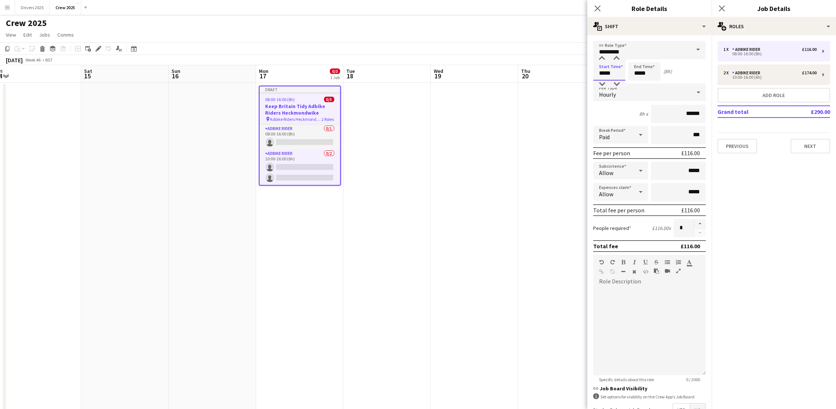
drag, startPoint x: 617, startPoint y: 72, endPoint x: 567, endPoint y: 63, distance: 51.6
click at [567, 63] on body "Menu Boards Boards Boards All jobs Status Workforce Workforce My Workforce Recr…" at bounding box center [418, 221] width 836 height 443
type input "*****"
click at [634, 94] on div "Hourly" at bounding box center [642, 92] width 98 height 18
click at [636, 127] on span "Fixed" at bounding box center [645, 130] width 93 height 7
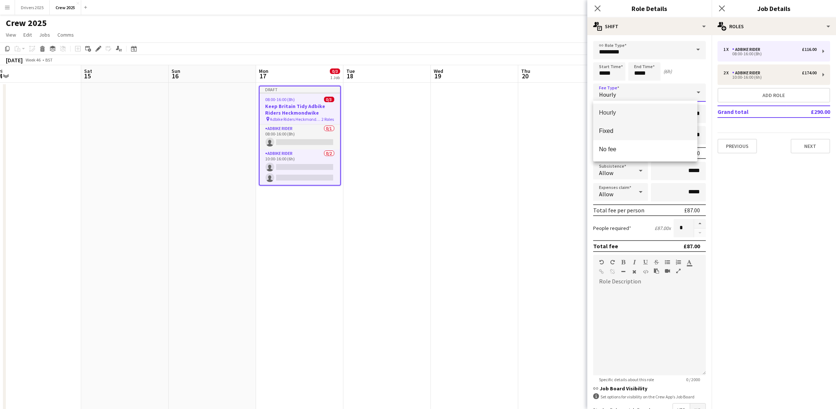
type input "*****"
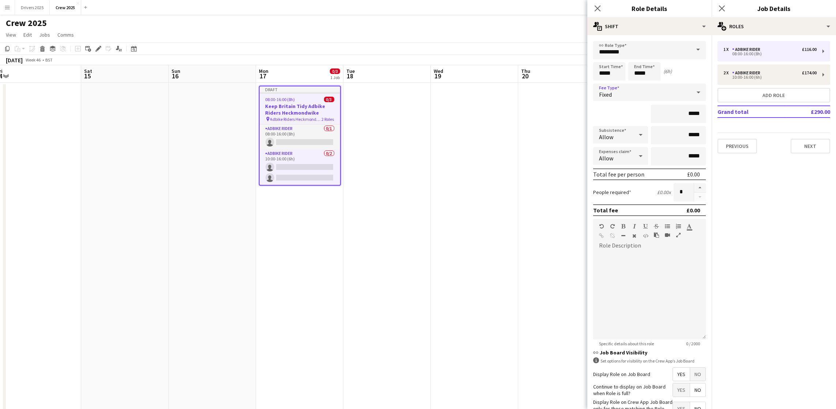
click at [646, 97] on div "Fixed" at bounding box center [642, 92] width 98 height 18
click at [641, 150] on span "No fee" at bounding box center [645, 149] width 93 height 7
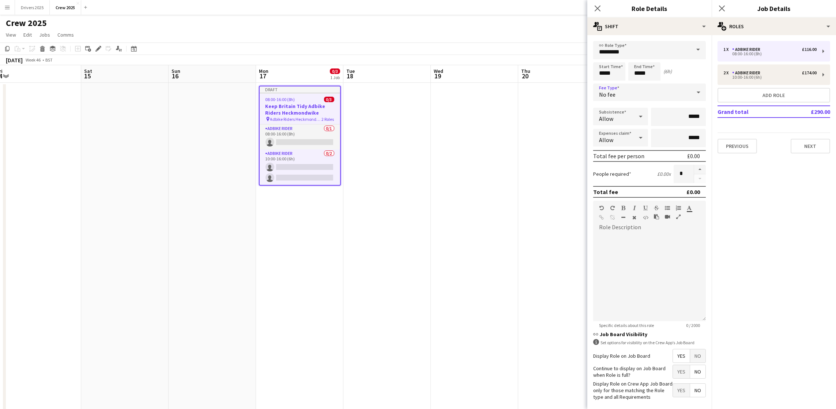
click at [692, 362] on span "No" at bounding box center [697, 355] width 15 height 13
click at [810, 139] on button "Next" at bounding box center [811, 146] width 40 height 15
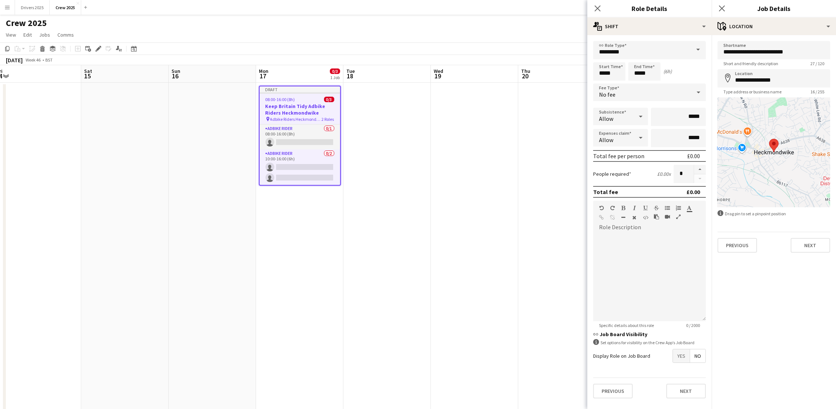
click at [466, 209] on app-date-cell at bounding box center [474, 257] width 87 height 348
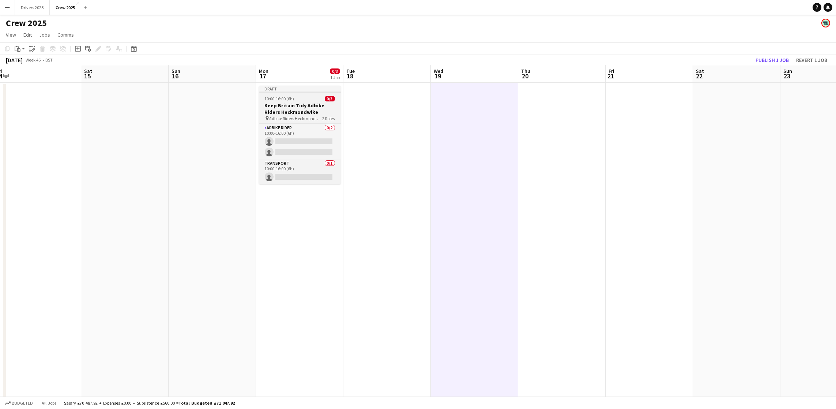
click at [274, 99] on span "10:00-16:00 (6h)" at bounding box center [280, 98] width 30 height 5
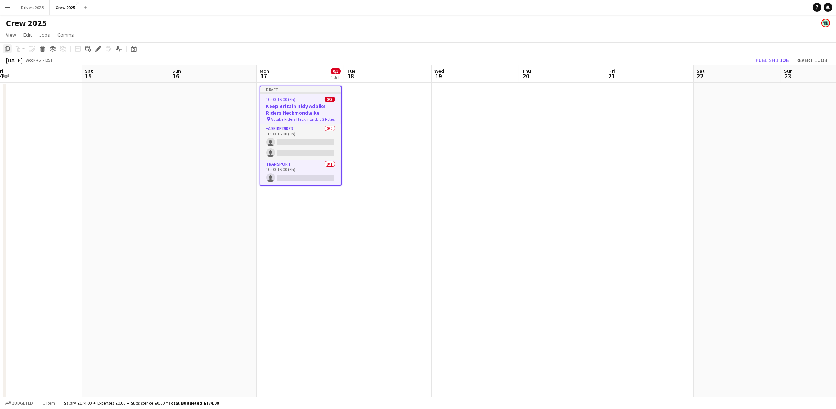
click at [7, 50] on icon "Copy" at bounding box center [7, 49] width 6 height 6
click at [387, 162] on app-date-cell at bounding box center [387, 257] width 87 height 348
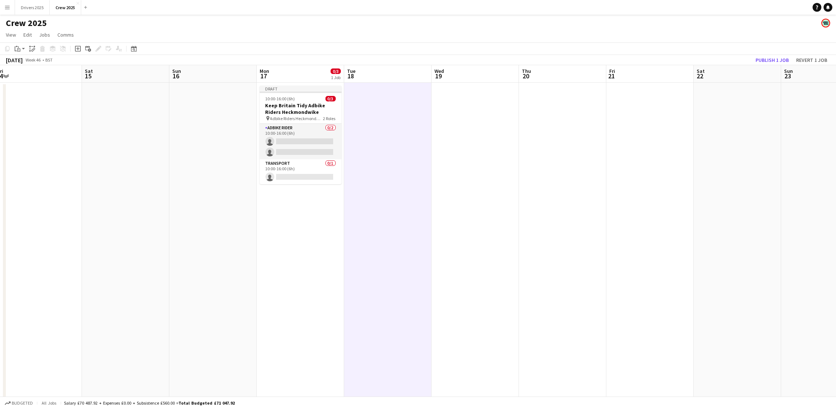
click at [490, 135] on app-date-cell at bounding box center [475, 257] width 87 height 348
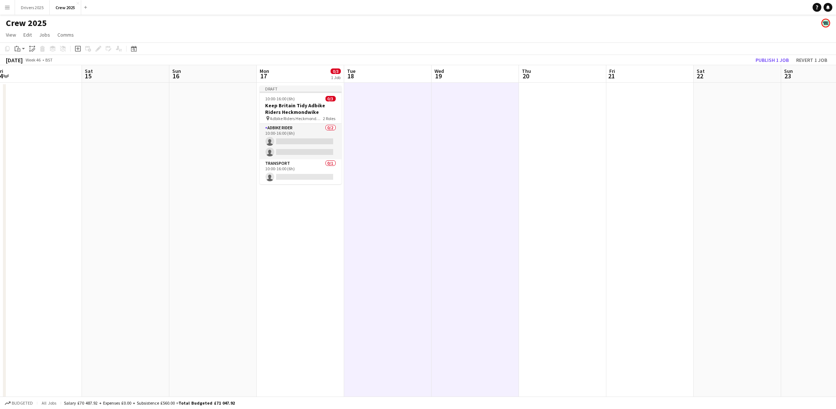
click at [541, 156] on app-date-cell at bounding box center [562, 257] width 87 height 348
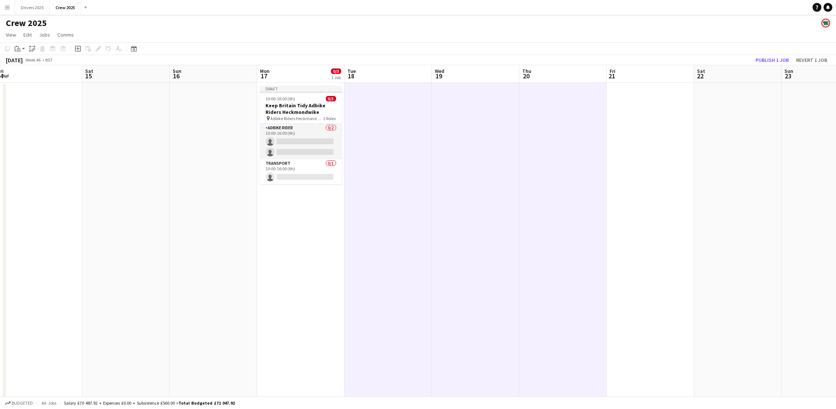
click at [637, 178] on app-date-cell at bounding box center [650, 257] width 87 height 348
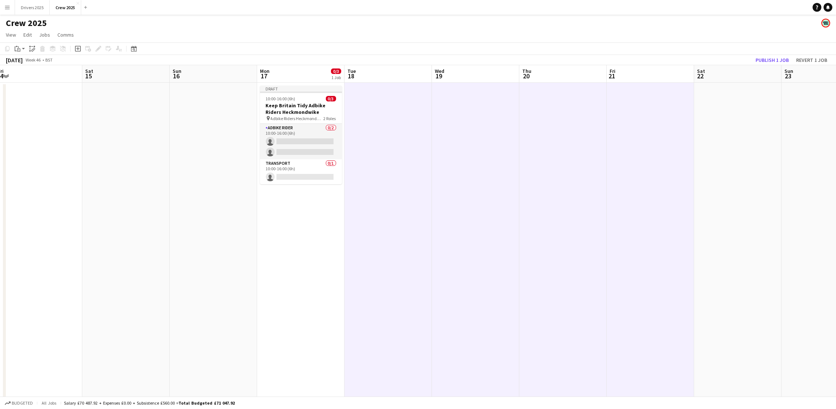
click at [721, 183] on app-date-cell at bounding box center [737, 257] width 87 height 348
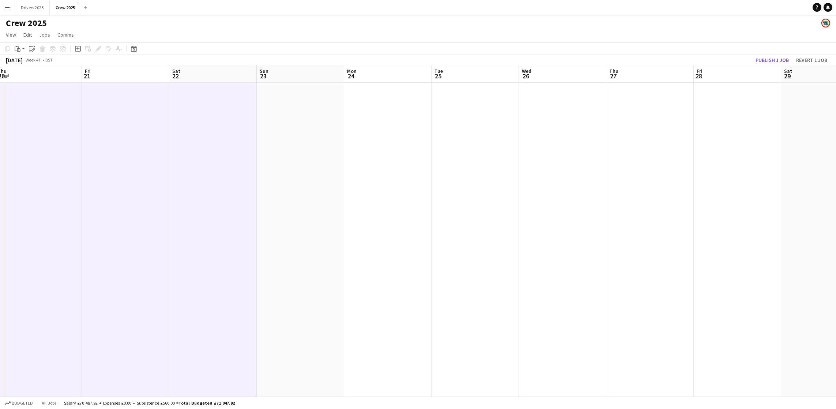
drag, startPoint x: 770, startPoint y: 193, endPoint x: 245, endPoint y: 202, distance: 524.9
click at [244, 203] on app-calendar-viewport "Mon 17 0/3 1 Job Tue 18 Wed 19 Thu 20 Fri 21 Sat 22 Sun 23 Mon 24 Tue 25 Wed 26…" at bounding box center [418, 248] width 836 height 366
click at [296, 172] on app-date-cell at bounding box center [299, 257] width 87 height 348
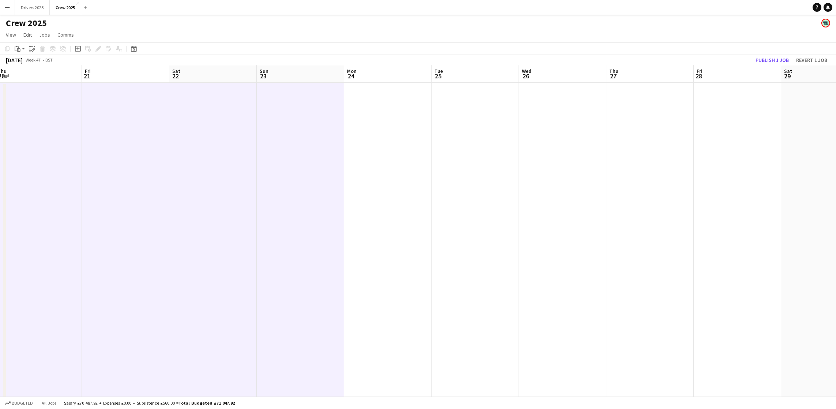
click at [389, 167] on app-date-cell at bounding box center [387, 257] width 87 height 348
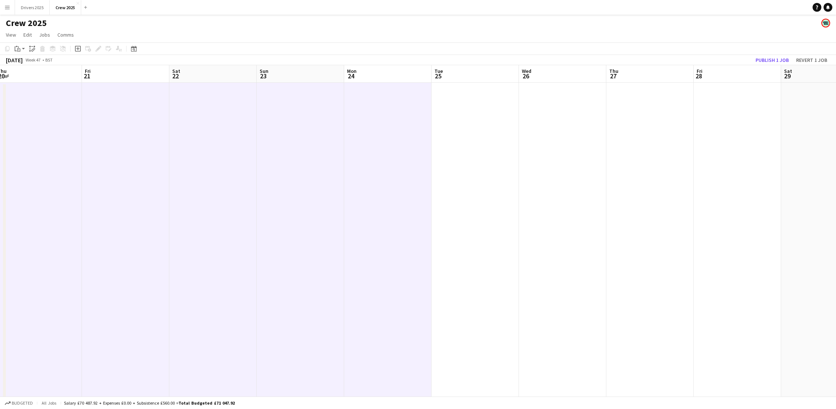
click at [498, 166] on app-date-cell at bounding box center [475, 257] width 87 height 348
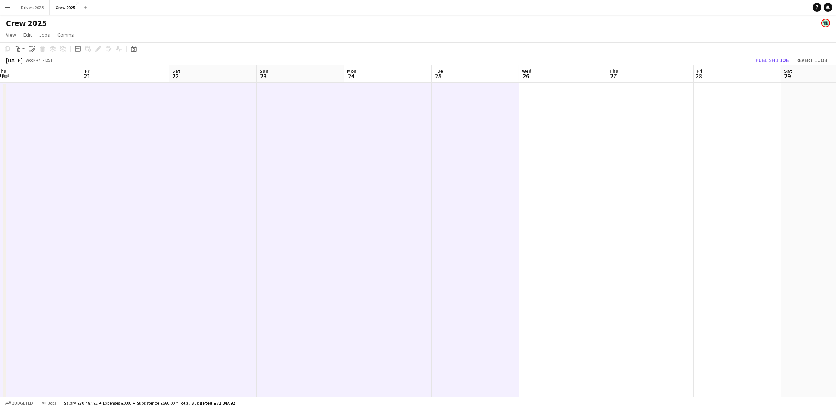
click at [565, 167] on app-date-cell at bounding box center [562, 257] width 87 height 348
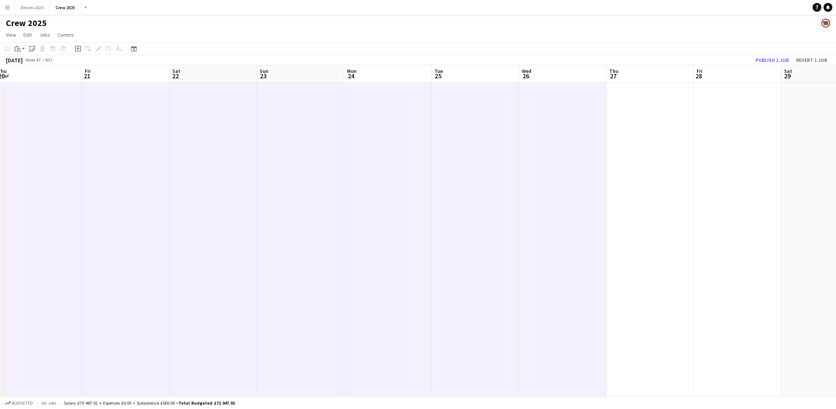
click at [635, 166] on app-date-cell at bounding box center [649, 257] width 87 height 348
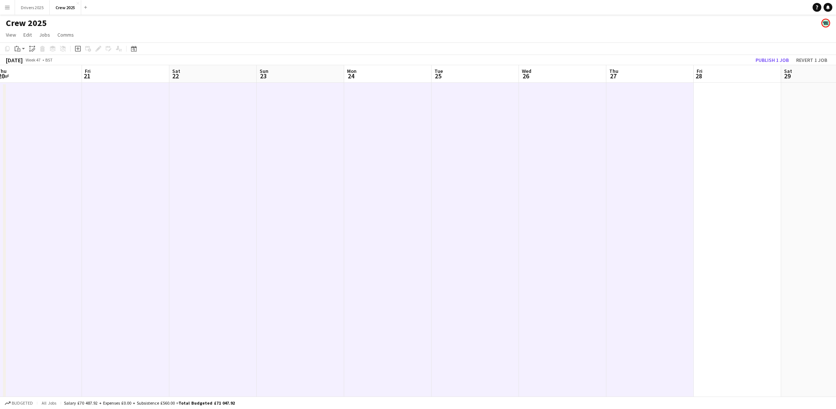
click at [688, 163] on app-date-cell at bounding box center [649, 257] width 87 height 348
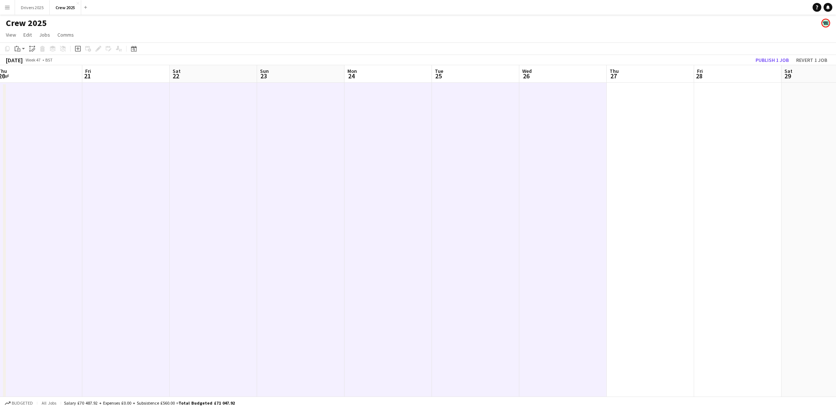
click at [793, 162] on app-date-cell at bounding box center [825, 257] width 87 height 348
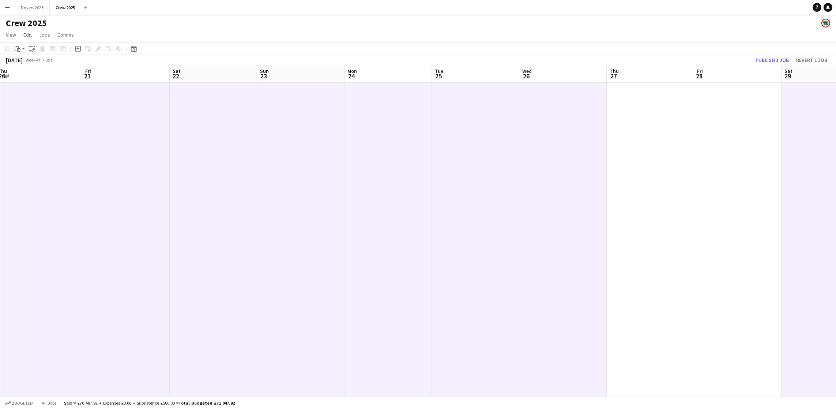
click at [723, 166] on app-date-cell at bounding box center [737, 257] width 87 height 348
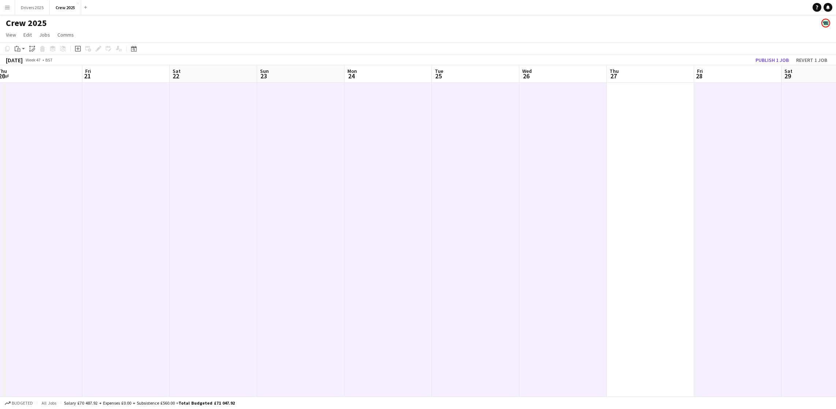
click at [656, 170] on app-date-cell at bounding box center [650, 257] width 87 height 348
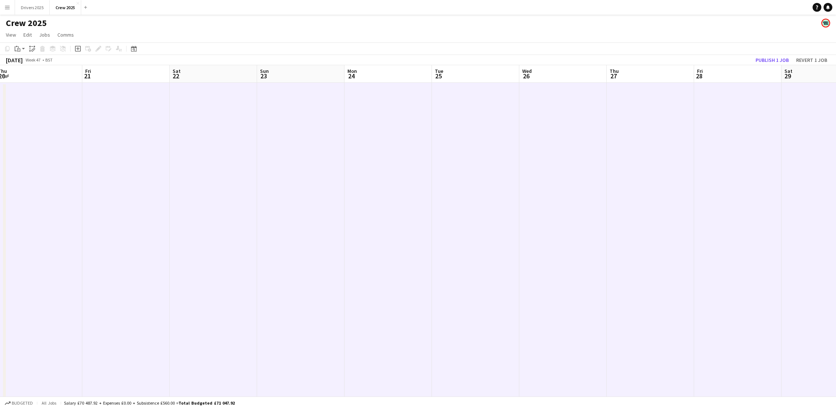
drag, startPoint x: 32, startPoint y: 52, endPoint x: 57, endPoint y: 57, distance: 25.4
click at [33, 52] on div "Paste linked Job" at bounding box center [32, 48] width 9 height 9
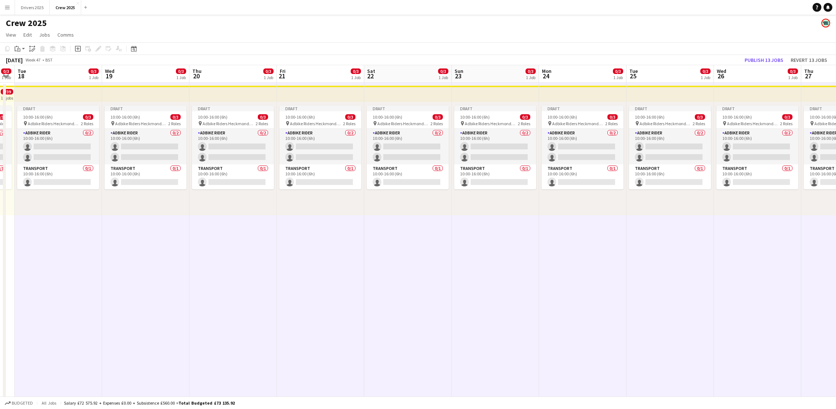
drag, startPoint x: 218, startPoint y: 250, endPoint x: 462, endPoint y: 242, distance: 244.5
click at [462, 242] on app-calendar-viewport "Sat 15 Sun 16 Mon 17 0/3 1 Job Tue 18 0/3 1 Job Wed 19 0/3 1 Job Thu 20 0/3 1 J…" at bounding box center [418, 248] width 836 height 366
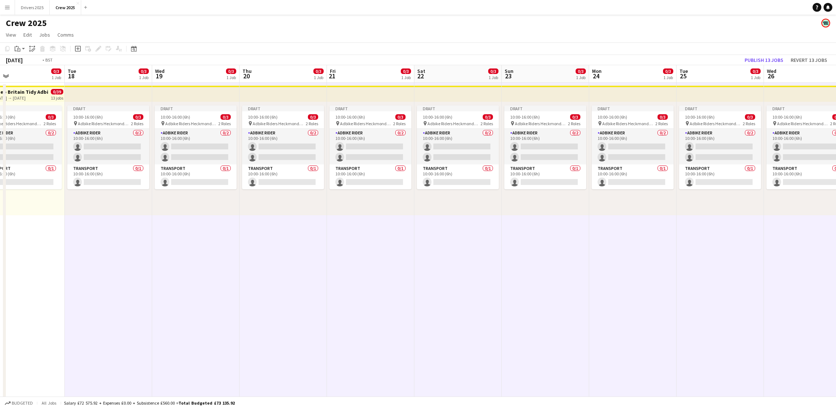
scroll to position [0, 195]
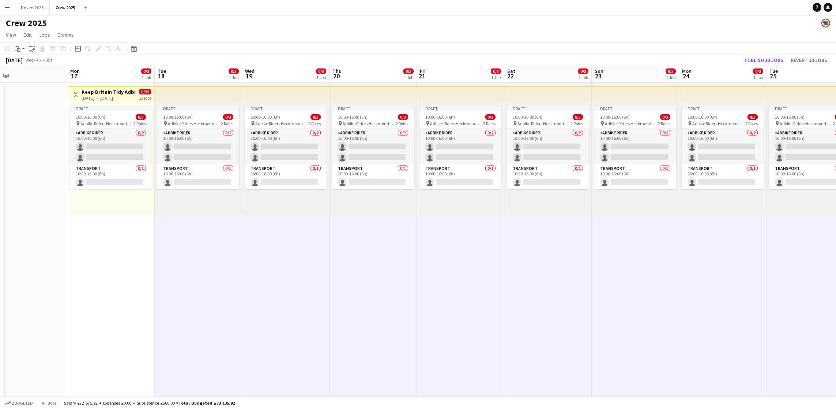
drag, startPoint x: 171, startPoint y: 229, endPoint x: 229, endPoint y: 225, distance: 57.9
click at [229, 225] on app-calendar-viewport "Fri 14 Sat 15 Sun 16 Mon 17 0/3 1 Job Tue 18 0/3 1 Job Wed 19 0/3 1 Job Thu 20 …" at bounding box center [418, 248] width 836 height 366
click at [106, 97] on div "17-11-2025 → 29-11-2025" at bounding box center [109, 97] width 54 height 5
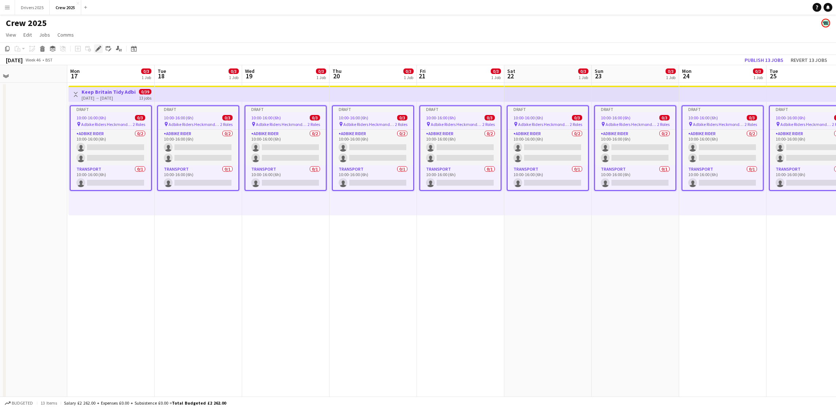
click at [96, 49] on icon at bounding box center [98, 49] width 4 height 4
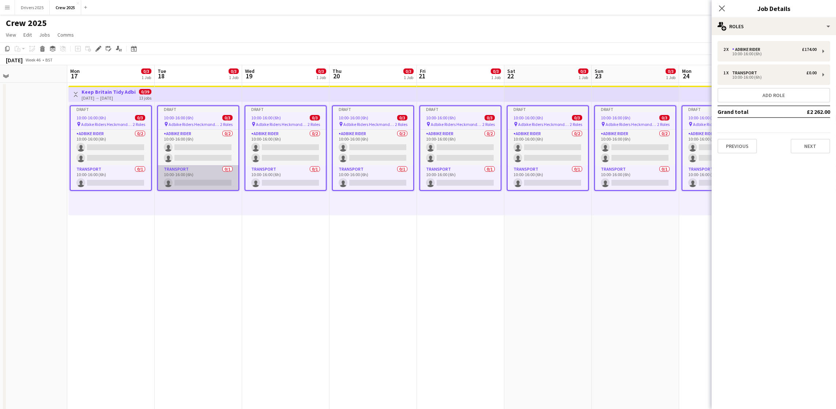
click at [189, 179] on app-card-role "Transport 0/1 10:00-16:00 (6h) single-neutral-actions" at bounding box center [198, 177] width 80 height 25
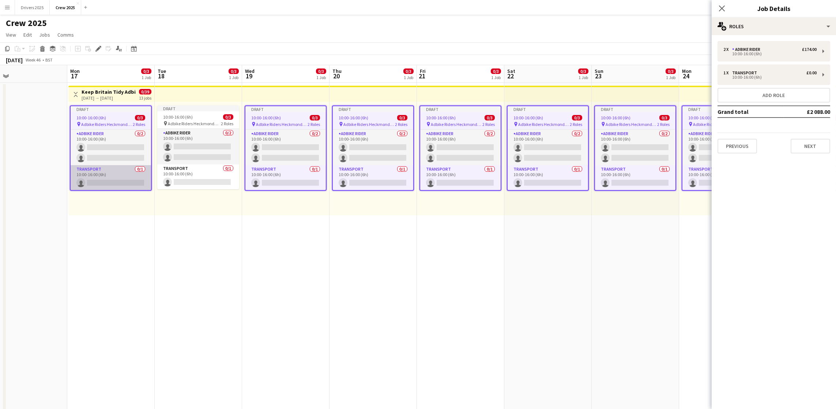
click at [106, 178] on app-card-role "Transport 0/1 10:00-16:00 (6h) single-neutral-actions" at bounding box center [111, 177] width 80 height 25
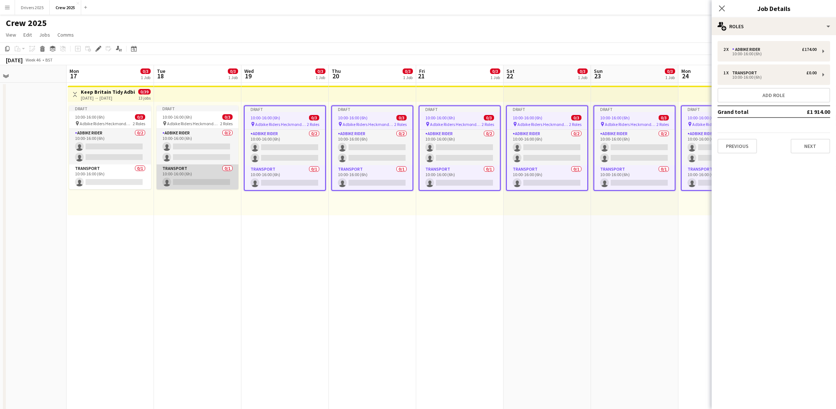
click at [191, 183] on app-card-role "Transport 0/1 10:00-16:00 (6h) single-neutral-actions" at bounding box center [198, 176] width 82 height 25
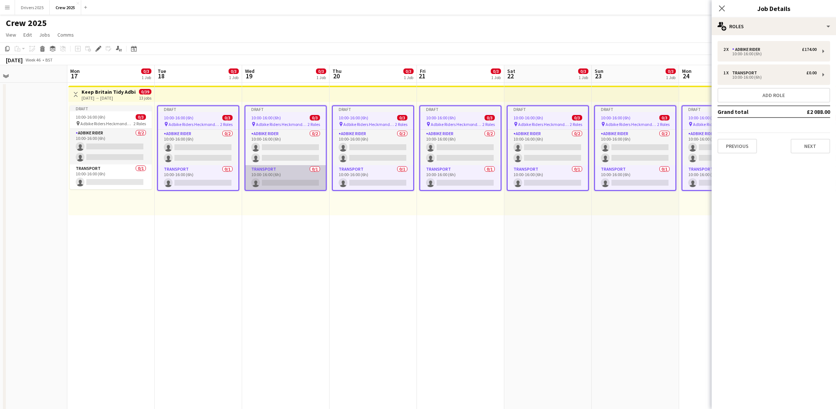
click at [290, 177] on app-card-role "Transport 0/1 10:00-16:00 (6h) single-neutral-actions" at bounding box center [285, 177] width 80 height 25
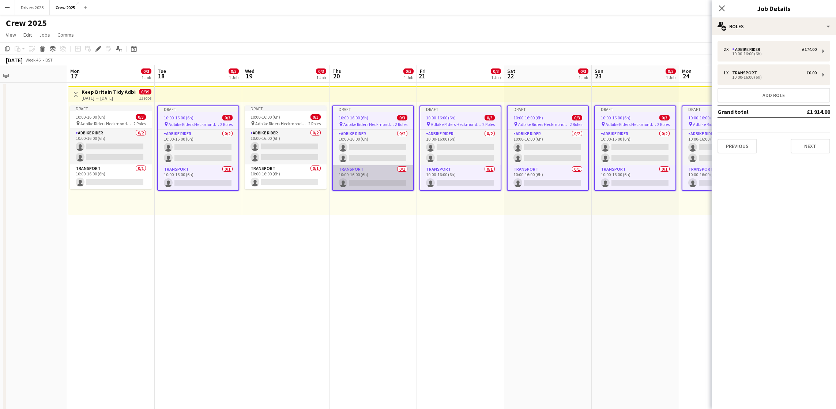
click at [379, 178] on app-card-role "Transport 0/1 10:00-16:00 (6h) single-neutral-actions" at bounding box center [373, 177] width 80 height 25
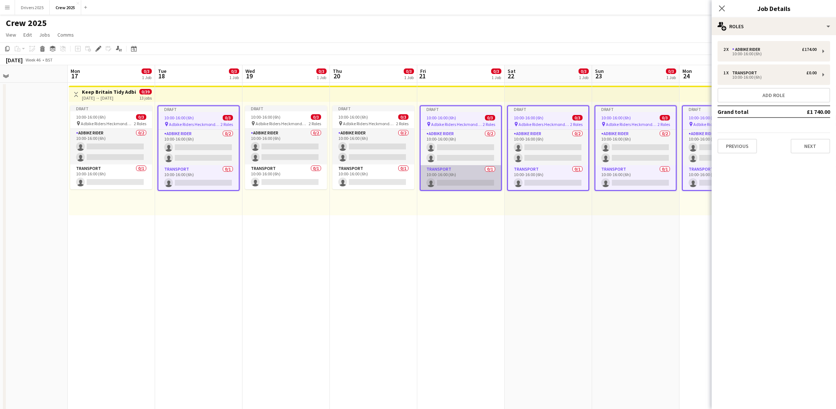
click at [455, 179] on app-card-role "Transport 0/1 10:00-16:00 (6h) single-neutral-actions" at bounding box center [461, 177] width 80 height 25
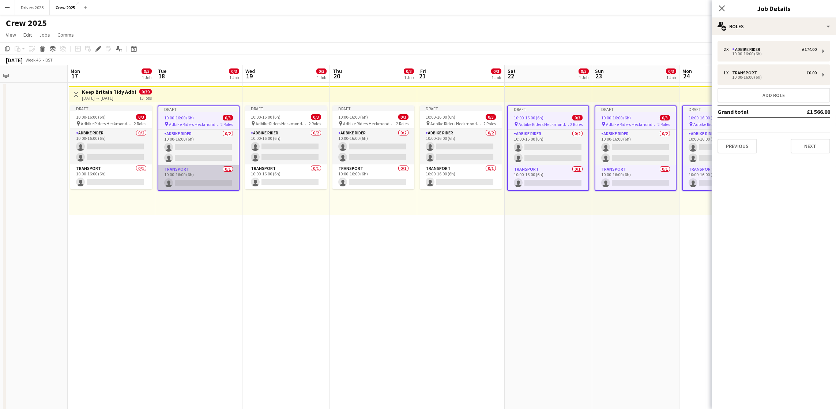
click at [207, 176] on app-card-role "Transport 0/1 10:00-16:00 (6h) single-neutral-actions" at bounding box center [198, 177] width 80 height 25
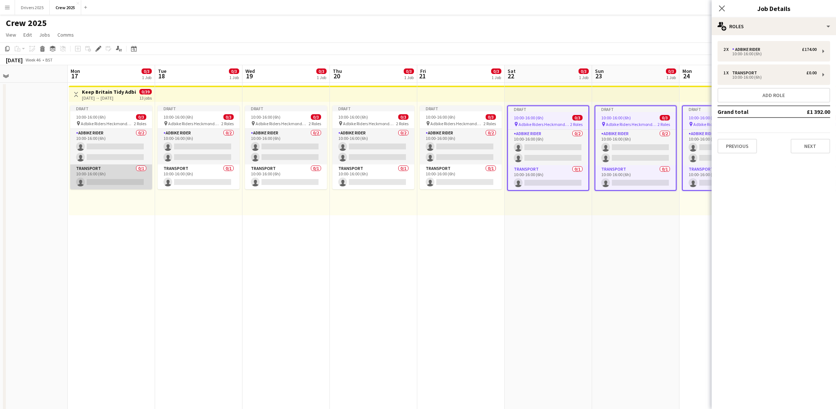
drag, startPoint x: 112, startPoint y: 176, endPoint x: 133, endPoint y: 178, distance: 20.6
click at [112, 175] on app-card-role "Transport 0/1 10:00-16:00 (6h) single-neutral-actions" at bounding box center [111, 176] width 82 height 25
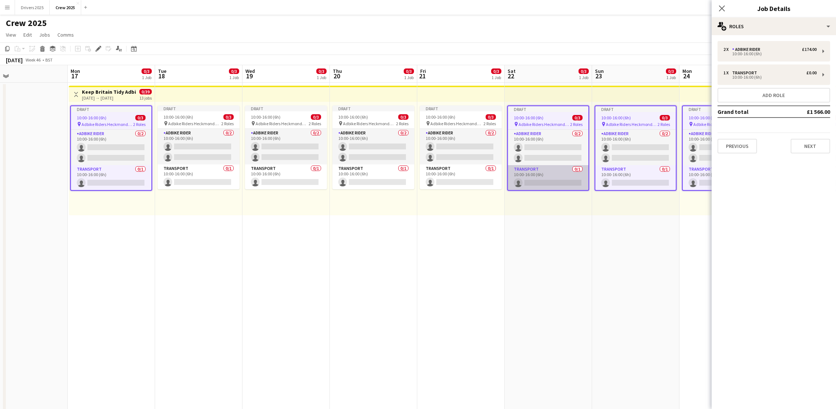
click at [538, 184] on app-card-role "Transport 0/1 10:00-16:00 (6h) single-neutral-actions" at bounding box center [548, 177] width 80 height 25
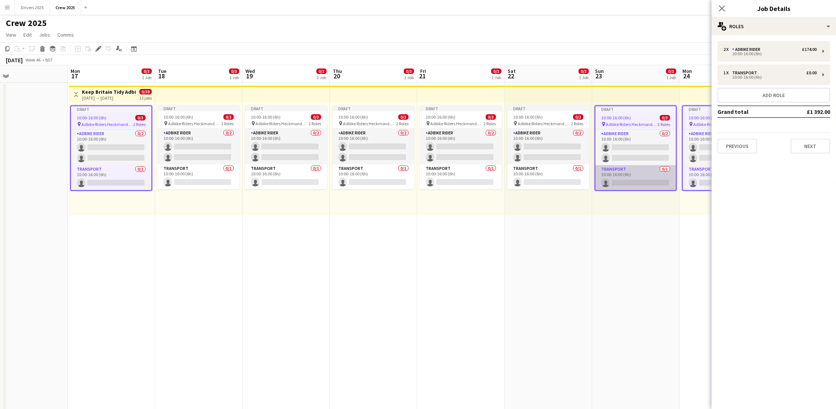
click at [615, 178] on app-card-role "Transport 0/1 10:00-16:00 (6h) single-neutral-actions" at bounding box center [635, 177] width 80 height 25
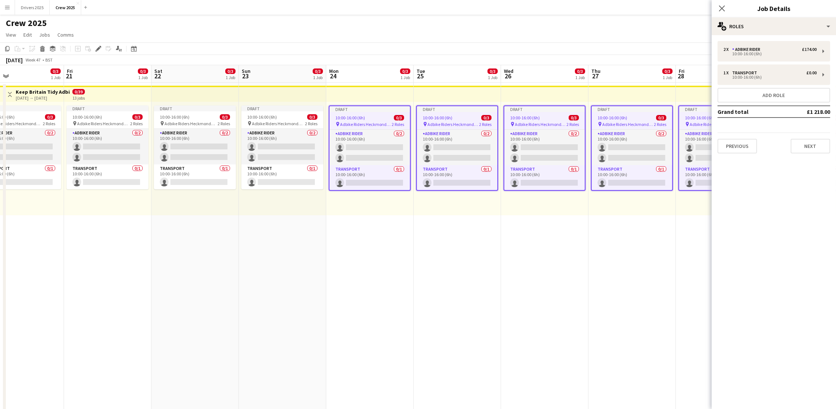
scroll to position [0, 251]
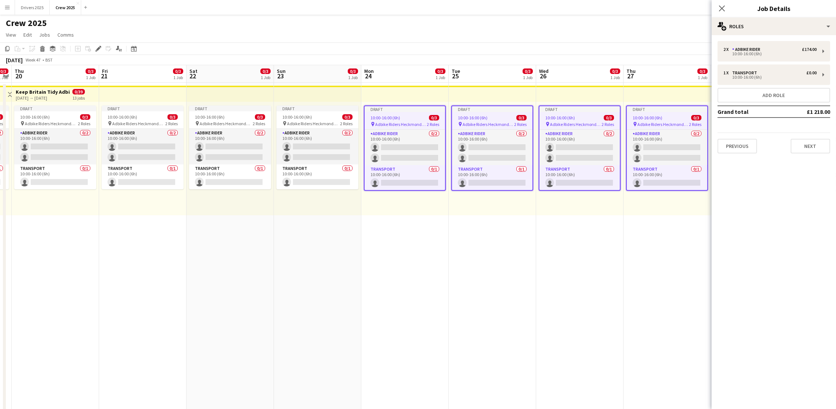
drag, startPoint x: 597, startPoint y: 262, endPoint x: 278, endPoint y: 290, distance: 319.4
click at [278, 290] on app-calendar-viewport "Mon 17 0/3 1 Job Tue 18 0/3 1 Job Wed 19 0/3 1 Job Thu 20 0/3 1 Job Fri 21 0/3 …" at bounding box center [418, 248] width 836 height 366
click at [393, 179] on app-card-role "Transport 0/1 10:00-16:00 (6h) single-neutral-actions" at bounding box center [405, 177] width 80 height 25
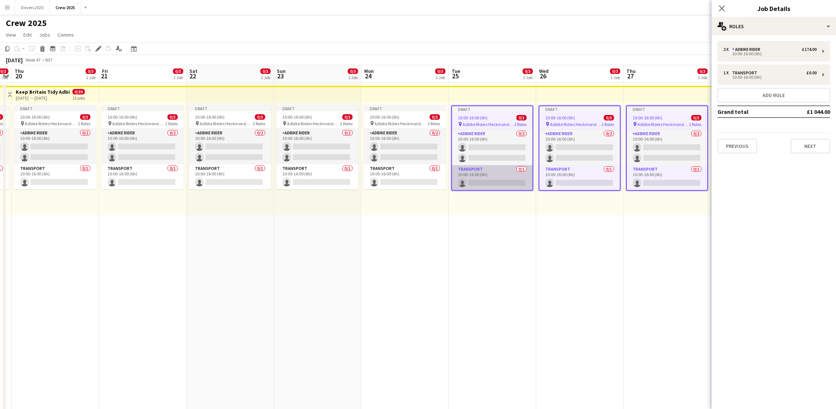
click at [494, 176] on app-card-role "Transport 0/1 10:00-16:00 (6h) single-neutral-actions" at bounding box center [492, 177] width 80 height 25
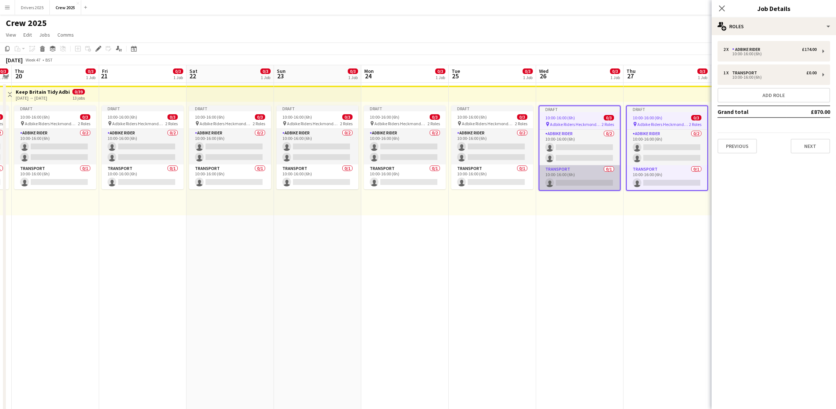
click at [569, 174] on app-card-role "Transport 0/1 10:00-16:00 (6h) single-neutral-actions" at bounding box center [580, 177] width 80 height 25
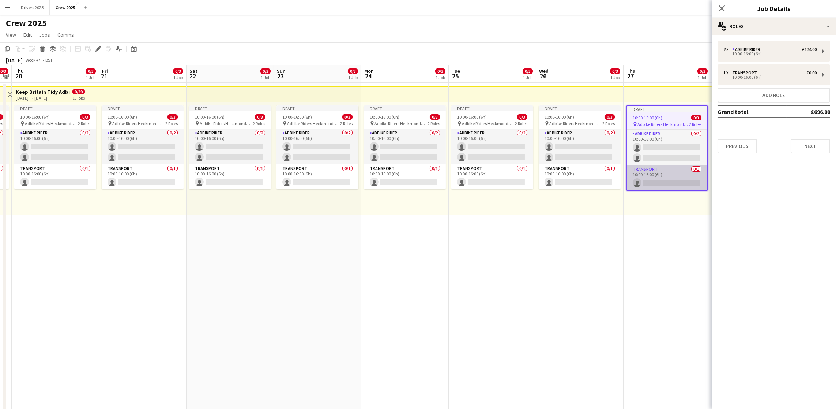
click at [641, 170] on app-card-role "Transport 0/1 10:00-16:00 (6h) single-neutral-actions" at bounding box center [667, 177] width 80 height 25
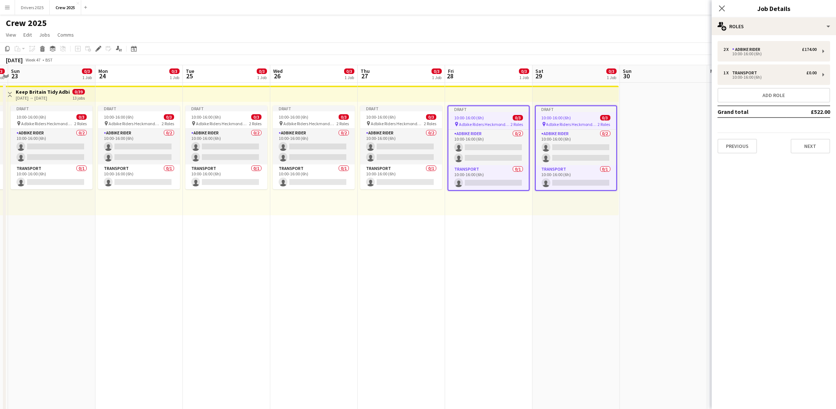
drag, startPoint x: 626, startPoint y: 268, endPoint x: 390, endPoint y: 236, distance: 238.2
click at [330, 289] on app-calendar-viewport "Thu 20 0/3 1 Job Fri 21 0/3 1 Job Sat 22 0/3 1 Job Sun 23 0/3 1 Job Mon 24 0/3 …" at bounding box center [418, 248] width 836 height 366
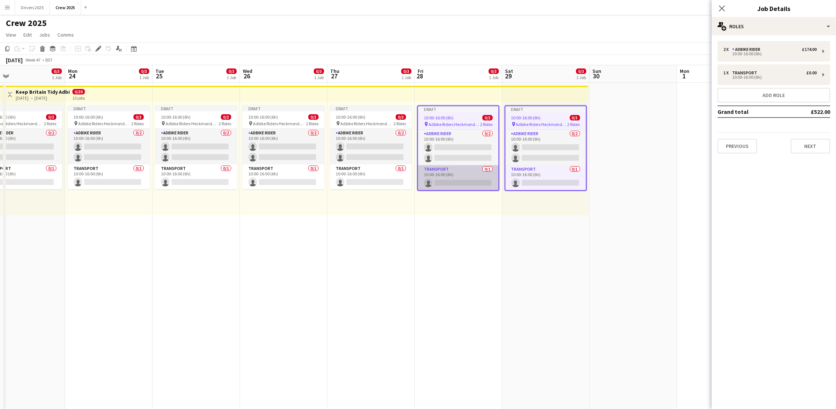
click at [452, 179] on app-card-role "Transport 0/1 10:00-16:00 (6h) single-neutral-actions" at bounding box center [458, 177] width 80 height 25
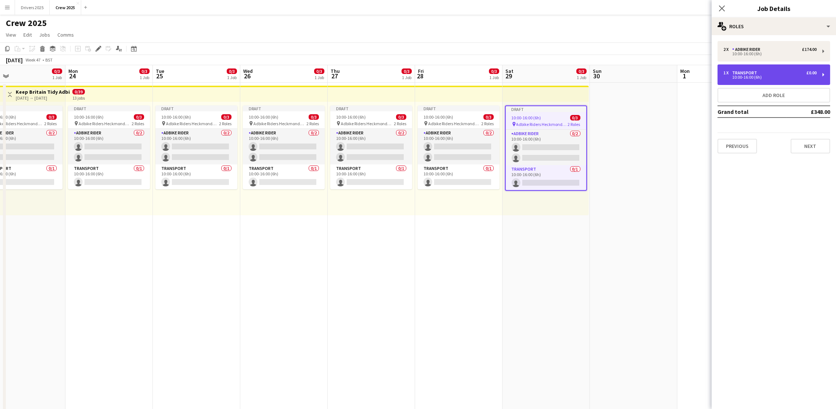
click at [797, 76] on div "10:00-16:00 (6h)" at bounding box center [769, 77] width 93 height 4
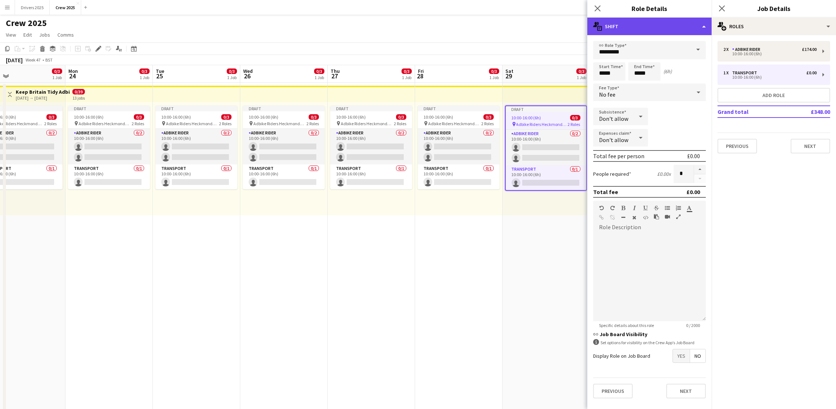
click at [708, 25] on div "multiple-actions-text Shift" at bounding box center [649, 27] width 124 height 18
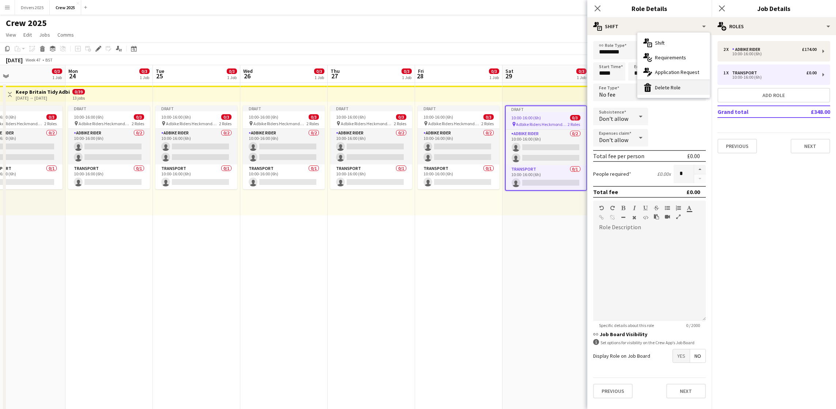
click at [685, 84] on div "bin-2 Delete Role" at bounding box center [674, 87] width 72 height 15
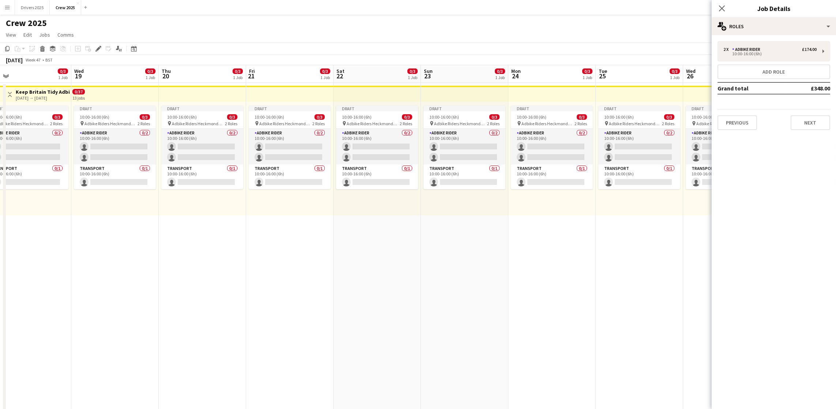
drag, startPoint x: 239, startPoint y: 290, endPoint x: 800, endPoint y: 251, distance: 562.1
click at [800, 251] on body "Menu Boards Boards Boards All jobs Status Workforce Workforce My Workforce Recr…" at bounding box center [418, 221] width 836 height 443
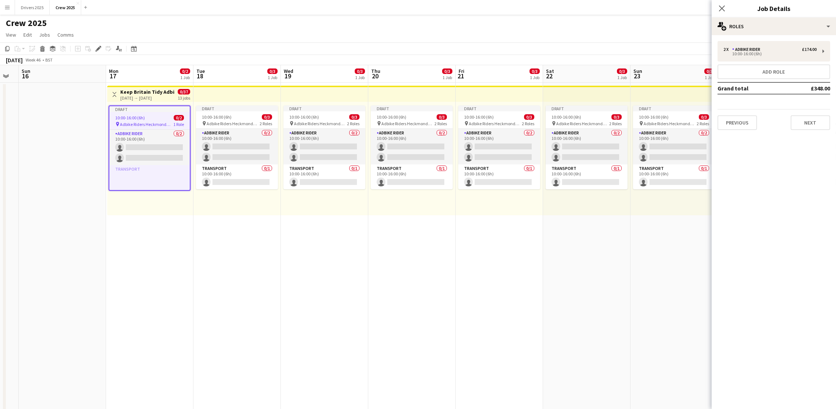
scroll to position [0, 165]
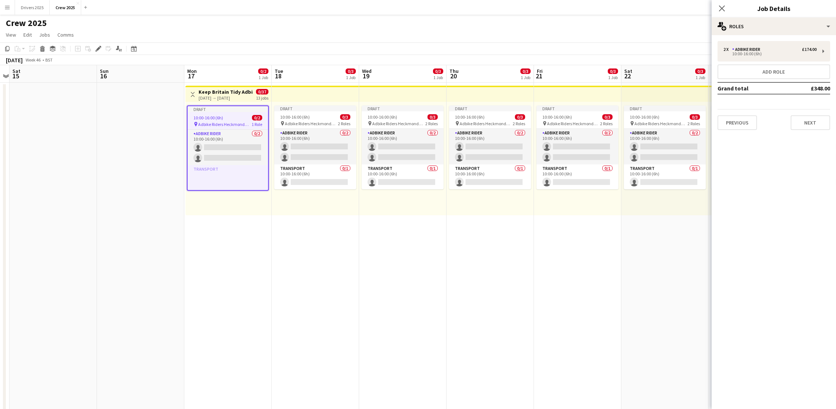
drag, startPoint x: 328, startPoint y: 276, endPoint x: 440, endPoint y: 263, distance: 112.7
click at [440, 263] on app-calendar-viewport "Thu 13 Fri 14 Sat 15 Sun 16 Mon 17 0/2 1 Job Tue 18 0/3 1 Job Wed 19 0/3 1 Job …" at bounding box center [418, 248] width 836 height 366
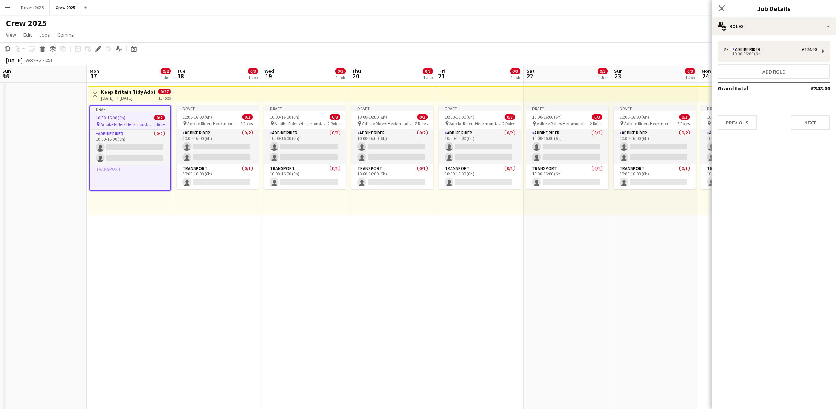
scroll to position [0, 251]
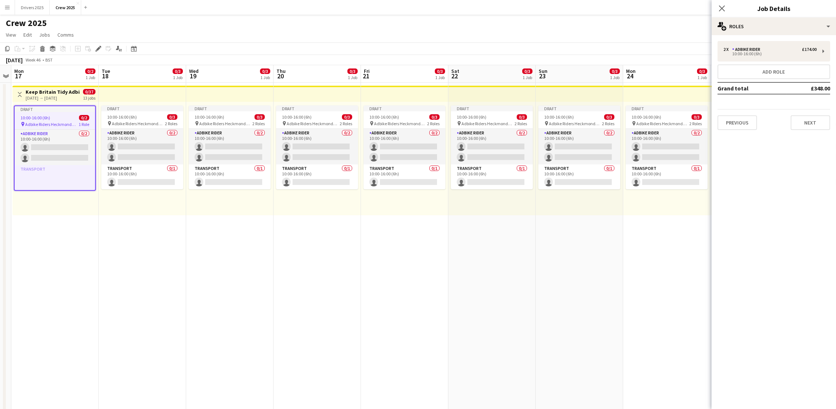
drag, startPoint x: 493, startPoint y: 282, endPoint x: 320, endPoint y: 268, distance: 173.6
click at [320, 268] on app-calendar-viewport "Fri 14 Sat 15 Sun 16 Mon 17 0/2 1 Job Tue 18 0/3 1 Job Wed 19 0/3 1 Job Thu 20 …" at bounding box center [418, 248] width 836 height 366
click at [248, 270] on app-date-cell "Draft 10:00-16:00 (6h) 0/3 pin Adbike Riders Heckmondwike 2 Roles Adbike Rider …" at bounding box center [229, 257] width 87 height 348
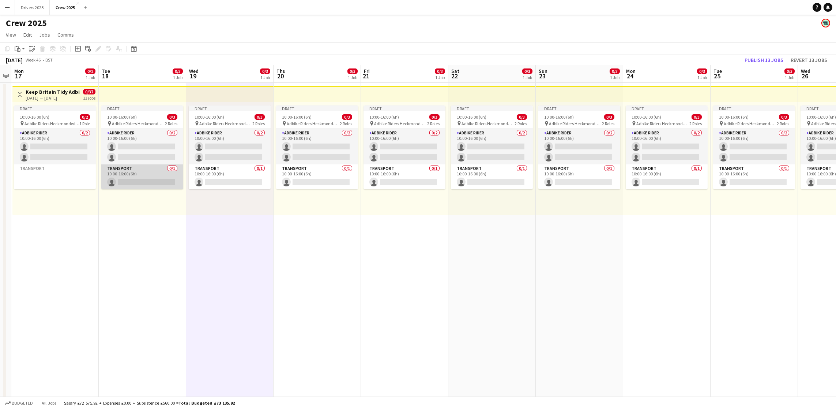
click at [135, 169] on app-card-role "Transport 0/1 10:00-16:00 (6h) single-neutral-actions" at bounding box center [142, 176] width 82 height 25
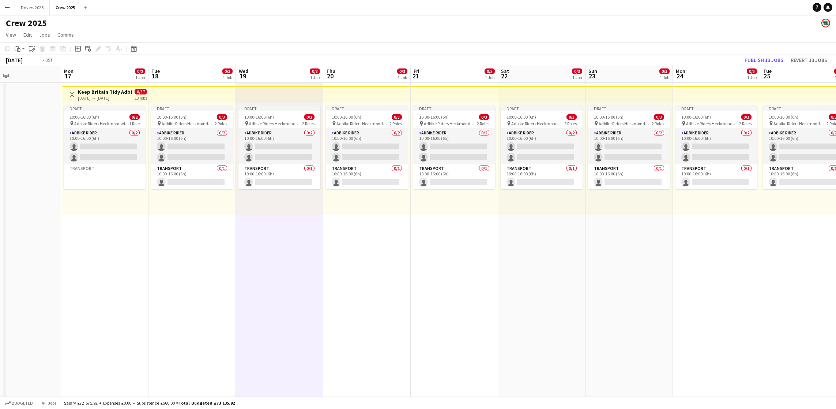
scroll to position [0, 158]
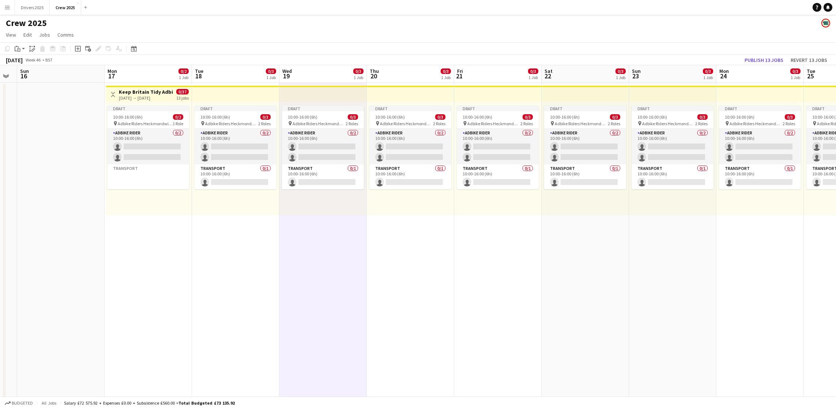
drag, startPoint x: 325, startPoint y: 253, endPoint x: 418, endPoint y: 254, distance: 93.3
click at [418, 254] on app-calendar-viewport "Fri 14 Sat 15 Sun 16 Mon 17 0/2 1 Job Tue 18 0/3 1 Job Wed 19 0/3 1 Job Thu 20 …" at bounding box center [418, 248] width 836 height 366
click at [767, 57] on button "Publish 13 jobs" at bounding box center [764, 60] width 45 height 10
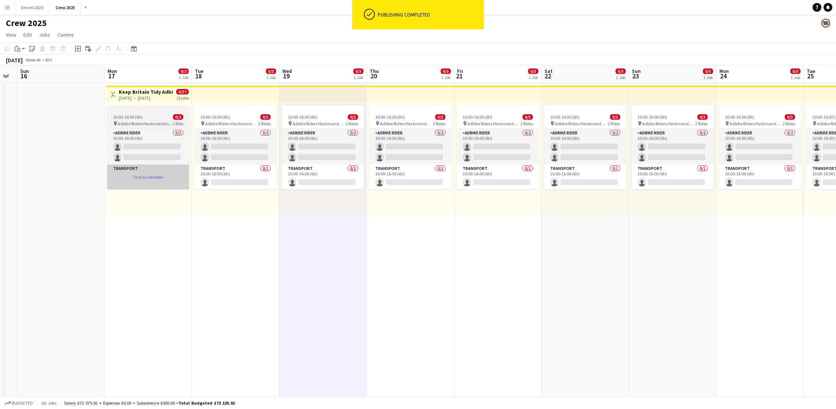
click at [110, 171] on app-card-role-placeholder "Transport Click to add Role" at bounding box center [148, 176] width 82 height 25
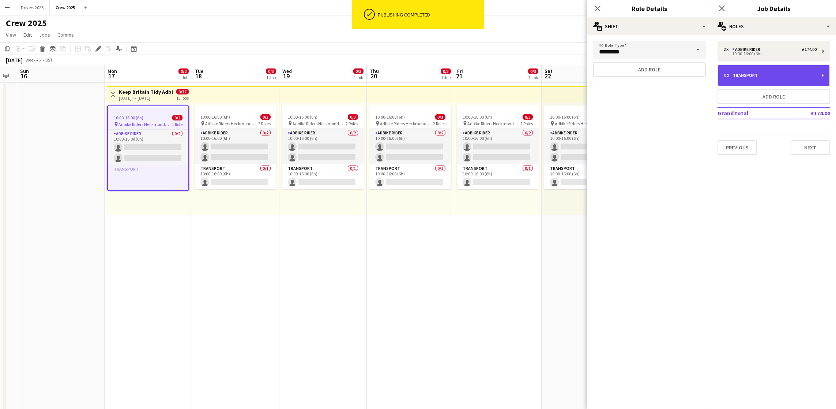
click at [755, 76] on div "0 x Transport" at bounding box center [773, 75] width 111 height 20
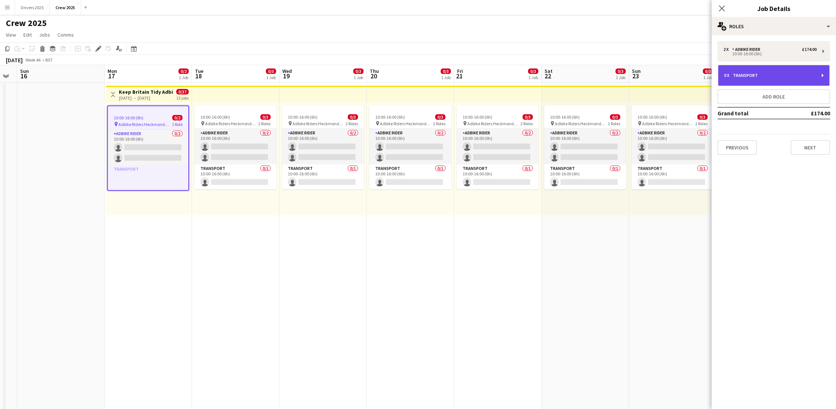
click at [760, 78] on div "Transport" at bounding box center [747, 75] width 28 height 5
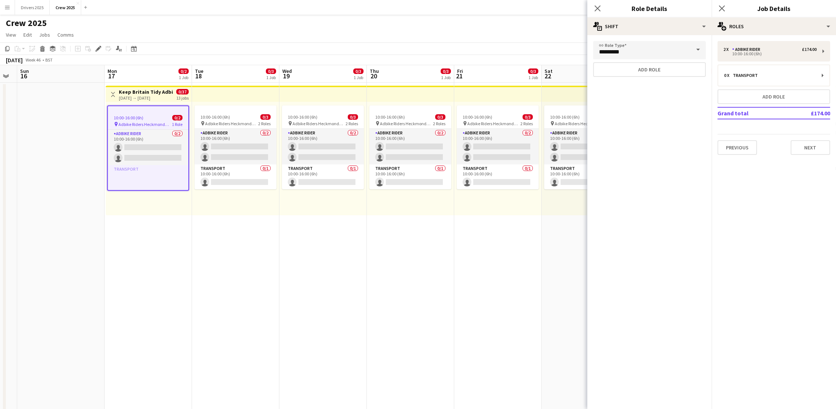
click at [695, 48] on span at bounding box center [698, 50] width 15 height 18
click at [681, 69] on button "Add role" at bounding box center [649, 69] width 113 height 15
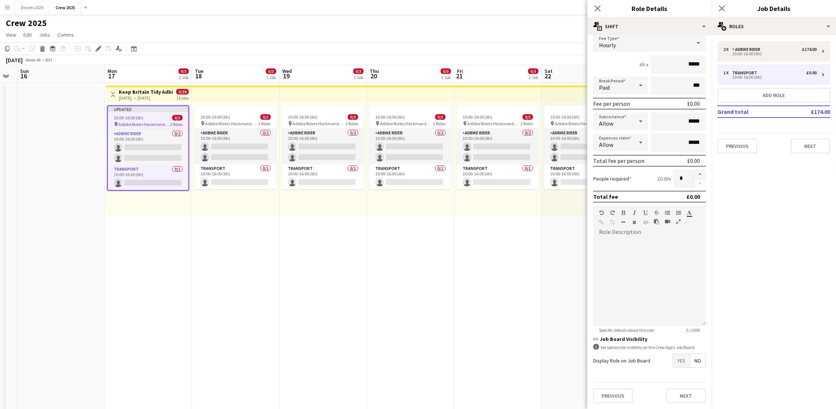
scroll to position [60, 0]
click at [393, 316] on app-date-cell "10:00-16:00 (6h) 0/3 pin Adbike Riders Heckmondwike 2 Roles Adbike Rider 0/2 10…" at bounding box center [410, 257] width 87 height 348
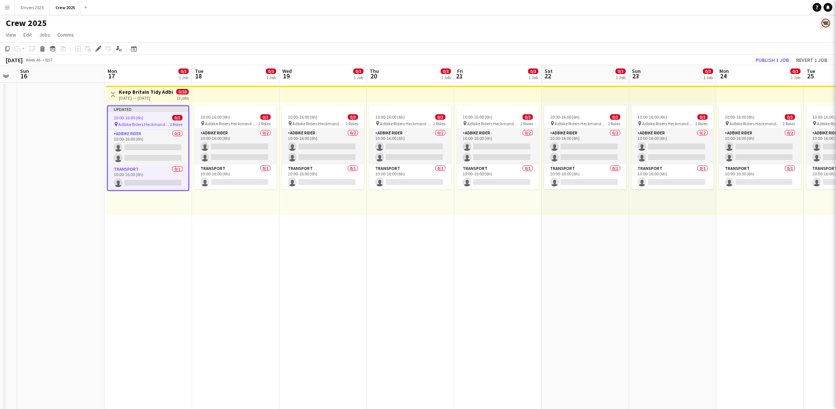
scroll to position [0, 158]
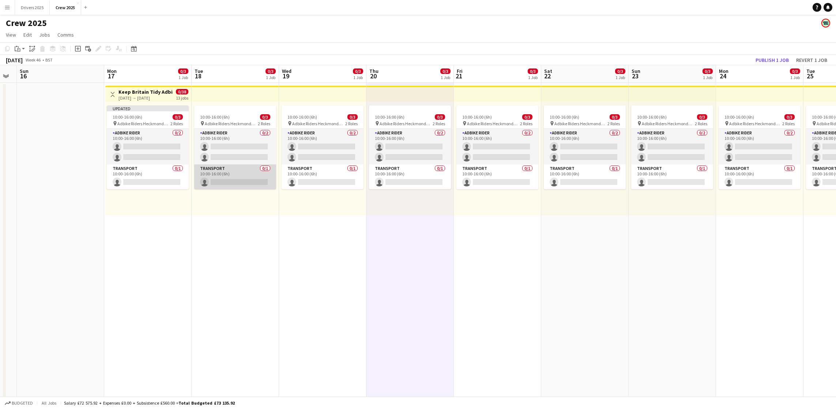
click at [232, 180] on app-card-role "Transport 0/1 10:00-16:00 (6h) single-neutral-actions" at bounding box center [235, 176] width 82 height 25
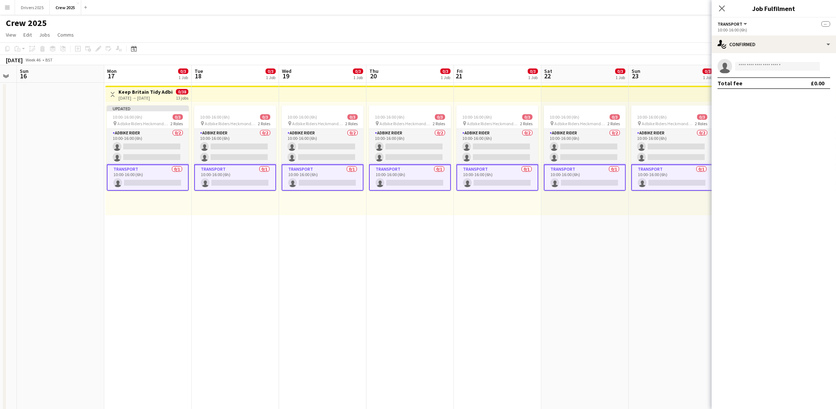
click at [222, 173] on app-card-role "Transport 0/1 10:00-16:00 (6h) single-neutral-actions" at bounding box center [235, 177] width 82 height 26
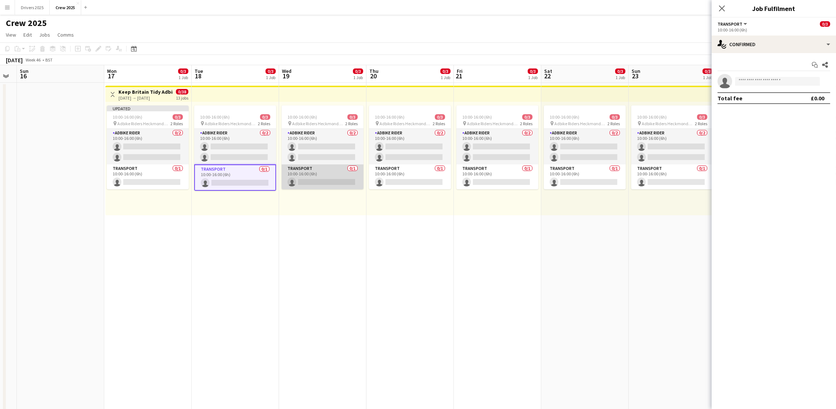
click at [310, 177] on app-card-role "Transport 0/1 10:00-16:00 (6h) single-neutral-actions" at bounding box center [323, 176] width 82 height 25
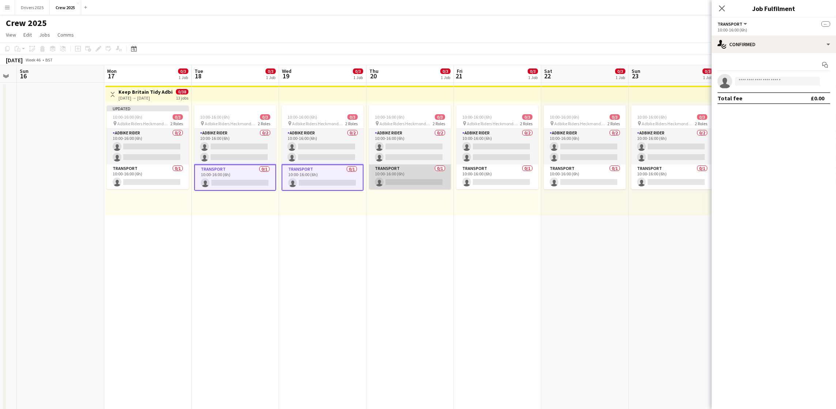
click at [413, 176] on app-card-role "Transport 0/1 10:00-16:00 (6h) single-neutral-actions" at bounding box center [410, 176] width 82 height 25
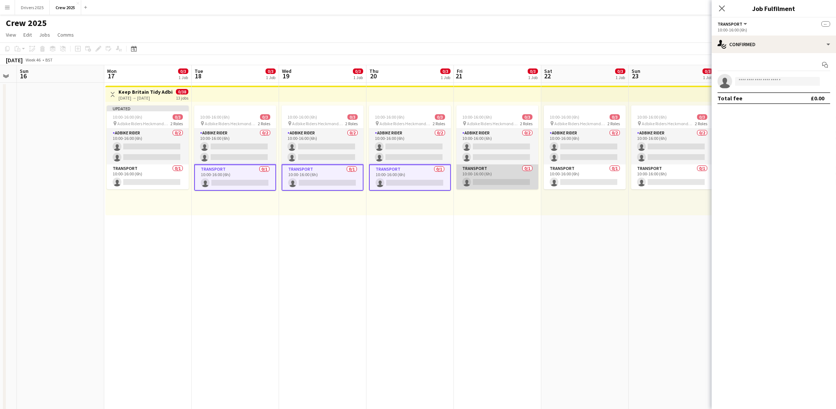
click at [497, 178] on app-card-role "Transport 0/1 10:00-16:00 (6h) single-neutral-actions" at bounding box center [497, 176] width 82 height 25
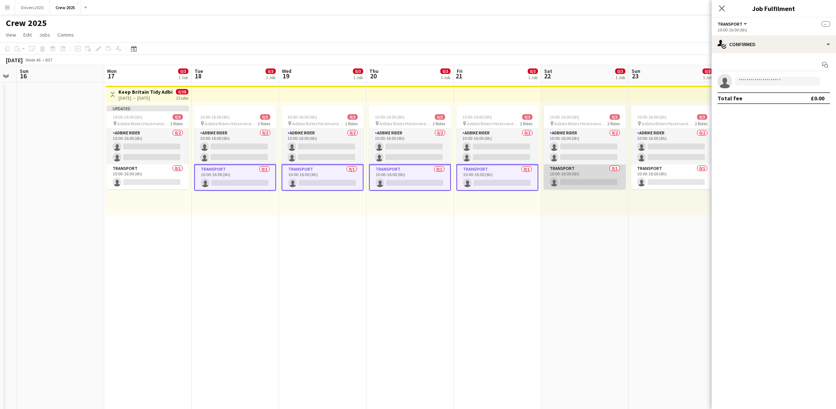
click at [585, 176] on app-card-role "Transport 0/1 10:00-16:00 (6h) single-neutral-actions" at bounding box center [585, 176] width 82 height 25
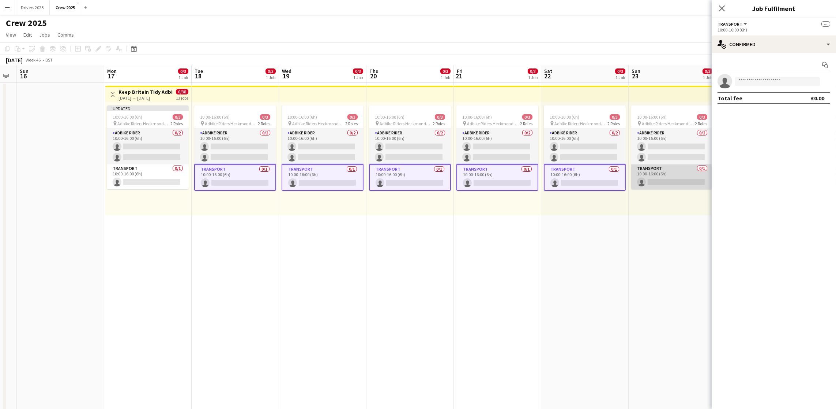
click at [664, 174] on app-card-role "Transport 0/1 10:00-16:00 (6h) single-neutral-actions" at bounding box center [672, 176] width 82 height 25
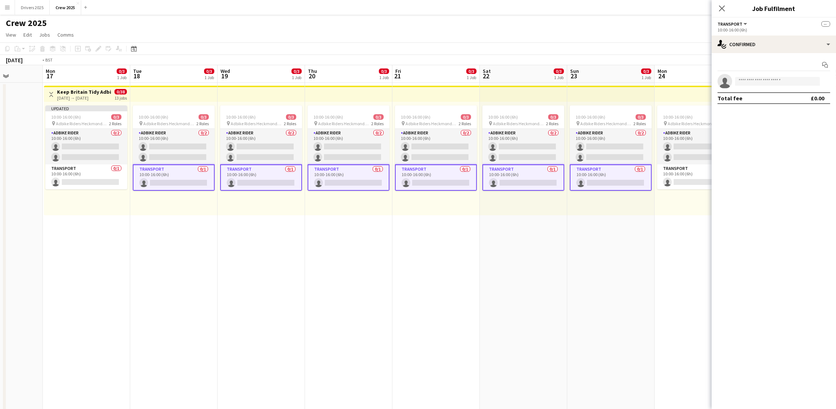
drag, startPoint x: 624, startPoint y: 260, endPoint x: 234, endPoint y: 278, distance: 390.3
click at [234, 278] on app-calendar-viewport "Fri 14 Sat 15 Sun 16 Mon 17 0/3 1 Job Tue 18 0/3 1 Job Wed 19 0/3 1 Job Thu 20 …" at bounding box center [418, 248] width 836 height 366
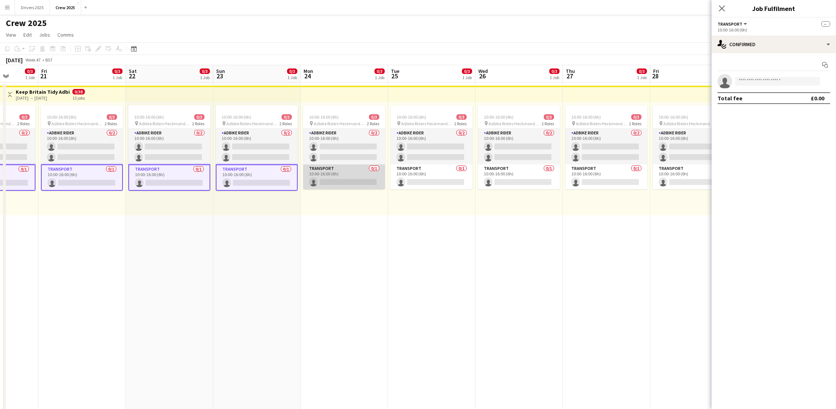
click at [342, 163] on app-card-role "Adbike Rider 0/2 10:00-16:00 (6h) single-neutral-actions single-neutral-actions" at bounding box center [344, 146] width 82 height 35
click at [337, 144] on app-card-role "Adbike Rider 0/2 10:00-16:00 (6h) single-neutral-actions single-neutral-actions" at bounding box center [344, 147] width 82 height 37
click at [346, 173] on app-card-role "Transport 0/1 10:00-16:00 (6h) single-neutral-actions" at bounding box center [344, 176] width 82 height 25
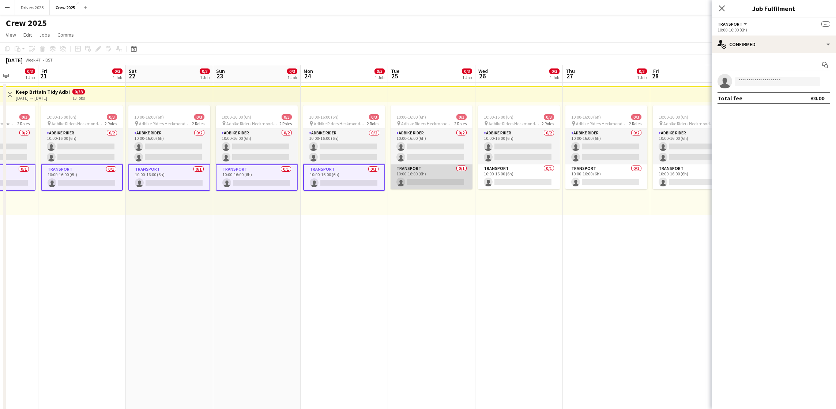
click at [407, 176] on app-card-role "Transport 0/1 10:00-16:00 (6h) single-neutral-actions" at bounding box center [432, 176] width 82 height 25
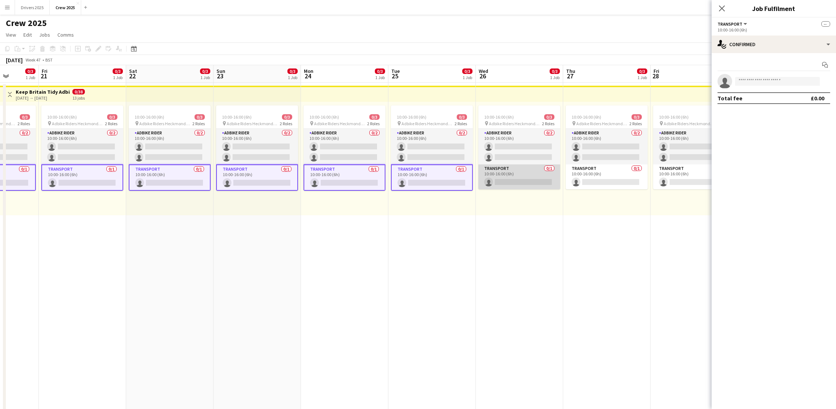
click at [511, 172] on app-card-role "Transport 0/1 10:00-16:00 (6h) single-neutral-actions" at bounding box center [519, 176] width 82 height 25
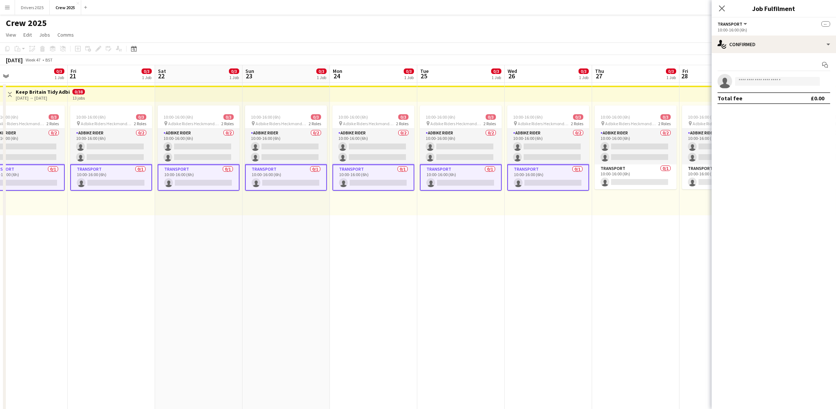
drag, startPoint x: 575, startPoint y: 255, endPoint x: 426, endPoint y: 281, distance: 150.8
click at [426, 281] on app-calendar-viewport "Tue 18 0/3 1 Job Wed 19 0/3 1 Job Thu 20 0/3 1 Job Fri 21 0/3 1 Job Sat 22 0/3 …" at bounding box center [418, 248] width 836 height 366
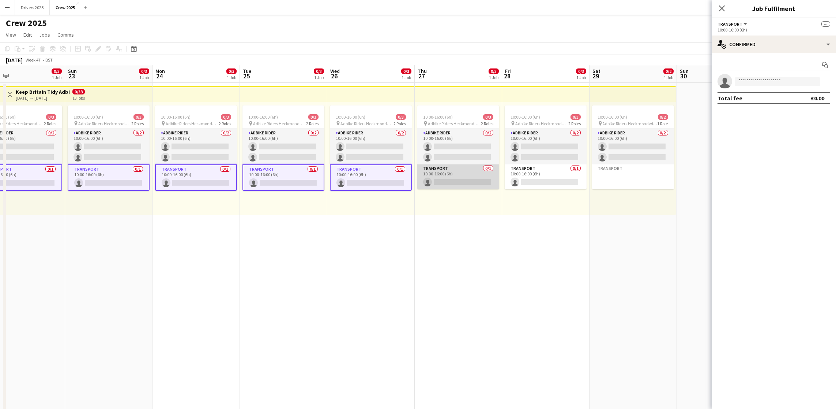
click at [451, 176] on app-card-role "Transport 0/1 10:00-16:00 (6h) single-neutral-actions" at bounding box center [458, 176] width 82 height 25
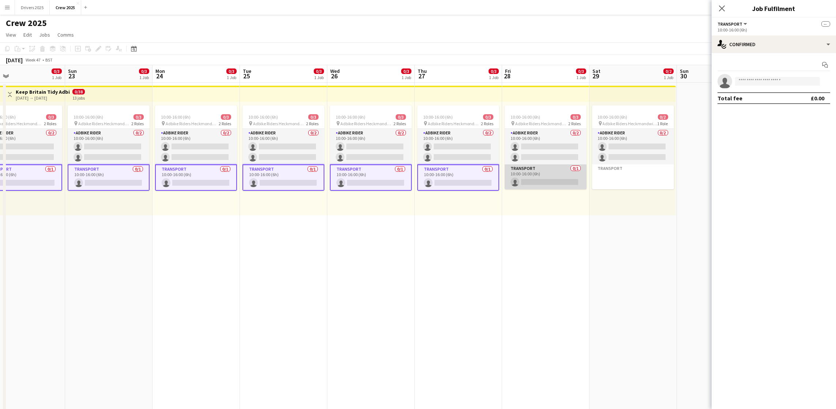
click at [517, 172] on app-card-role "Transport 0/1 10:00-16:00 (6h) single-neutral-actions" at bounding box center [546, 176] width 82 height 25
click at [751, 25] on div "Transport All roles Transport --" at bounding box center [774, 23] width 113 height 7
click at [729, 19] on app-options-switcher "Transport All roles Transport -- 10:00-16:00 (6h)" at bounding box center [774, 27] width 124 height 18
click at [740, 22] on span "Transport" at bounding box center [730, 23] width 25 height 5
click at [735, 40] on ul "All roles Transport" at bounding box center [742, 42] width 37 height 19
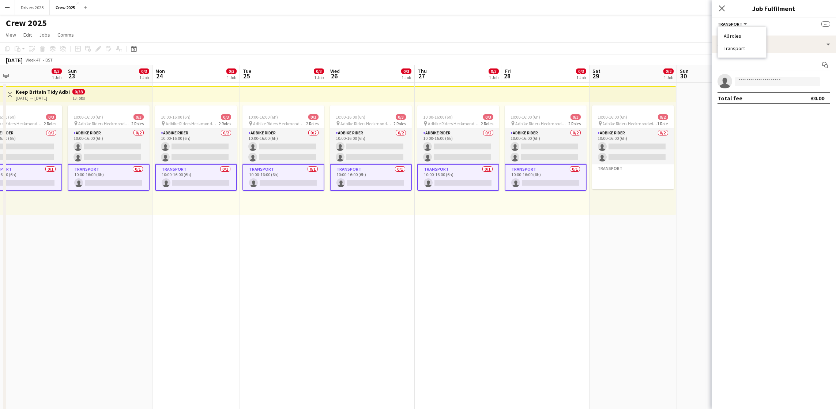
click at [734, 48] on li "Transport" at bounding box center [742, 48] width 37 height 7
click at [497, 265] on app-date-cell "10:00-16:00 (6h) 0/3 pin Adbike Riders Heckmondwike 2 Roles Adbike Rider 0/2 10…" at bounding box center [458, 257] width 87 height 348
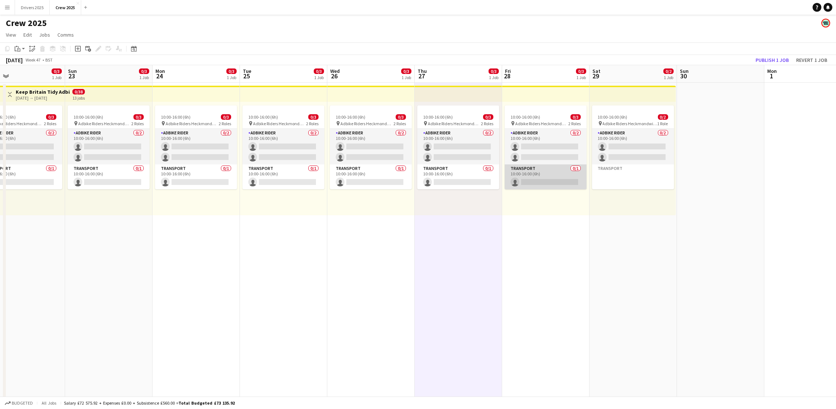
click at [540, 176] on app-card-role "Transport 0/1 10:00-16:00 (6h) single-neutral-actions" at bounding box center [546, 176] width 82 height 25
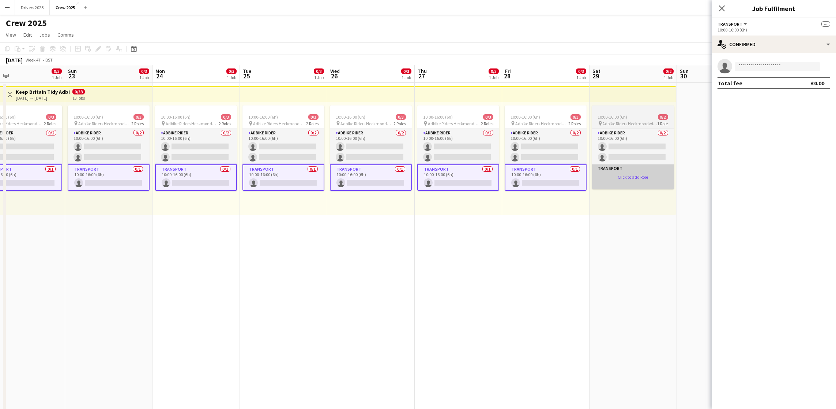
click at [617, 181] on app-card-role-placeholder "Transport Click to add Role" at bounding box center [633, 176] width 82 height 25
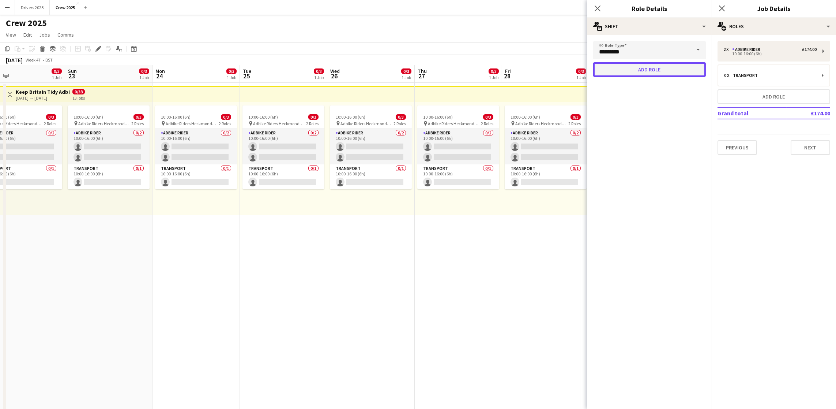
click at [644, 69] on button "Add role" at bounding box center [649, 69] width 113 height 15
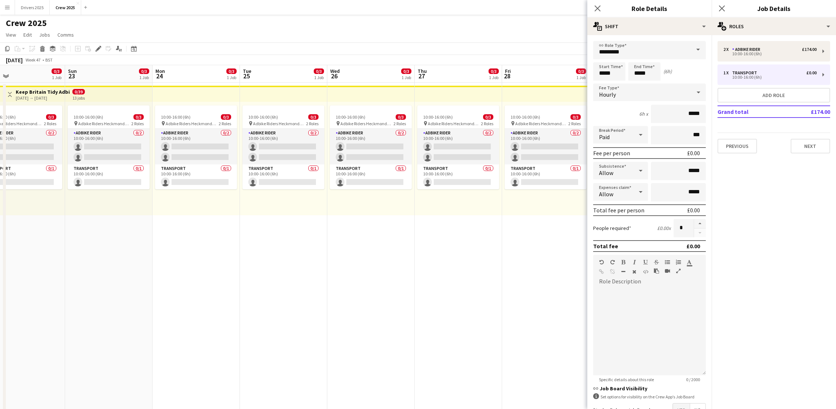
scroll to position [60, 0]
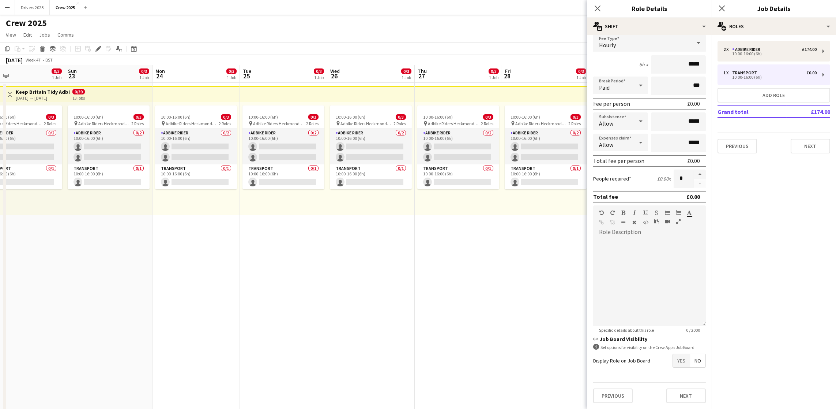
drag, startPoint x: 449, startPoint y: 338, endPoint x: 446, endPoint y: 331, distance: 7.4
click at [448, 337] on app-date-cell "10:00-16:00 (6h) 0/3 pin Adbike Riders Heckmondwike 2 Roles Adbike Rider 0/2 10…" at bounding box center [458, 257] width 87 height 348
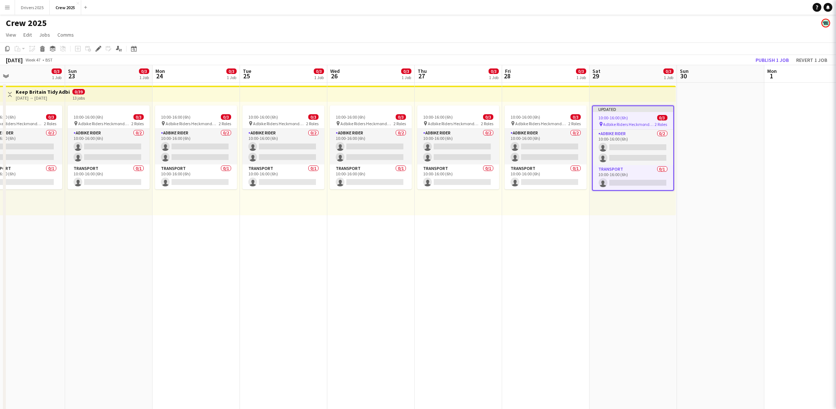
scroll to position [0, 198]
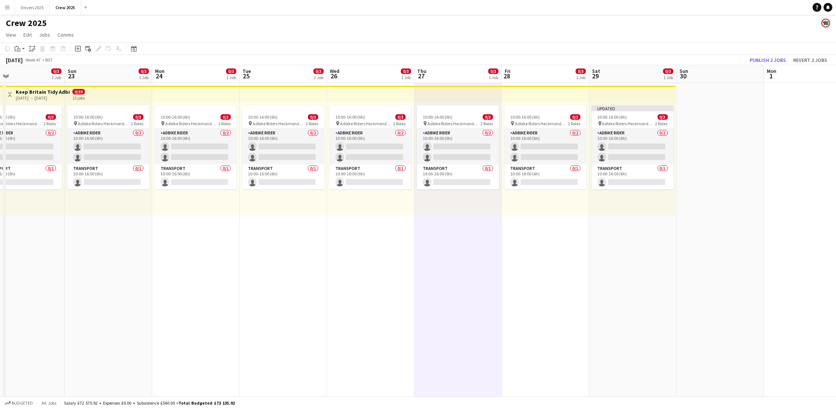
click at [764, 67] on app-board-header-date "Mon 1" at bounding box center [807, 74] width 87 height 18
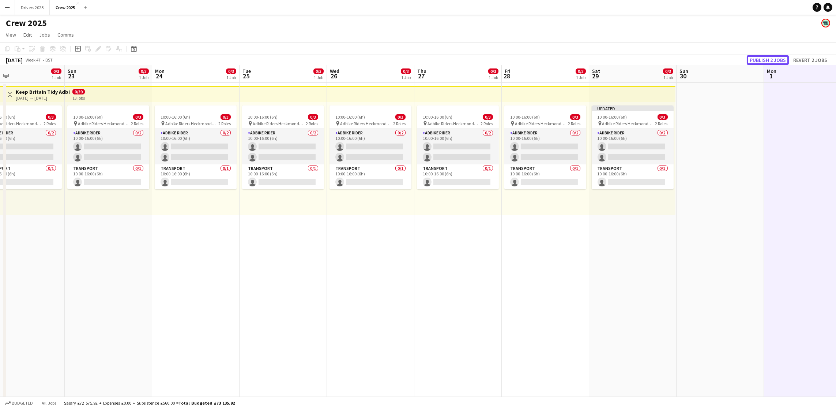
click at [765, 59] on button "Publish 2 jobs" at bounding box center [768, 60] width 42 height 10
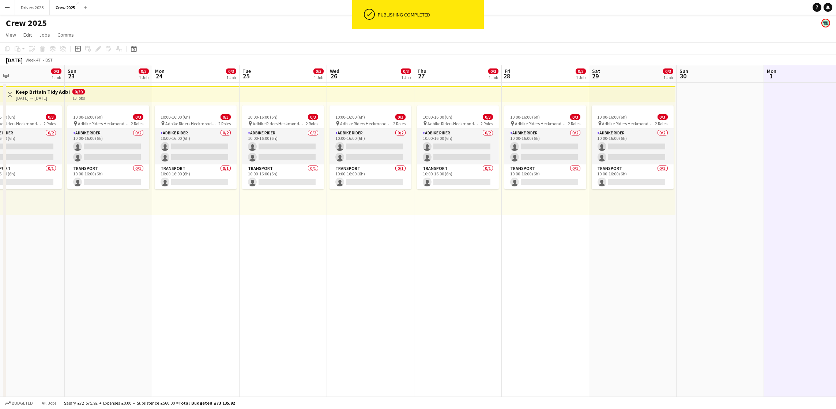
click at [524, 102] on div "10:00-16:00 (6h) 0/3 pin Adbike Riders Heckmondwike 2 Roles Adbike Rider 0/2 10…" at bounding box center [545, 158] width 87 height 113
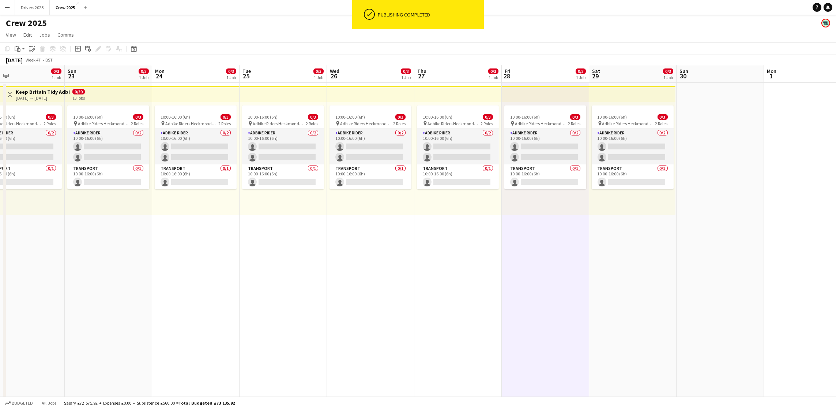
click at [526, 90] on app-top-bar at bounding box center [545, 94] width 87 height 16
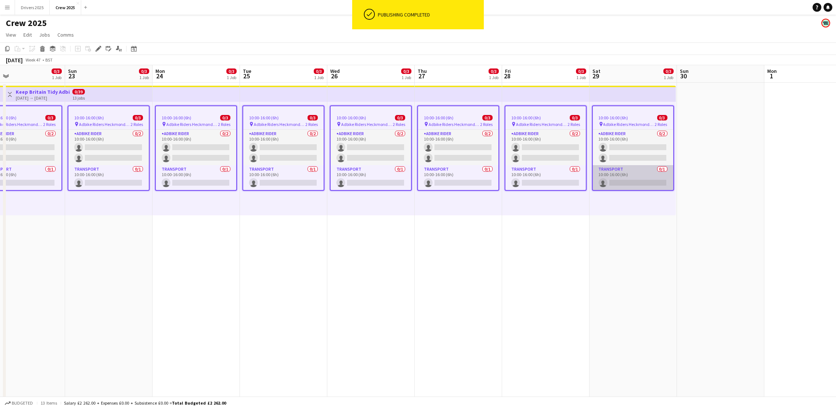
click at [621, 174] on app-card-role "Transport 0/1 10:00-16:00 (6h) single-neutral-actions" at bounding box center [633, 177] width 80 height 25
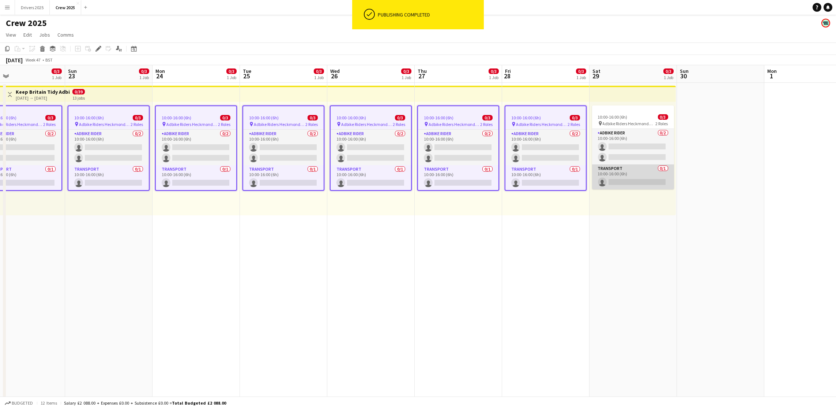
click at [609, 170] on app-card-role "Transport 0/1 10:00-16:00 (6h) single-neutral-actions" at bounding box center [633, 176] width 82 height 25
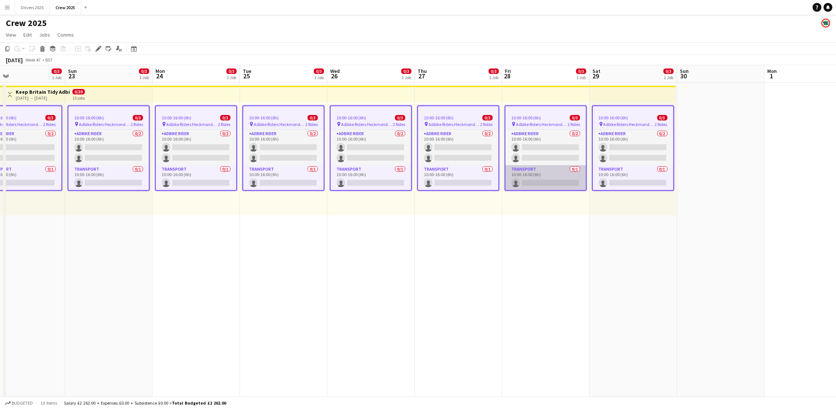
click at [526, 177] on app-card-role "Transport 0/1 10:00-16:00 (6h) single-neutral-actions" at bounding box center [545, 177] width 80 height 25
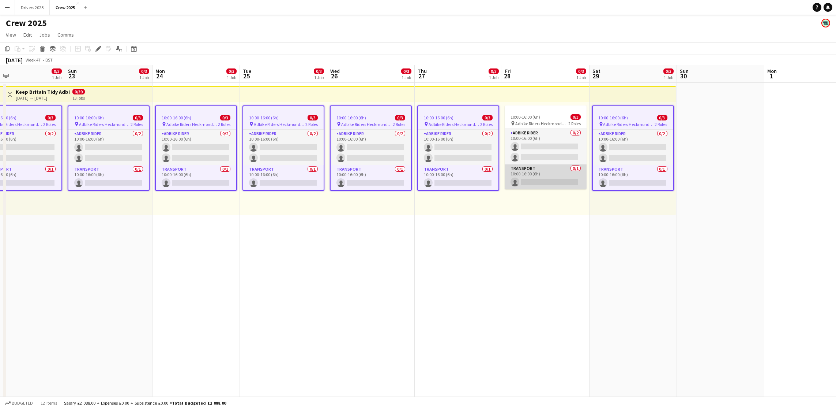
click at [541, 165] on app-card-role "Transport 0/1 10:00-16:00 (6h) single-neutral-actions" at bounding box center [546, 176] width 82 height 25
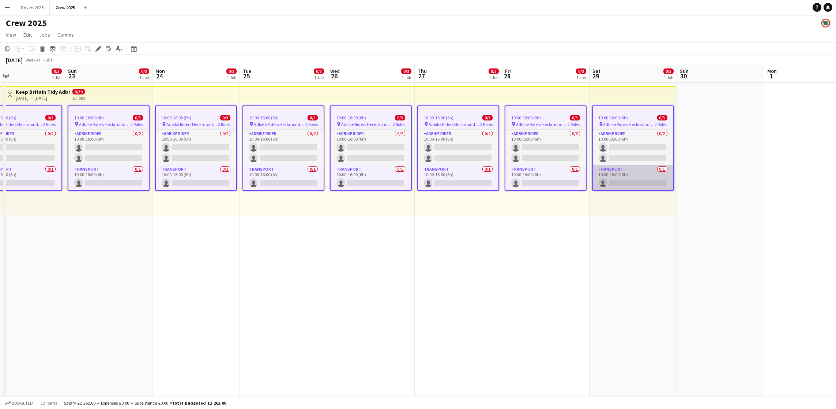
click at [621, 172] on app-card-role "Transport 0/1 10:00-16:00 (6h) single-neutral-actions" at bounding box center [633, 177] width 80 height 25
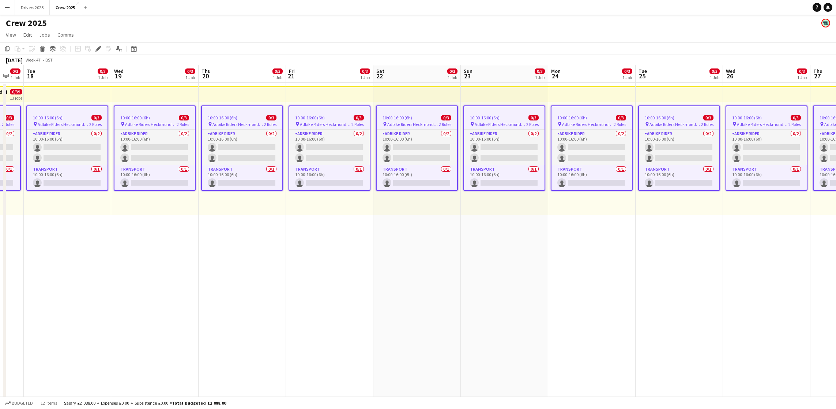
drag, startPoint x: 154, startPoint y: 319, endPoint x: 518, endPoint y: 295, distance: 364.7
click at [518, 295] on app-calendar-viewport "Sun 16 Mon 17 0/3 1 Job Tue 18 0/3 1 Job Wed 19 0/3 1 Job Thu 20 0/3 1 Job Fri …" at bounding box center [418, 248] width 836 height 366
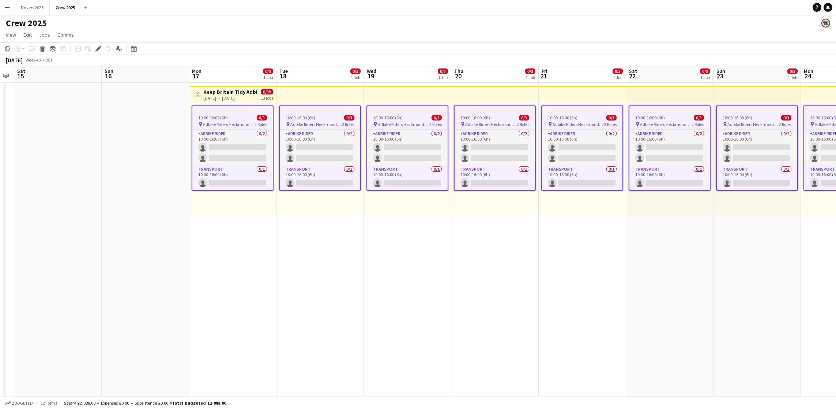
scroll to position [0, 218]
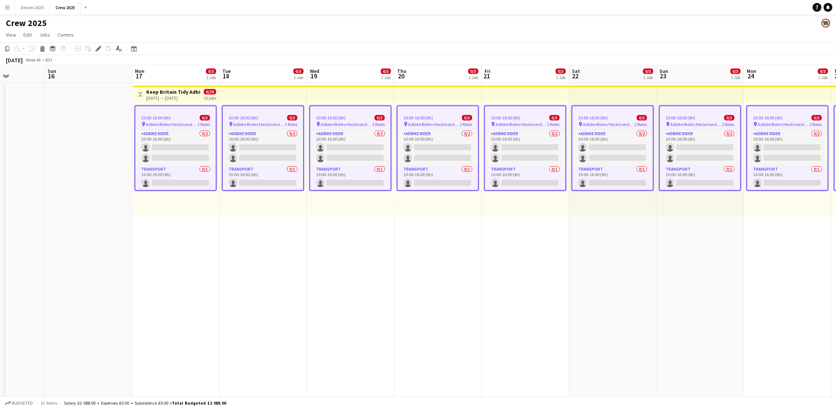
drag, startPoint x: 258, startPoint y: 257, endPoint x: 393, endPoint y: 249, distance: 135.2
click at [393, 249] on app-calendar-viewport "Thu 13 Fri 14 Sat 15 Sun 16 Mon 17 0/3 1 Job Tue 18 0/3 1 Job Wed 19 0/3 1 Job …" at bounding box center [418, 248] width 836 height 366
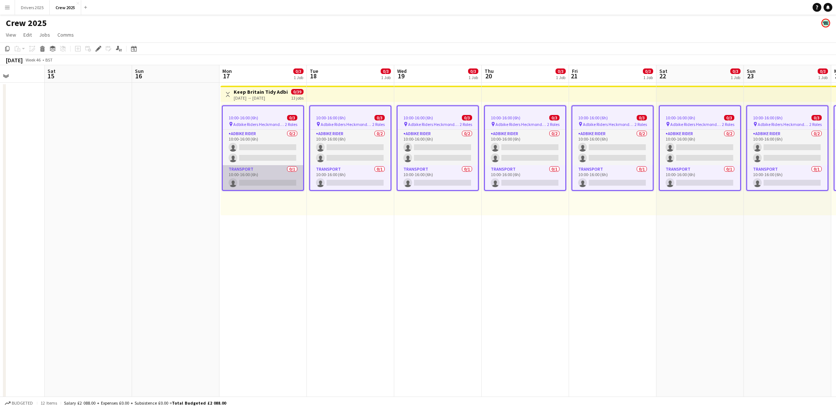
click at [261, 169] on app-card-role "Transport 0/1 10:00-16:00 (6h) single-neutral-actions" at bounding box center [263, 177] width 80 height 25
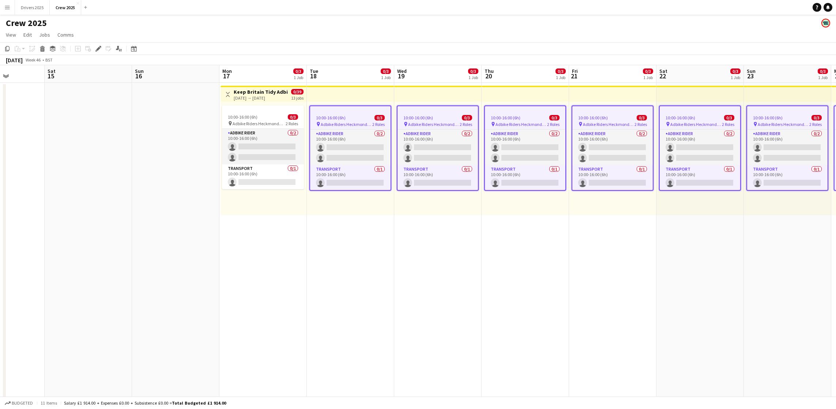
click at [95, 49] on icon "Edit" at bounding box center [98, 49] width 6 height 6
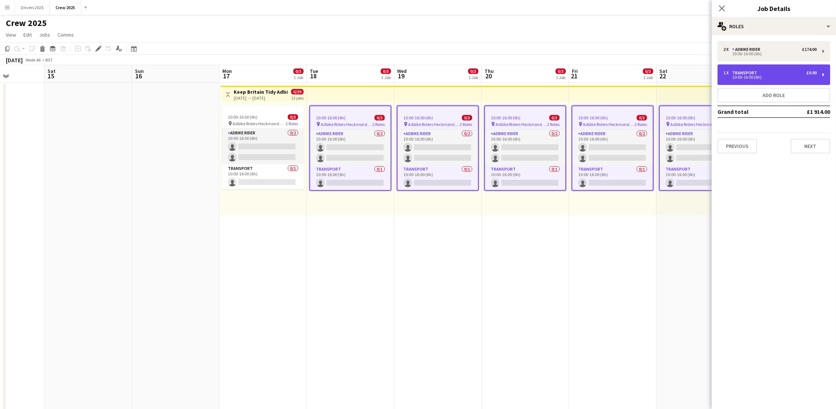
click at [762, 73] on div "1 x Transport £0.00" at bounding box center [769, 72] width 93 height 5
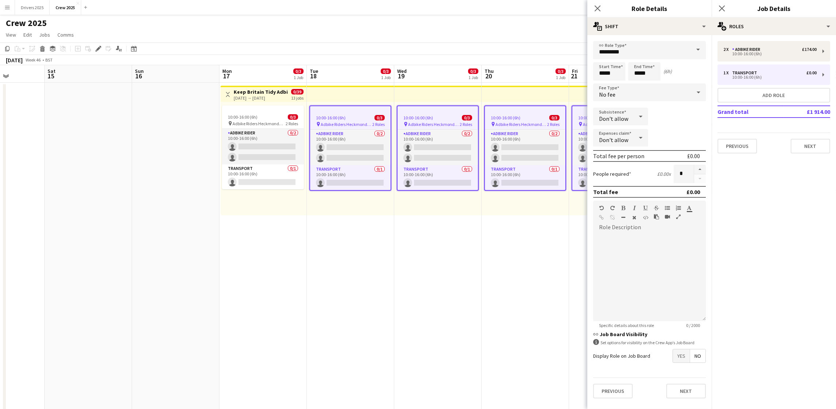
click at [697, 48] on span at bounding box center [698, 50] width 15 height 18
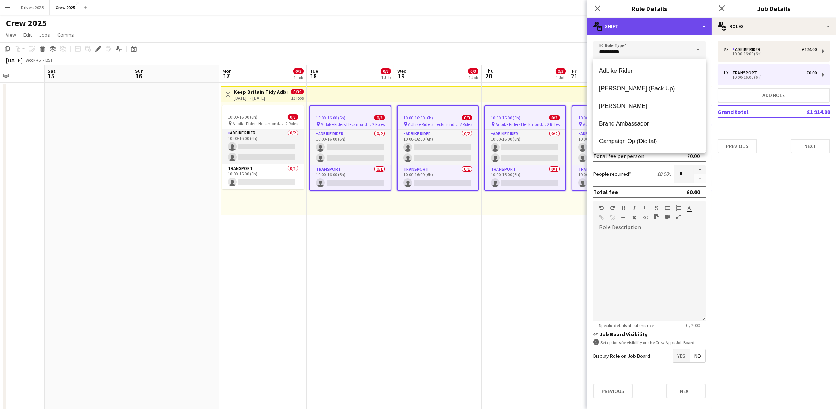
click at [702, 27] on div "multiple-actions-text Shift" at bounding box center [649, 27] width 124 height 18
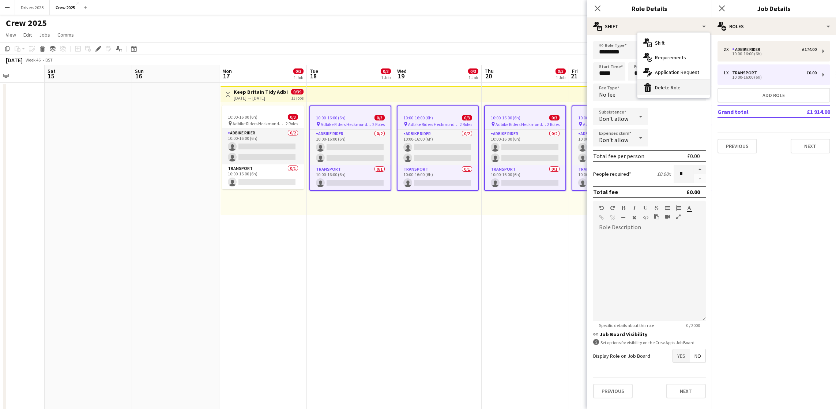
click at [671, 92] on div "bin-2 Delete Role" at bounding box center [674, 87] width 72 height 15
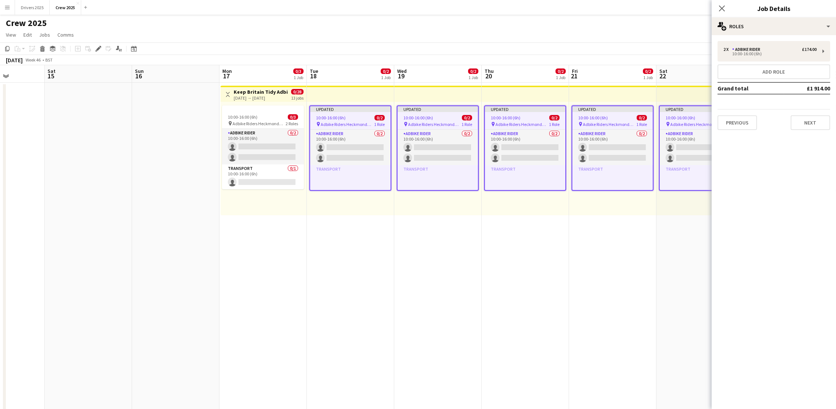
click at [557, 236] on app-date-cell "Updated 10:00-16:00 (6h) 0/2 pin Adbike Riders Heckmondwike 1 Role Adbike Rider…" at bounding box center [525, 257] width 87 height 348
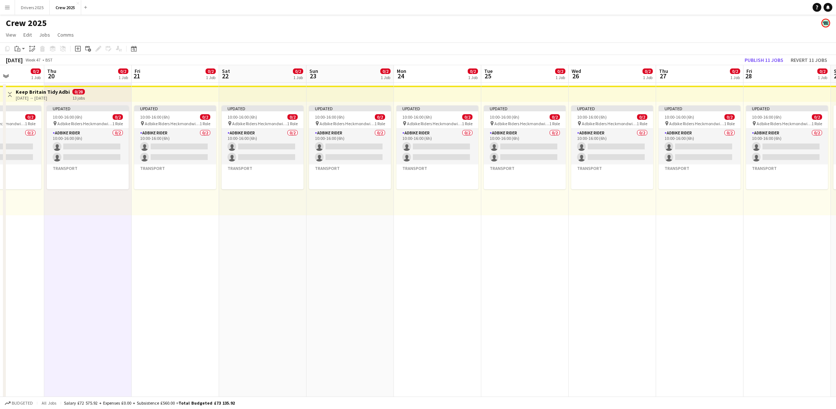
drag, startPoint x: 667, startPoint y: 254, endPoint x: 220, endPoint y: 252, distance: 447.3
click at [220, 252] on app-calendar-viewport "Sun 16 Mon 17 0/3 1 Job Tue 18 0/2 1 Job Wed 19 0/2 1 Job Thu 20 0/2 1 Job Fri …" at bounding box center [418, 248] width 836 height 366
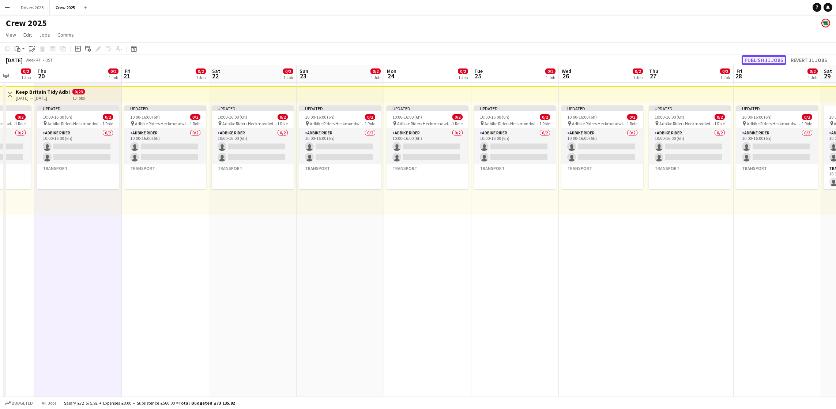
click at [760, 60] on button "Publish 11 jobs" at bounding box center [764, 60] width 45 height 10
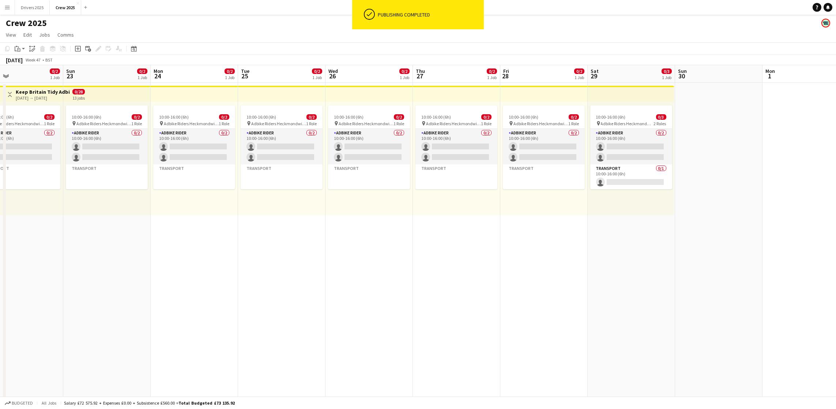
scroll to position [0, 233]
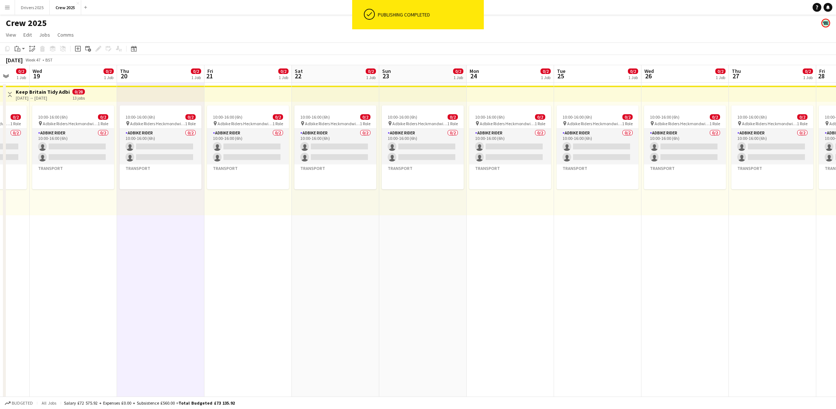
drag, startPoint x: 679, startPoint y: 257, endPoint x: 762, endPoint y: 272, distance: 84.3
click at [762, 272] on app-calendar-viewport "Sun 16 Mon 17 0/3 1 Job Tue 18 0/2 1 Job Wed 19 0/2 1 Job Thu 20 0/2 1 Job Fri …" at bounding box center [418, 248] width 836 height 366
click at [282, 292] on app-date-cell "10:00-16:00 (6h) 0/2 pin Adbike Riders Heckmondwike 1 Role Adbike Rider 0/2 10:…" at bounding box center [247, 257] width 87 height 348
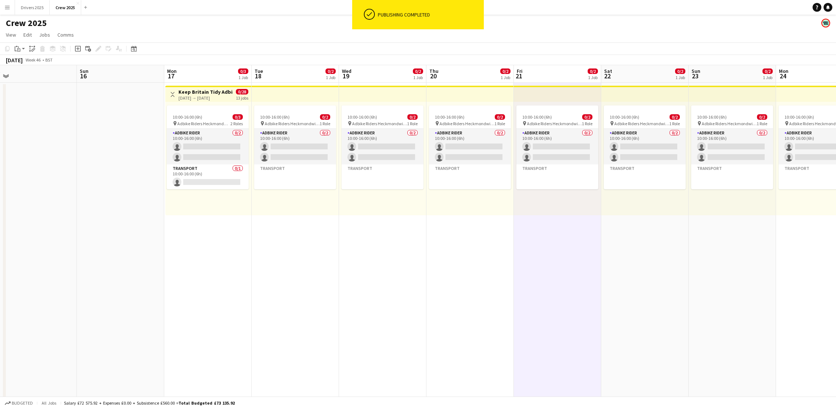
drag, startPoint x: 187, startPoint y: 290, endPoint x: 496, endPoint y: 284, distance: 309.1
click at [496, 284] on app-calendar-viewport "Thu 13 Fri 14 Sat 15 Sun 16 Mon 17 0/3 1 Job Tue 18 0/2 1 Job Wed 19 0/2 1 Job …" at bounding box center [418, 248] width 836 height 366
drag, startPoint x: 440, startPoint y: 275, endPoint x: 311, endPoint y: 272, distance: 129.5
click at [311, 272] on app-calendar-viewport "Thu 13 Fri 14 Sat 15 Sun 16 Mon 17 0/3 1 Job Tue 18 0/2 1 Job Wed 19 0/2 1 Job …" at bounding box center [418, 248] width 836 height 366
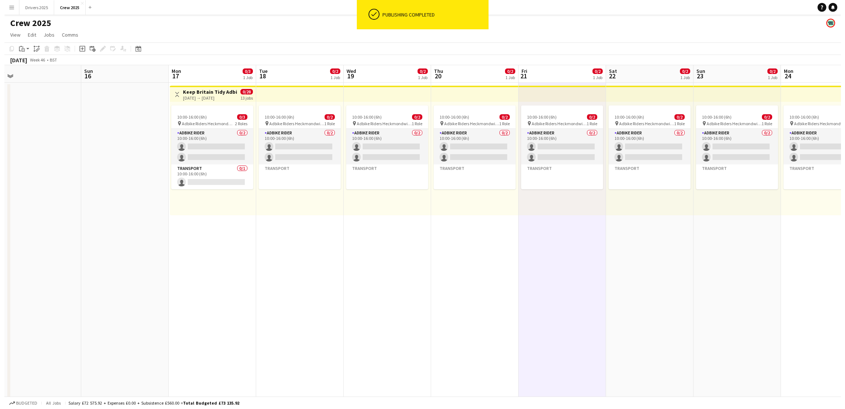
scroll to position [0, 251]
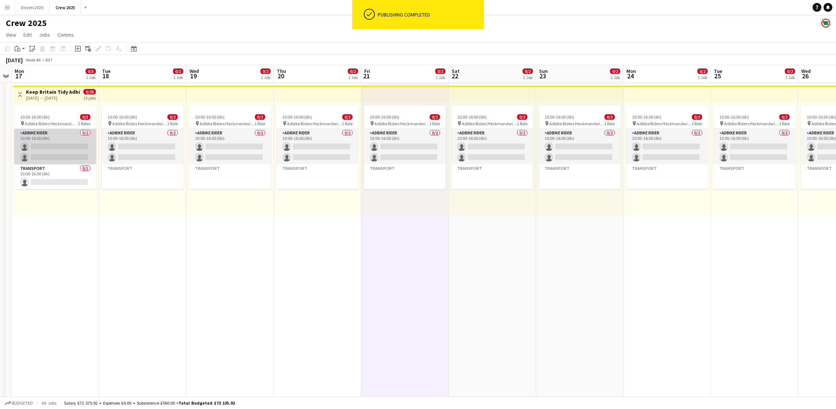
click at [63, 147] on app-card-role "Adbike Rider 0/2 10:00-16:00 (6h) single-neutral-actions single-neutral-actions" at bounding box center [55, 146] width 82 height 35
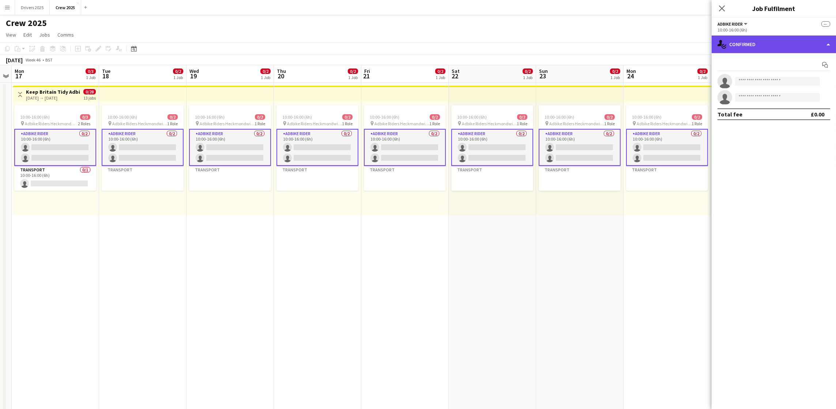
click at [777, 44] on div "single-neutral-actions-check-2 Confirmed" at bounding box center [774, 44] width 124 height 18
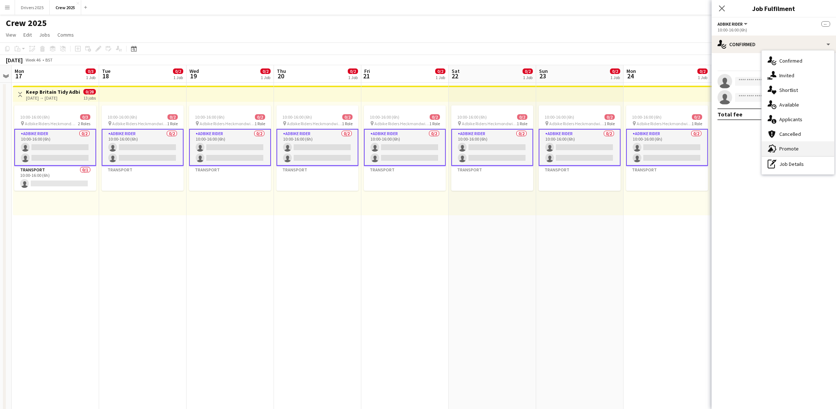
click at [791, 148] on span "Promote" at bounding box center [788, 148] width 19 height 7
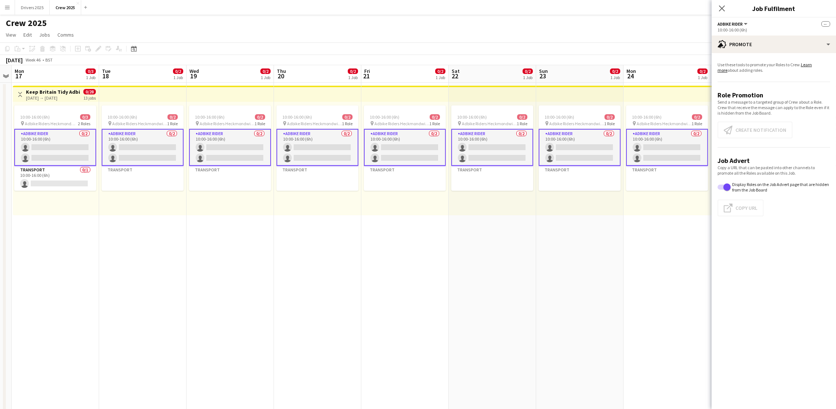
click at [61, 142] on app-card-role "Adbike Rider 0/2 10:00-16:00 (6h) single-neutral-actions single-neutral-actions" at bounding box center [55, 147] width 82 height 37
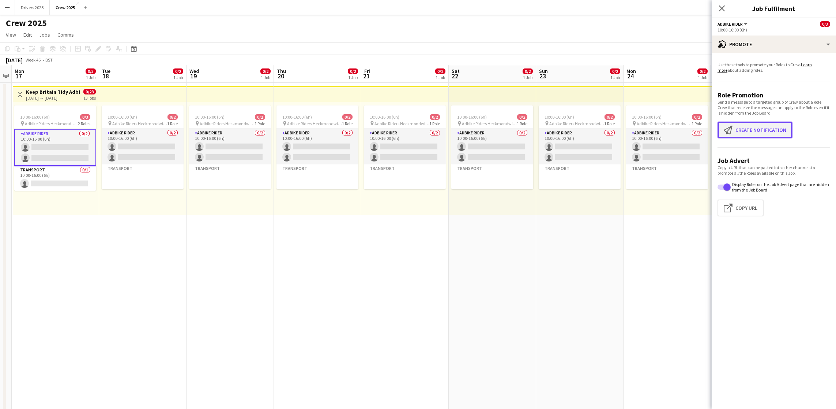
click at [753, 131] on button "Create notification Create notification" at bounding box center [755, 129] width 75 height 17
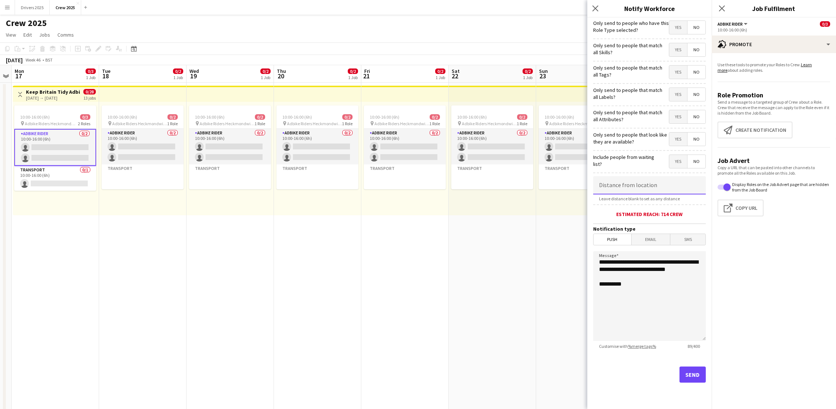
click at [646, 179] on input at bounding box center [649, 185] width 113 height 18
type input "****"
click at [222, 281] on app-date-cell "10:00-16:00 (6h) 0/2 pin Adbike Riders Heckmondwike 1 Role Adbike Rider 0/2 10:…" at bounding box center [230, 257] width 87 height 348
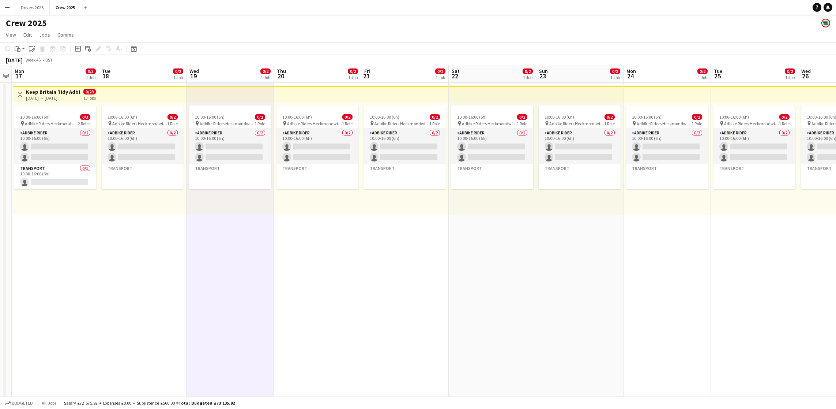
click at [5, 7] on app-icon "Menu" at bounding box center [7, 7] width 6 height 6
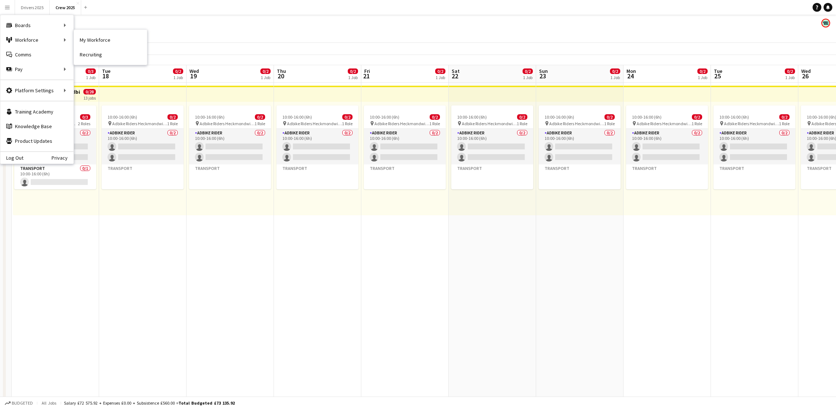
drag, startPoint x: 109, startPoint y: 41, endPoint x: 220, endPoint y: 67, distance: 114.3
click at [109, 41] on link "My Workforce" at bounding box center [110, 40] width 73 height 15
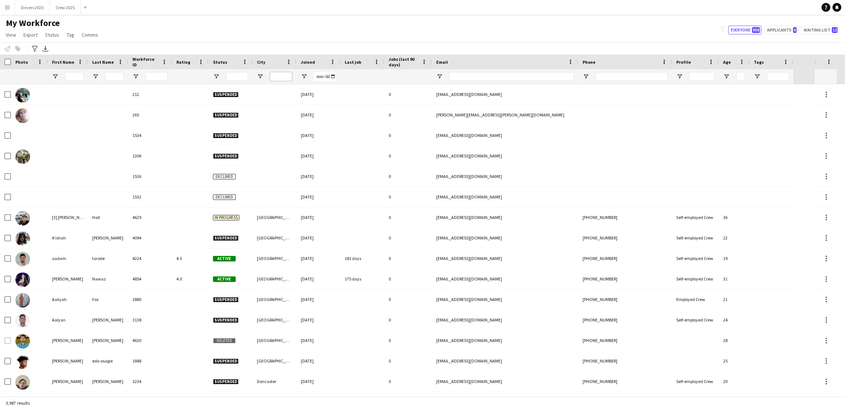
click at [280, 74] on input "City Filter Input" at bounding box center [281, 76] width 22 height 9
click at [60, 4] on button "Crew 2025 Close" at bounding box center [65, 7] width 31 height 14
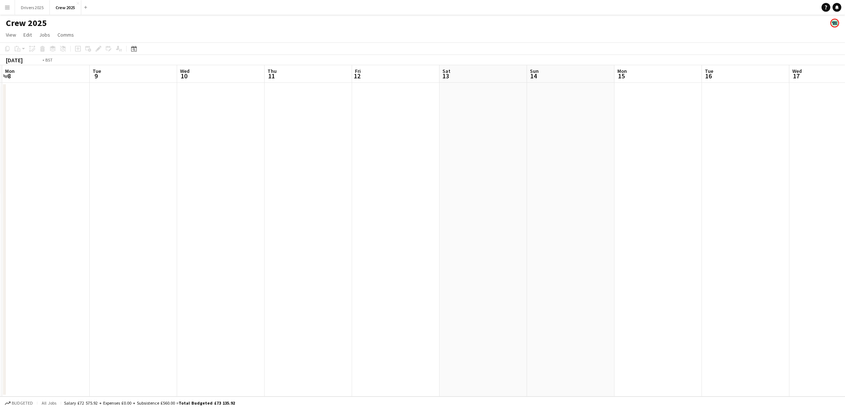
drag, startPoint x: 663, startPoint y: 174, endPoint x: 15, endPoint y: 198, distance: 648.2
click at [0, 199] on app-calendar-viewport "Fri 5 Sat 6 Sun 7 6/24 1 Job Mon 8 Tue 9 Wed 10 Thu 11 Fri 12 Sat 13 Sun 14 Mon…" at bounding box center [422, 230] width 845 height 331
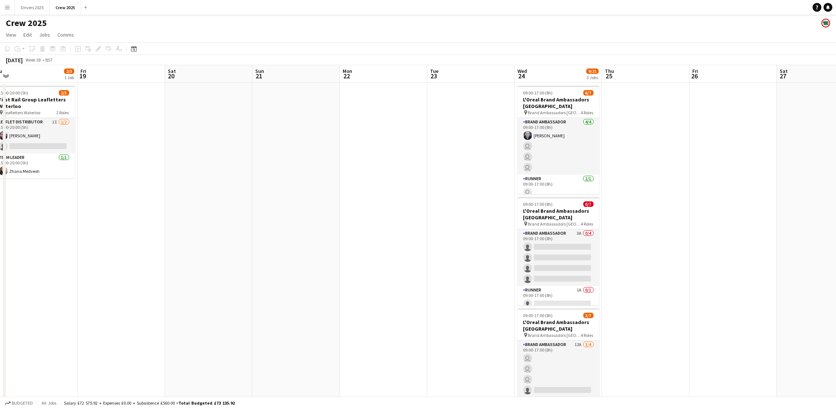
drag, startPoint x: 718, startPoint y: 243, endPoint x: 53, endPoint y: 266, distance: 666.1
click at [53, 266] on app-calendar-viewport "Mon 15 Tue 16 Wed 17 Thu 18 2/3 1 Job Fri 19 Sat 20 Sun 21 Mon 22 Tue 23 Wed 24…" at bounding box center [418, 248] width 836 height 366
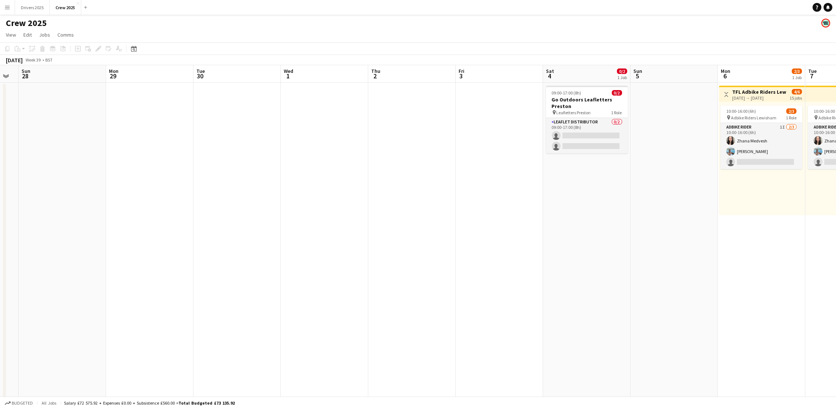
drag, startPoint x: 745, startPoint y: 239, endPoint x: 19, endPoint y: 233, distance: 725.7
click at [0, 234] on app-calendar-viewport "Thu 25 Fri 26 Sat 27 Sun 28 Mon 29 Tue 30 Wed 1 Thu 2 Fri 3 Sat 4 0/2 1 Job Sun…" at bounding box center [418, 248] width 836 height 366
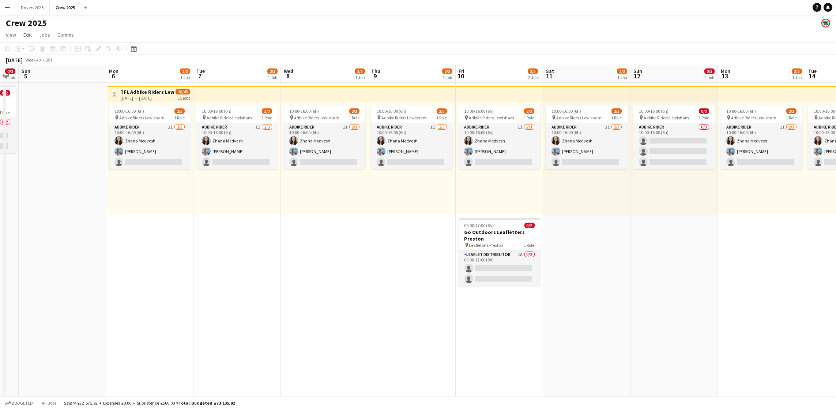
drag, startPoint x: 604, startPoint y: 234, endPoint x: 0, endPoint y: 233, distance: 604.2
click at [0, 233] on app-calendar-viewport "Thu 2 Fri 3 Sat 4 0/2 1 Job Sun 5 Mon 6 2/3 1 Job Tue 7 2/3 1 Job Wed 8 2/3 1 J…" at bounding box center [418, 248] width 836 height 366
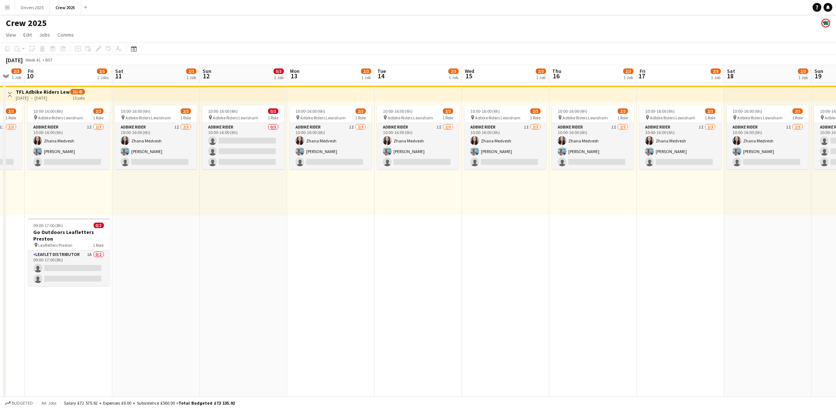
drag, startPoint x: 747, startPoint y: 240, endPoint x: 44, endPoint y: 236, distance: 703.4
click at [42, 236] on app-calendar-viewport "Tue 7 2/3 1 Job Wed 8 2/3 1 Job Thu 9 2/3 1 Job Fri 10 2/5 2 Jobs Sat 11 2/3 1 …" at bounding box center [418, 248] width 836 height 366
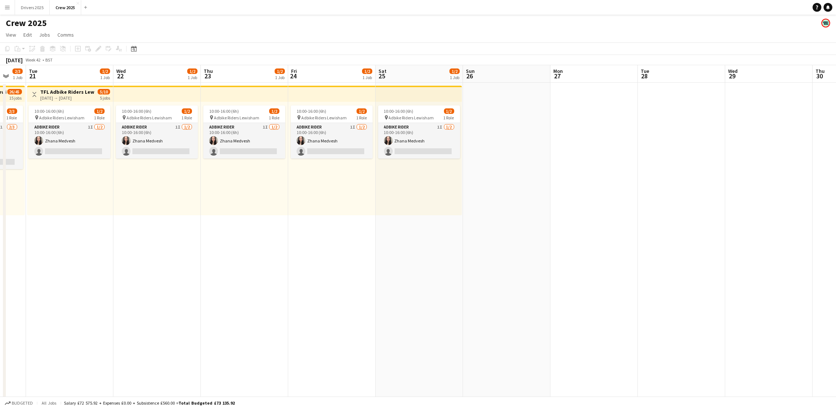
drag, startPoint x: 658, startPoint y: 235, endPoint x: 0, endPoint y: 236, distance: 657.6
click at [0, 236] on app-calendar-viewport "Fri 17 2/3 1 Job Sat 18 2/3 1 Job Sun 19 0/3 1 Job Mon 20 2/3 1 Job Tue 21 1/2 …" at bounding box center [418, 248] width 836 height 366
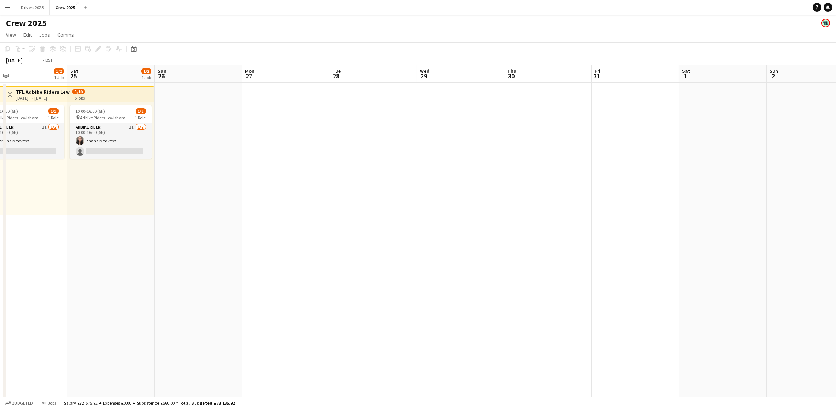
drag, startPoint x: 654, startPoint y: 226, endPoint x: 0, endPoint y: 213, distance: 654.5
click at [0, 213] on app-calendar-viewport "Wed 22 1/2 1 Job Thu 23 1/2 1 Job Fri 24 1/2 1 Job Sat 25 1/2 1 Job Sun 26 Mon …" at bounding box center [418, 248] width 836 height 366
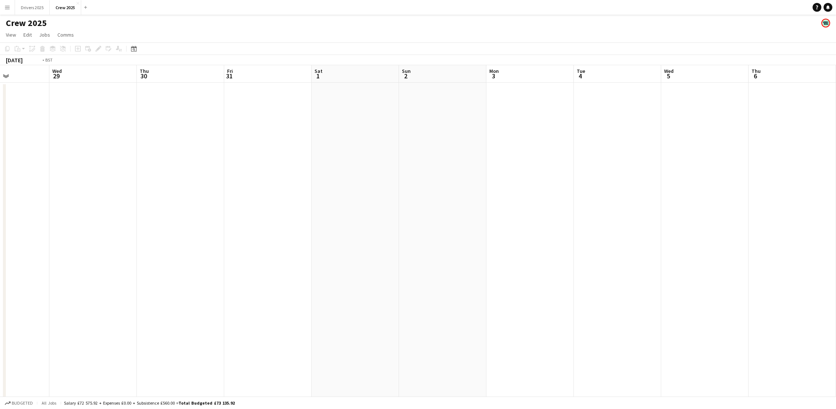
drag, startPoint x: 620, startPoint y: 193, endPoint x: 91, endPoint y: 174, distance: 528.9
click at [0, 187] on app-calendar-viewport "Sun 26 Mon 27 Tue 28 Wed 29 Thu 30 Fri 31 Sat 1 Sun 2 Mon 3 Tue 4 Wed 5 Thu 6 F…" at bounding box center [418, 248] width 836 height 366
drag, startPoint x: 568, startPoint y: 167, endPoint x: 44, endPoint y: 175, distance: 524.6
click at [0, 175] on app-calendar-viewport "Sat 1 Sun 2 Mon 3 Tue 4 Wed 5 Thu 6 Fri 7 Sat 8 Sun 9 Mon 10 Tue 11 Wed 12 Thu …" at bounding box center [418, 248] width 836 height 366
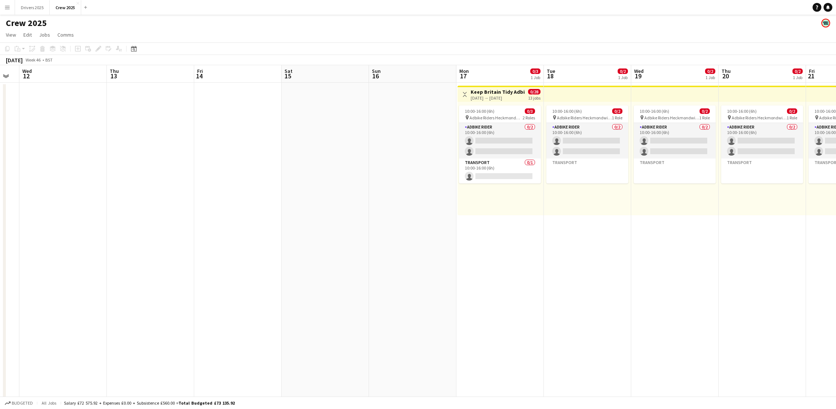
drag, startPoint x: 691, startPoint y: 211, endPoint x: 272, endPoint y: 211, distance: 419.2
click at [272, 211] on app-calendar-viewport "Sun 9 Mon 10 Tue 11 Wed 12 Thu 13 Fri 14 Sat 15 Sun 16 Mon 17 0/3 1 Job Tue 18 …" at bounding box center [418, 248] width 836 height 366
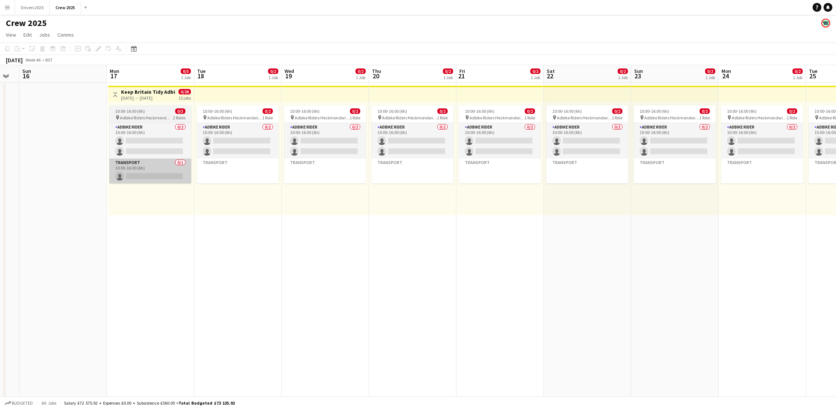
scroll to position [0, 255]
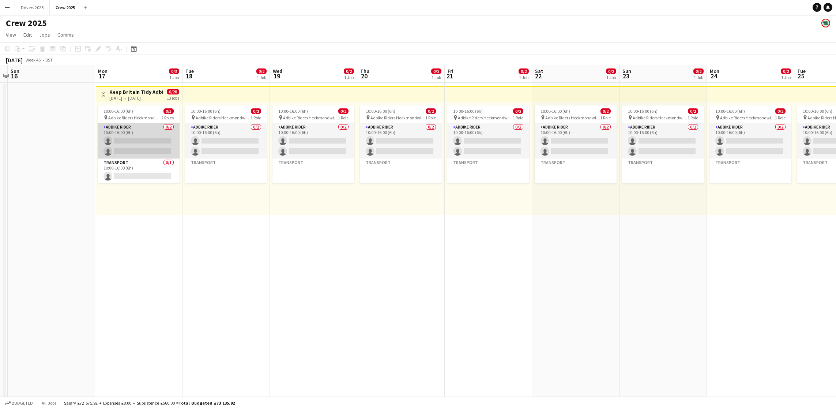
click at [136, 142] on app-card-role "Adbike Rider 0/2 10:00-16:00 (6h) single-neutral-actions single-neutral-actions" at bounding box center [139, 140] width 82 height 35
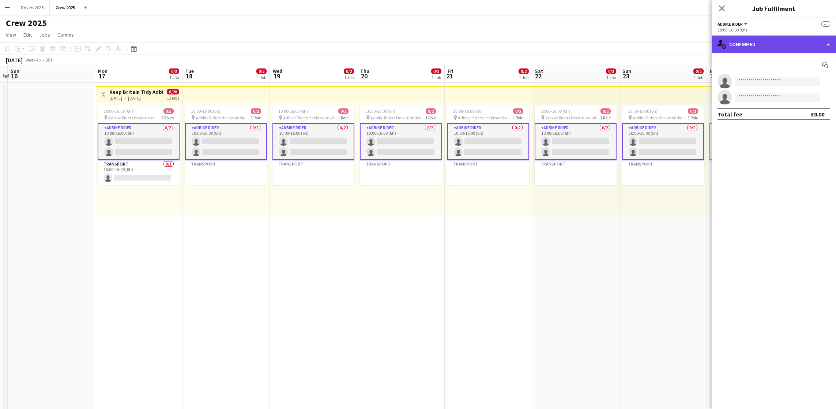
click at [769, 38] on div "single-neutral-actions-check-2 Confirmed" at bounding box center [774, 44] width 124 height 18
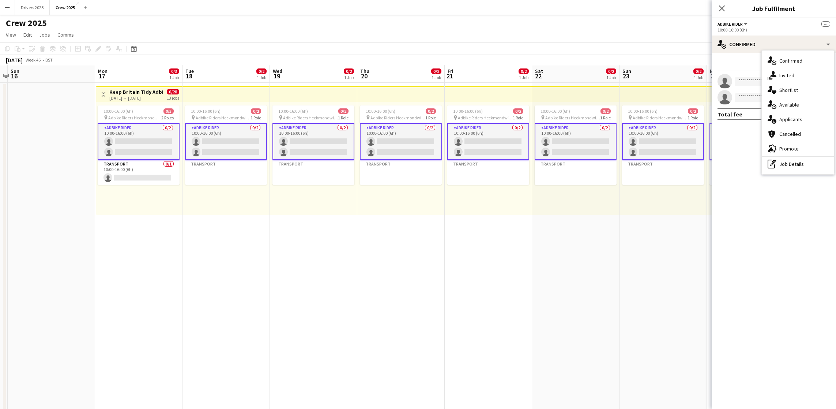
click at [122, 140] on app-card-role "Adbike Rider 0/2 10:00-16:00 (6h) single-neutral-actions single-neutral-actions" at bounding box center [139, 141] width 82 height 37
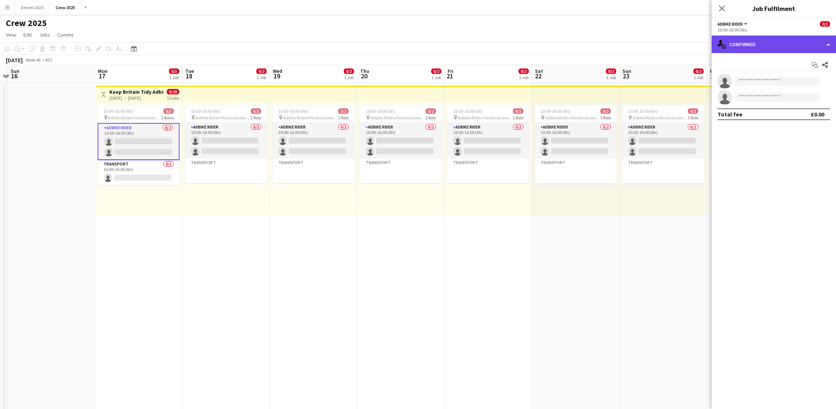
click at [774, 42] on div "single-neutral-actions-check-2 Confirmed" at bounding box center [774, 44] width 124 height 18
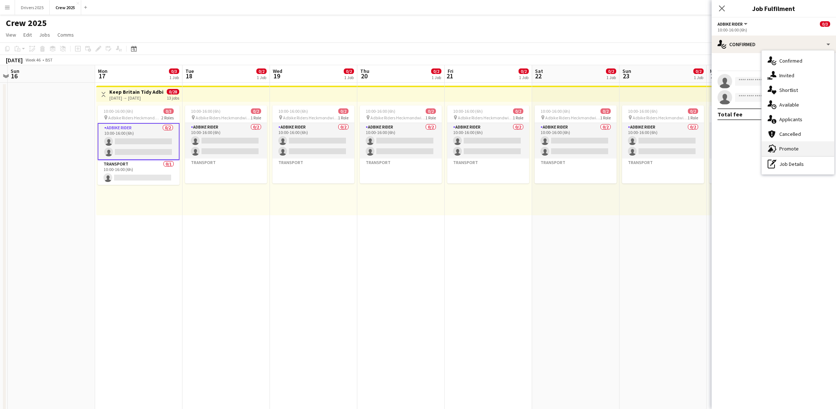
click at [799, 147] on div "advertising-megaphone Promote" at bounding box center [798, 148] width 72 height 15
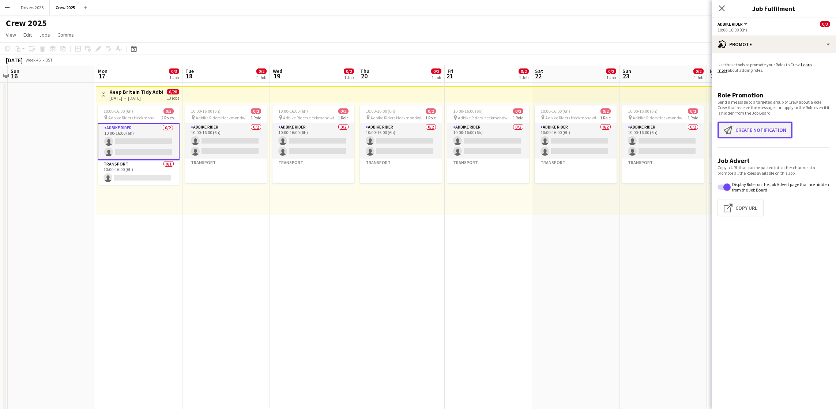
click at [764, 137] on button "Create notification Create notification" at bounding box center [755, 129] width 75 height 17
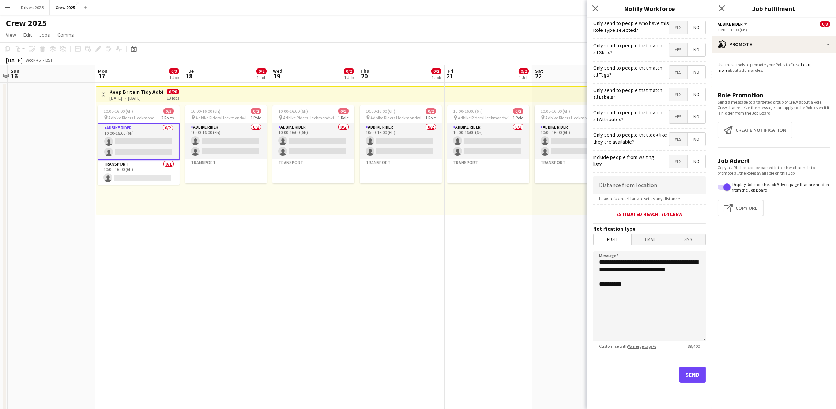
click at [621, 192] on input at bounding box center [649, 185] width 113 height 18
type input "****"
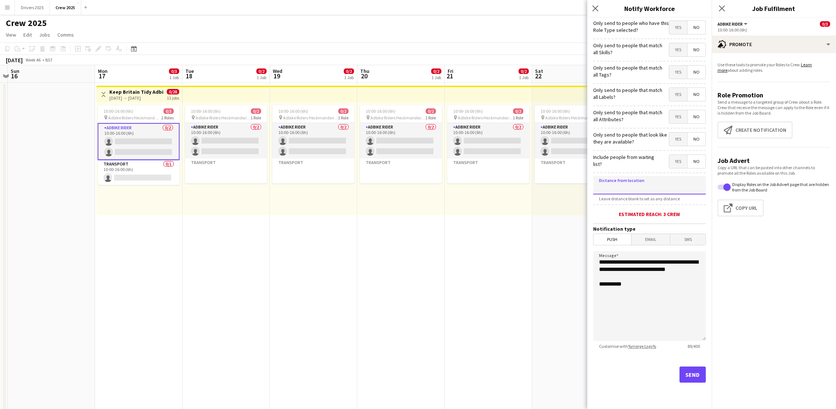
type input "****"
click at [537, 290] on app-date-cell "10:00-16:00 (6h) 0/2 pin Adbike Riders Heckmondwike 1 Role Adbike Rider 0/2 10:…" at bounding box center [575, 257] width 87 height 348
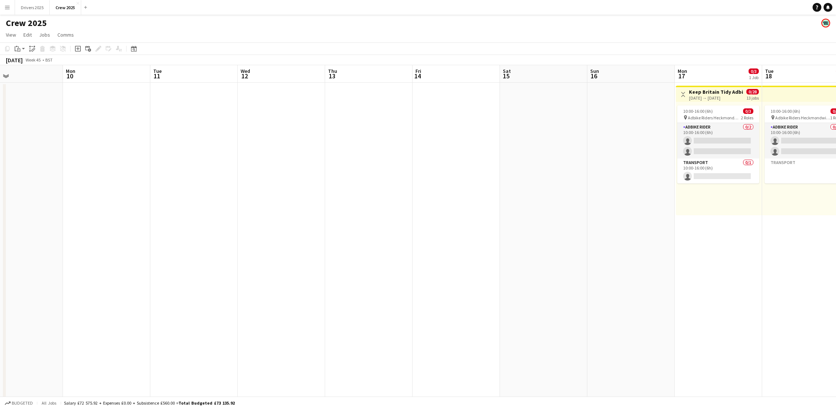
drag, startPoint x: 102, startPoint y: 278, endPoint x: 769, endPoint y: 243, distance: 668.1
click at [769, 243] on app-calendar-viewport "Fri 7 Sat 8 Sun 9 Mon 10 Tue 11 Wed 12 Thu 13 Fri 14 Sat 15 Sun 16 Mon 17 0/3 1…" at bounding box center [418, 248] width 836 height 366
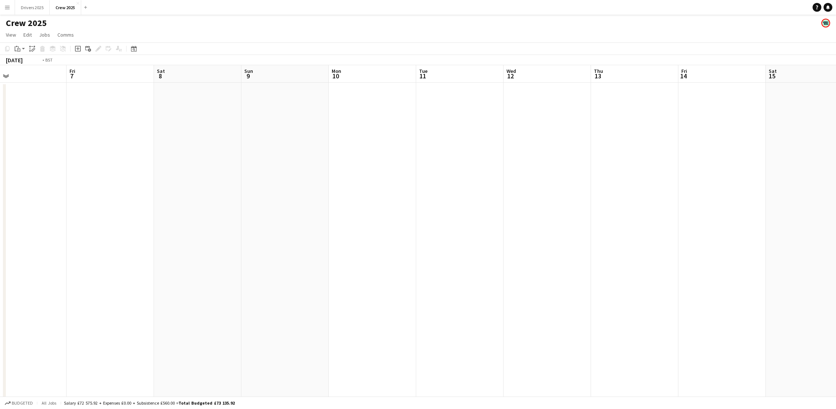
drag, startPoint x: 396, startPoint y: 225, endPoint x: 824, endPoint y: 201, distance: 428.2
click at [836, 200] on html "Menu Boards Boards Boards All jobs Status Workforce Workforce My Workforce Recr…" at bounding box center [418, 221] width 836 height 443
drag, startPoint x: 214, startPoint y: 216, endPoint x: 760, endPoint y: 197, distance: 546.8
click at [760, 197] on app-calendar-viewport "Thu 30 Fri 31 Sat 1 Sun 2 Mon 3 Tue 4 Wed 5 Thu 6 Fri 7 Sat 8 Sun 9 Mon 10 Tue …" at bounding box center [418, 248] width 836 height 366
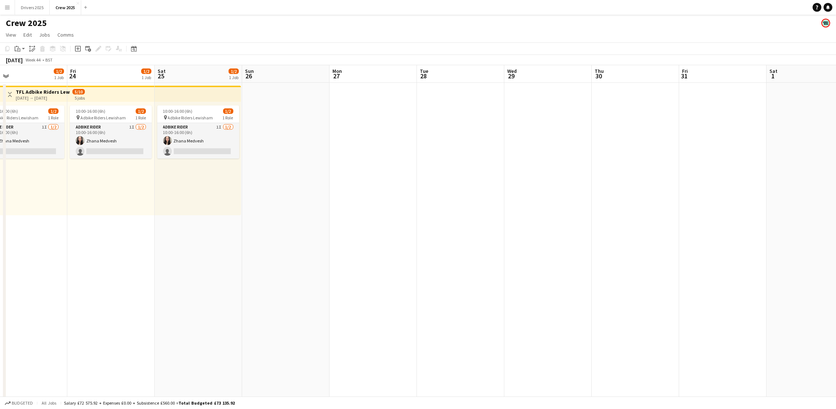
drag, startPoint x: 532, startPoint y: 221, endPoint x: 232, endPoint y: 255, distance: 302.3
click at [626, 218] on app-calendar-viewport "Tue 21 1/2 1 Job Wed 22 1/2 1 Job Thu 23 1/2 1 Job Fri 24 1/2 1 Job Sat 25 1/2 …" at bounding box center [418, 248] width 836 height 366
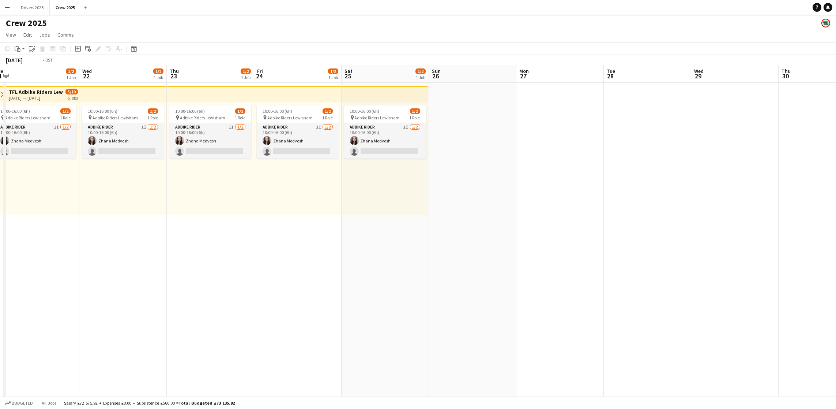
drag, startPoint x: 206, startPoint y: 255, endPoint x: 534, endPoint y: 250, distance: 328.1
click at [578, 246] on app-calendar-viewport "Sun 19 0/3 1 Job Mon 20 2/3 1 Job Tue 21 1/2 1 Job Wed 22 1/2 1 Job Thu 23 1/2 …" at bounding box center [418, 248] width 836 height 366
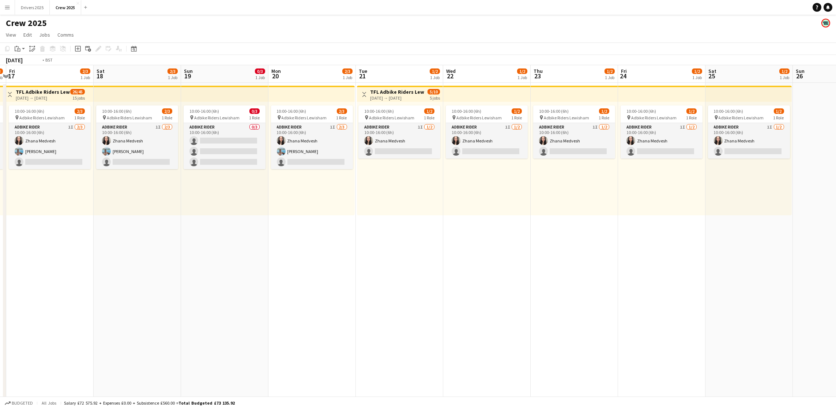
drag, startPoint x: 176, startPoint y: 272, endPoint x: 644, endPoint y: 254, distance: 468.9
click at [644, 254] on app-calendar-viewport "Tue 14 2/3 1 Job Wed 15 2/3 1 Job Thu 16 2/3 1 Job Fri 17 2/3 1 Job Sat 18 2/3 …" at bounding box center [418, 248] width 836 height 366
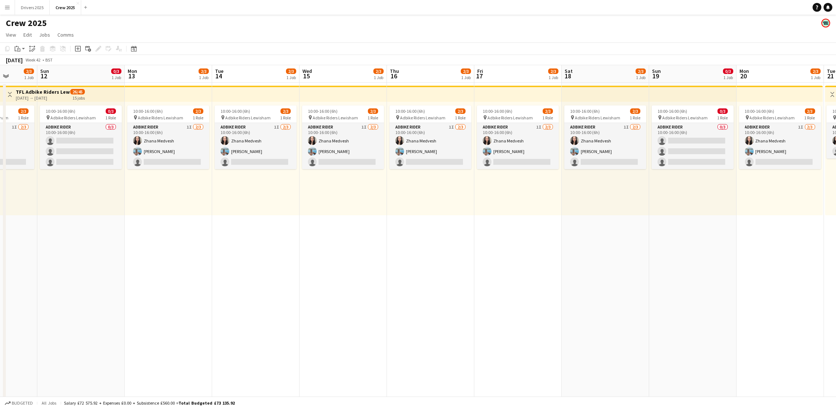
drag, startPoint x: 484, startPoint y: 277, endPoint x: 585, endPoint y: 271, distance: 101.9
click at [607, 271] on app-calendar-viewport "Thu 9 2/3 1 Job Fri 10 2/5 2 Jobs Sat 11 2/3 1 Job Sun 12 0/3 1 Job Mon 13 2/3 …" at bounding box center [418, 248] width 836 height 366
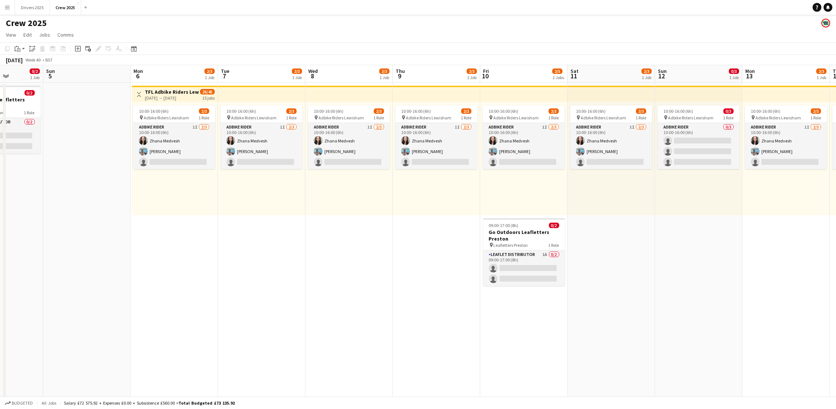
drag, startPoint x: 376, startPoint y: 277, endPoint x: 516, endPoint y: 268, distance: 140.3
click at [516, 268] on app-calendar-viewport "Thu 2 Fri 3 Sat 4 0/2 1 Job Sun 5 Mon 6 2/3 1 Job Tue 7 2/3 1 Job Wed 8 2/3 1 J…" at bounding box center [418, 248] width 836 height 366
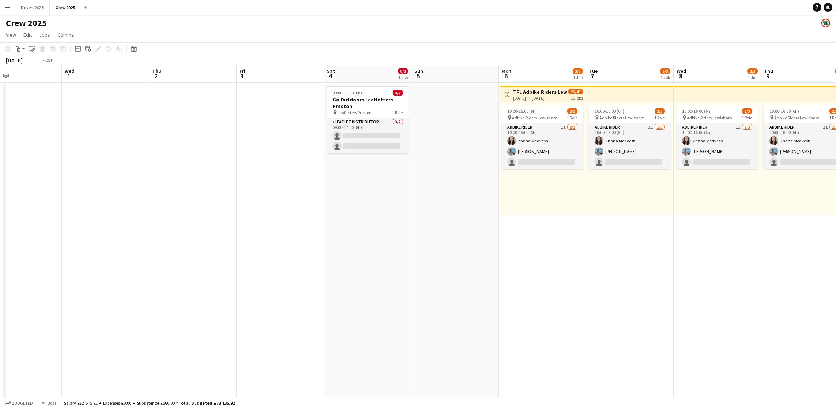
scroll to position [0, 165]
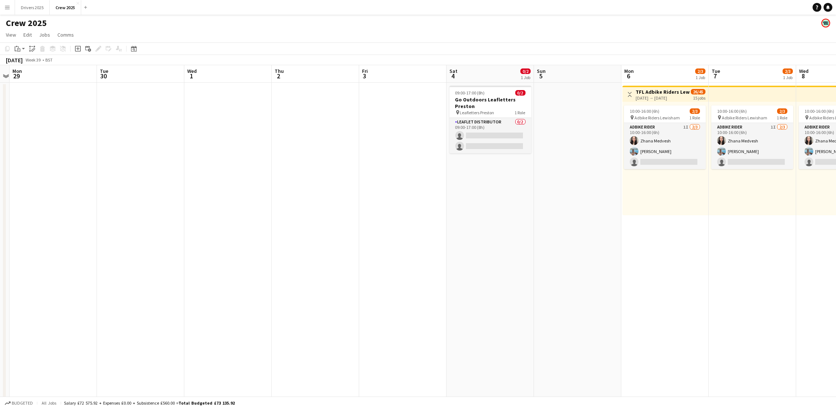
drag, startPoint x: 316, startPoint y: 278, endPoint x: 555, endPoint y: 264, distance: 239.7
click at [555, 264] on app-calendar-viewport "Sat 27 Sun 28 Mon 29 Tue 30 Wed 1 Thu 2 Fri 3 Sat 4 0/2 1 Job Sun 5 Mon 6 2/3 1…" at bounding box center [418, 248] width 836 height 366
click at [467, 142] on app-card-role "Leaflet Distributor 0/2 09:00-17:00 (8h) single-neutral-actions single-neutral-…" at bounding box center [491, 135] width 82 height 35
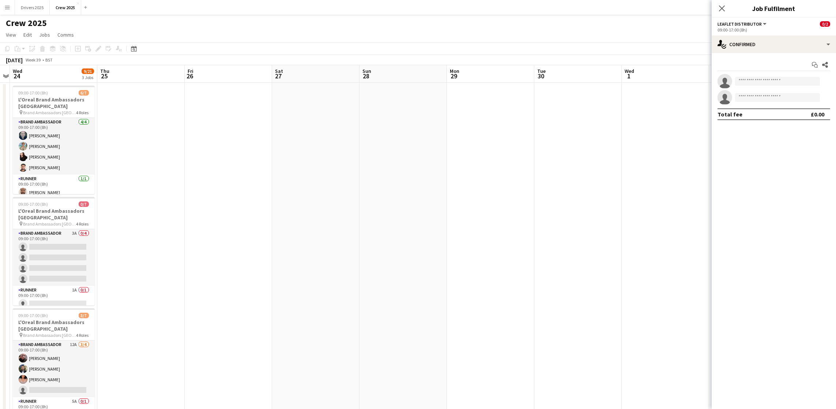
drag, startPoint x: 188, startPoint y: 262, endPoint x: 631, endPoint y: 258, distance: 443.7
click at [639, 256] on app-calendar-viewport "Mon 22 Tue 23 Wed 24 9/21 3 Jobs Thu 25 Fri 26 Sat 27 Sun 28 Mon 29 Tue 30 Wed …" at bounding box center [418, 248] width 836 height 366
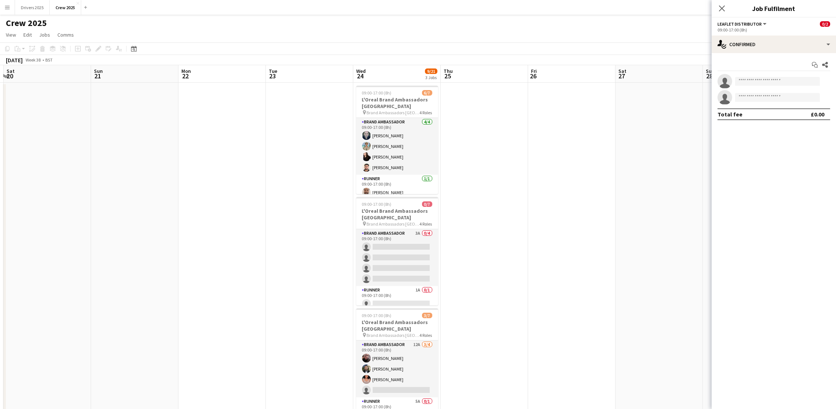
drag, startPoint x: 178, startPoint y: 286, endPoint x: 490, endPoint y: 259, distance: 312.4
click at [508, 259] on app-calendar-viewport "Thu 18 2/3 1 Job Fri 19 Sat 20 Sun 21 Mon 22 Tue 23 Wed 24 9/21 3 Jobs Thu 25 F…" at bounding box center [418, 248] width 836 height 366
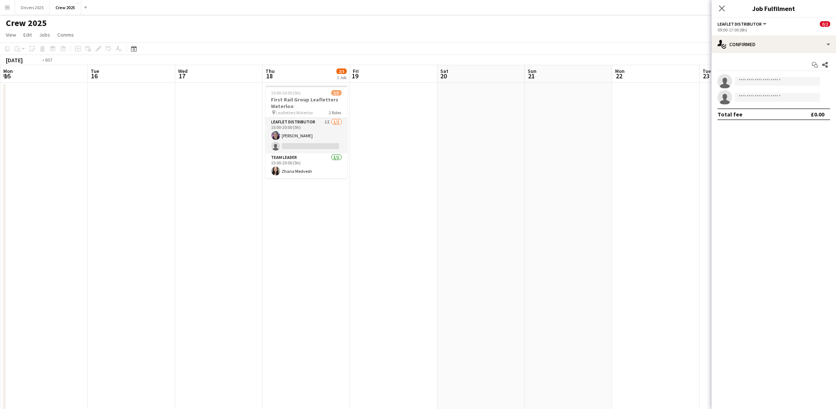
drag, startPoint x: 21, startPoint y: 281, endPoint x: 321, endPoint y: 268, distance: 300.6
click at [492, 253] on app-calendar-viewport "Sat 13 Sun 14 Mon 15 Tue 16 Wed 17 Thu 18 2/3 1 Job Fri 19 Sat 20 Sun 21 Mon 22…" at bounding box center [418, 248] width 836 height 366
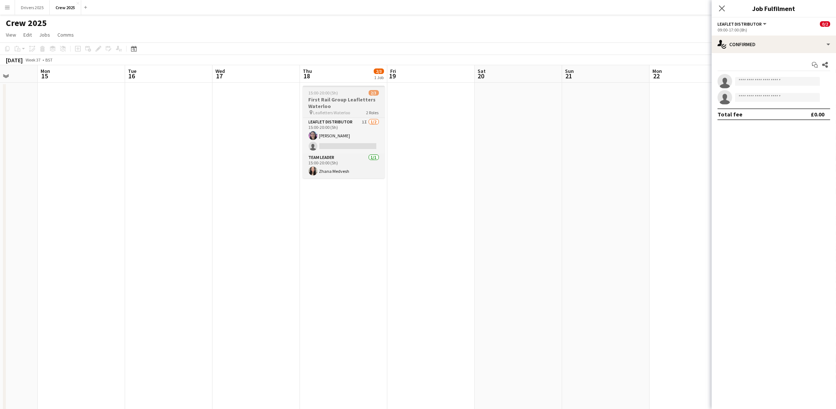
click at [335, 91] on span "15:00-20:00 (5h)" at bounding box center [324, 92] width 30 height 5
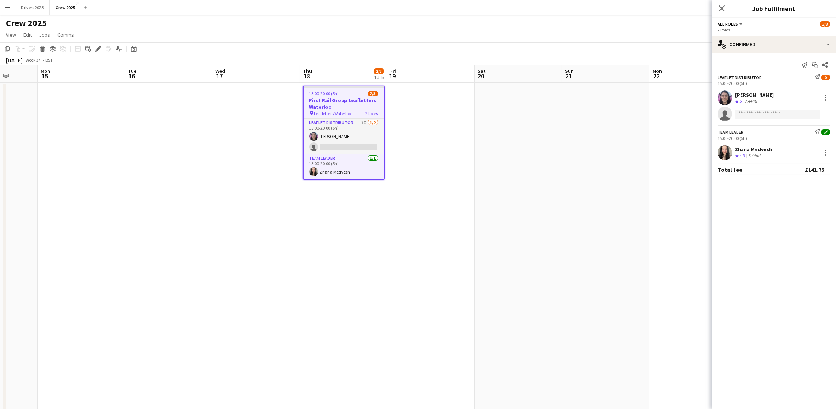
click at [495, 189] on app-date-cell at bounding box center [518, 257] width 87 height 348
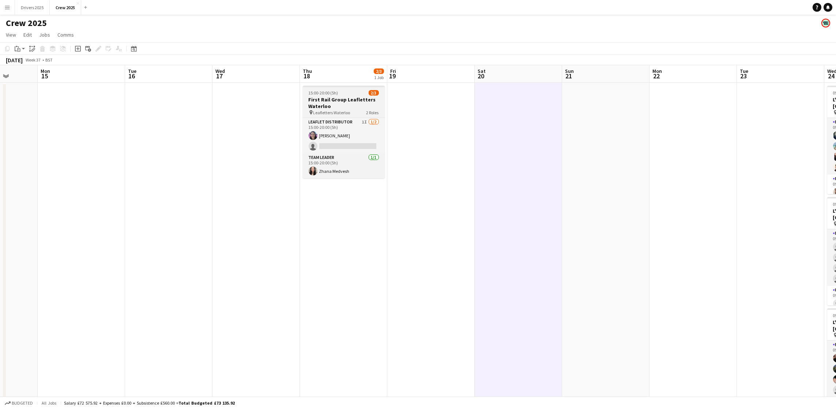
click at [327, 92] on span "15:00-20:00 (5h)" at bounding box center [324, 92] width 30 height 5
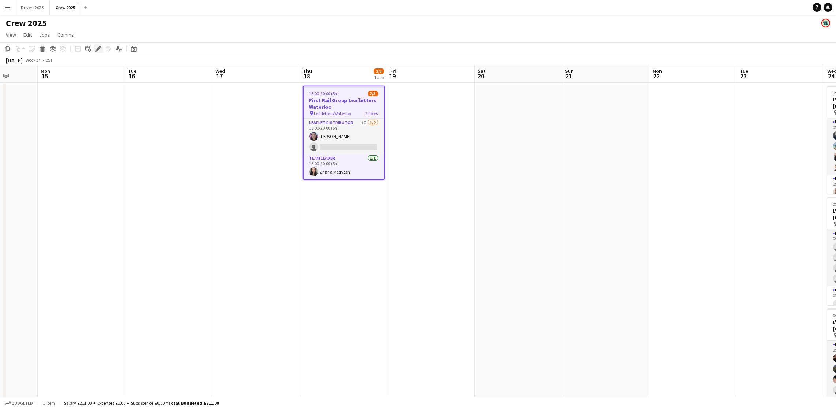
click at [94, 50] on div "Edit" at bounding box center [98, 48] width 9 height 9
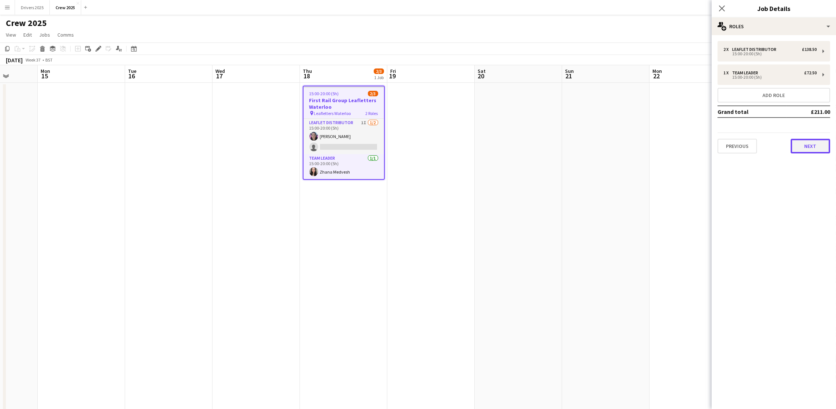
click at [799, 142] on button "Next" at bounding box center [811, 146] width 40 height 15
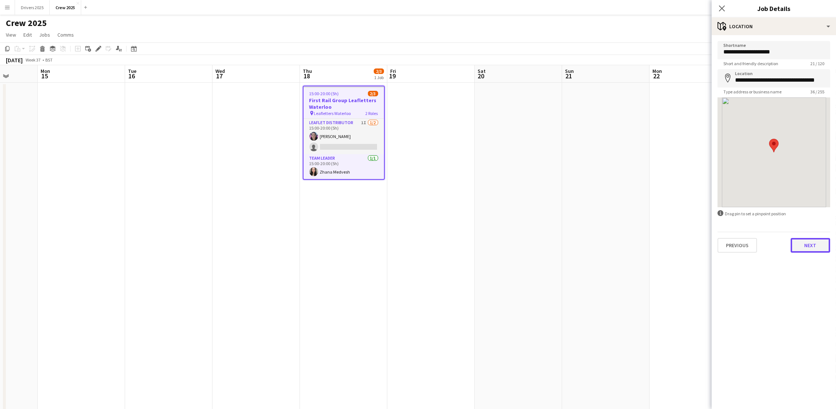
click at [802, 249] on button "Next" at bounding box center [811, 245] width 40 height 15
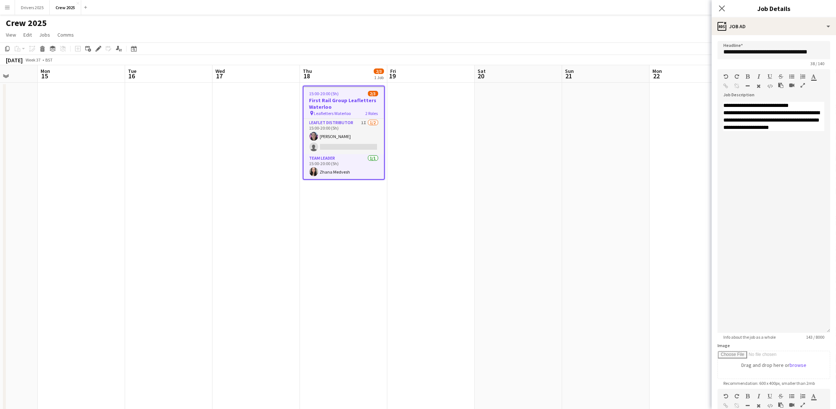
drag, startPoint x: 827, startPoint y: 142, endPoint x: 827, endPoint y: 333, distance: 190.9
click at [833, 350] on mat-expansion-panel "**********" at bounding box center [774, 221] width 124 height 373
click at [770, 178] on div "**********" at bounding box center [774, 227] width 113 height 251
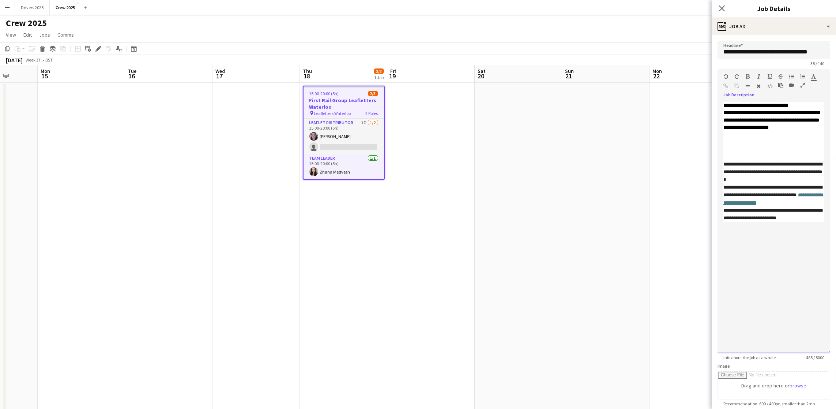
click at [764, 153] on p at bounding box center [773, 149] width 101 height 7
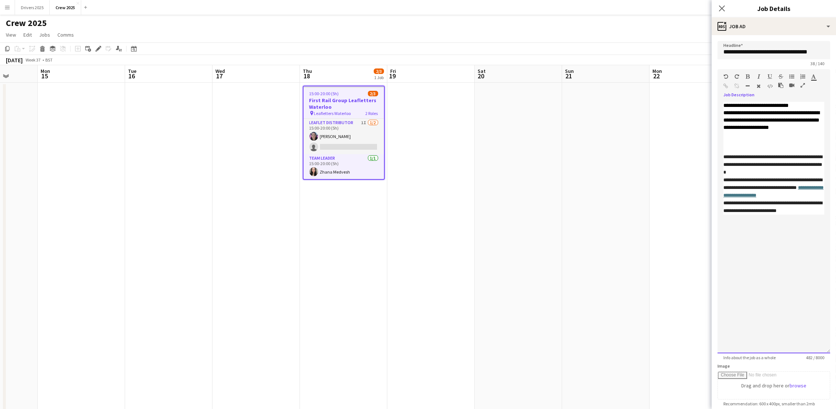
click at [723, 196] on span "**********" at bounding box center [773, 187] width 100 height 20
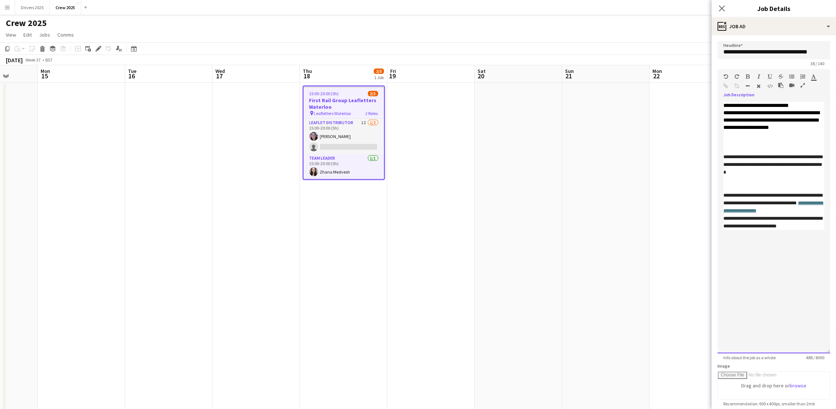
click at [765, 230] on p "**********" at bounding box center [773, 221] width 101 height 15
click at [724, 230] on p "**********" at bounding box center [773, 221] width 101 height 15
drag, startPoint x: 736, startPoint y: 259, endPoint x: 721, endPoint y: 213, distance: 48.9
click at [721, 213] on div "**********" at bounding box center [774, 227] width 113 height 251
copy div "**********"
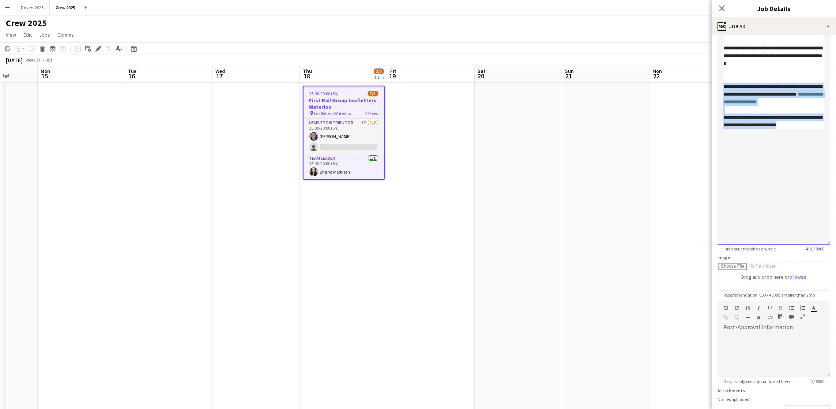
scroll to position [188, 0]
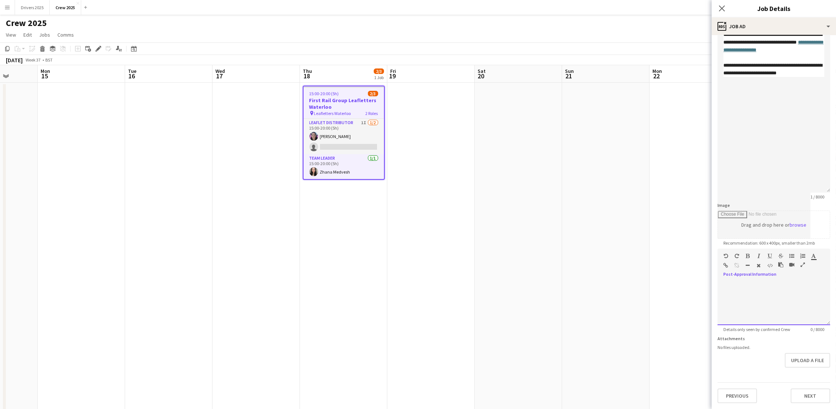
click at [727, 279] on span at bounding box center [724, 281] width 12 height 10
paste div
click at [561, 200] on app-date-cell at bounding box center [518, 257] width 87 height 348
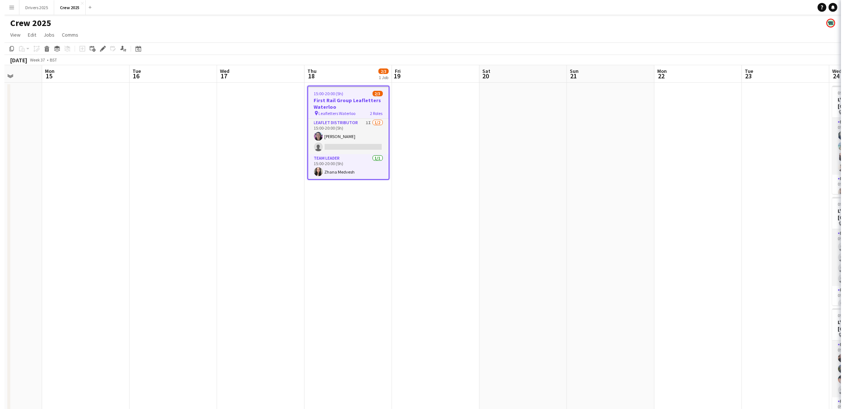
scroll to position [0, 223]
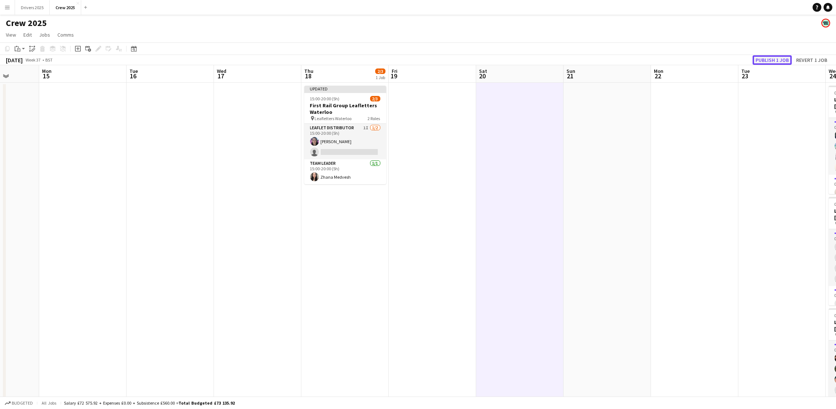
click at [759, 59] on button "Publish 1 job" at bounding box center [772, 60] width 39 height 10
click at [336, 94] on span "15:00-20:00 (5h)" at bounding box center [325, 92] width 30 height 5
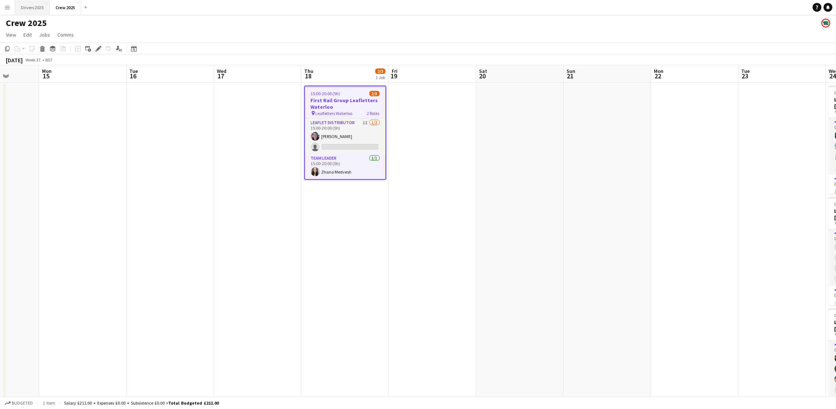
click at [28, 5] on button "Drivers 2025 Close" at bounding box center [32, 7] width 35 height 14
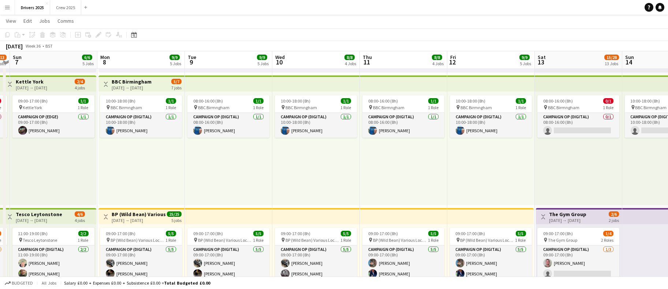
scroll to position [0, 252]
drag, startPoint x: 439, startPoint y: 178, endPoint x: -43, endPoint y: 183, distance: 481.4
click at [134, 53] on app-board-header-date "Mon 8 9/9 5 Jobs" at bounding box center [140, 60] width 87 height 18
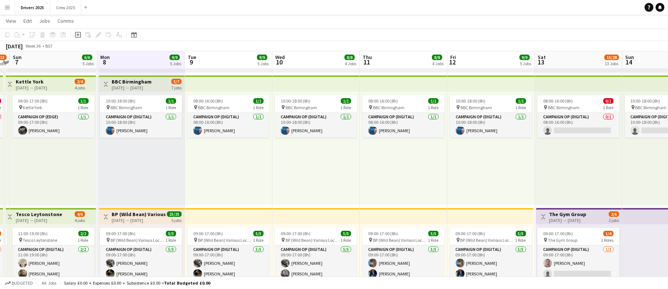
click at [136, 61] on app-board-header-date "Mon 8 9/9 5 Jobs" at bounding box center [140, 60] width 87 height 18
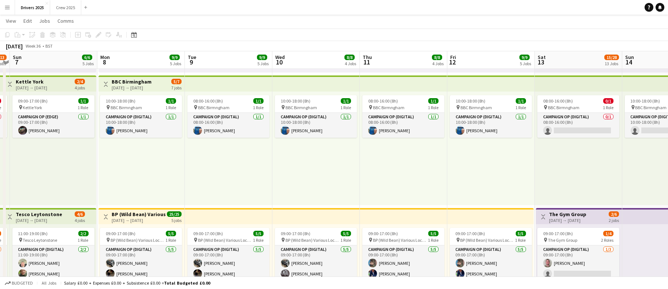
click at [136, 61] on app-board-header-date "Mon 8 9/9 5 Jobs" at bounding box center [140, 60] width 87 height 18
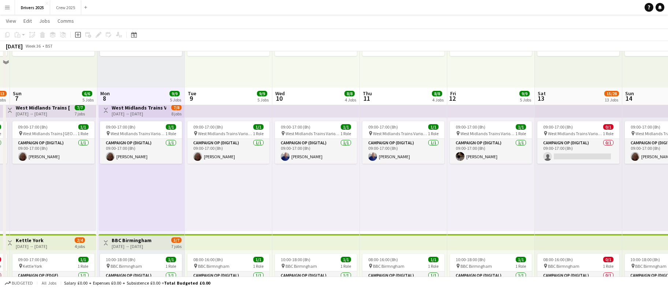
scroll to position [0, 0]
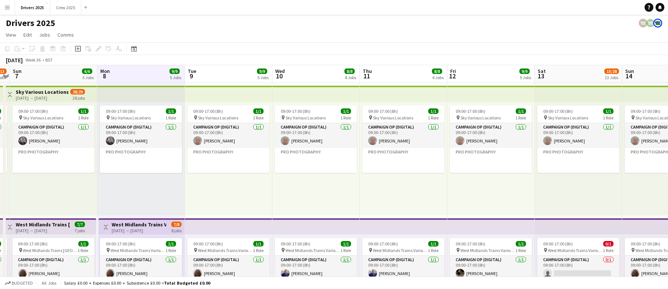
click at [210, 75] on app-board-header-date "Tue 9 9/9 5 Jobs" at bounding box center [228, 74] width 87 height 18
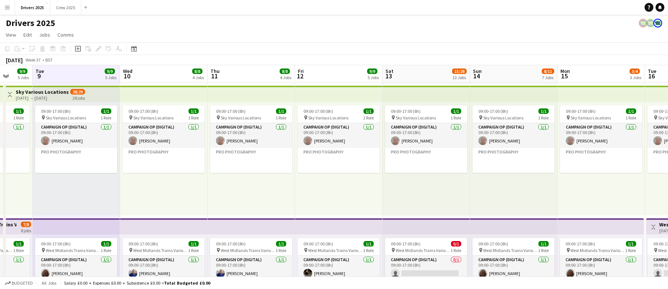
scroll to position [0, 272]
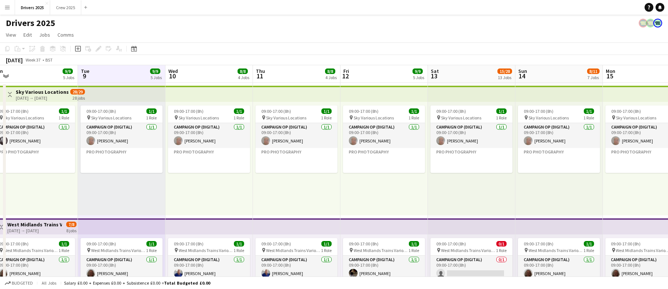
drag, startPoint x: 446, startPoint y: 213, endPoint x: 320, endPoint y: 190, distance: 127.5
click at [210, 75] on app-board-header-date "Wed 10 8/8 4 Jobs" at bounding box center [208, 74] width 87 height 18
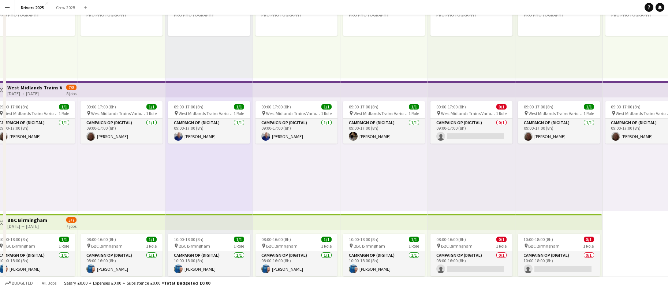
scroll to position [0, 0]
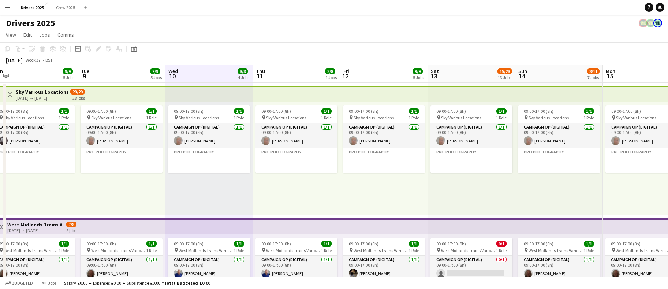
click at [281, 75] on app-board-header-date "Thu 11 8/8 4 Jobs" at bounding box center [296, 74] width 87 height 18
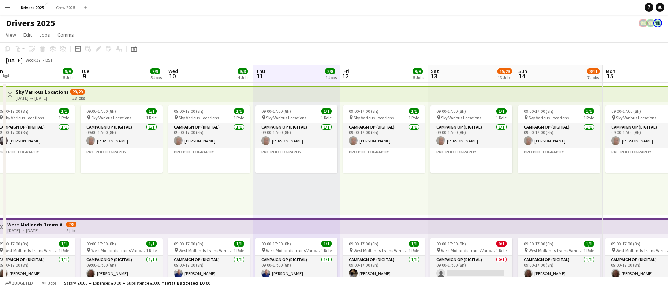
click at [374, 75] on app-board-header-date "Fri 12 9/9 5 Jobs" at bounding box center [383, 74] width 87 height 18
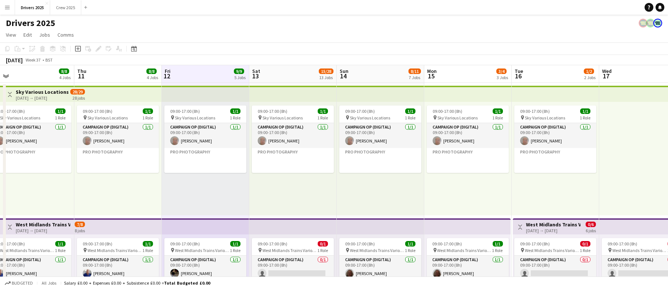
scroll to position [0, 203]
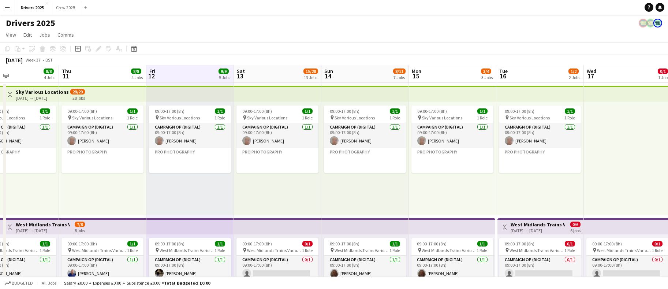
drag, startPoint x: 486, startPoint y: 143, endPoint x: 292, endPoint y: 155, distance: 194.3
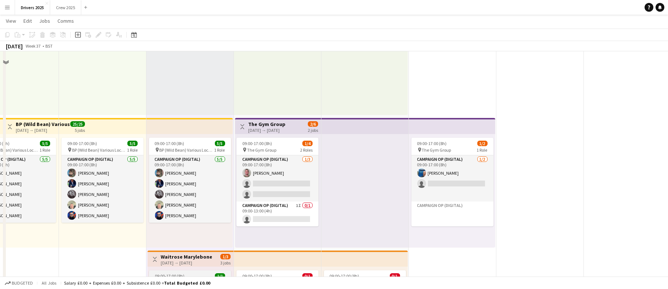
scroll to position [329, 0]
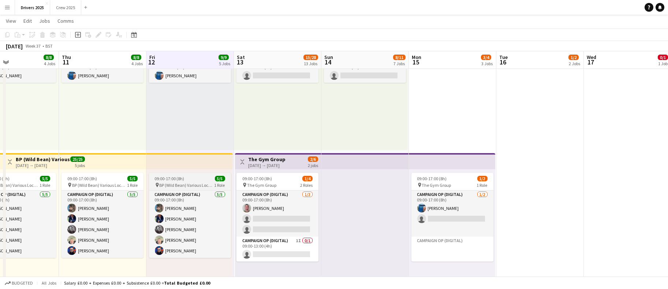
click at [173, 179] on span "09:00-17:00 (8h)" at bounding box center [170, 178] width 30 height 5
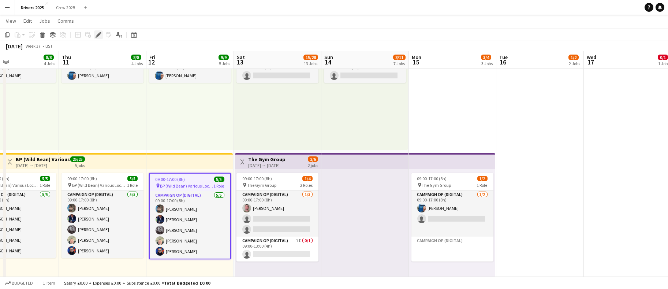
click at [95, 31] on div "Edit" at bounding box center [98, 34] width 9 height 9
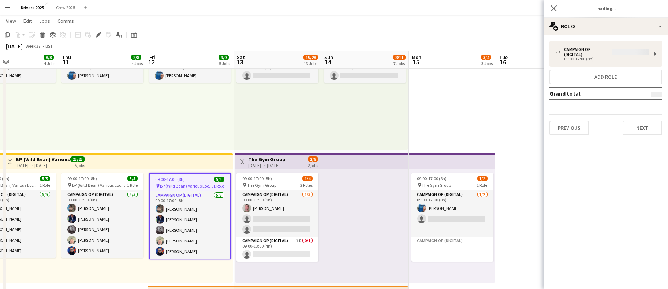
type input "**********"
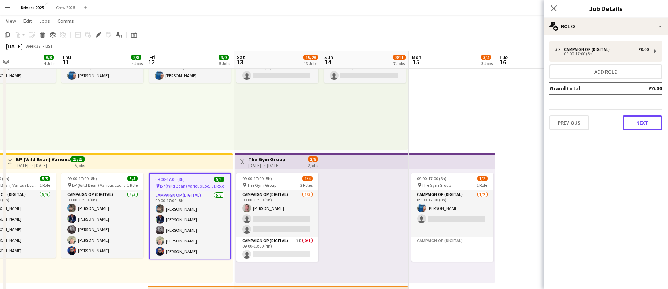
click at [634, 121] on button "Next" at bounding box center [642, 122] width 40 height 15
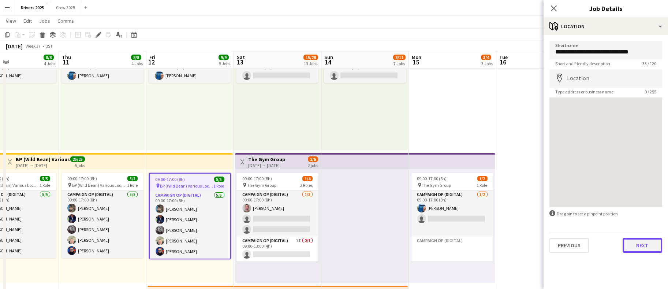
click at [639, 243] on button "Next" at bounding box center [642, 245] width 40 height 15
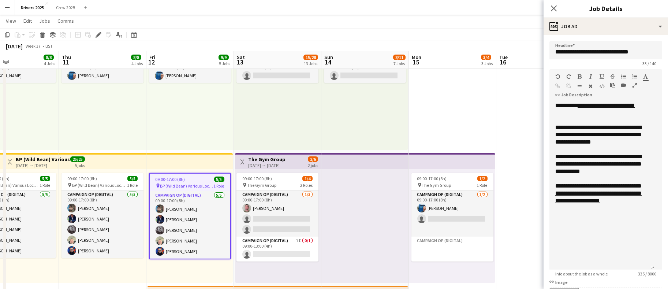
drag, startPoint x: 650, startPoint y: 140, endPoint x: 657, endPoint y: 282, distance: 142.5
click at [662, 286] on mat-expansion-panel "**********" at bounding box center [605, 161] width 124 height 253
click at [573, 194] on link "**********" at bounding box center [598, 193] width 86 height 20
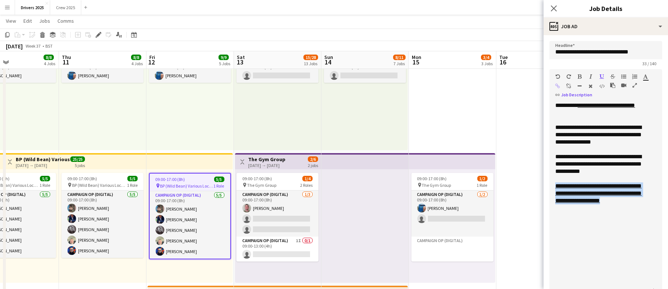
drag, startPoint x: 586, startPoint y: 208, endPoint x: 555, endPoint y: 182, distance: 40.3
click at [555, 182] on div "**********" at bounding box center [601, 193] width 93 height 22
copy link "**********"
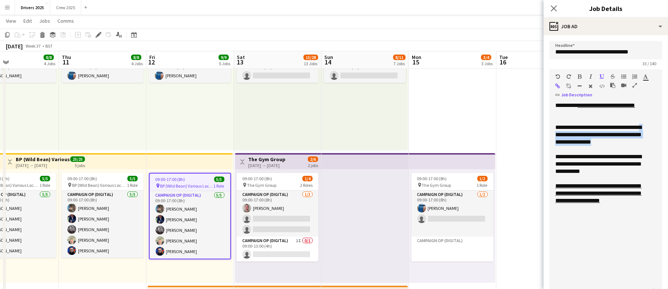
drag, startPoint x: 636, startPoint y: 142, endPoint x: 582, endPoint y: 132, distance: 55.1
click at [582, 132] on div "**********" at bounding box center [601, 135] width 93 height 22
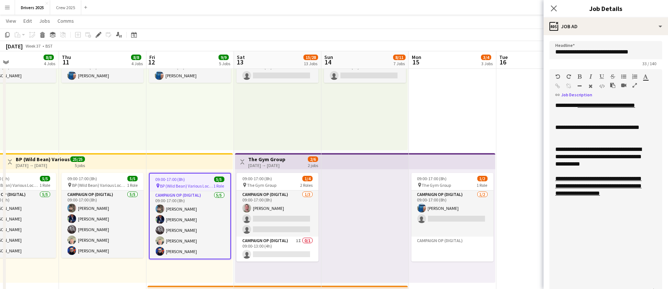
click at [597, 166] on div "**********" at bounding box center [601, 157] width 93 height 22
click at [580, 176] on div "**********" at bounding box center [601, 178] width 93 height 7
click at [623, 231] on div "**********" at bounding box center [601, 197] width 105 height 190
click at [588, 172] on div at bounding box center [601, 171] width 93 height 7
click at [556, 177] on div "**********" at bounding box center [601, 178] width 93 height 7
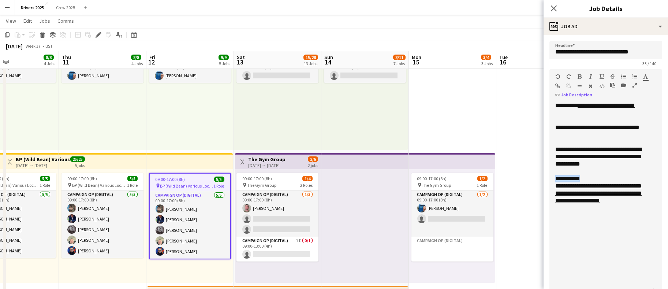
drag, startPoint x: 594, startPoint y: 176, endPoint x: 554, endPoint y: 176, distance: 40.2
click at [554, 176] on div "**********" at bounding box center [601, 197] width 105 height 190
click at [589, 245] on div "**********" at bounding box center [601, 197] width 105 height 190
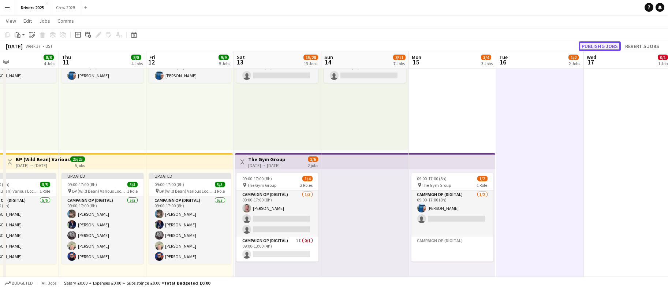
click at [612, 48] on button "Publish 5 jobs" at bounding box center [599, 46] width 42 height 10
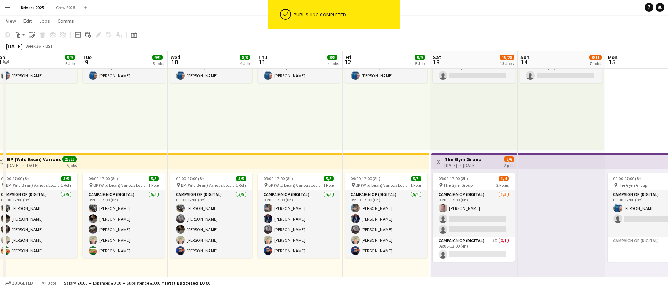
scroll to position [0, 167]
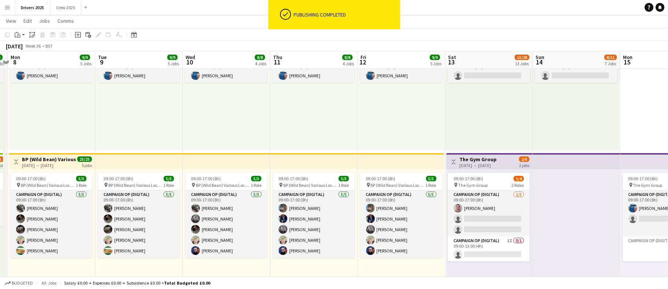
drag, startPoint x: 164, startPoint y: 269, endPoint x: 375, endPoint y: 259, distance: 211.3
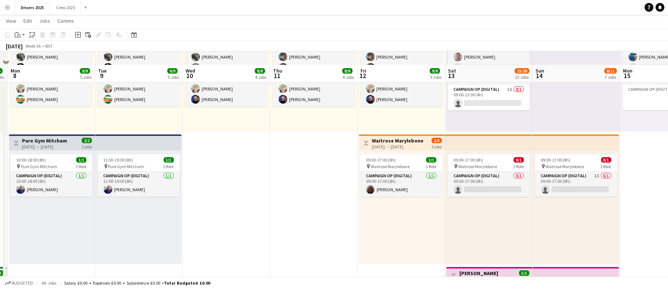
scroll to position [494, 0]
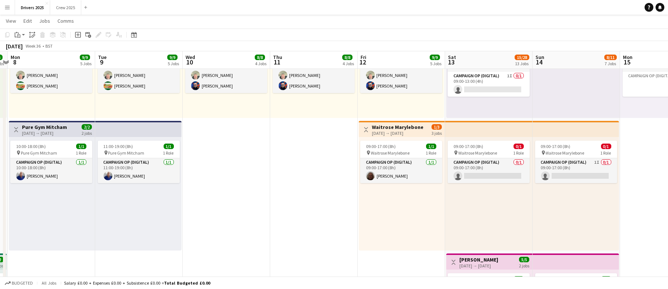
click at [379, 130] on div "[DATE] → [DATE]" at bounding box center [398, 132] width 52 height 5
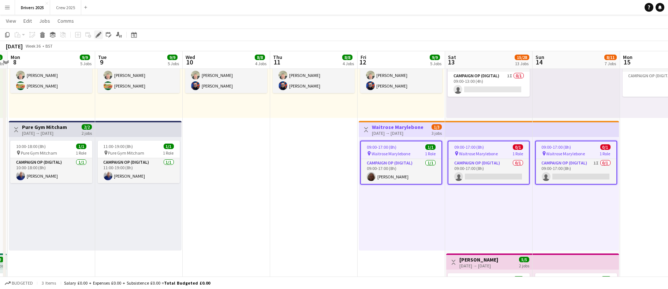
click at [99, 33] on icon at bounding box center [98, 35] width 4 height 4
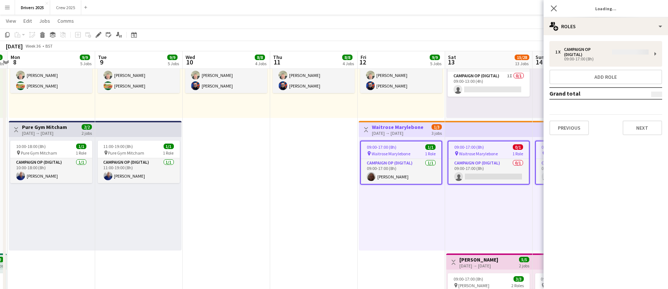
type input "**********"
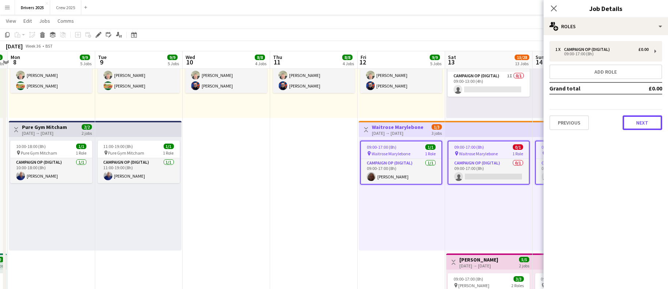
click at [635, 116] on button "Next" at bounding box center [642, 122] width 40 height 15
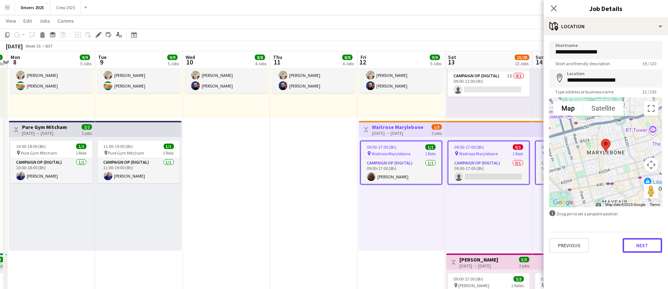
click at [632, 245] on button "Next" at bounding box center [642, 245] width 40 height 15
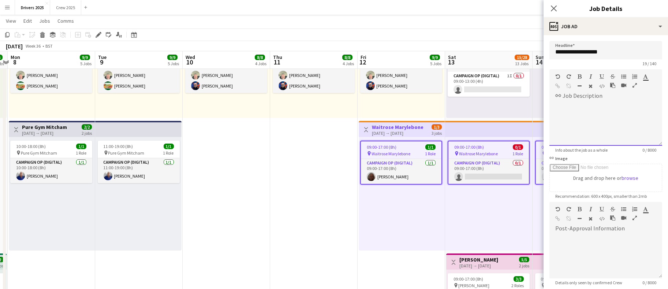
click at [581, 106] on div at bounding box center [605, 124] width 113 height 44
click at [563, 119] on div "**********" at bounding box center [601, 119] width 93 height 7
drag, startPoint x: 647, startPoint y: 117, endPoint x: 579, endPoint y: 116, distance: 67.3
click at [579, 116] on div "**********" at bounding box center [601, 119] width 93 height 7
copy div "**********"
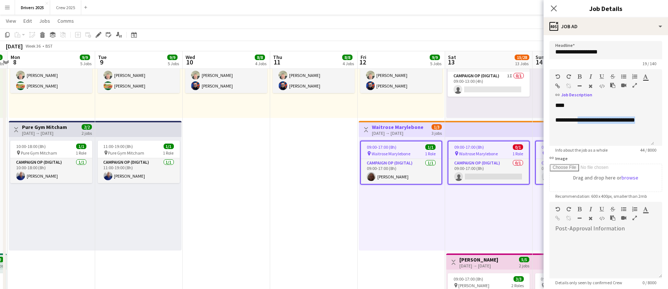
click at [558, 83] on button "button" at bounding box center [557, 86] width 5 height 6
click at [557, 94] on div "Standard Heading 1 Heading 2 Heading 3 Heading 4 Heading 5 Heading 6 Heading 7 …" at bounding box center [605, 82] width 113 height 27
click at [640, 101] on div "**********" at bounding box center [605, 121] width 113 height 49
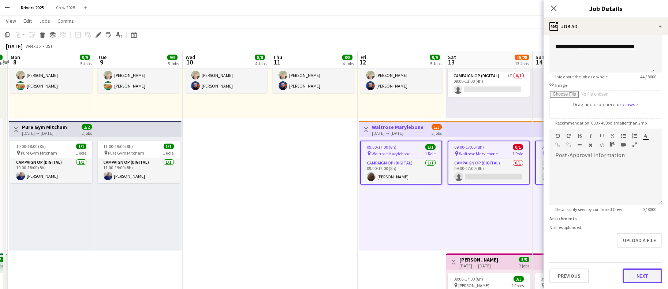
click at [638, 276] on button "Next" at bounding box center [642, 275] width 40 height 15
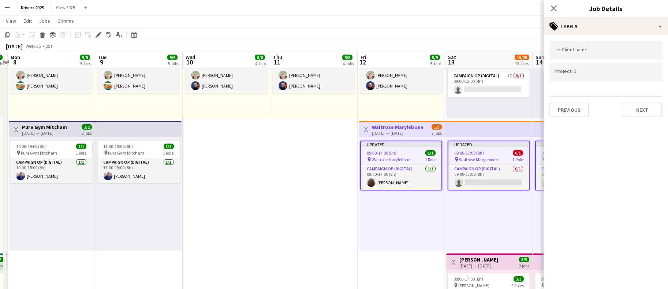
scroll to position [0, 0]
click at [636, 106] on button "Next" at bounding box center [642, 109] width 40 height 15
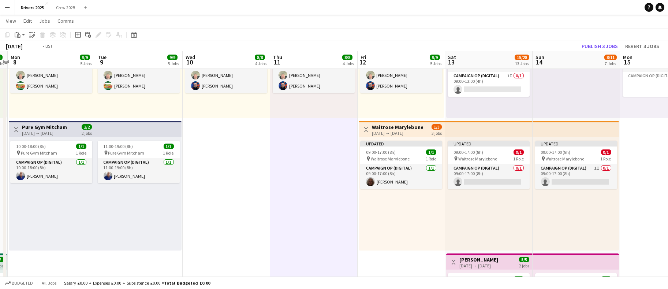
scroll to position [0, 304]
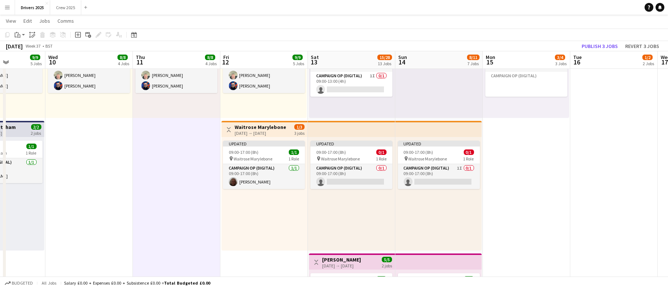
drag, startPoint x: 302, startPoint y: 186, endPoint x: 165, endPoint y: 183, distance: 137.2
click at [252, 157] on span "Waitrose Marylebone" at bounding box center [252, 158] width 39 height 5
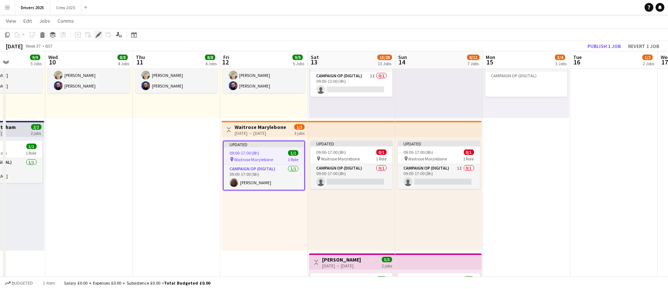
click at [99, 33] on icon at bounding box center [98, 35] width 4 height 4
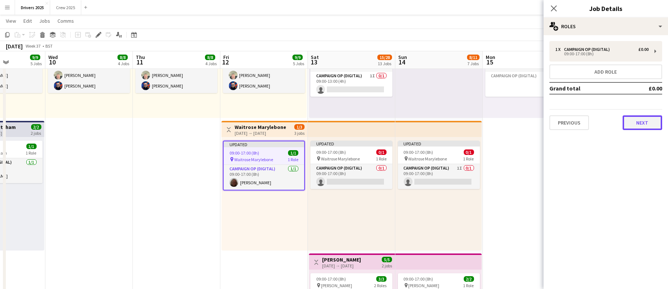
click at [637, 121] on button "Next" at bounding box center [642, 122] width 40 height 15
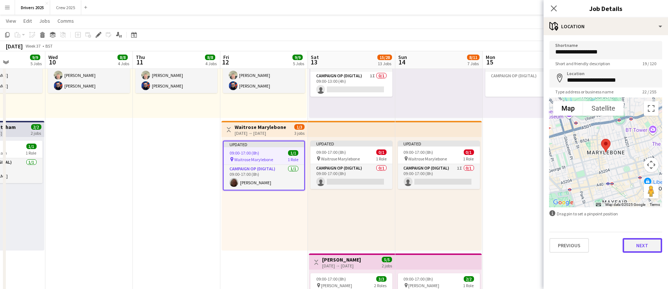
click at [635, 248] on button "Next" at bounding box center [642, 245] width 40 height 15
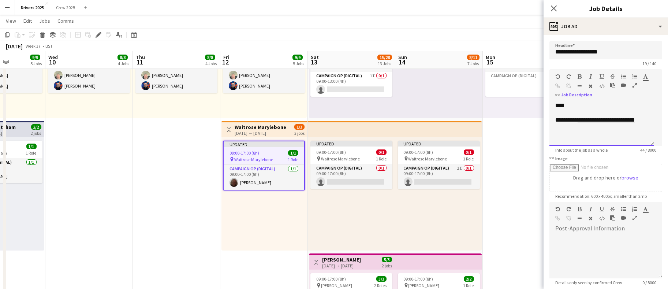
click at [552, 102] on div "**********" at bounding box center [601, 124] width 105 height 44
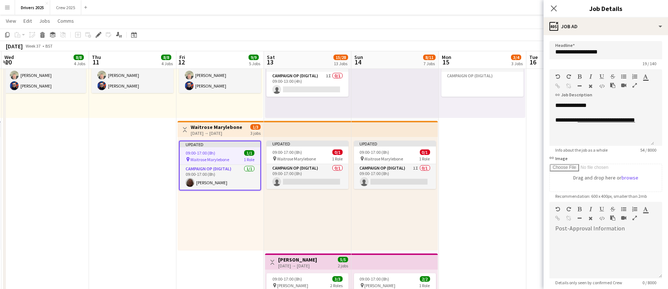
drag, startPoint x: 268, startPoint y: 255, endPoint x: 225, endPoint y: 253, distance: 43.6
click at [600, 102] on div "**********" at bounding box center [601, 124] width 105 height 44
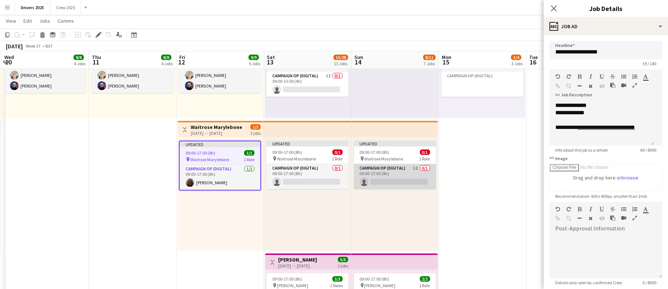
click at [392, 184] on app-card-role "Campaign Op (Digital) 1I 0/1 09:00-17:00 (8h) single-neutral-actions" at bounding box center [395, 176] width 82 height 25
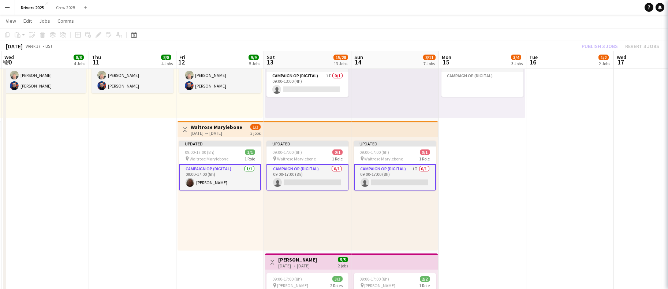
click at [393, 183] on app-card-role "Campaign Op (Digital) 1I 0/1 09:00-17:00 (8h) single-neutral-actions" at bounding box center [395, 177] width 82 height 26
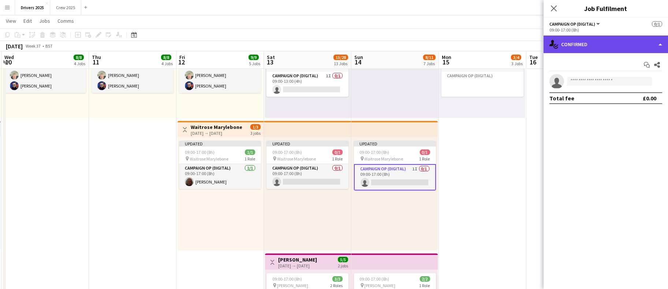
click at [608, 47] on div "single-neutral-actions-check-2 Confirmed" at bounding box center [605, 44] width 124 height 18
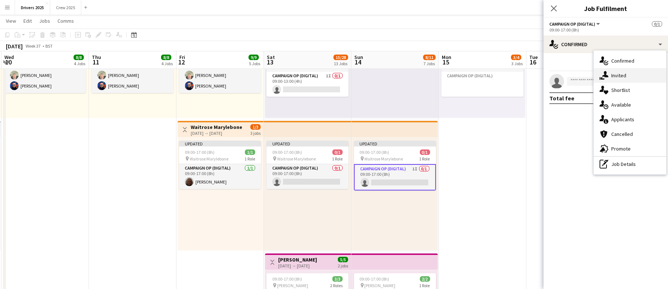
click at [613, 71] on div "single-neutral-actions-share-1 Invited" at bounding box center [629, 75] width 72 height 15
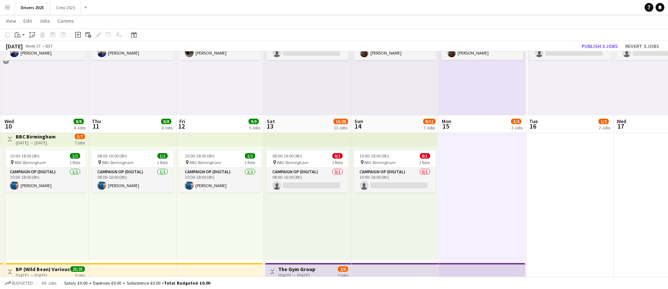
scroll to position [329, 0]
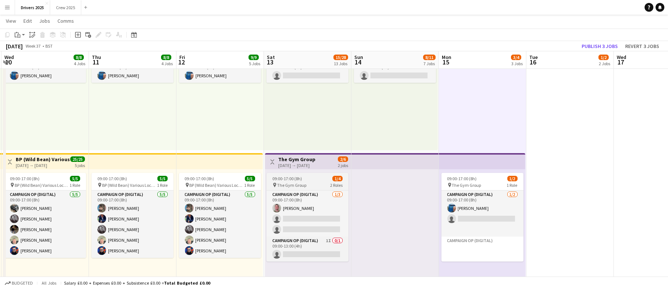
click at [288, 182] on span "The Gym Group" at bounding box center [291, 184] width 29 height 5
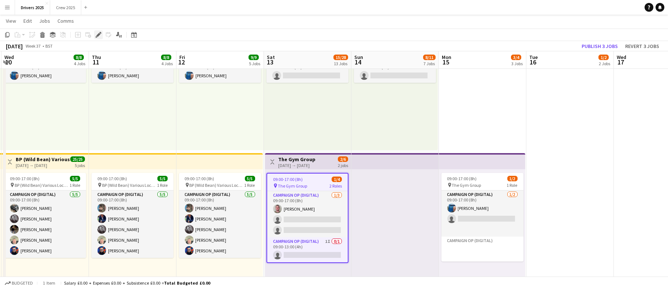
click at [100, 32] on icon "Edit" at bounding box center [98, 35] width 6 height 6
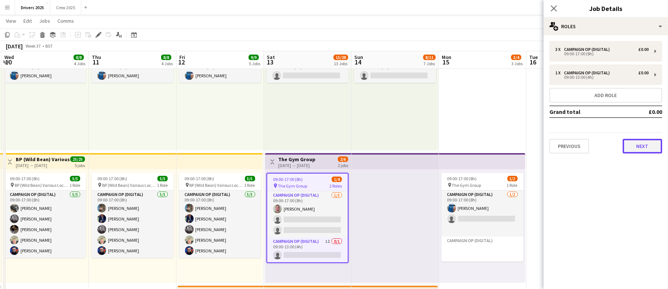
click at [640, 142] on button "Next" at bounding box center [642, 146] width 40 height 15
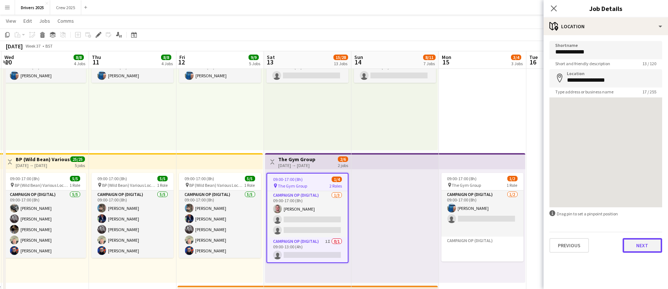
click at [645, 244] on button "Next" at bounding box center [642, 245] width 40 height 15
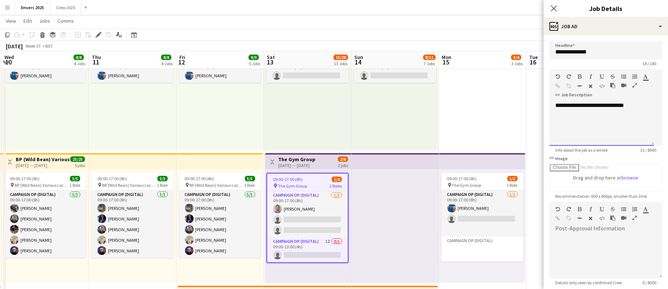
click at [645, 106] on div "**********" at bounding box center [601, 124] width 105 height 44
drag, startPoint x: 604, startPoint y: 140, endPoint x: 555, endPoint y: 119, distance: 53.4
click at [555, 119] on div "**********" at bounding box center [597, 130] width 85 height 29
copy div "**********"
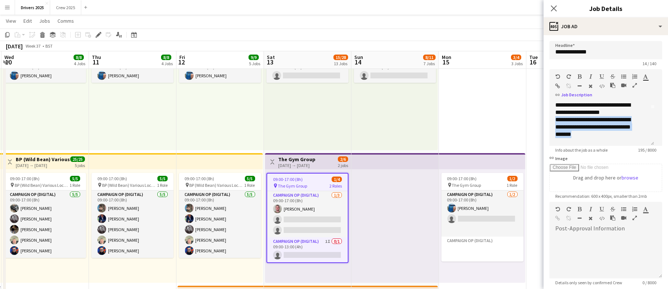
click at [556, 84] on icon "button" at bounding box center [557, 85] width 5 height 5
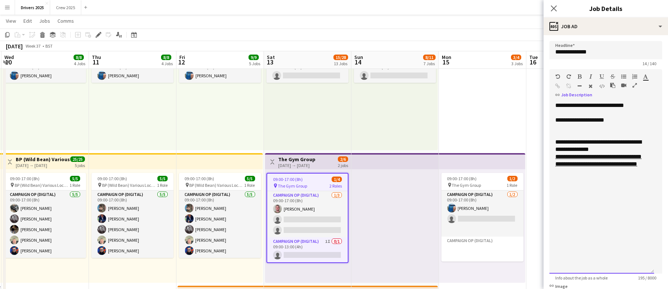
drag, startPoint x: 651, startPoint y: 143, endPoint x: 662, endPoint y: 271, distance: 128.1
click at [662, 271] on mat-expansion-panel "**********" at bounding box center [605, 161] width 124 height 253
click at [637, 141] on div "**********" at bounding box center [601, 145] width 93 height 15
click at [638, 141] on div "**********" at bounding box center [601, 145] width 93 height 15
click at [575, 166] on link "**********" at bounding box center [598, 160] width 86 height 13
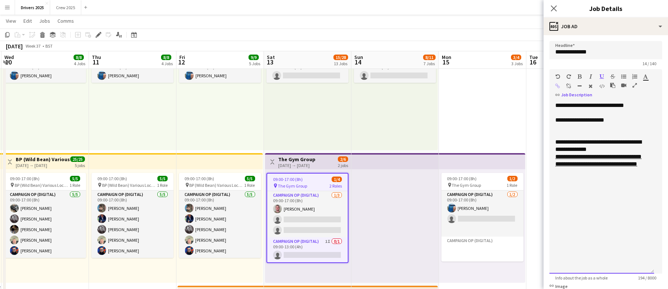
drag, startPoint x: 605, startPoint y: 139, endPoint x: 623, endPoint y: 151, distance: 21.7
click at [605, 139] on div "**********" at bounding box center [601, 145] width 93 height 15
click at [580, 147] on div "**********" at bounding box center [601, 145] width 93 height 15
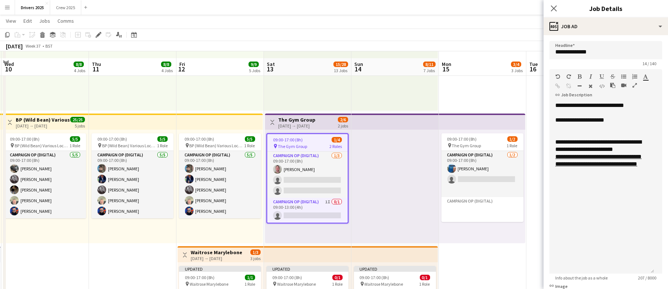
scroll to position [384, 0]
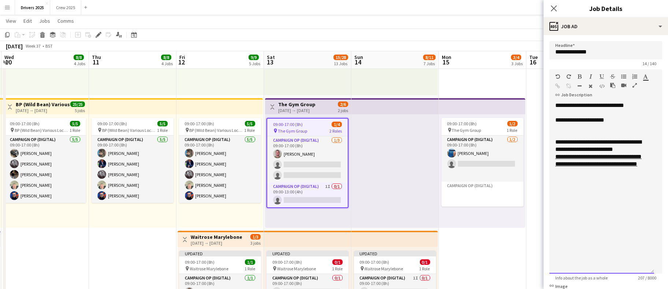
click at [622, 121] on div "**********" at bounding box center [601, 119] width 93 height 7
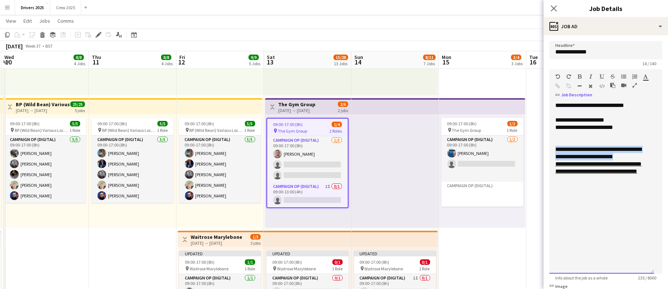
drag, startPoint x: 597, startPoint y: 152, endPoint x: 555, endPoint y: 150, distance: 42.1
click at [555, 150] on div "**********" at bounding box center [601, 153] width 93 height 15
click at [599, 208] on div "**********" at bounding box center [601, 188] width 105 height 172
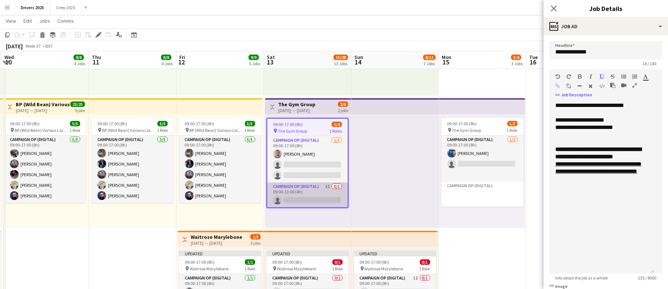
click at [311, 192] on app-card-role "Campaign Op (Digital) 1I 0/1 09:00-13:00 (4h) single-neutral-actions" at bounding box center [307, 194] width 80 height 25
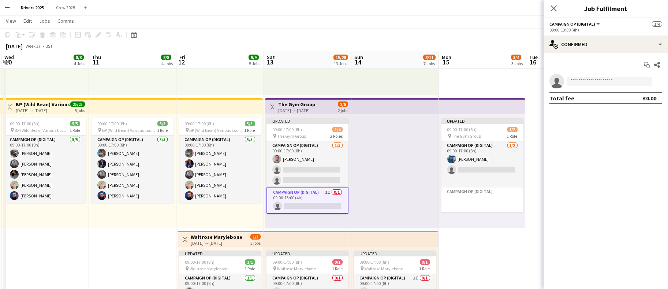
click at [594, 53] on div "Start chat Share single-neutral-actions Total fee £0.00" at bounding box center [605, 81] width 124 height 57
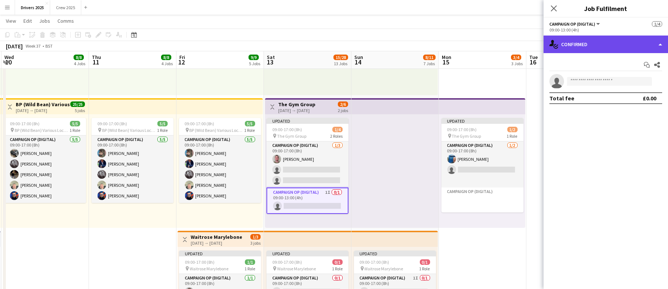
click at [609, 45] on div "single-neutral-actions-check-2 Confirmed" at bounding box center [605, 44] width 124 height 18
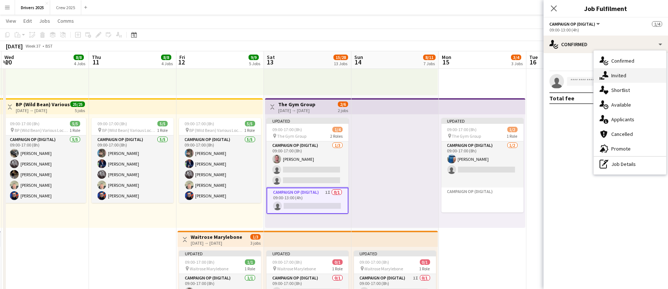
click at [615, 75] on span "Invited" at bounding box center [618, 75] width 15 height 7
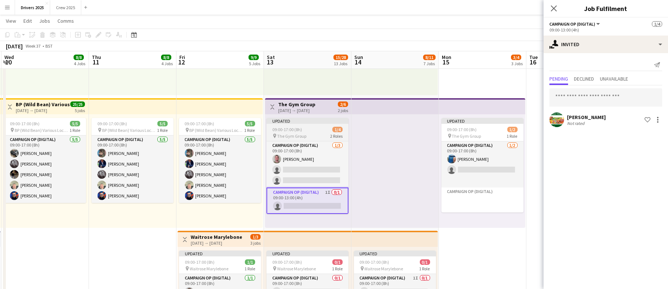
click at [297, 125] on app-job-card "Updated 09:00-17:00 (8h) 1/4 pin The Gym Group 2 Roles Campaign Op (Digital) 1/…" at bounding box center [307, 166] width 82 height 96
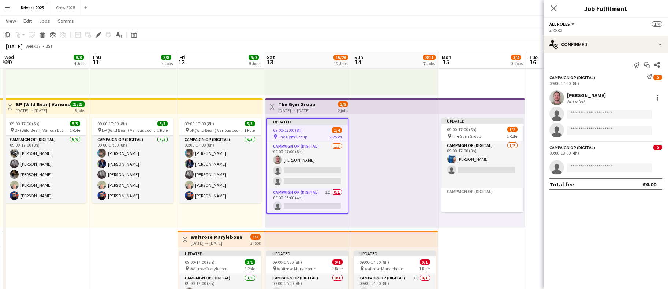
click at [300, 131] on span "09:00-17:00 (8h)" at bounding box center [288, 129] width 30 height 5
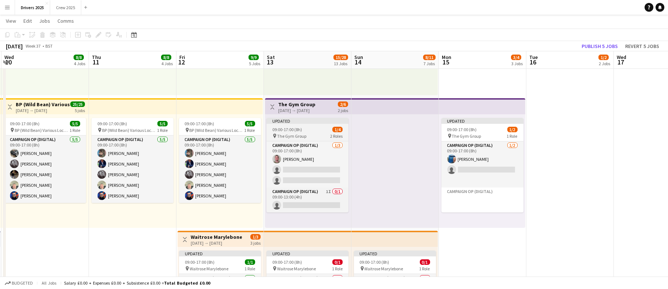
click at [285, 128] on span "09:00-17:00 (8h)" at bounding box center [287, 129] width 30 height 5
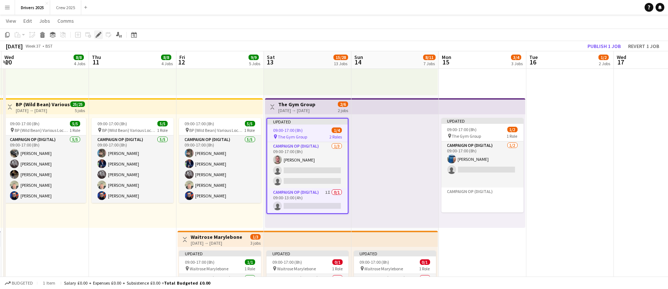
click at [97, 35] on icon at bounding box center [98, 35] width 4 height 4
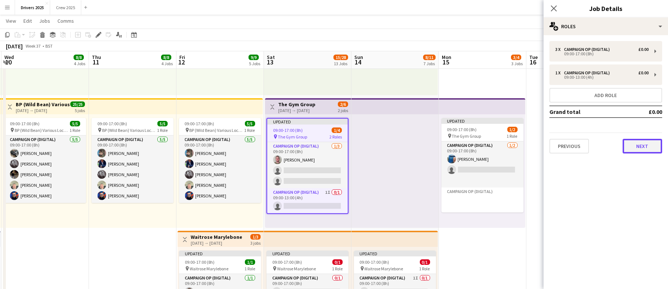
click at [632, 147] on button "Next" at bounding box center [642, 146] width 40 height 15
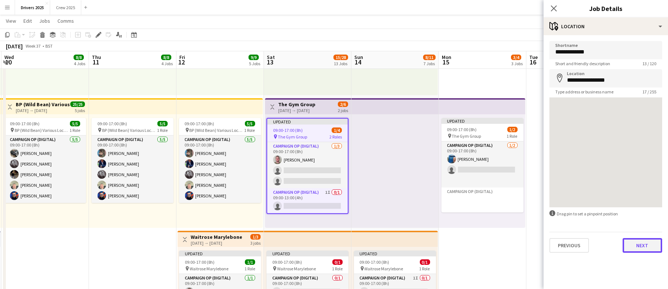
click at [652, 246] on button "Next" at bounding box center [642, 245] width 40 height 15
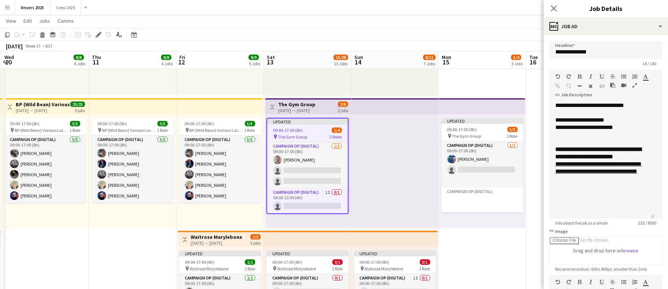
drag, startPoint x: 651, startPoint y: 150, endPoint x: 651, endPoint y: 184, distance: 34.0
click at [663, 216] on mat-expansion-panel "**********" at bounding box center [605, 161] width 124 height 253
click at [640, 131] on div at bounding box center [601, 134] width 93 height 7
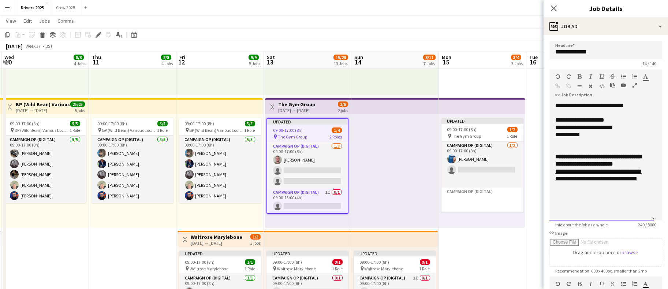
click at [599, 130] on div "**********" at bounding box center [601, 127] width 93 height 7
click at [598, 139] on div at bounding box center [601, 141] width 93 height 7
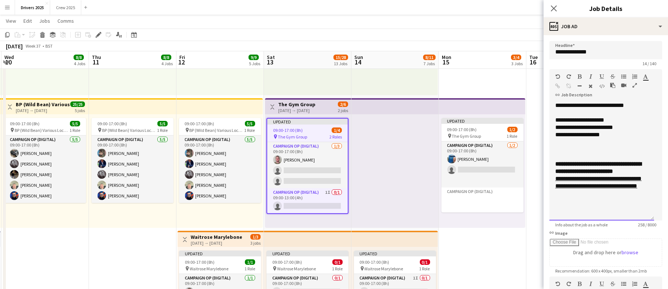
click at [576, 142] on div at bounding box center [601, 141] width 93 height 7
click at [597, 144] on div "**********" at bounding box center [601, 141] width 93 height 7
click at [629, 138] on div "**********" at bounding box center [601, 141] width 93 height 7
click at [643, 139] on div "**********" at bounding box center [601, 141] width 93 height 7
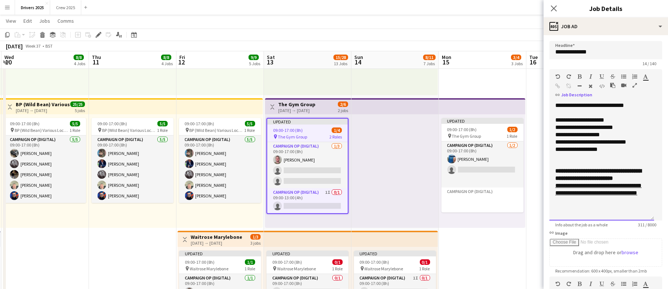
click at [588, 149] on div "**********" at bounding box center [601, 149] width 93 height 7
click at [614, 151] on div "**********" at bounding box center [601, 149] width 93 height 7
click at [619, 140] on div "**********" at bounding box center [601, 141] width 93 height 7
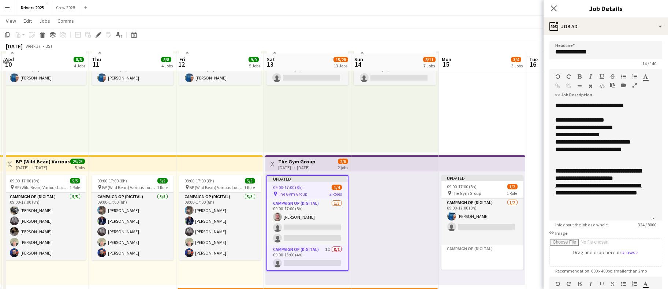
scroll to position [329, 0]
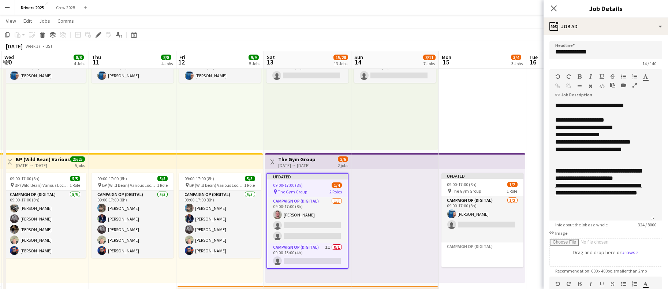
click at [304, 174] on div "Updated" at bounding box center [307, 176] width 80 height 6
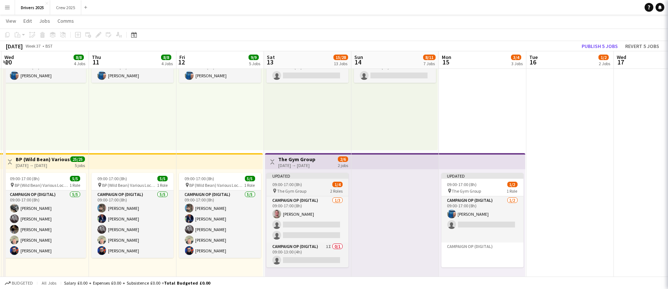
click at [300, 181] on span "09:00-17:00 (8h)" at bounding box center [287, 183] width 30 height 5
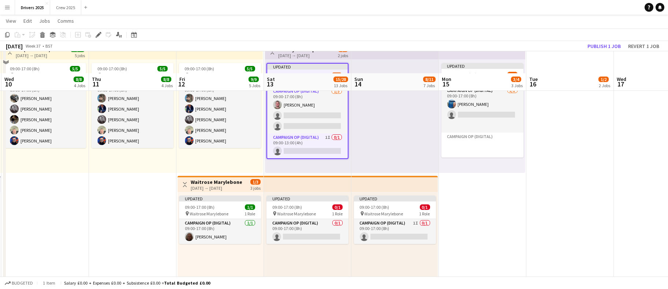
scroll to position [494, 0]
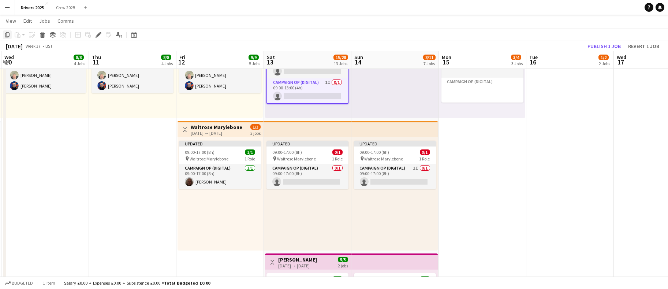
click at [8, 34] on icon "Copy" at bounding box center [7, 35] width 6 height 6
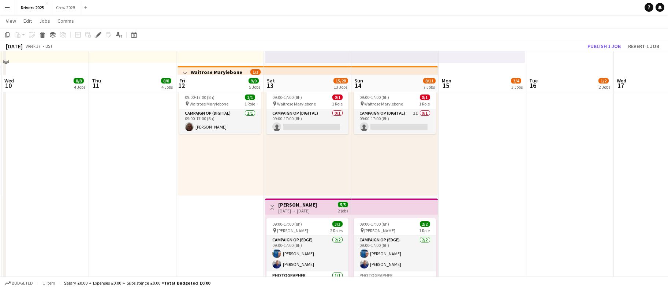
scroll to position [604, 0]
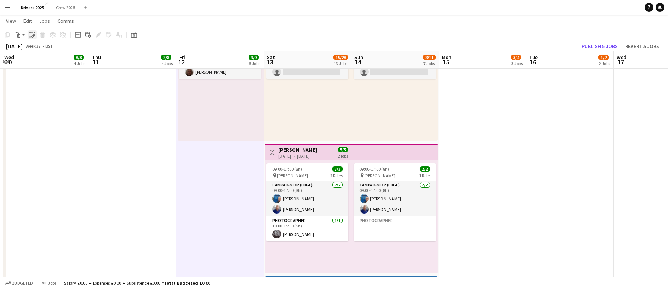
click at [34, 34] on icon "Paste linked Job" at bounding box center [32, 35] width 6 height 6
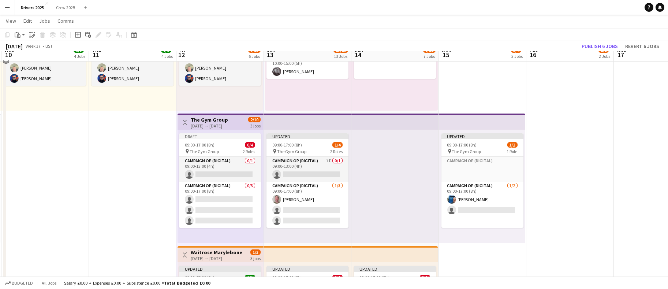
scroll to position [494, 0]
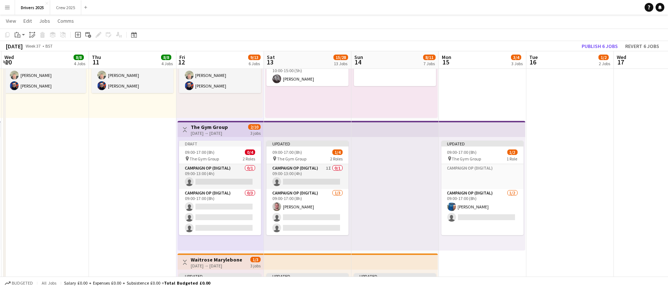
click at [210, 129] on h3 "The Gym Group" at bounding box center [209, 127] width 37 height 7
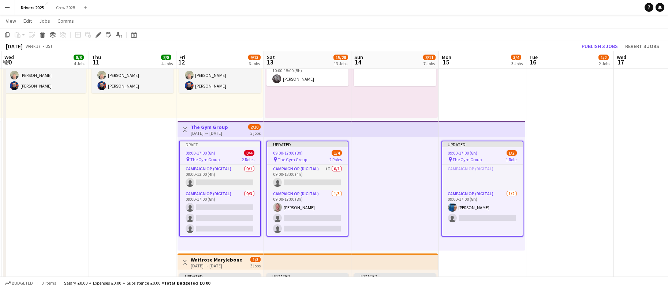
click at [210, 149] on app-job-card "Draft 09:00-17:00 (8h) 0/4 pin The Gym Group 2 Roles Campaign Op (Digital) 0/1 …" at bounding box center [220, 188] width 82 height 96
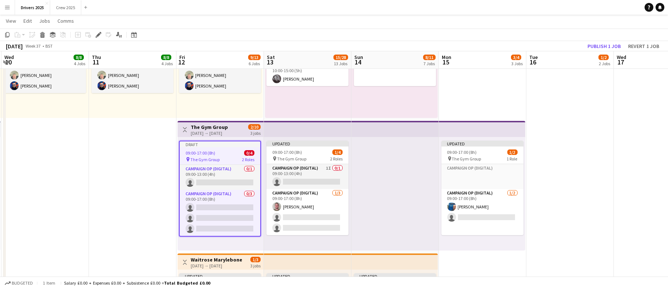
drag, startPoint x: 96, startPoint y: 37, endPoint x: 426, endPoint y: 141, distance: 346.0
click at [97, 35] on icon "Edit" at bounding box center [98, 35] width 6 height 6
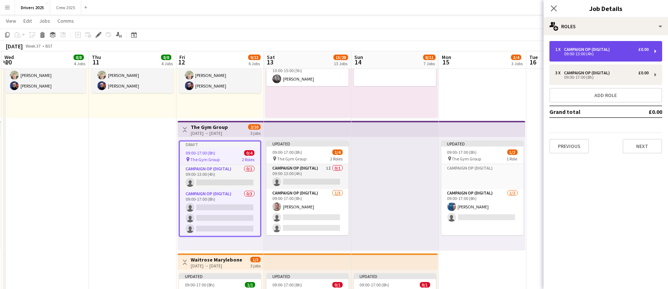
click at [616, 49] on div "1 x Campaign Op (Digital) £0.00" at bounding box center [601, 49] width 93 height 5
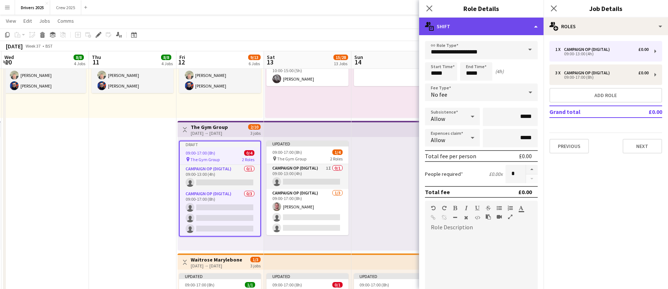
click at [531, 27] on div "multiple-actions-text Shift" at bounding box center [481, 27] width 124 height 18
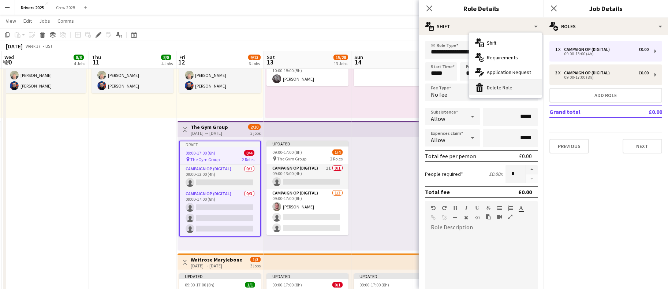
click at [516, 87] on div "bin-2 Delete Role" at bounding box center [505, 87] width 72 height 15
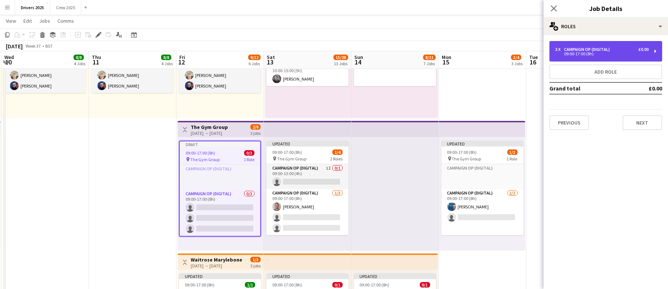
click at [599, 50] on div "Campaign Op (Digital)" at bounding box center [588, 49] width 49 height 5
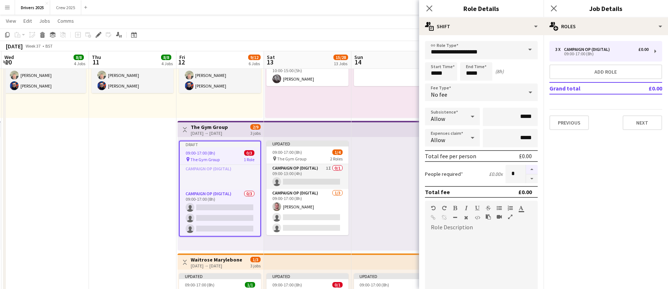
click at [526, 173] on button "button" at bounding box center [532, 170] width 12 height 10
click at [526, 175] on button "button" at bounding box center [532, 178] width 12 height 9
type input "*"
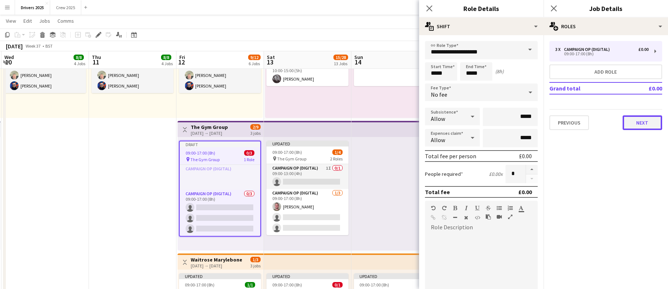
click at [641, 121] on button "Next" at bounding box center [642, 122] width 40 height 15
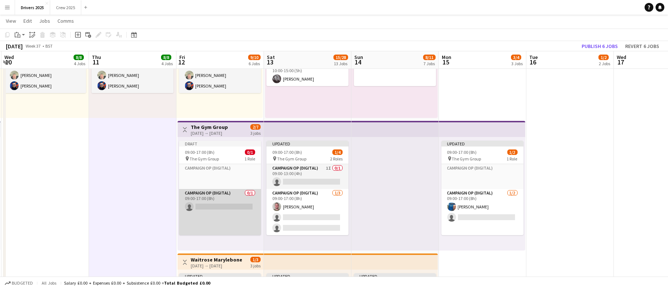
click at [218, 203] on app-card-role "Campaign Op (Digital) 0/1 09:00-17:00 (8h) single-neutral-actions" at bounding box center [220, 212] width 82 height 46
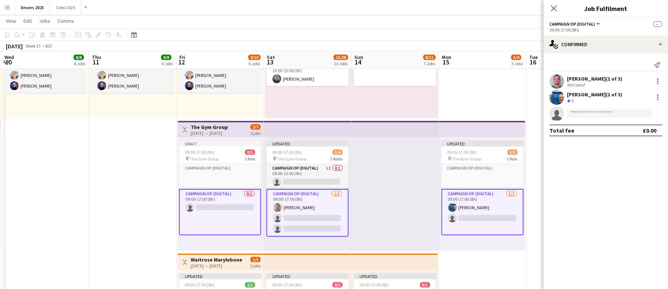
click at [209, 204] on app-card-role "Campaign Op (Digital) 0/1 09:00-17:00 (8h) single-neutral-actions" at bounding box center [220, 212] width 82 height 46
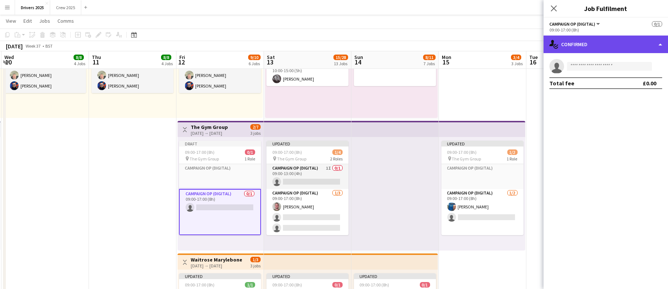
click at [610, 48] on div "single-neutral-actions-check-2 Confirmed" at bounding box center [605, 44] width 124 height 18
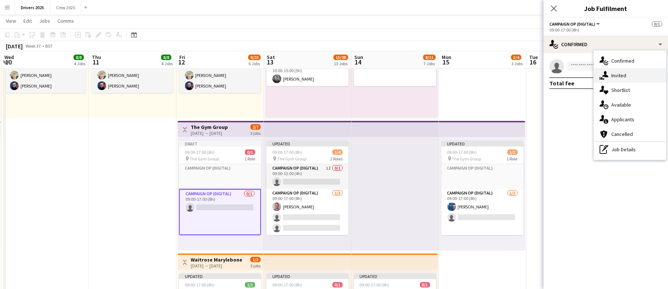
click at [614, 68] on div "single-neutral-actions-share-1 Invited" at bounding box center [629, 75] width 72 height 15
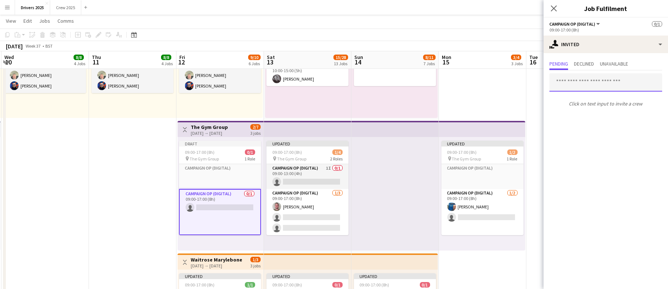
click at [582, 79] on input "text" at bounding box center [605, 82] width 113 height 18
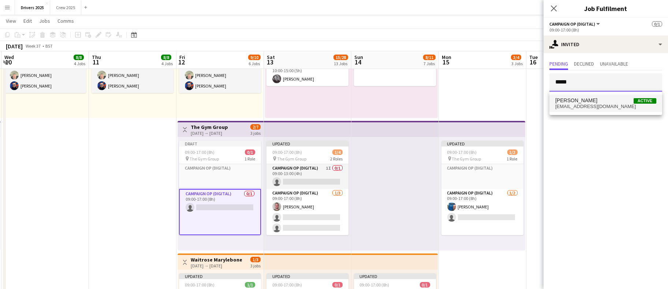
type input "*****"
click at [588, 105] on span "crissyb2112@gmail.com" at bounding box center [605, 107] width 101 height 6
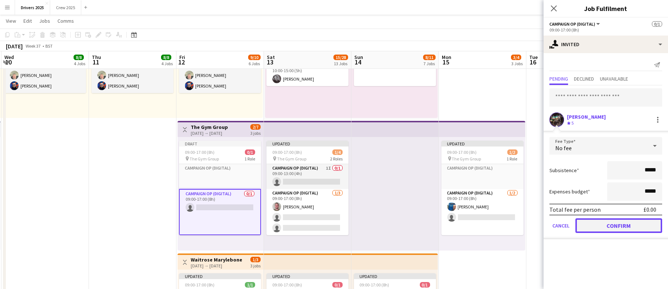
click at [602, 222] on button "Confirm" at bounding box center [618, 225] width 87 height 15
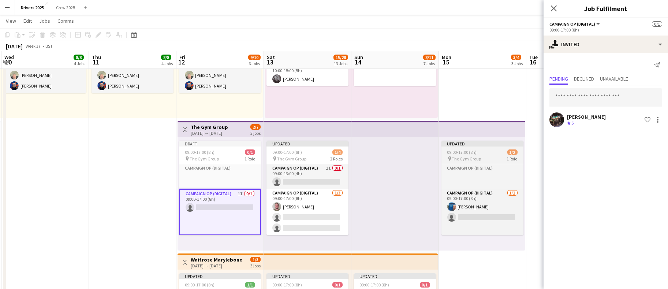
click at [467, 151] on span "09:00-17:00 (8h)" at bounding box center [462, 151] width 30 height 5
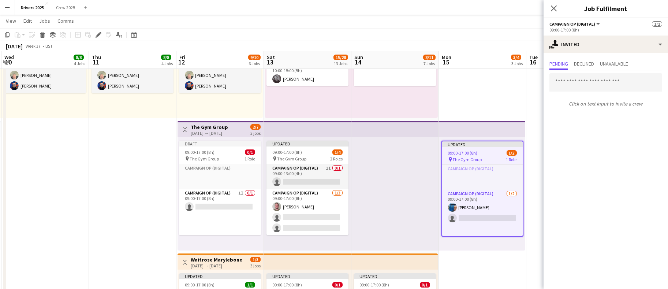
click at [467, 151] on span "09:00-17:00 (8h)" at bounding box center [463, 152] width 30 height 5
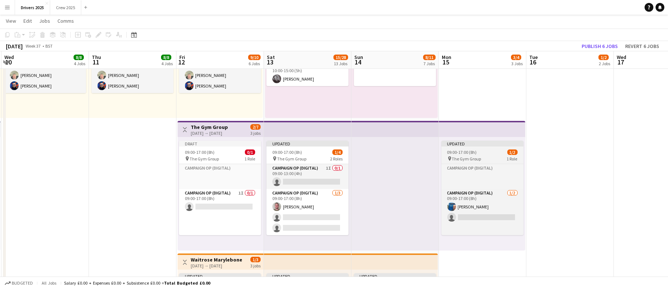
click at [466, 152] on span "09:00-17:00 (8h)" at bounding box center [462, 151] width 30 height 5
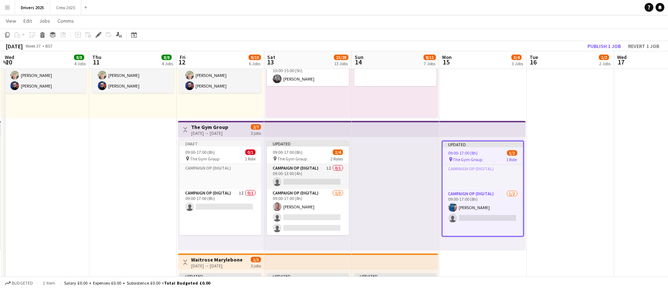
drag, startPoint x: 99, startPoint y: 35, endPoint x: 172, endPoint y: 49, distance: 75.0
click at [99, 35] on icon at bounding box center [98, 35] width 4 height 4
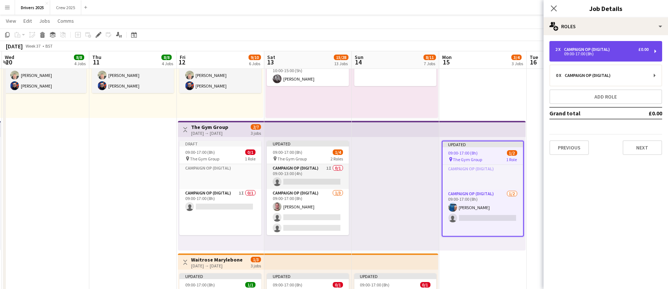
click at [572, 49] on div "Campaign Op (Digital)" at bounding box center [588, 49] width 49 height 5
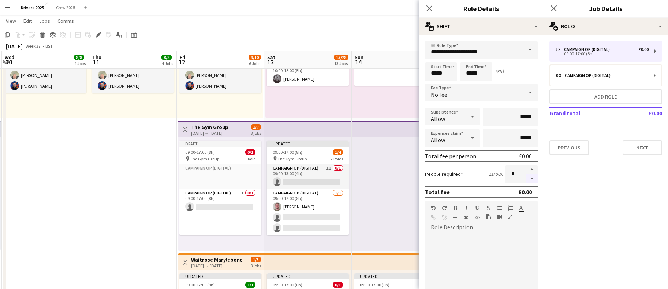
click at [526, 178] on button "button" at bounding box center [532, 178] width 12 height 9
type input "*"
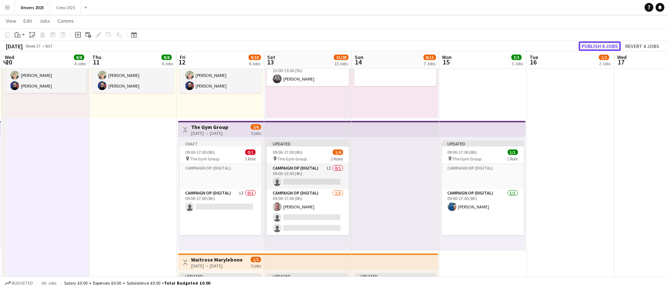
click at [605, 42] on button "Publish 6 jobs" at bounding box center [599, 46] width 42 height 10
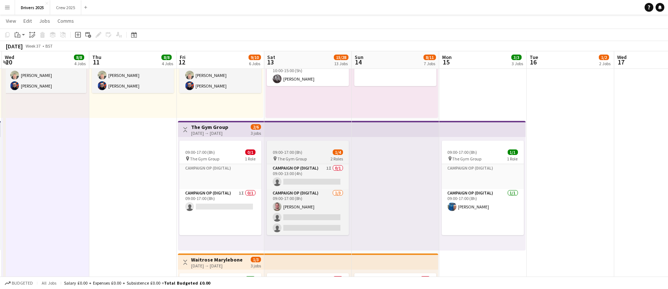
click at [295, 147] on app-job-card "09:00-17:00 (8h) 1/4 pin The Gym Group 2 Roles Campaign Op (Digital) 1I 0/1 09:…" at bounding box center [308, 187] width 82 height 94
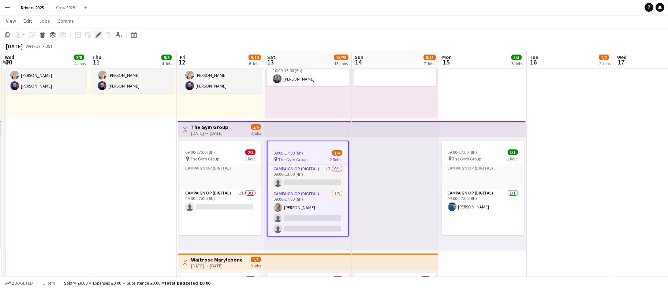
click at [101, 32] on icon at bounding box center [100, 33] width 2 height 2
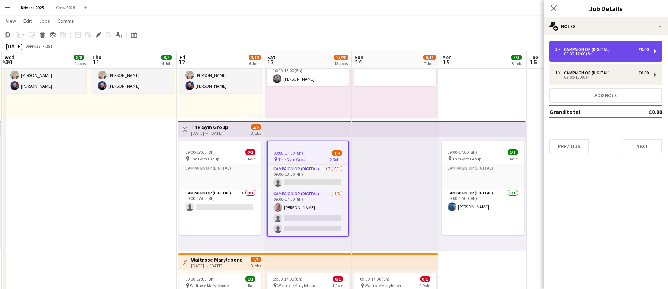
click at [578, 48] on div "Campaign Op (Digital)" at bounding box center [588, 49] width 49 height 5
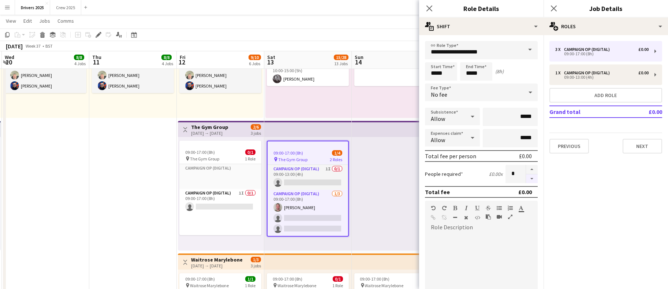
click at [526, 176] on button "button" at bounding box center [532, 178] width 12 height 9
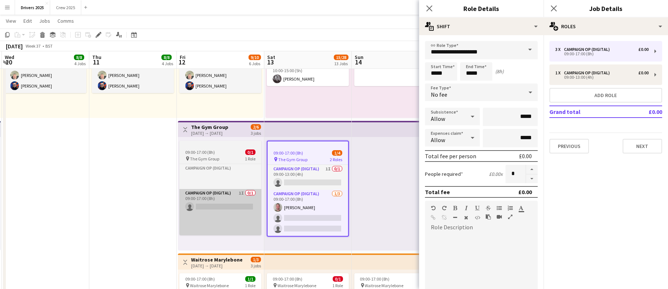
type input "*"
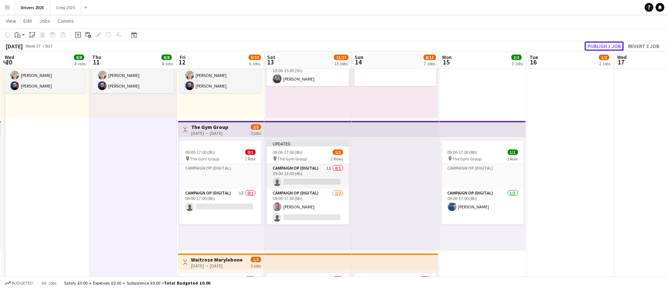
drag, startPoint x: 591, startPoint y: 44, endPoint x: 556, endPoint y: 86, distance: 55.1
click at [591, 44] on button "Publish 1 job" at bounding box center [603, 46] width 39 height 10
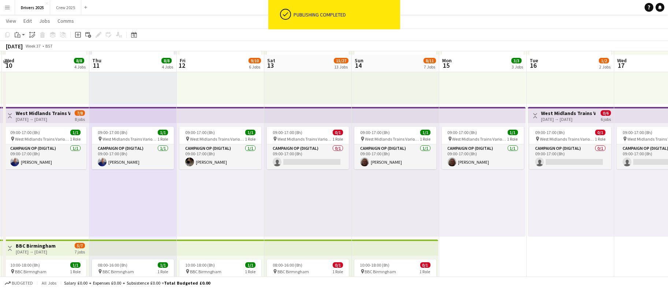
scroll to position [110, 0]
